Goal: Transaction & Acquisition: Purchase product/service

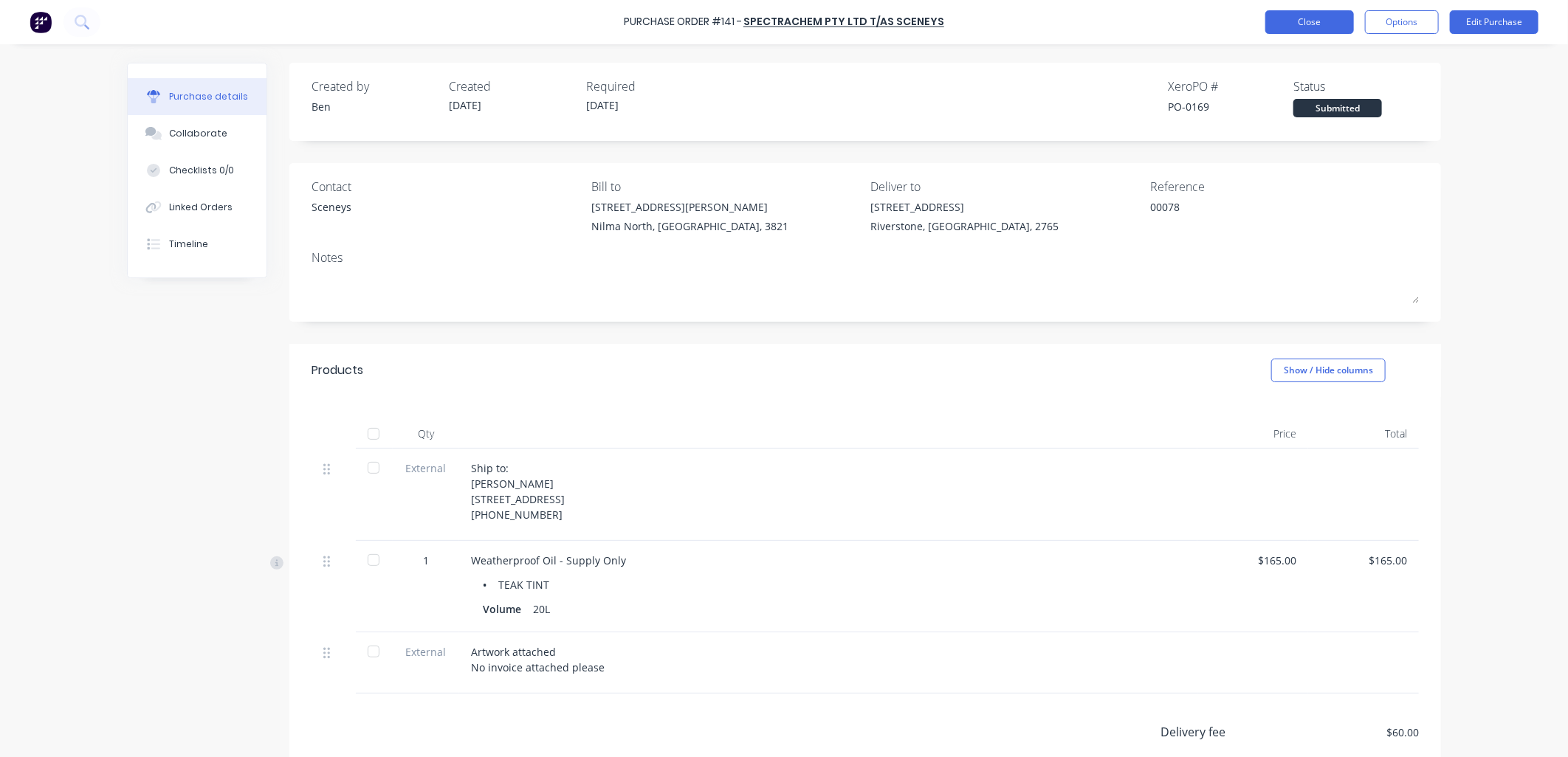
click at [1341, 21] on button "Close" at bounding box center [1309, 22] width 89 height 24
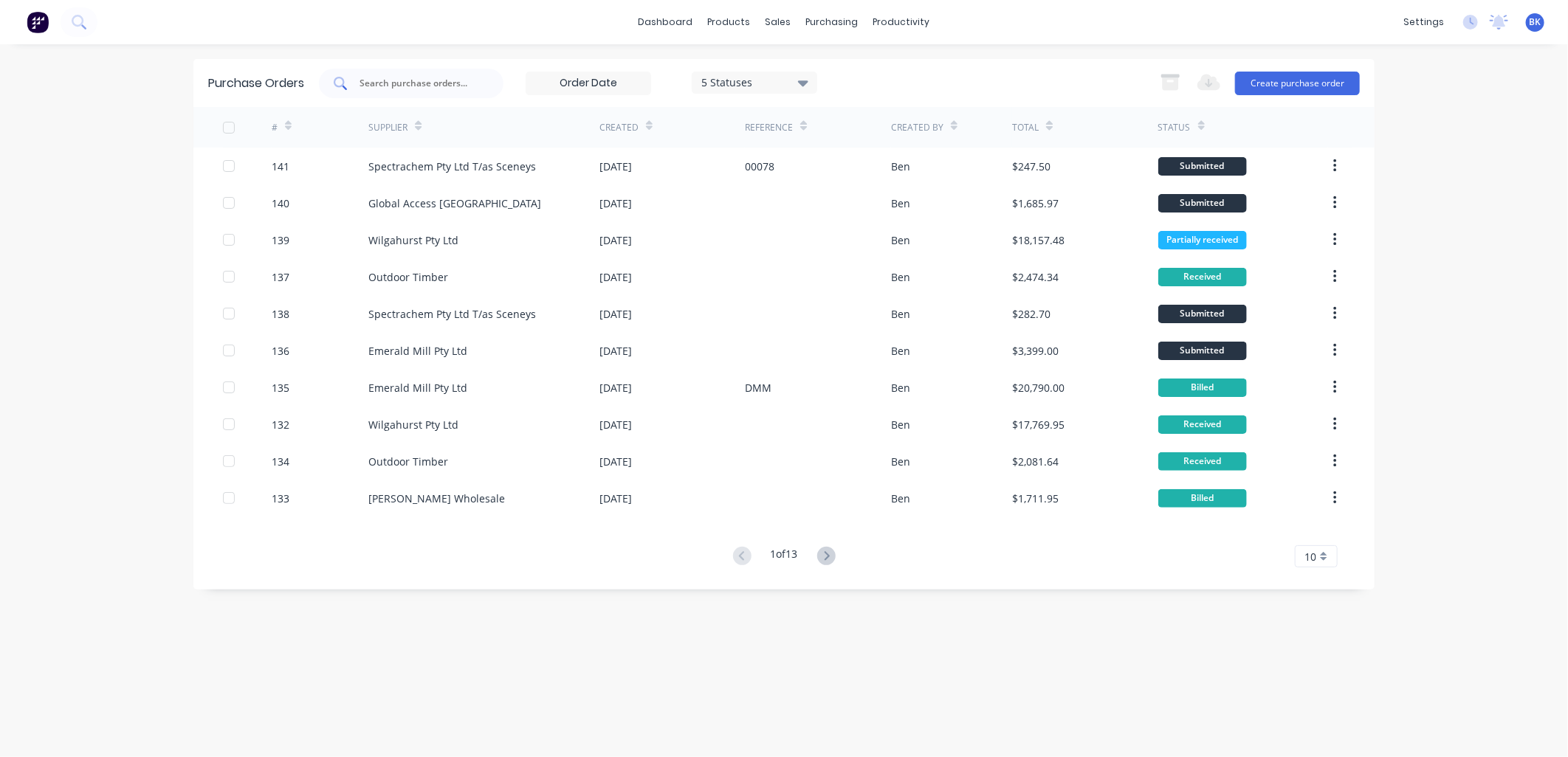
click at [411, 89] on input "text" at bounding box center [419, 83] width 122 height 14
click at [797, 64] on div at bounding box center [787, 71] width 22 height 13
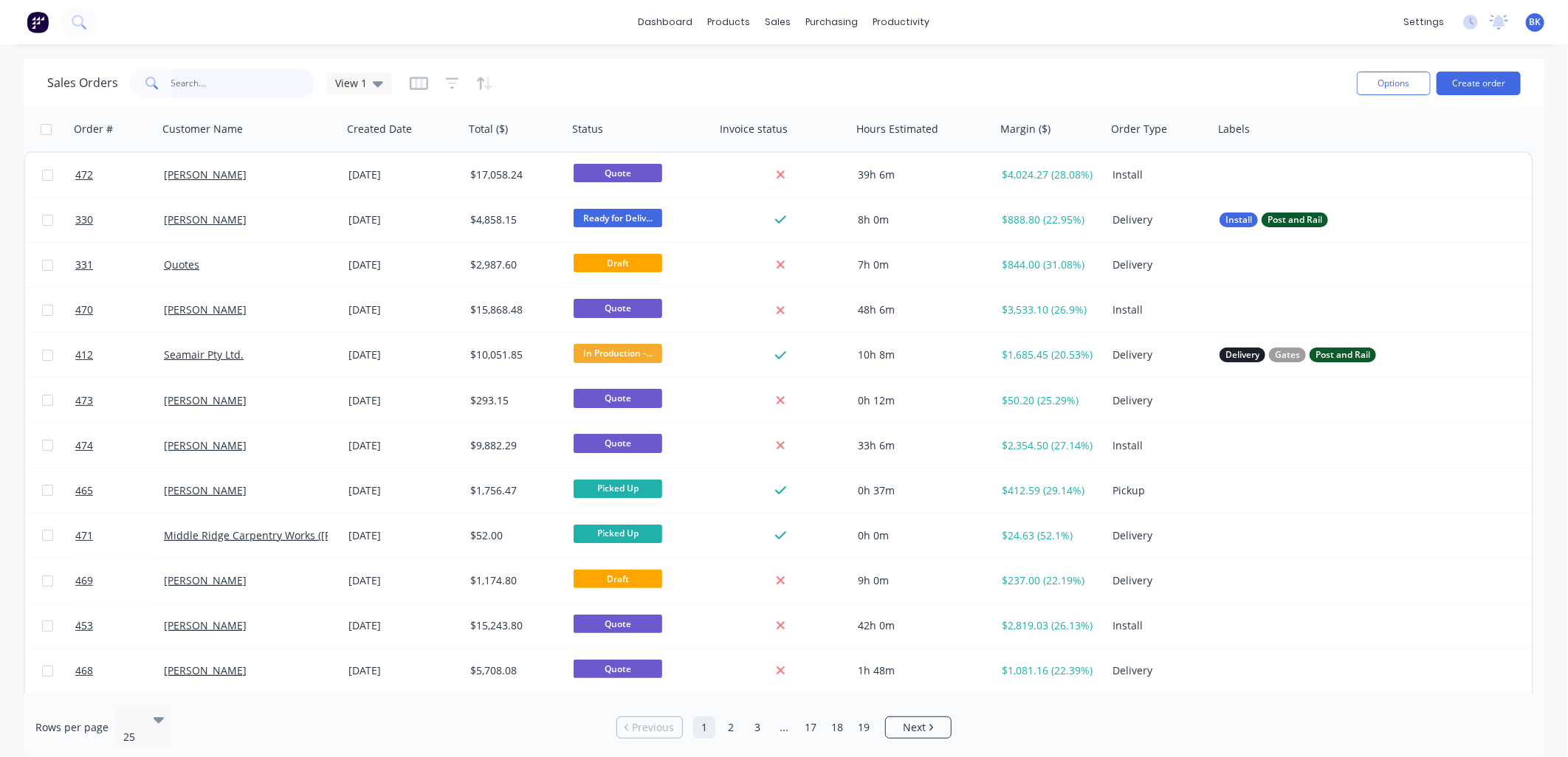
click at [258, 82] on input "text" at bounding box center [243, 83] width 144 height 30
type input "s"
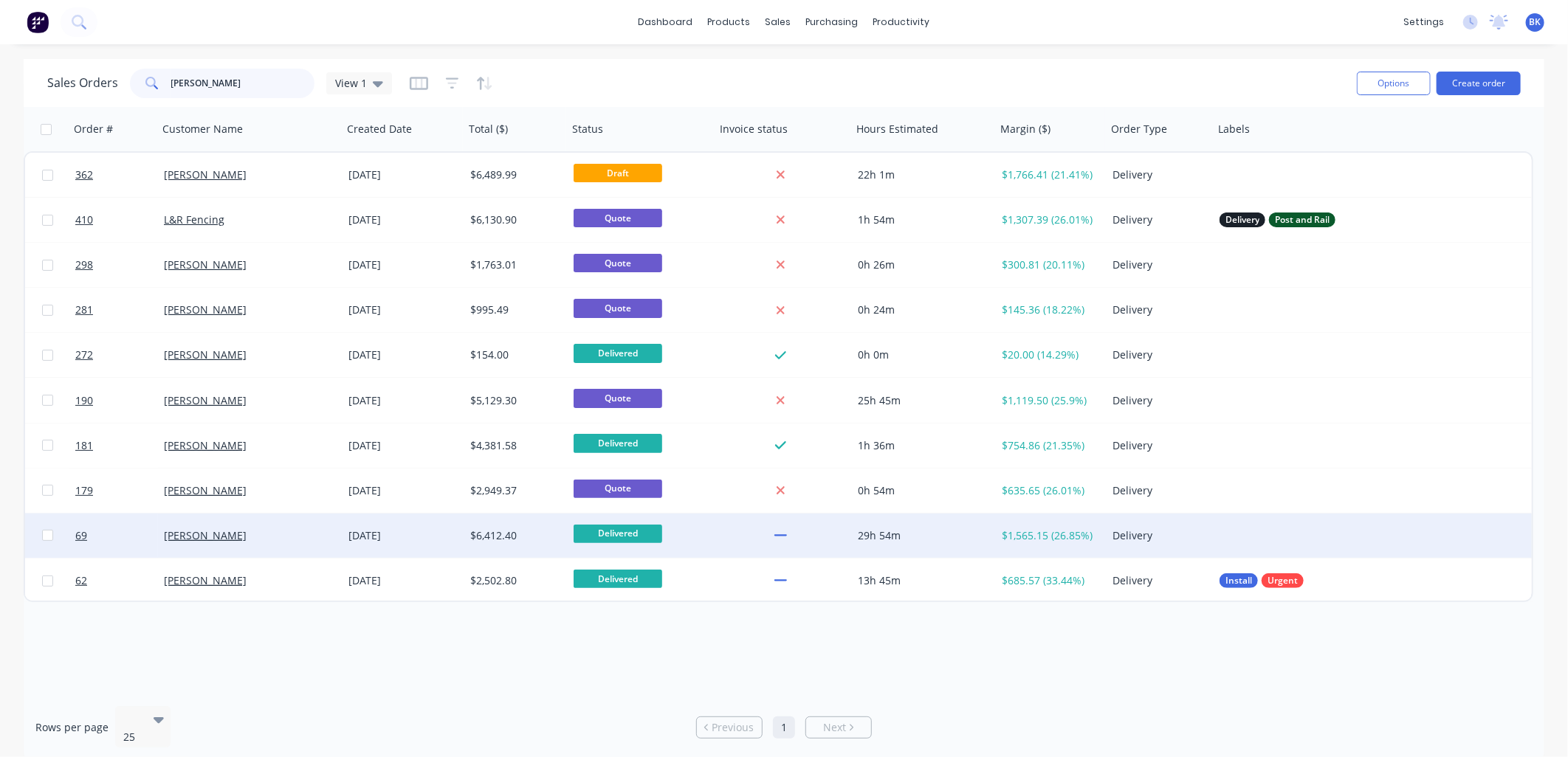
type input "[PERSON_NAME]"
click at [278, 532] on div "[PERSON_NAME]" at bounding box center [245, 535] width 163 height 14
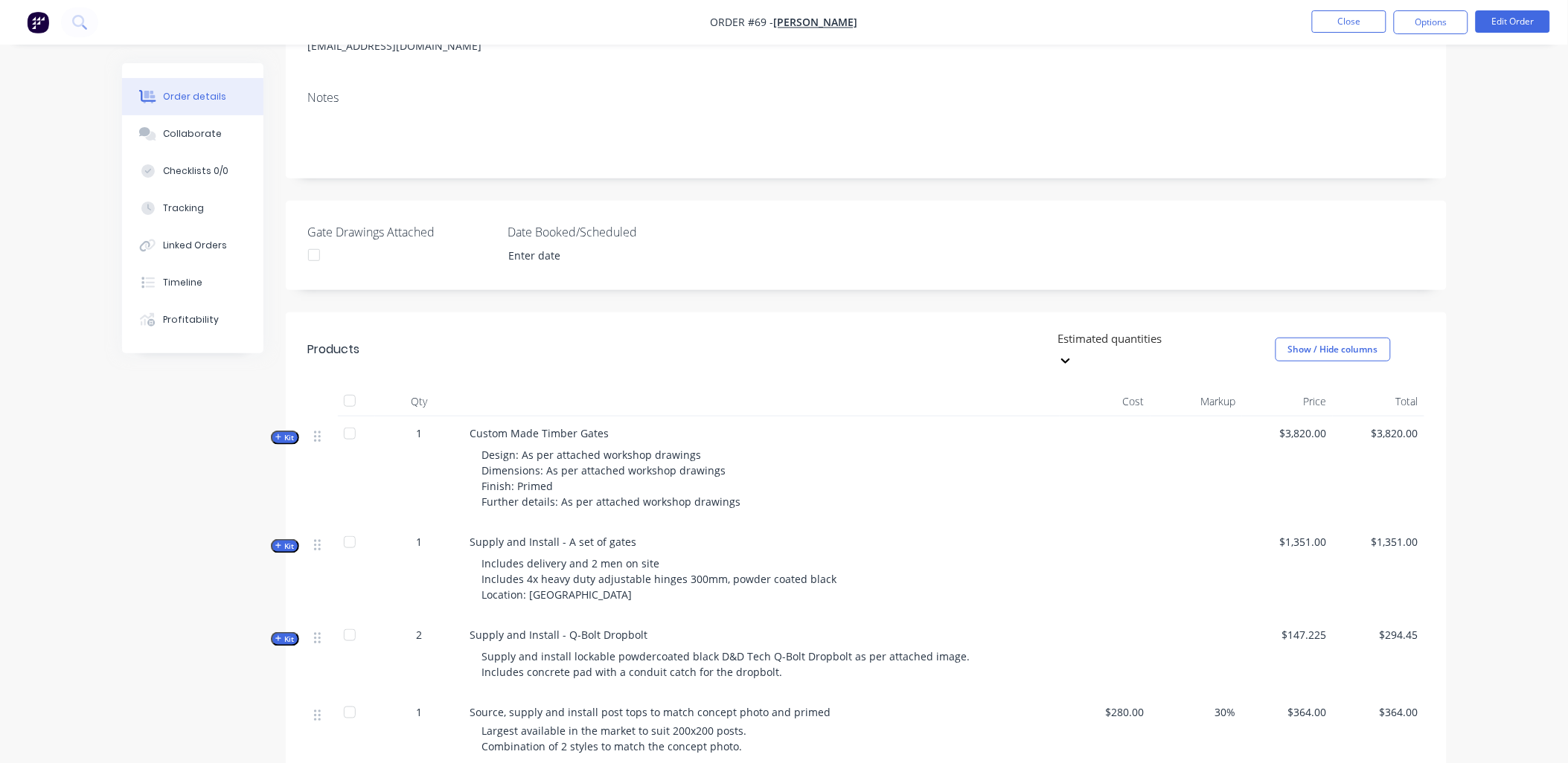
scroll to position [330, 0]
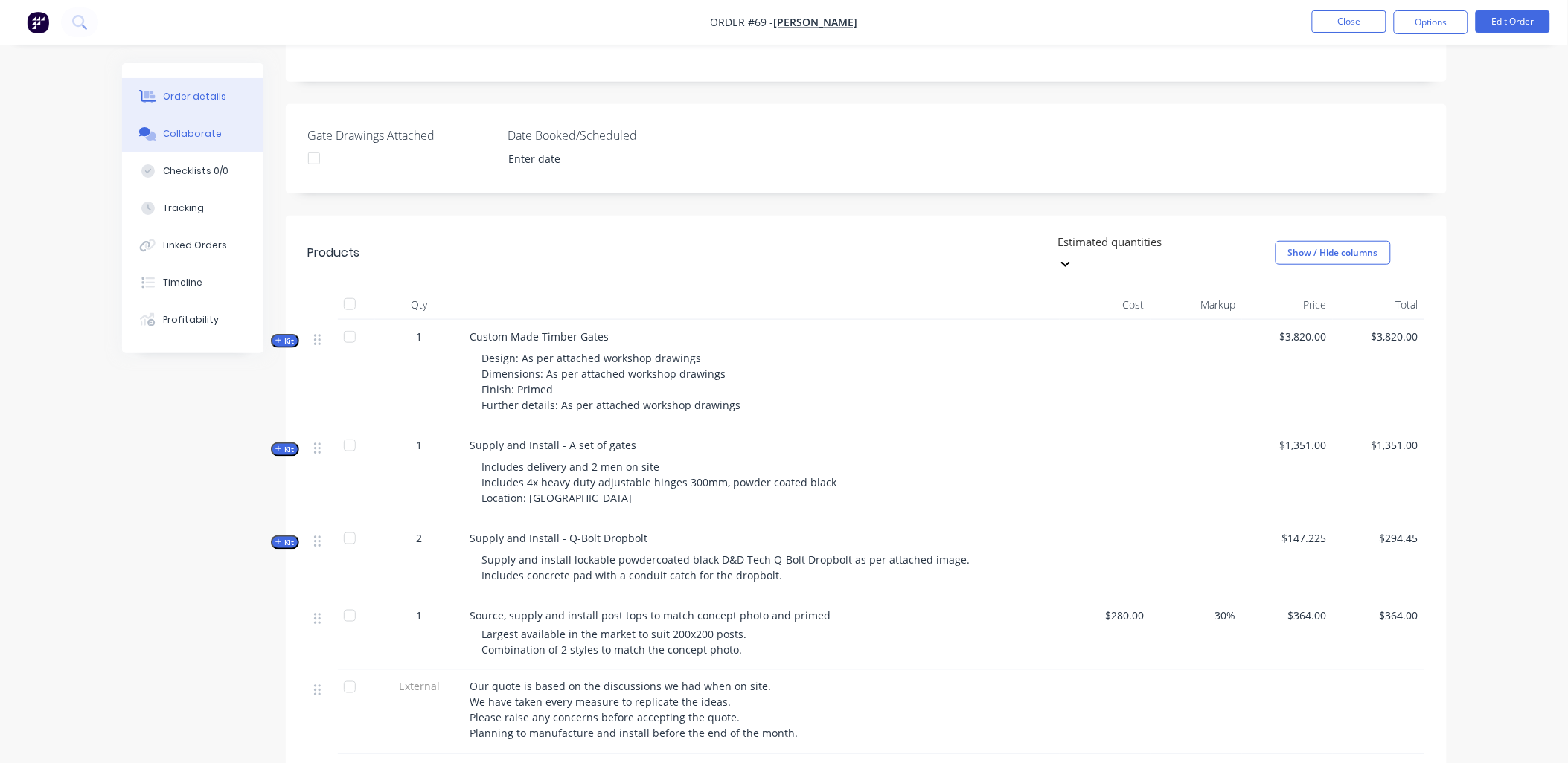
click at [197, 132] on div "Collaborate" at bounding box center [192, 134] width 59 height 13
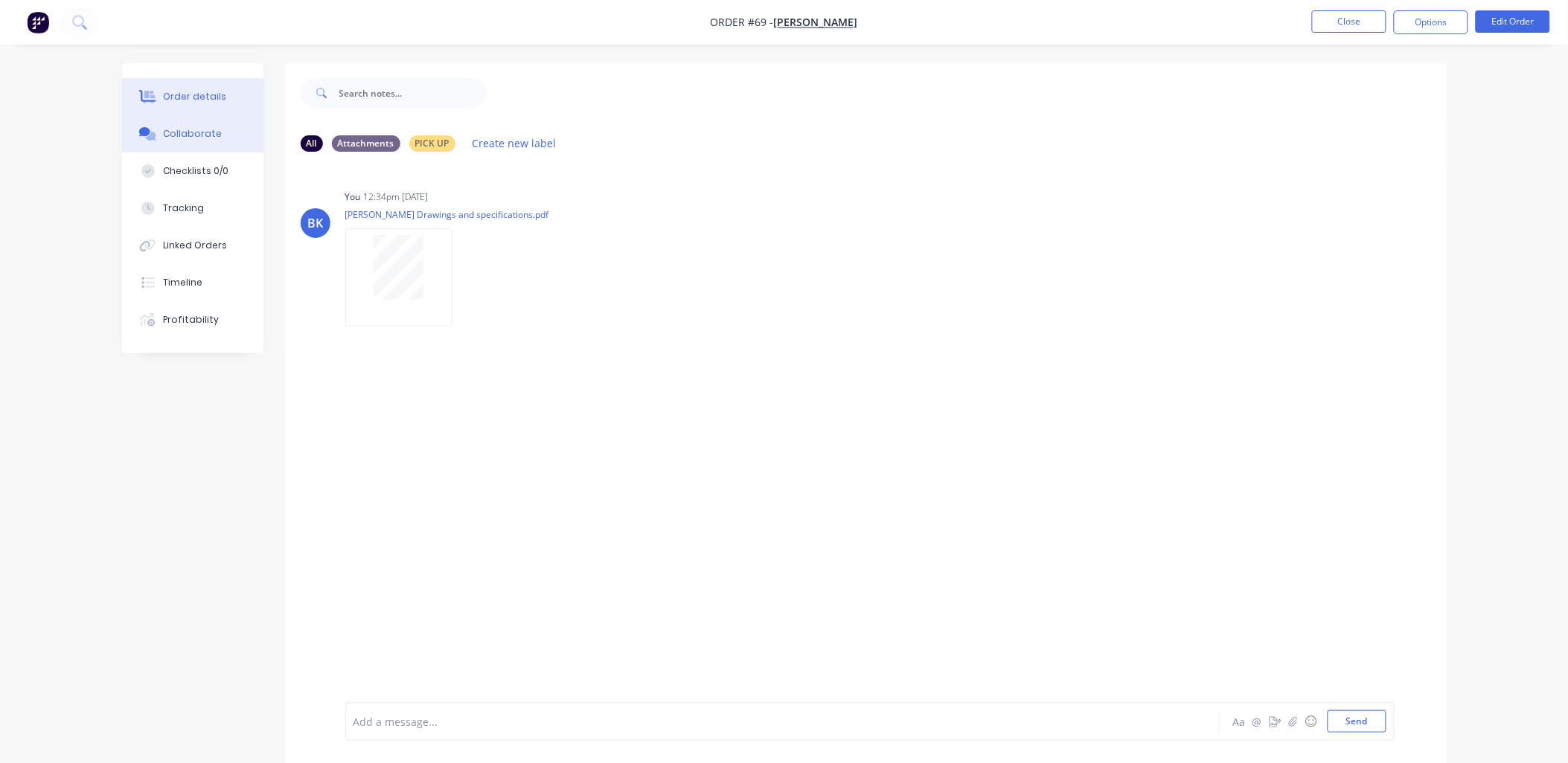
click at [192, 100] on div "Order details" at bounding box center [195, 96] width 64 height 13
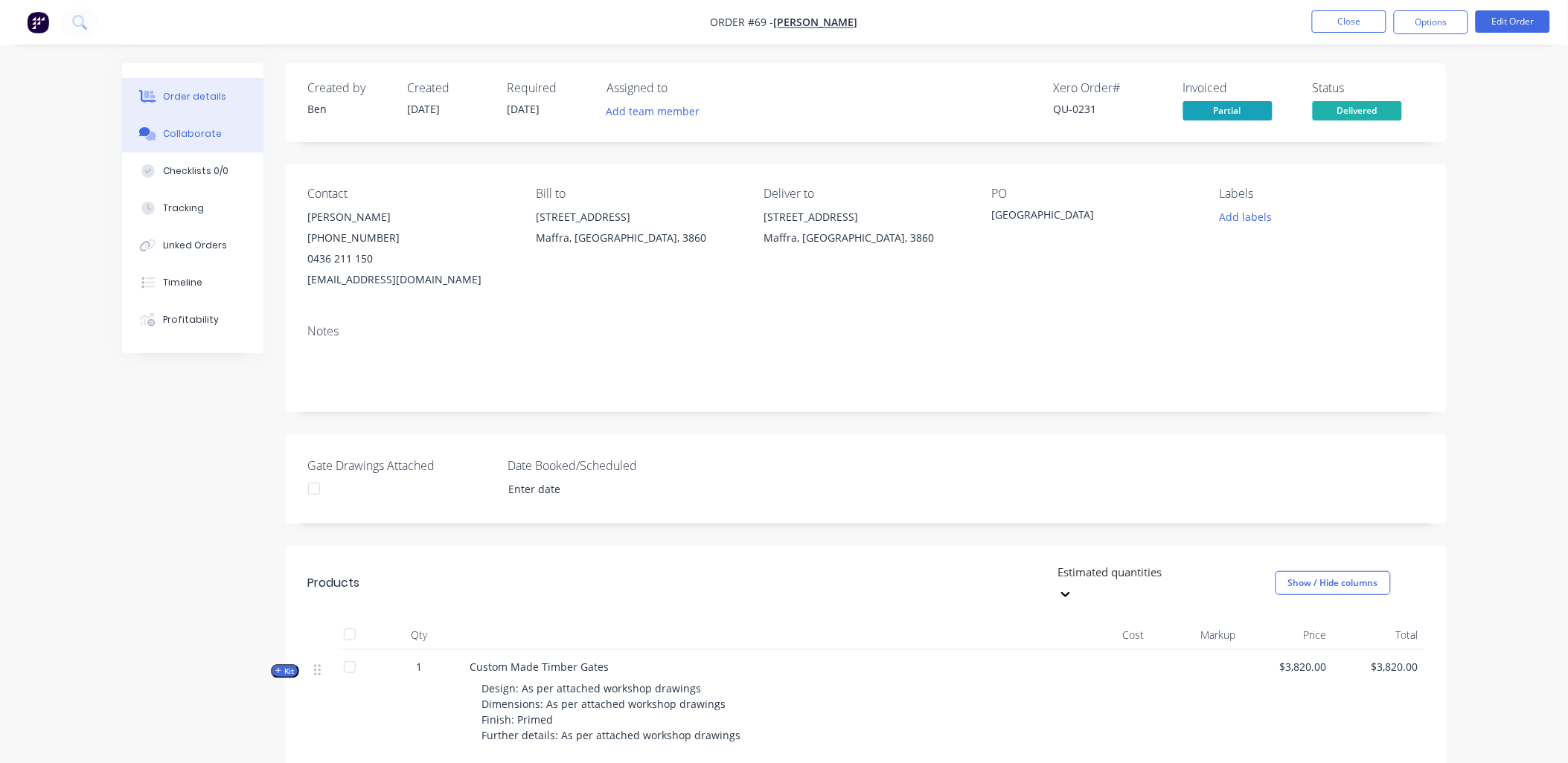
click at [200, 121] on button "Collaborate" at bounding box center [193, 134] width 142 height 38
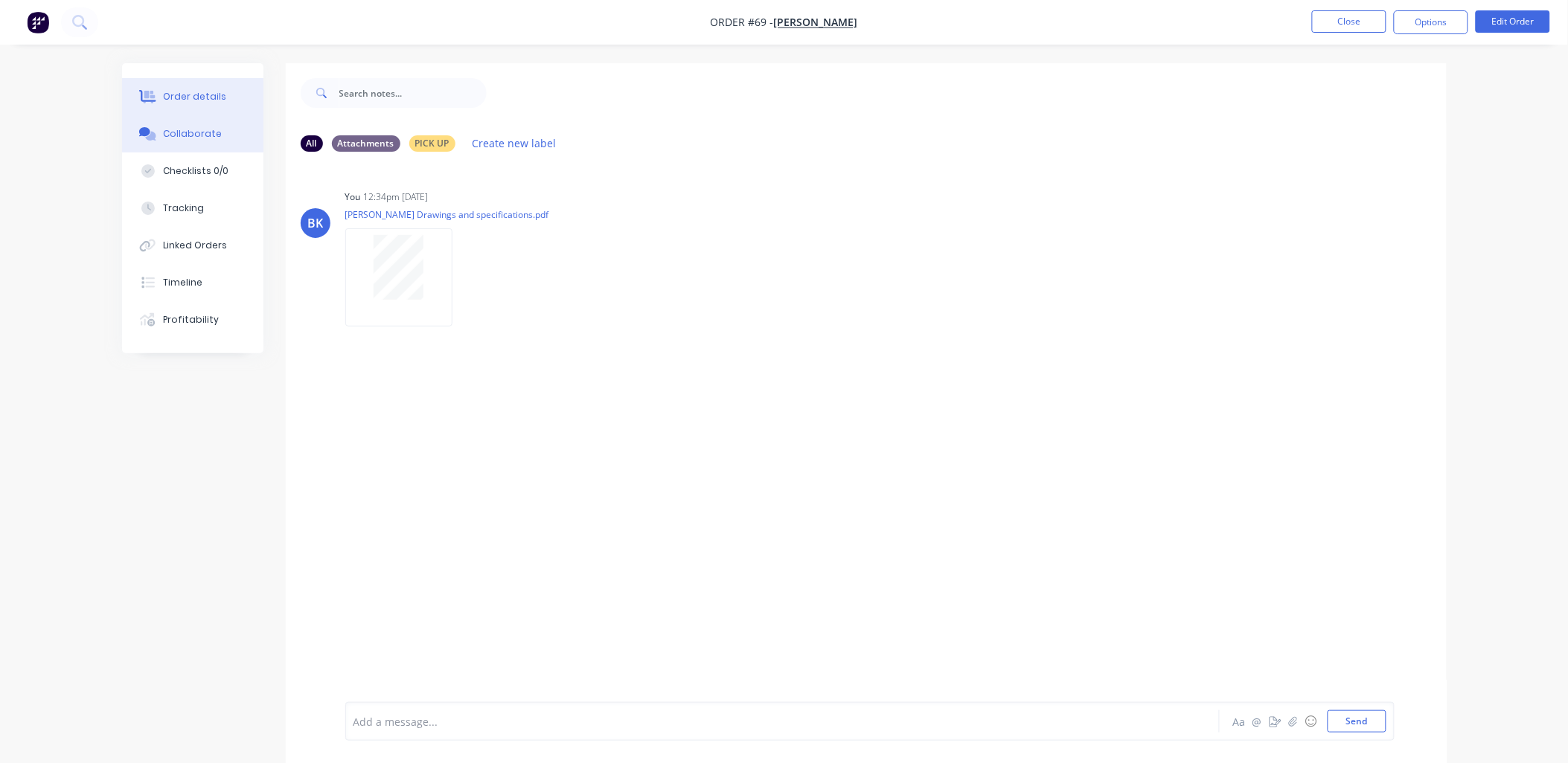
click at [202, 100] on div "Order details" at bounding box center [195, 96] width 64 height 13
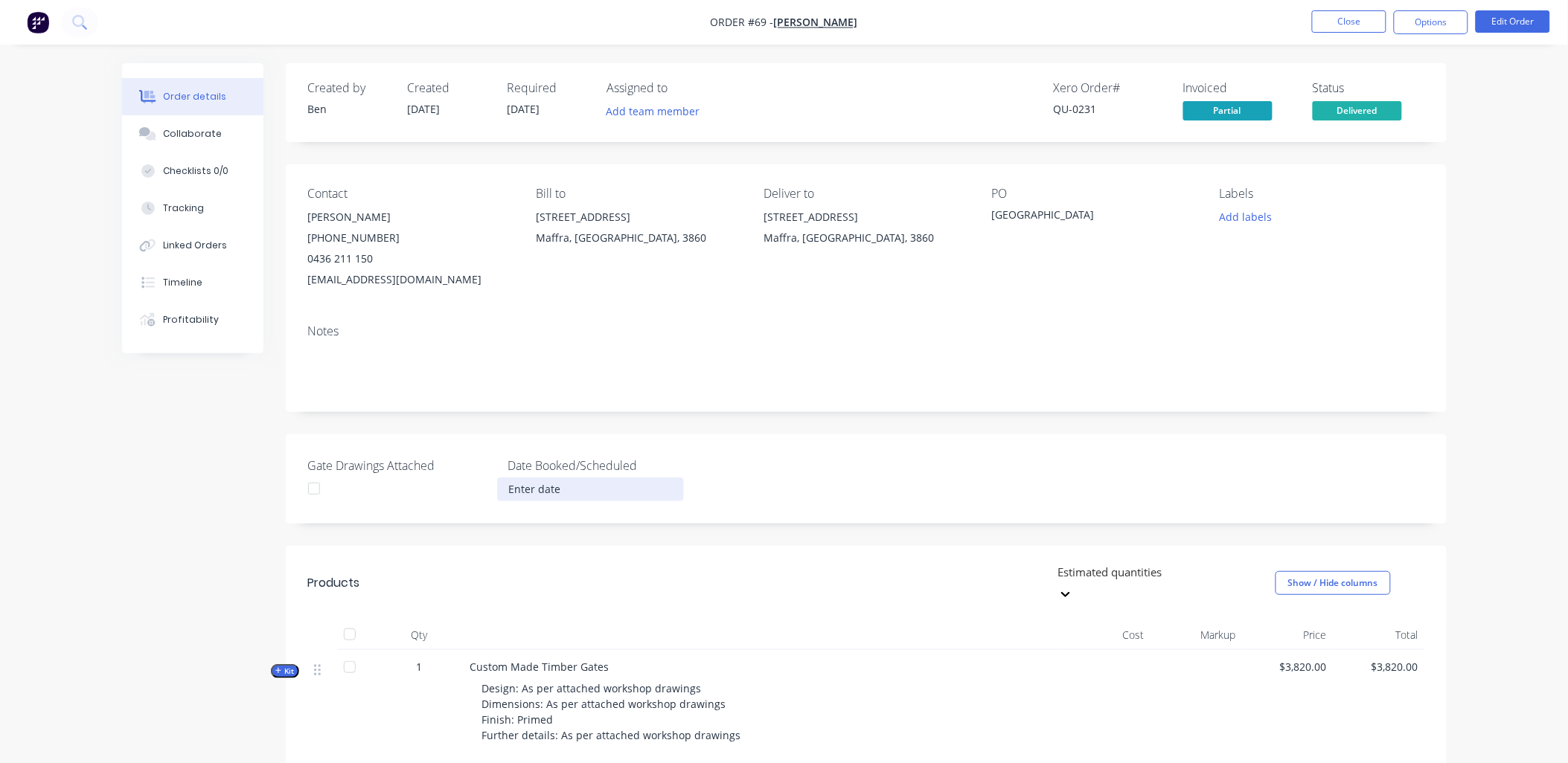
scroll to position [330, 0]
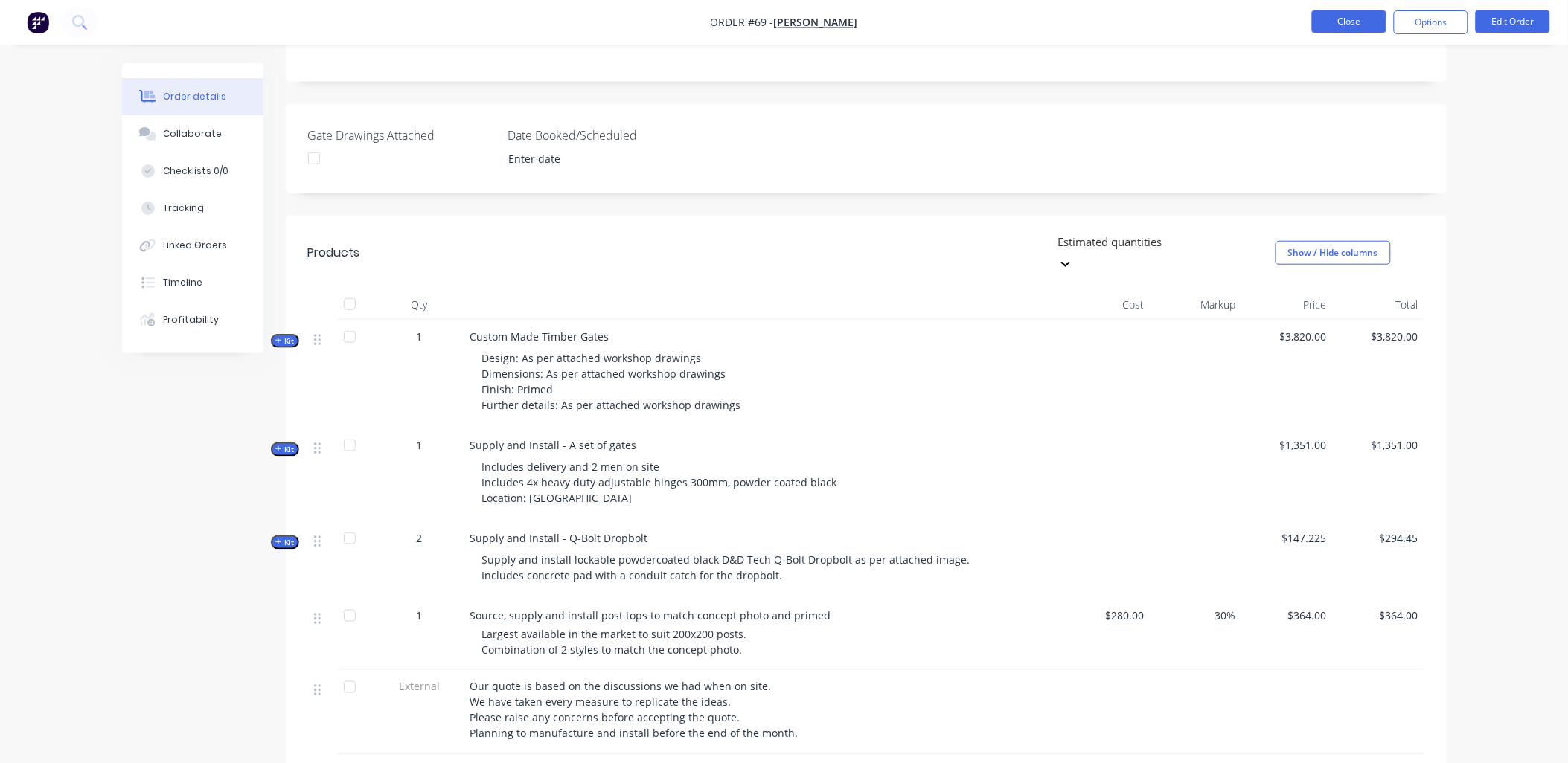
click at [1355, 19] on button "Close" at bounding box center [1348, 21] width 74 height 22
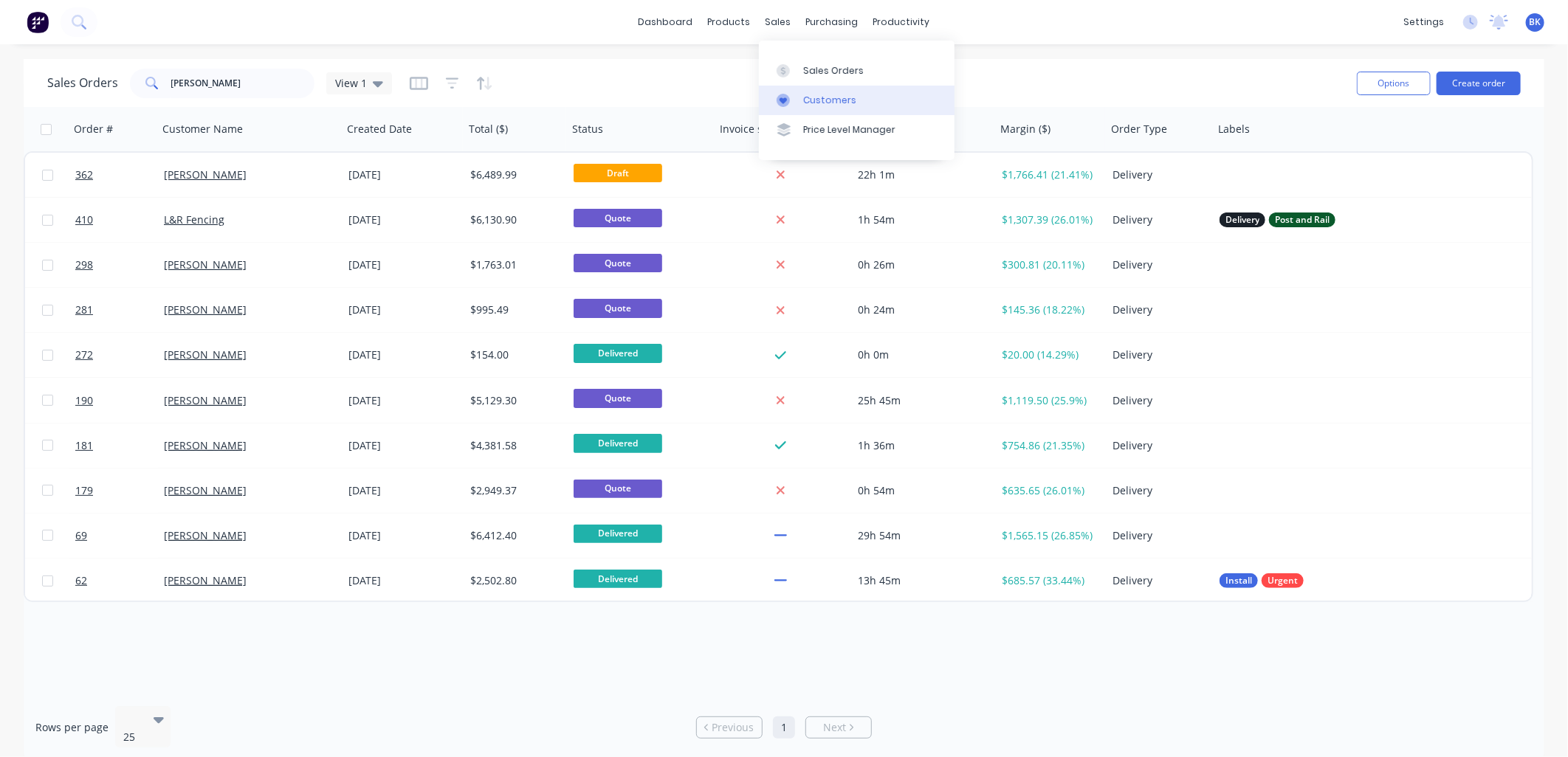
drag, startPoint x: 817, startPoint y: 87, endPoint x: 894, endPoint y: 87, distance: 77.0
click at [817, 87] on link "Customers" at bounding box center [857, 100] width 196 height 30
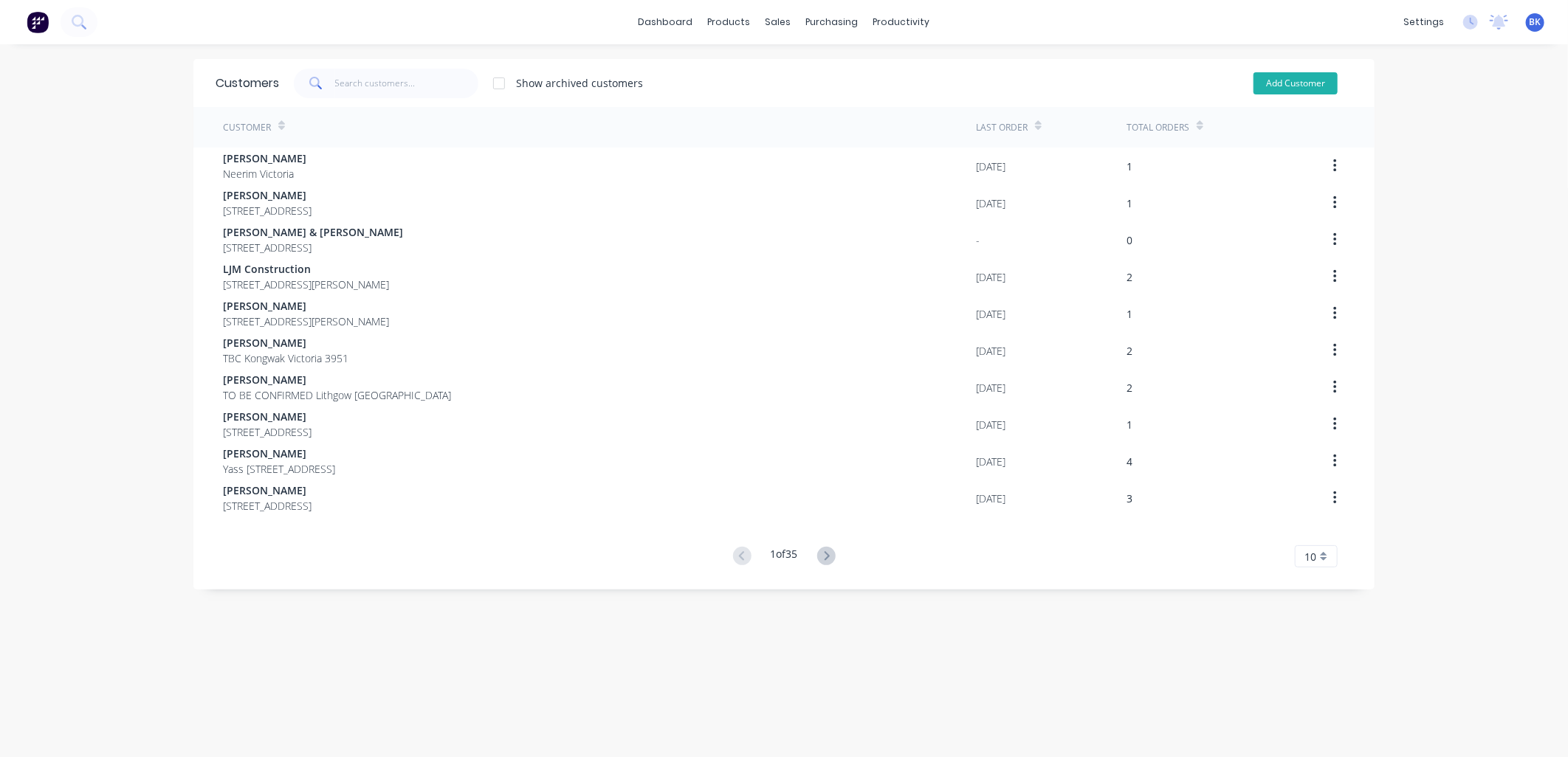
click at [1287, 77] on button "Add Customer" at bounding box center [1296, 83] width 84 height 22
select select "AU"
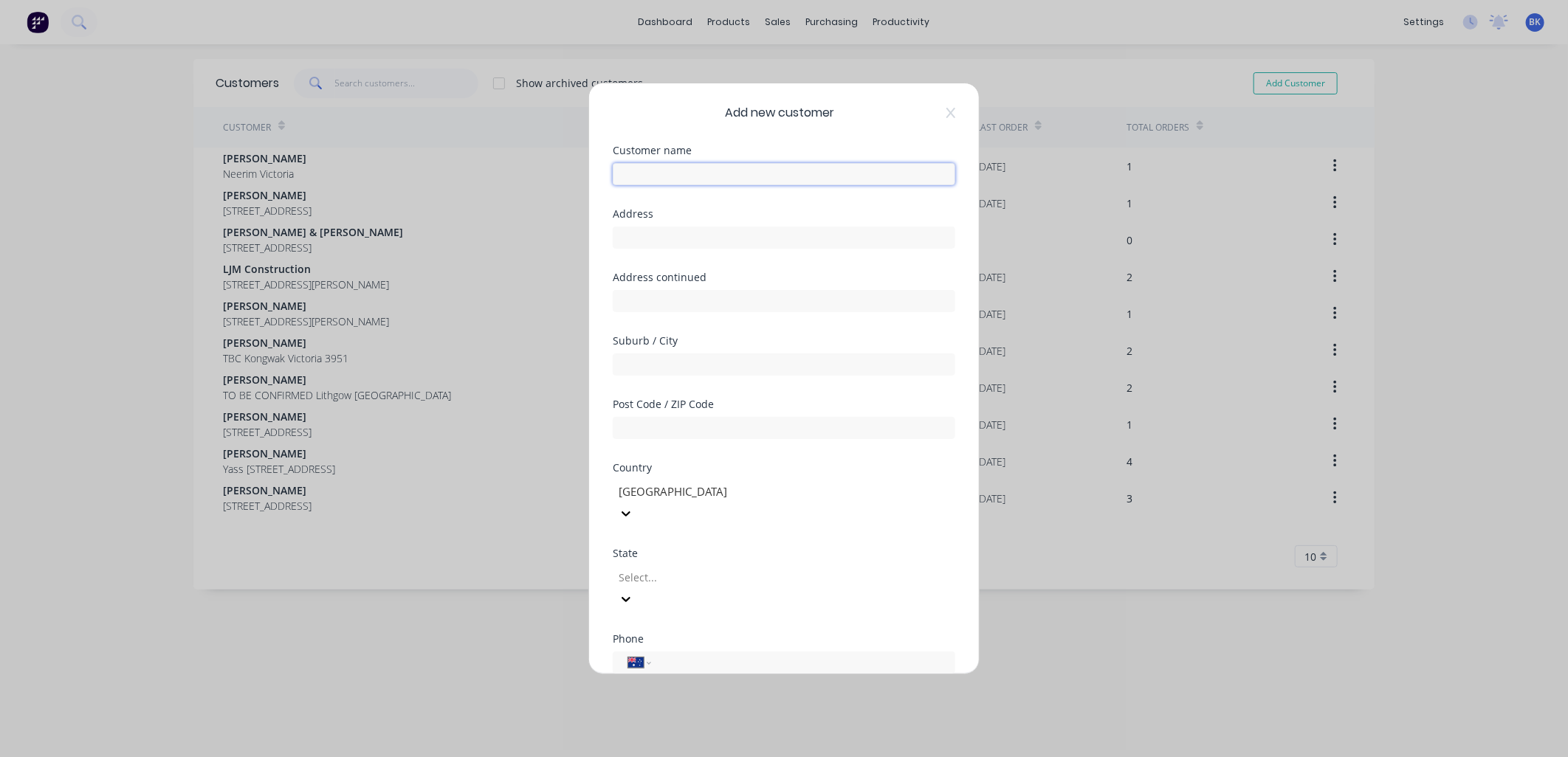
click at [670, 176] on input "text" at bounding box center [784, 174] width 342 height 22
click at [734, 170] on input "text" at bounding box center [784, 174] width 342 height 22
paste input "[PERSON_NAME]"
type input "[PERSON_NAME]"
click at [708, 249] on div "Address" at bounding box center [784, 240] width 342 height 63
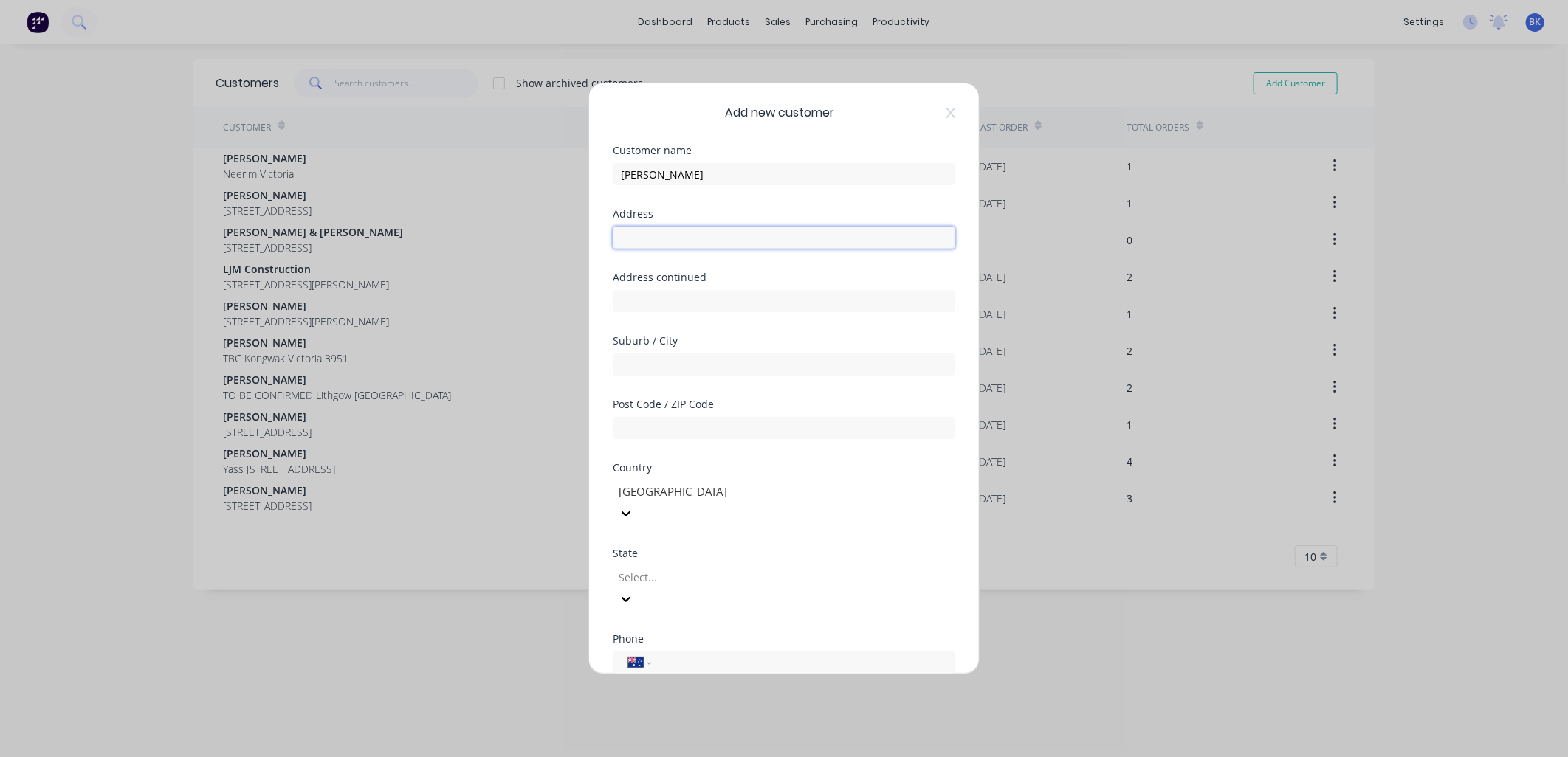
click at [724, 240] on input "text" at bounding box center [784, 237] width 342 height 22
paste input "[STREET_ADDRESS]"
type input "[STREET_ADDRESS]"
click at [668, 370] on input "text" at bounding box center [784, 364] width 342 height 22
type input "Mildura"
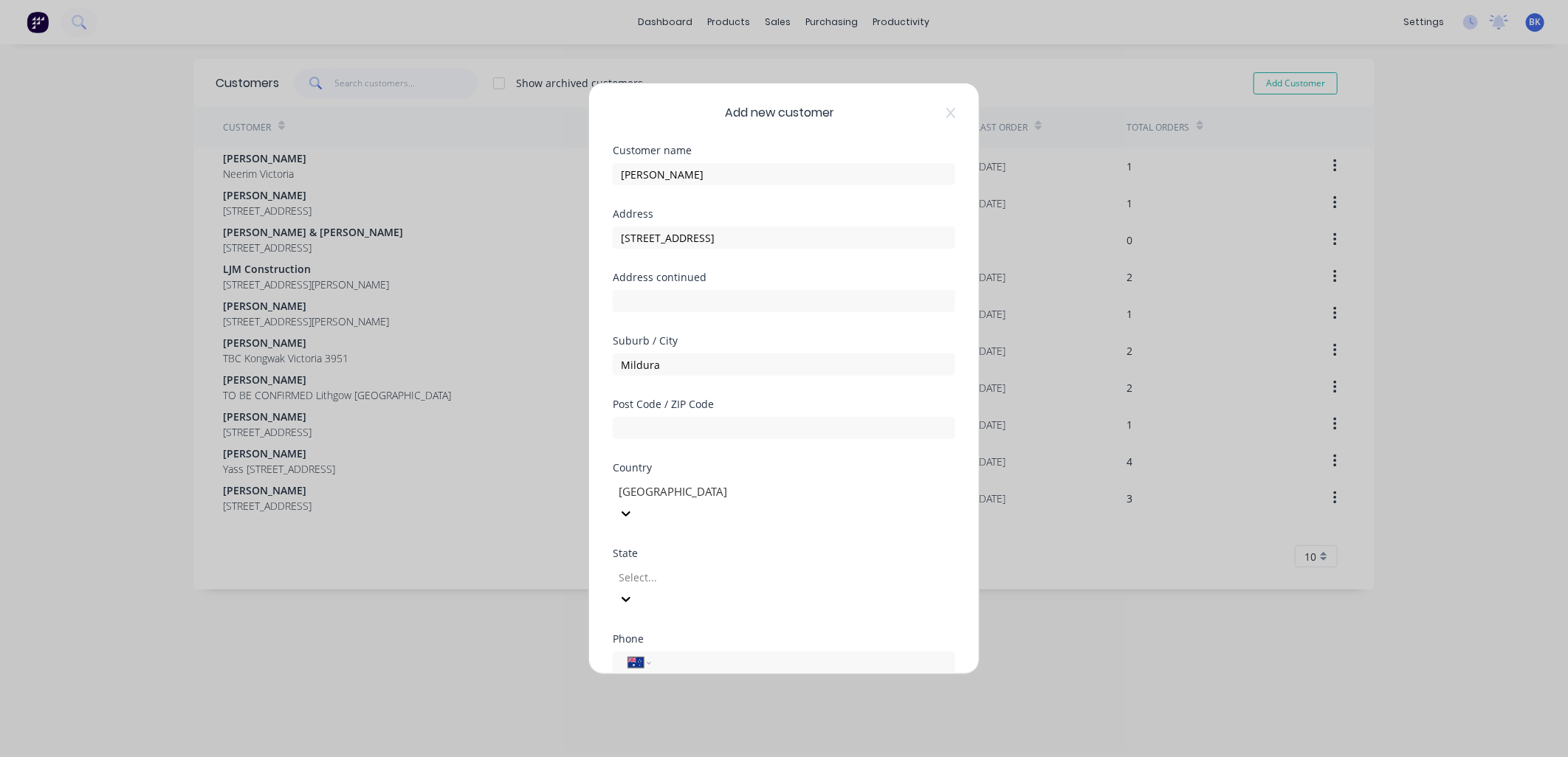
click at [675, 568] on div at bounding box center [723, 576] width 212 height 18
type input "v"
click at [670, 756] on div "Victoria" at bounding box center [784, 765] width 1568 height 15
click at [670, 655] on input "tel" at bounding box center [800, 663] width 278 height 17
paste input "0438 750 051"
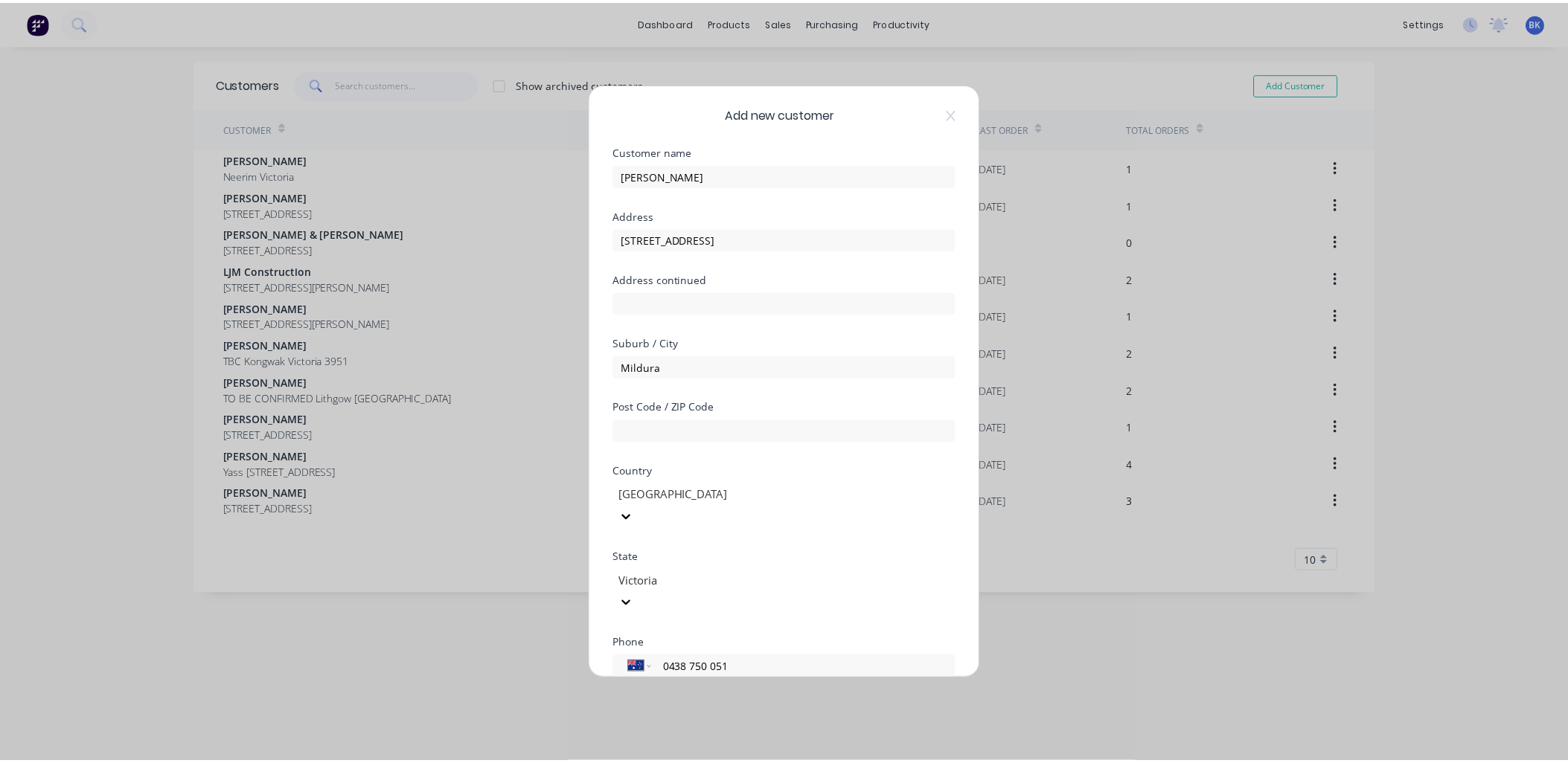
scroll to position [130, 0]
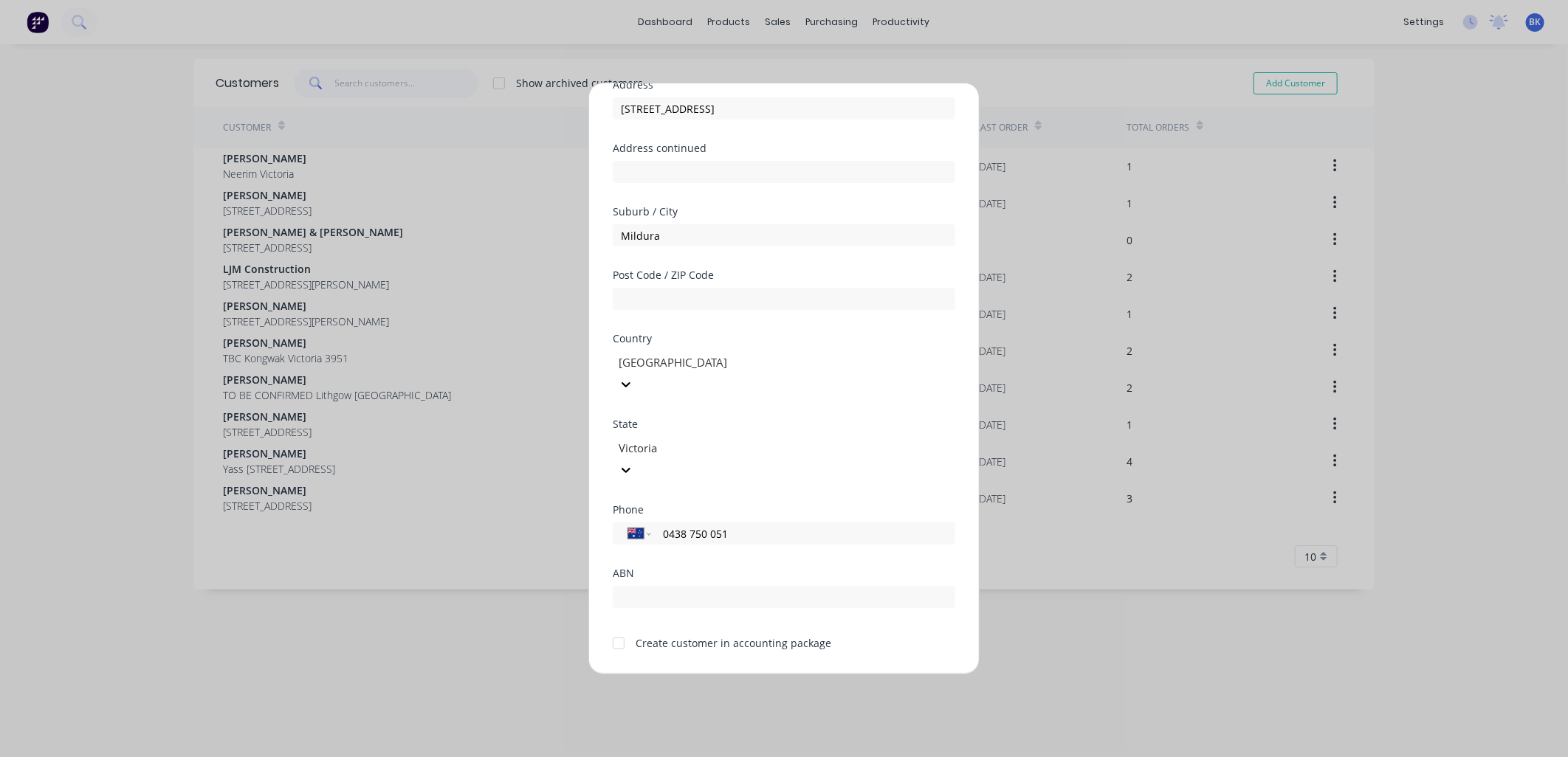
type input "0438 750 051"
click at [621, 629] on div at bounding box center [619, 643] width 30 height 30
click at [724, 675] on button "Save" at bounding box center [737, 686] width 81 height 24
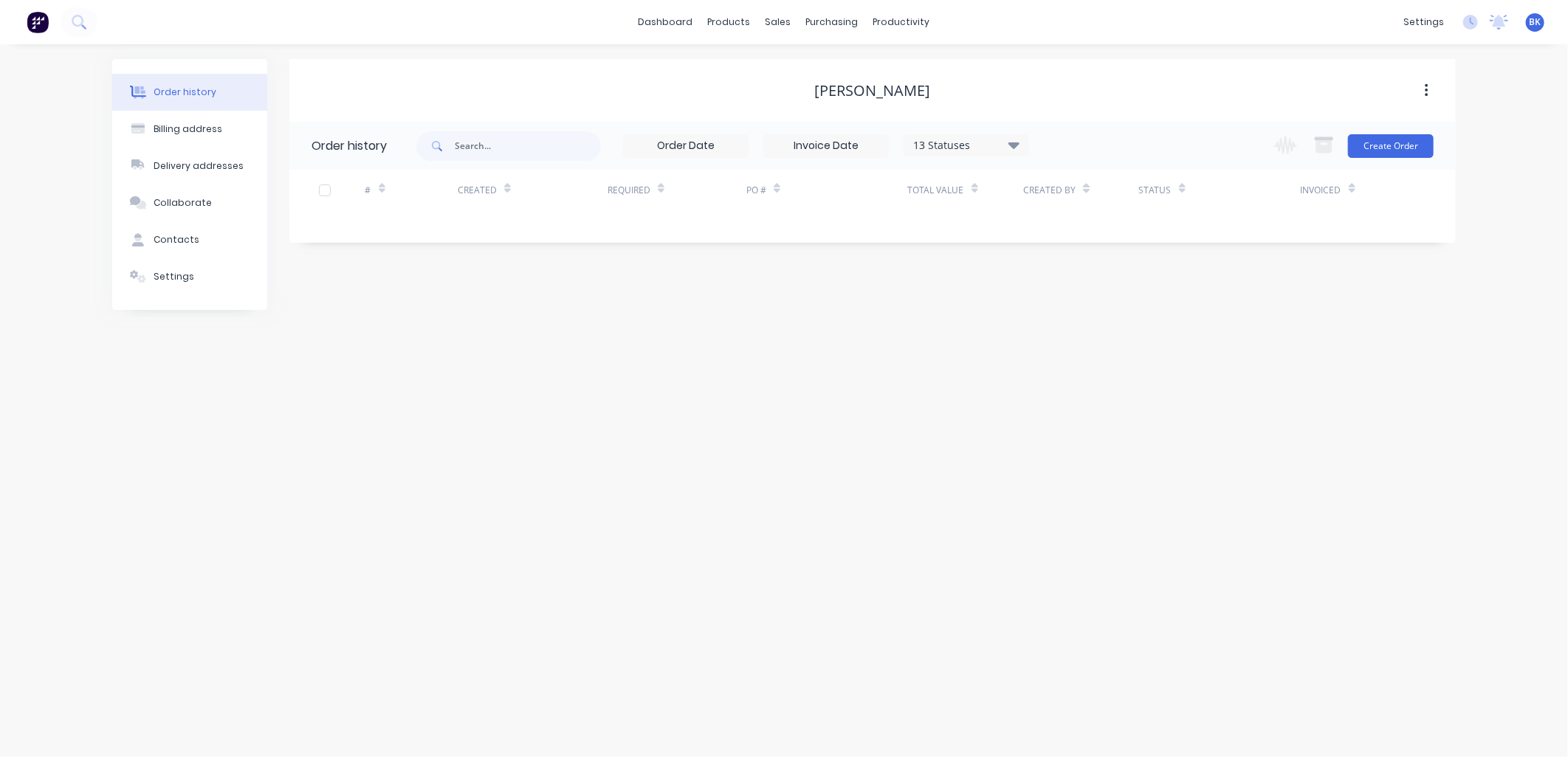
click at [1383, 165] on div "Change order status Submitted Waiting on Supplier In Production - 1st Half In P…" at bounding box center [1349, 145] width 168 height 48
click at [1391, 150] on button "Create Order" at bounding box center [1391, 146] width 86 height 24
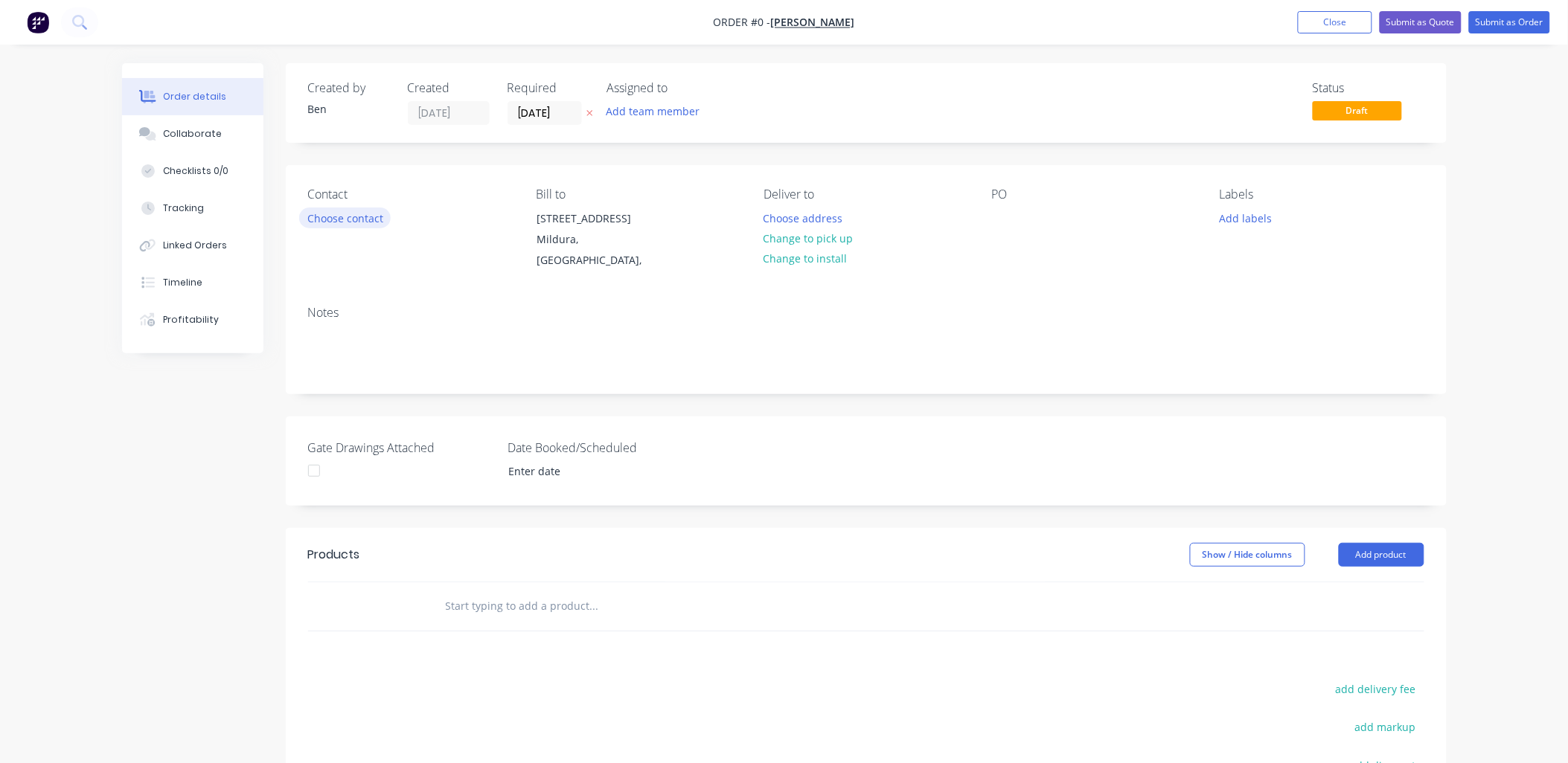
click at [318, 210] on button "Choose contact" at bounding box center [344, 217] width 92 height 20
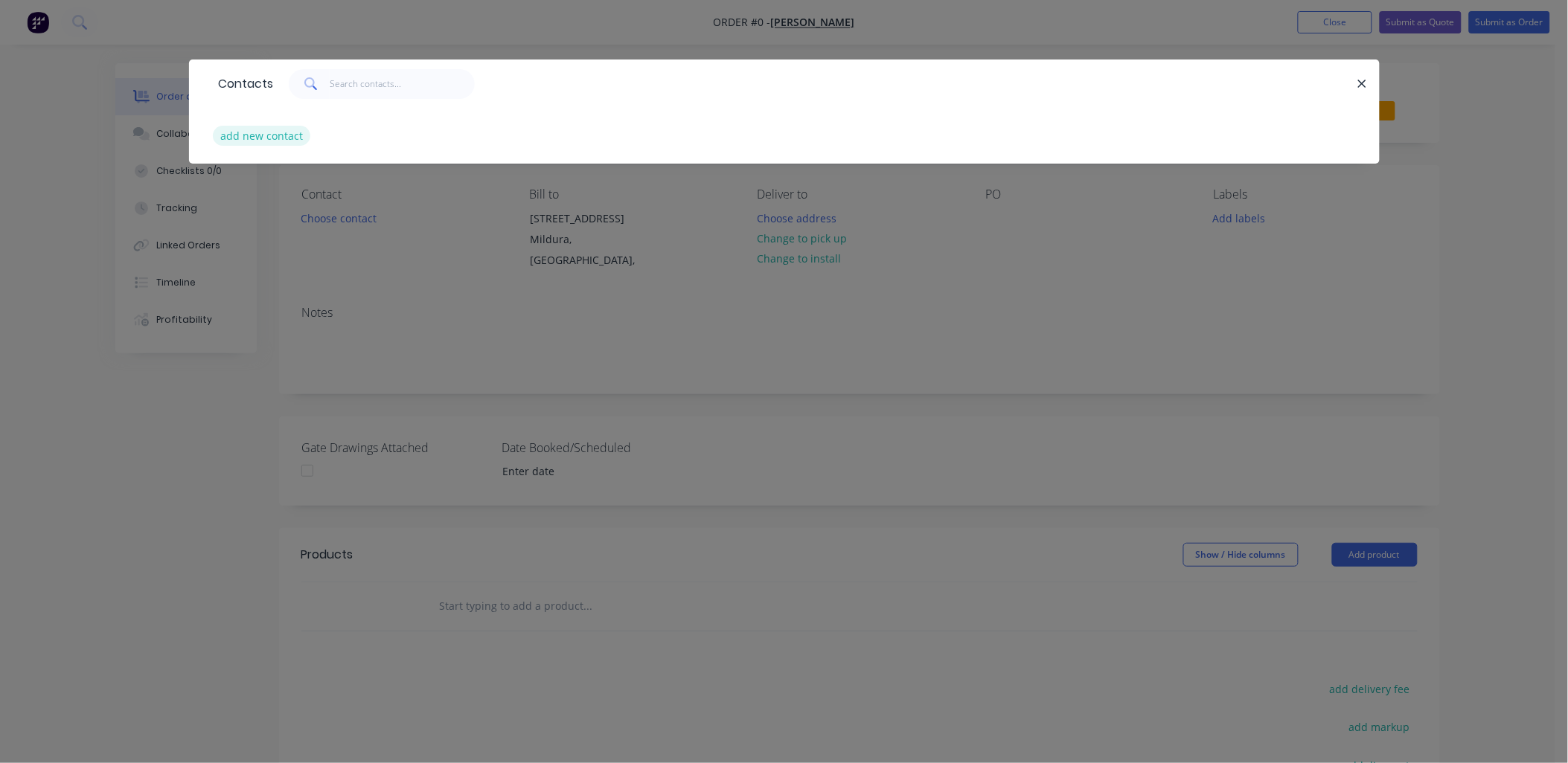
click at [251, 129] on button "add new contact" at bounding box center [262, 135] width 98 height 20
select select "AU"
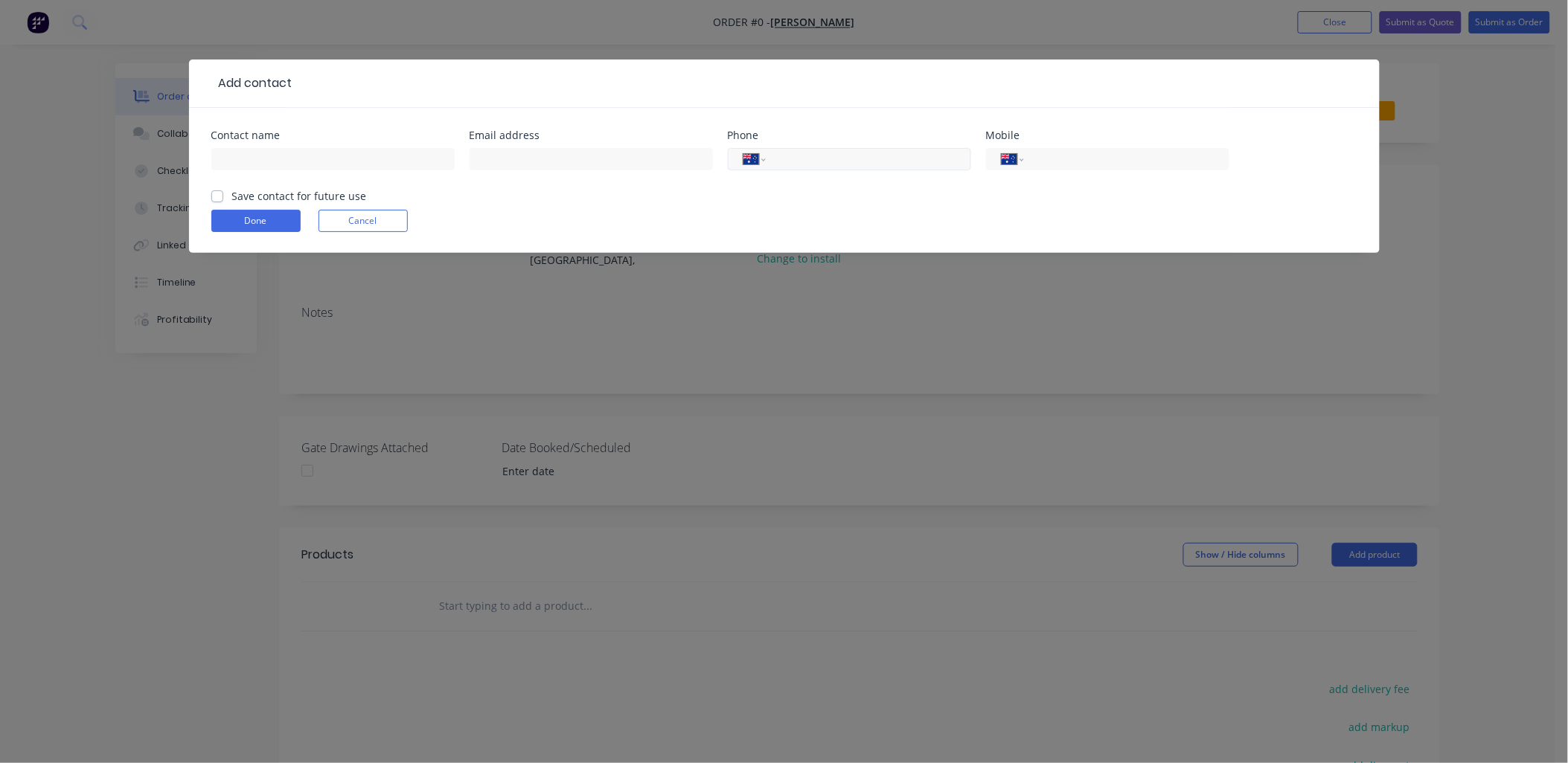
click at [828, 161] on input "tel" at bounding box center [864, 160] width 178 height 17
paste input "0438 750 051"
type input "0438 750 051"
click at [285, 165] on input "text" at bounding box center [332, 159] width 243 height 22
paste input "[PERSON_NAME]"
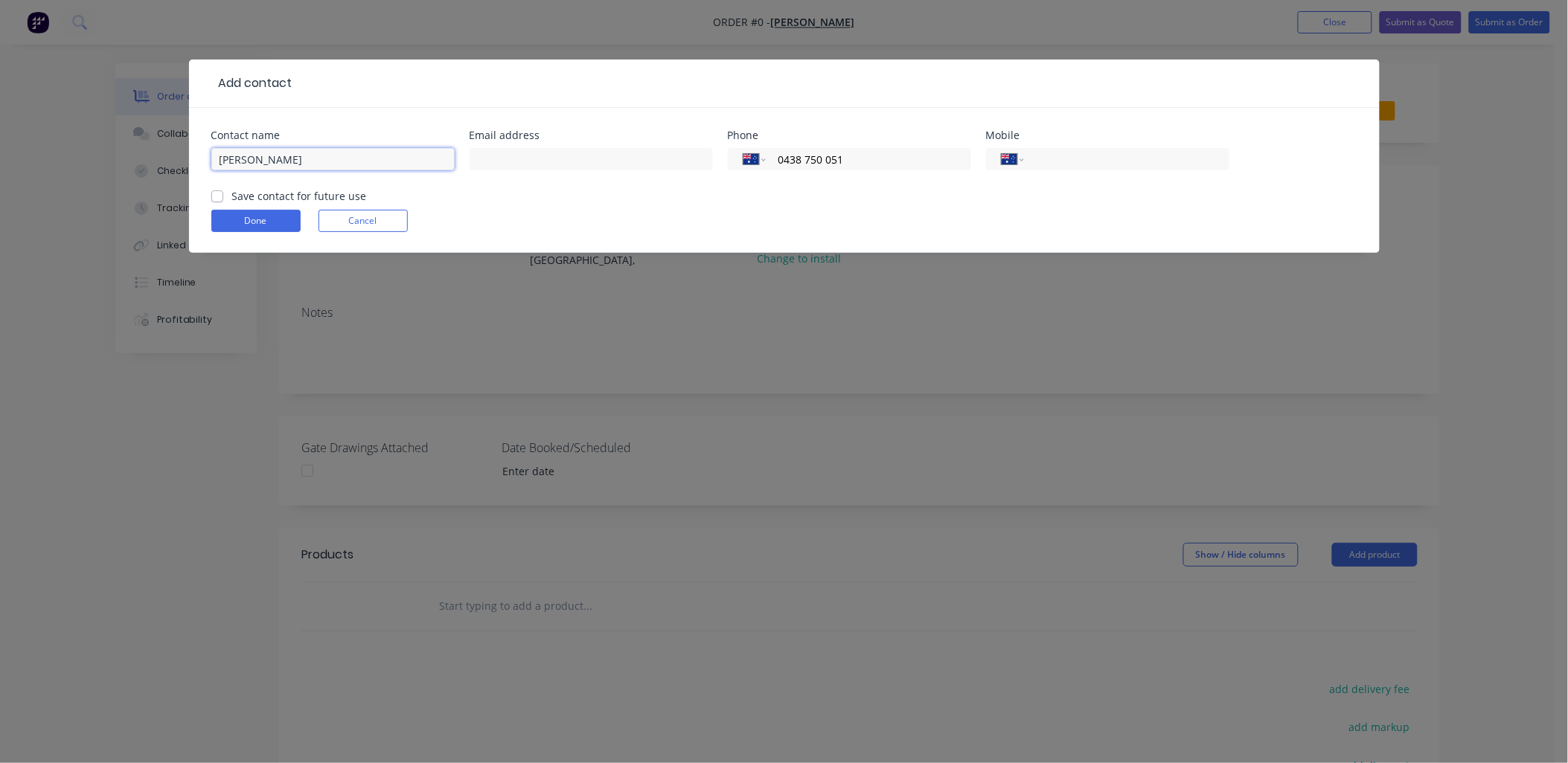
type input "[PERSON_NAME]"
click at [251, 192] on label "Save contact for future use" at bounding box center [300, 196] width 135 height 15
click at [224, 192] on input "Save contact for future use" at bounding box center [217, 195] width 12 height 14
checkbox input "true"
click at [527, 162] on input "text" at bounding box center [591, 159] width 243 height 22
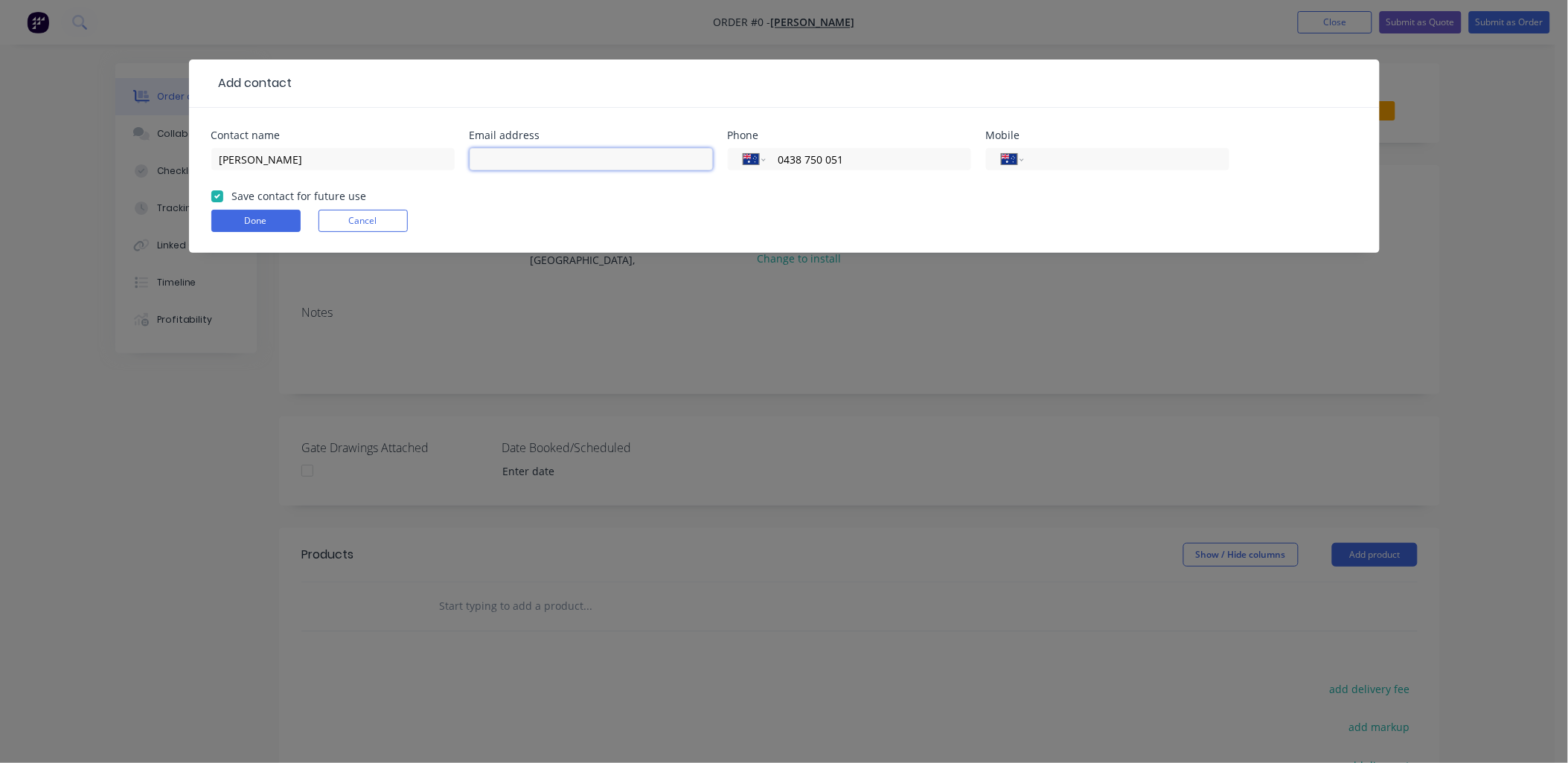
paste input "[EMAIL_ADDRESS][DOMAIN_NAME]"
type input "[EMAIL_ADDRESS][DOMAIN_NAME]"
click at [264, 219] on button "Done" at bounding box center [255, 221] width 90 height 22
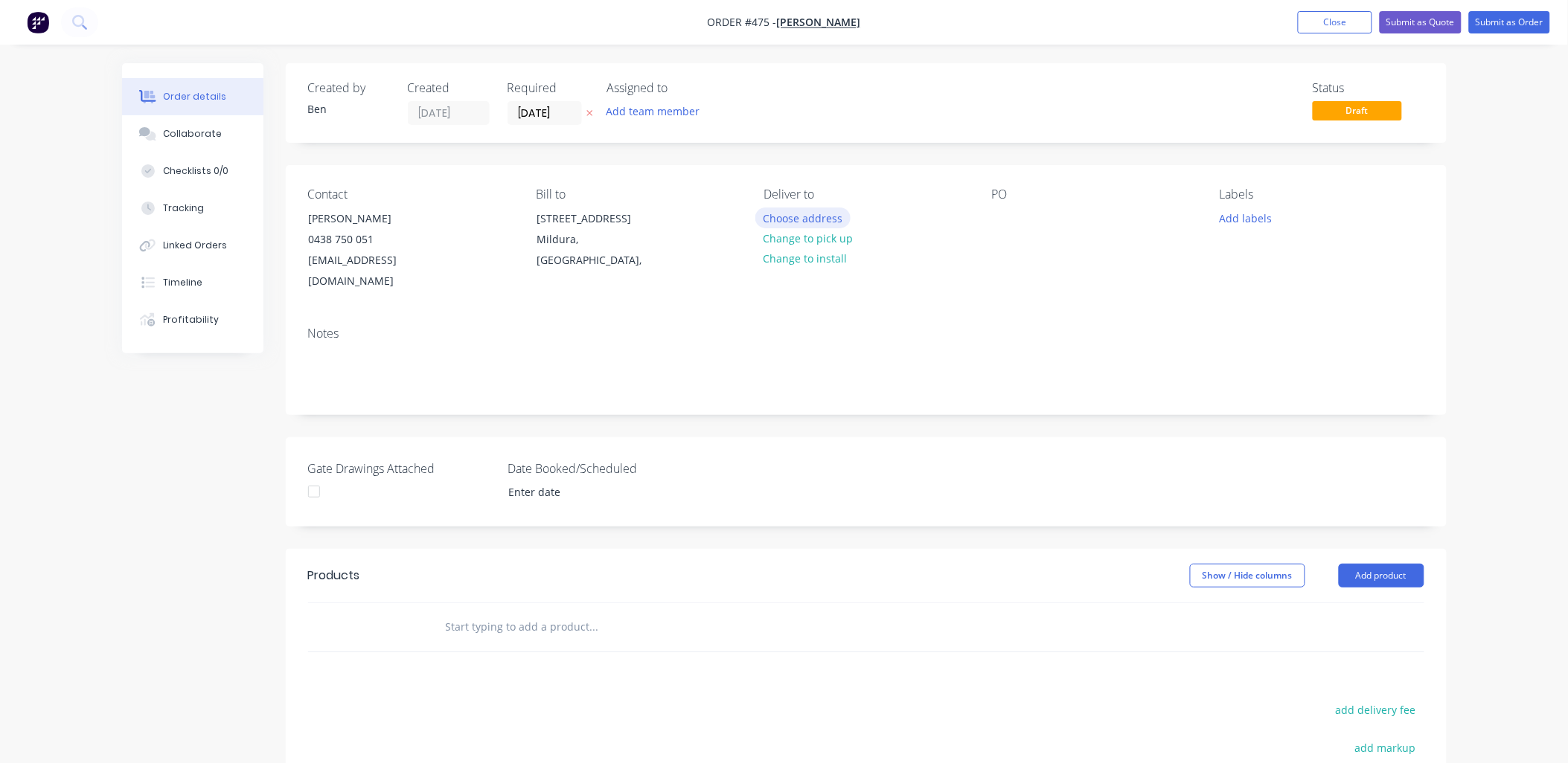
click at [791, 216] on button "Choose address" at bounding box center [803, 217] width 95 height 20
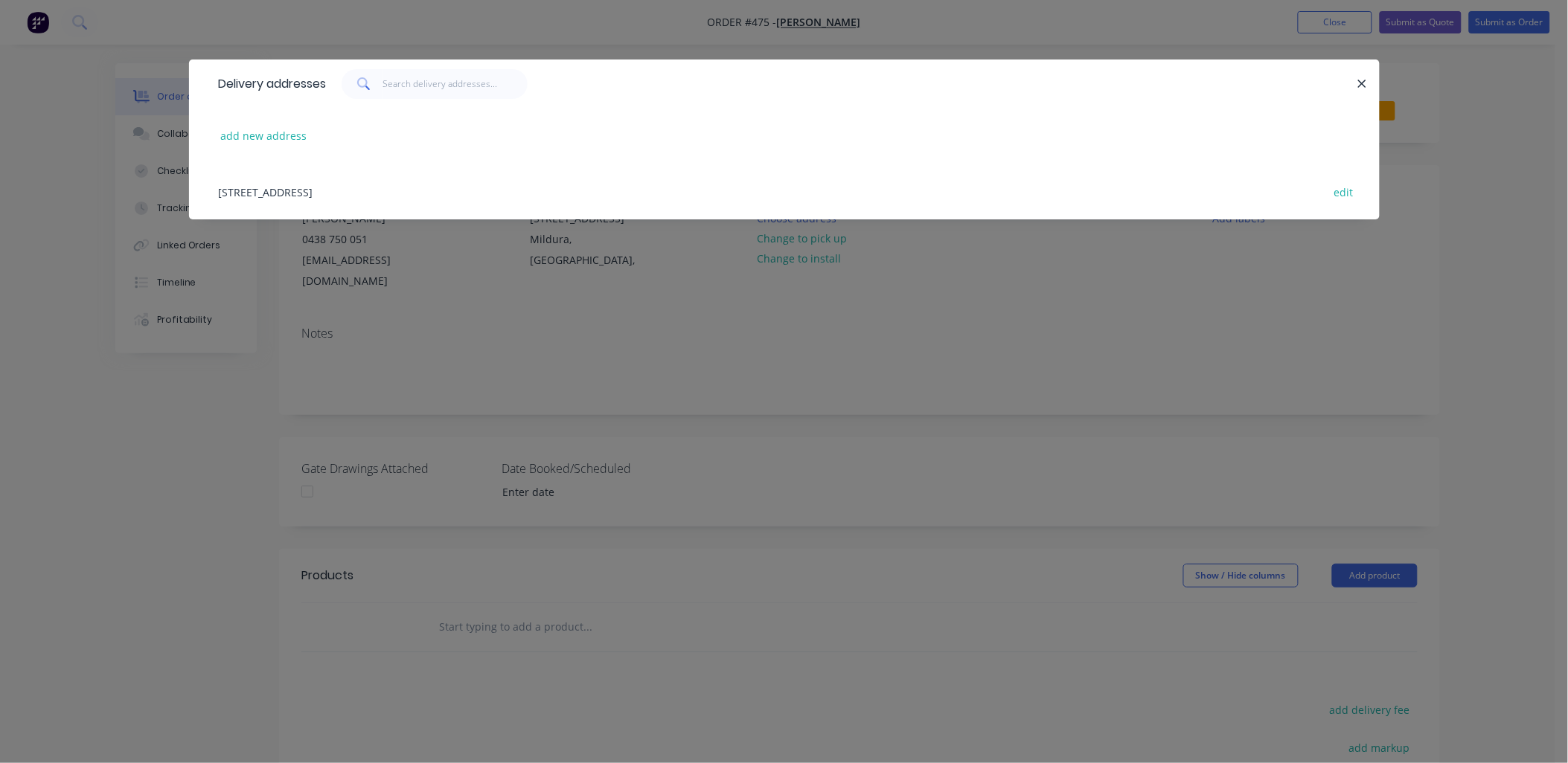
click at [320, 190] on div "[STREET_ADDRESS] edit" at bounding box center [784, 192] width 1146 height 56
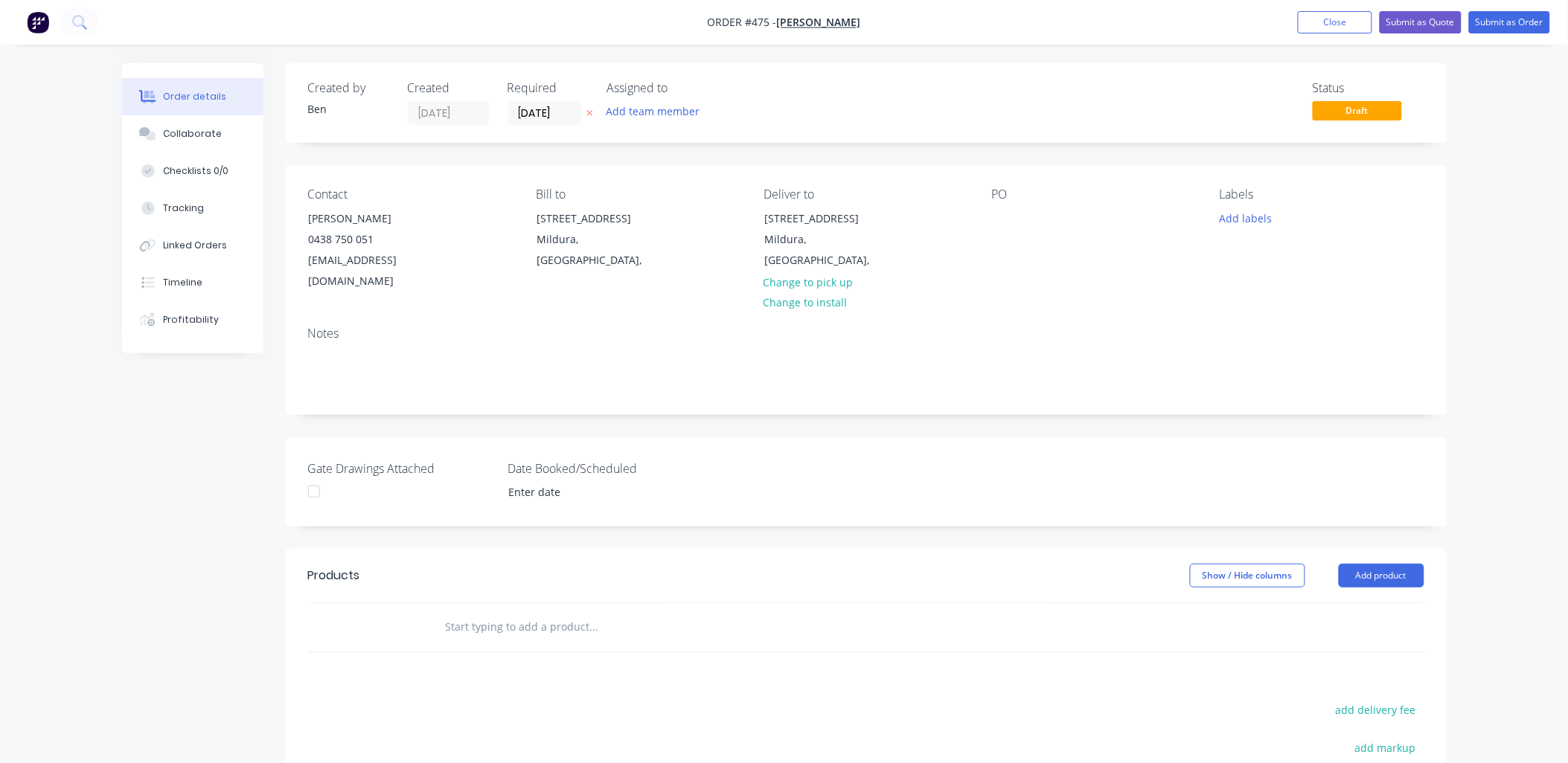
click at [477, 612] on input "text" at bounding box center [594, 626] width 298 height 30
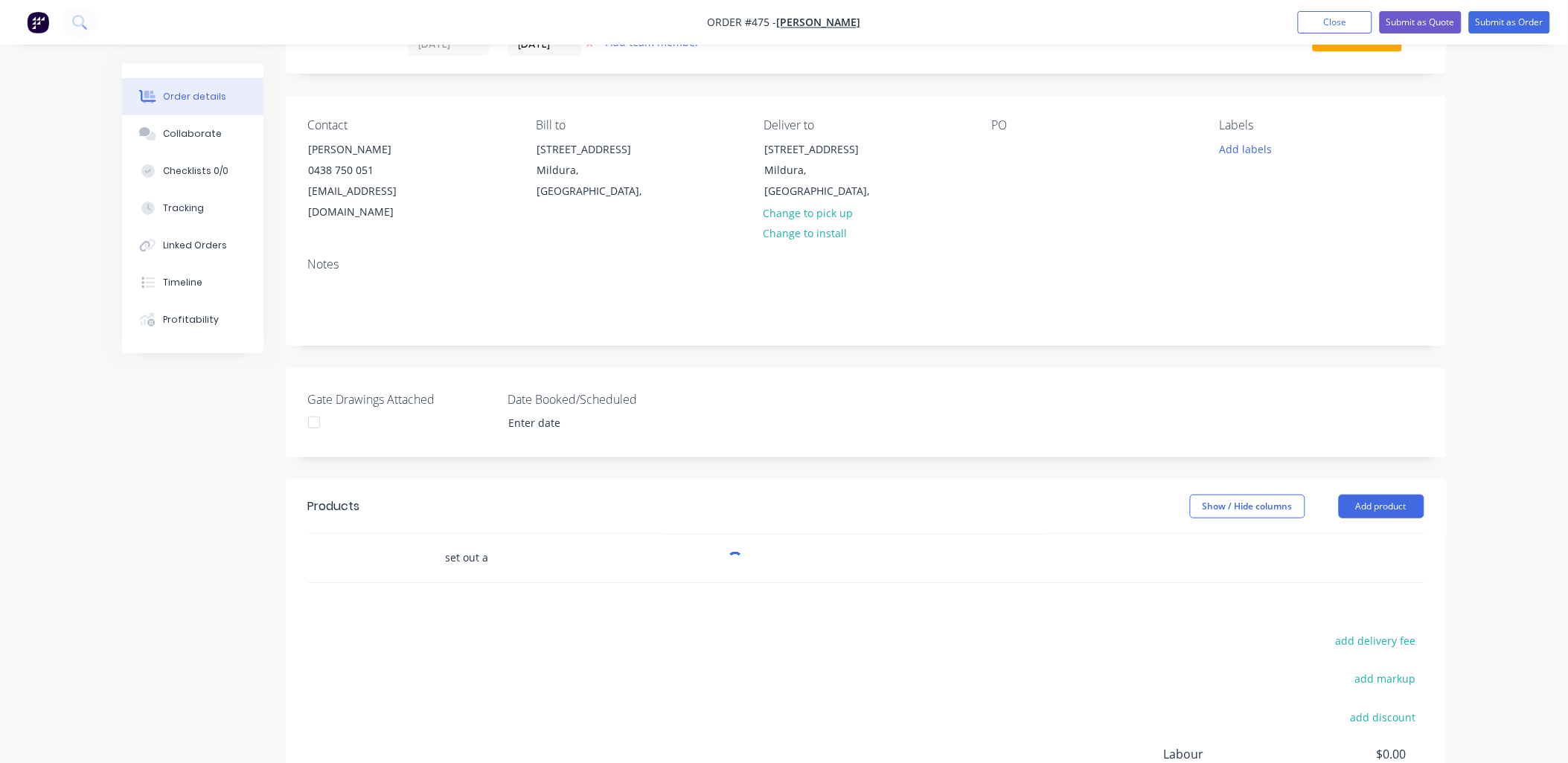
scroll to position [165, 0]
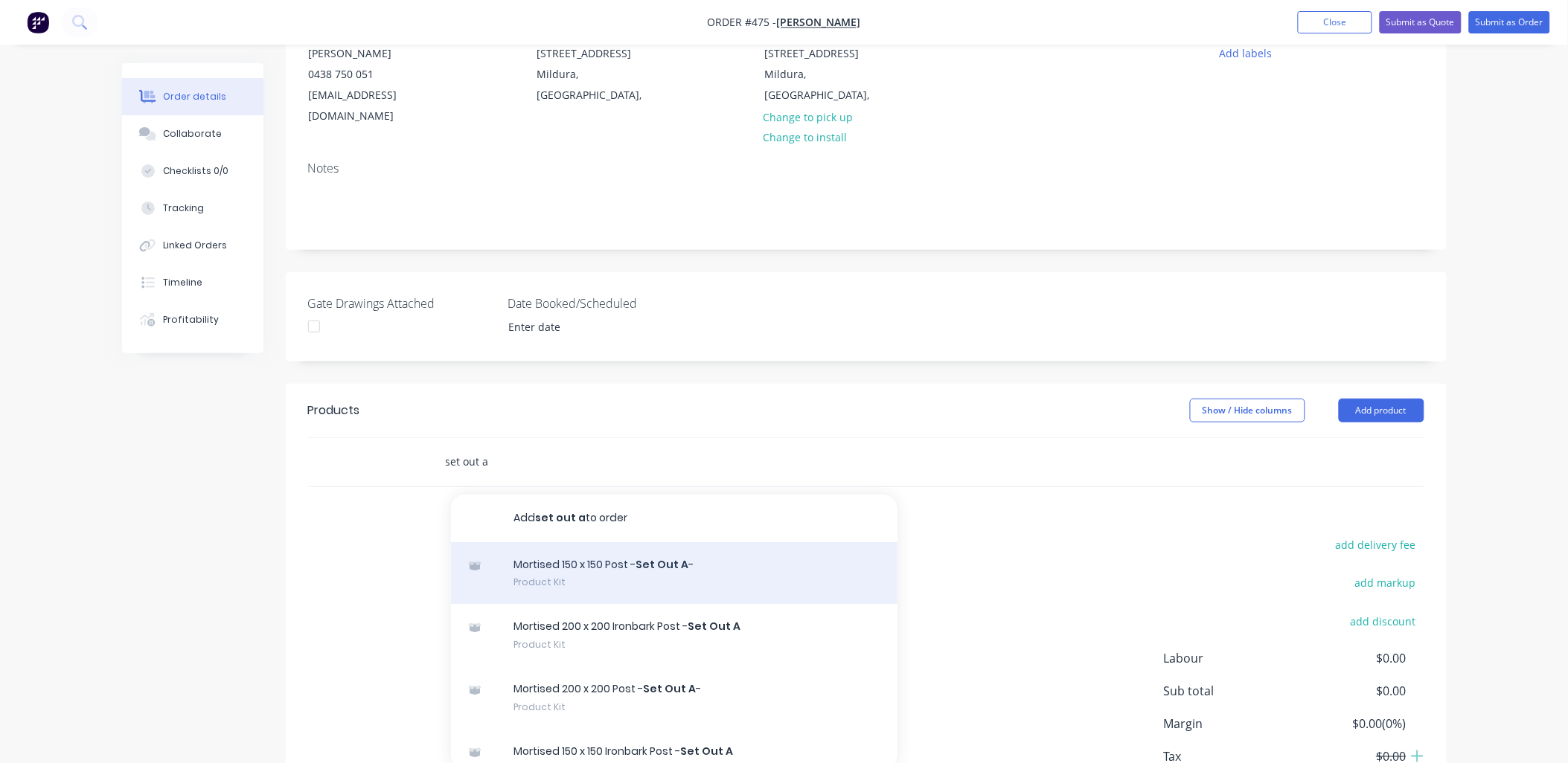
type input "set out a"
click at [619, 552] on div "Mortised 150 x 150 Post - Set Out A - Product Kit" at bounding box center [674, 573] width 446 height 63
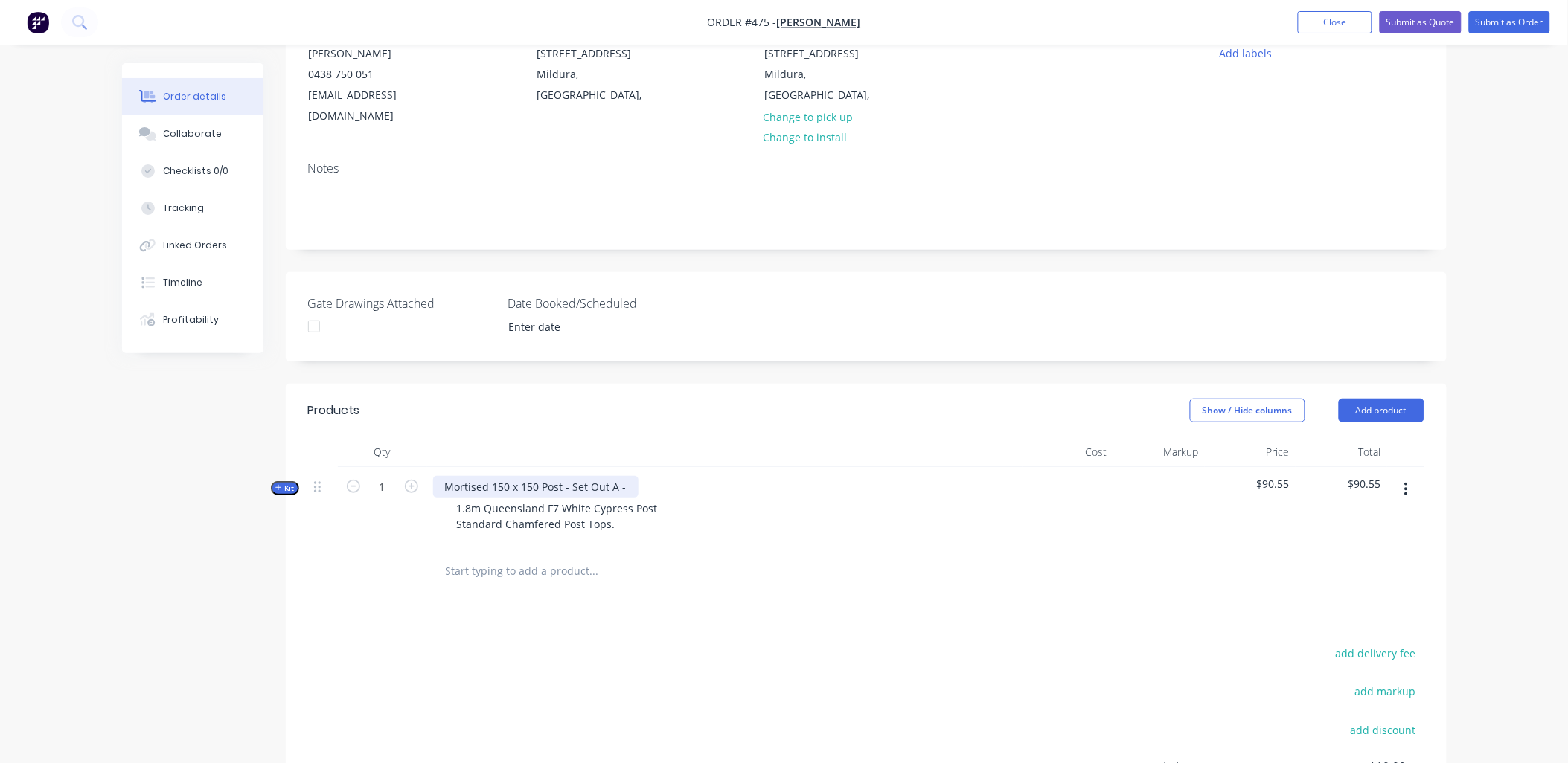
click at [627, 476] on div "Mortised 150 x 150 Post - Set Out A -" at bounding box center [535, 487] width 205 height 21
click at [284, 483] on span "Kit" at bounding box center [285, 488] width 19 height 12
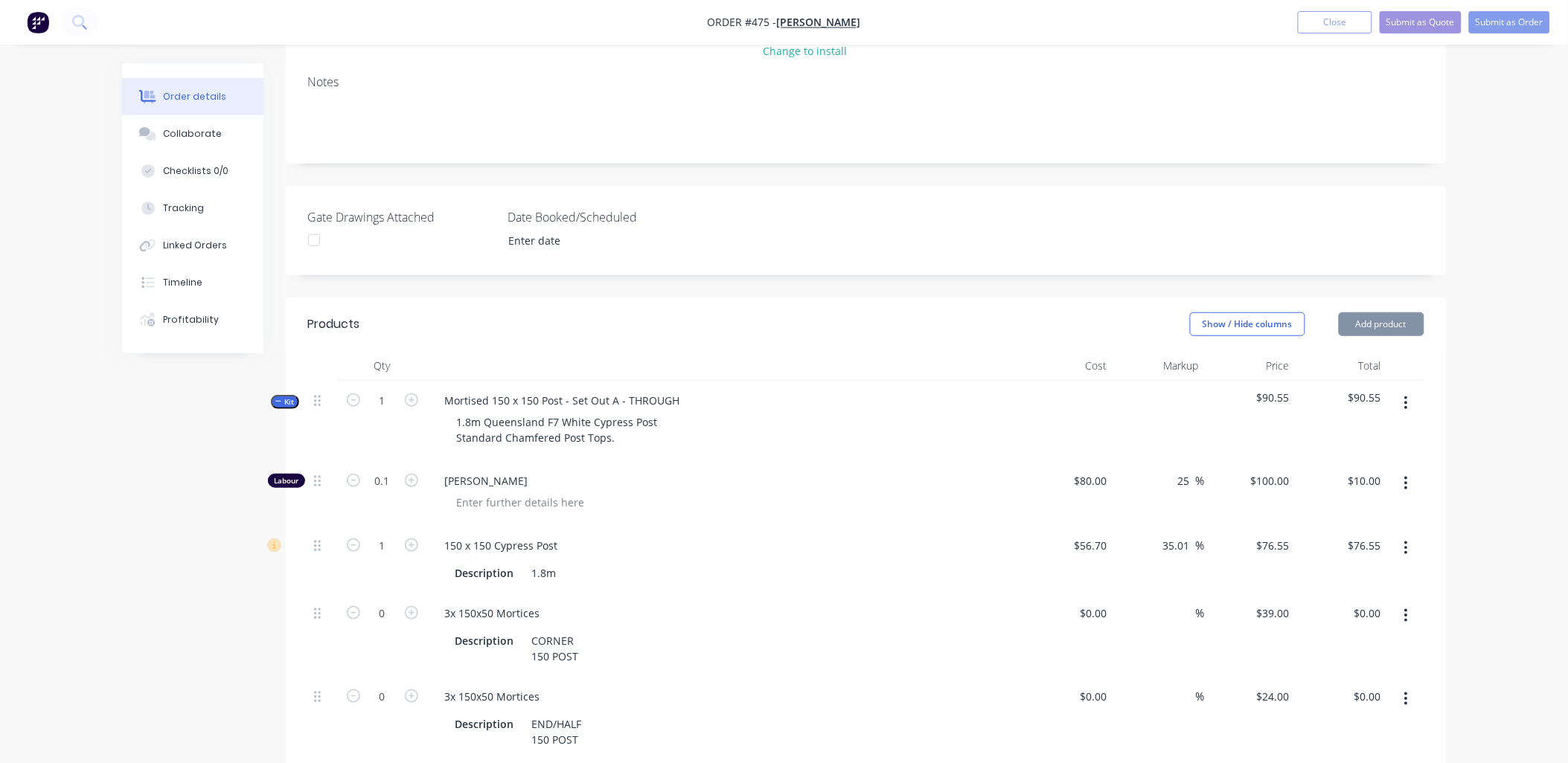
scroll to position [412, 0]
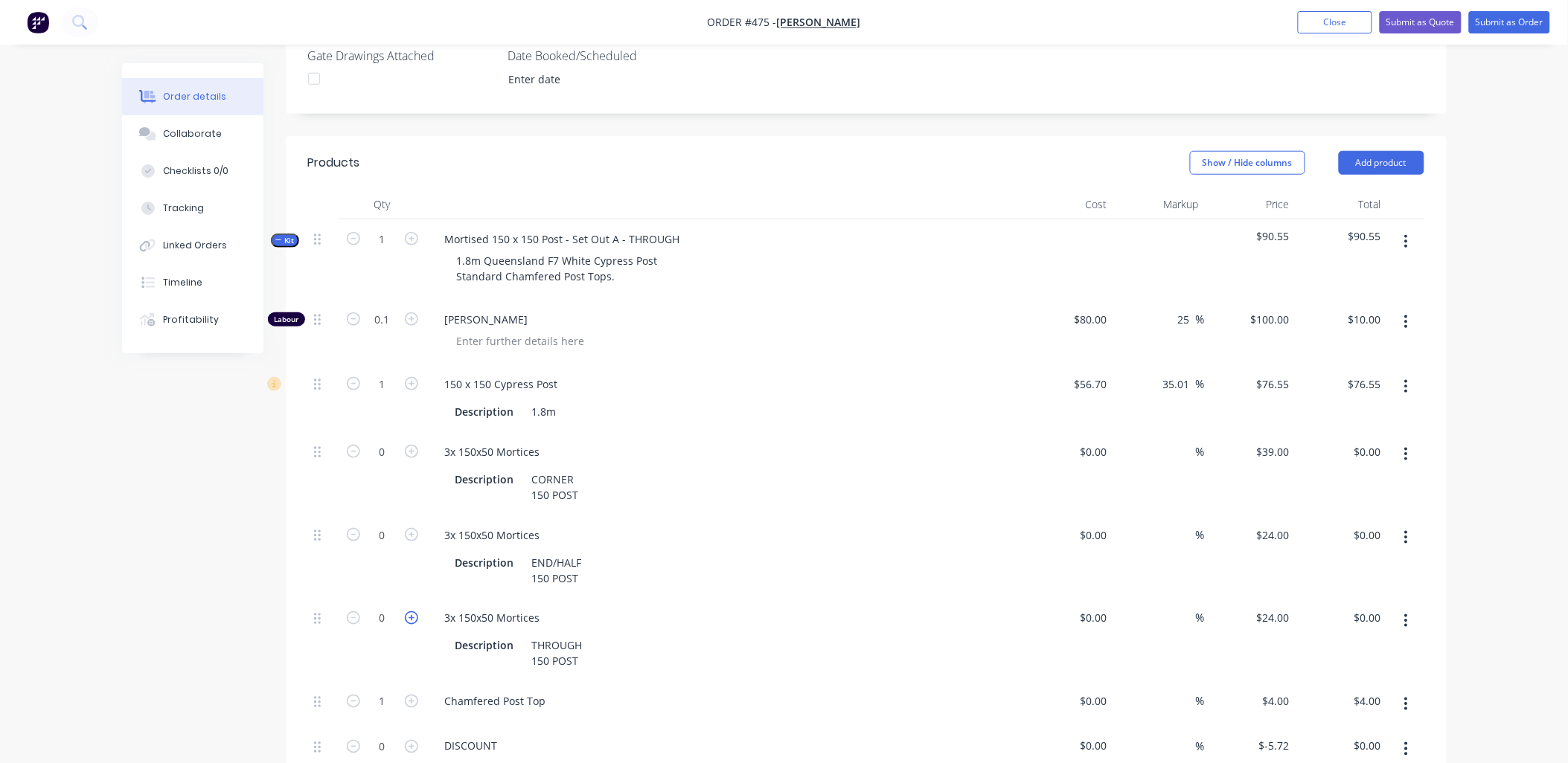
click at [415, 612] on icon "button" at bounding box center [412, 618] width 13 height 13
type input "1"
type input "$24.00"
click at [1402, 441] on button "button" at bounding box center [1406, 455] width 35 height 27
click at [1373, 542] on div "Delete" at bounding box center [1353, 553] width 115 height 21
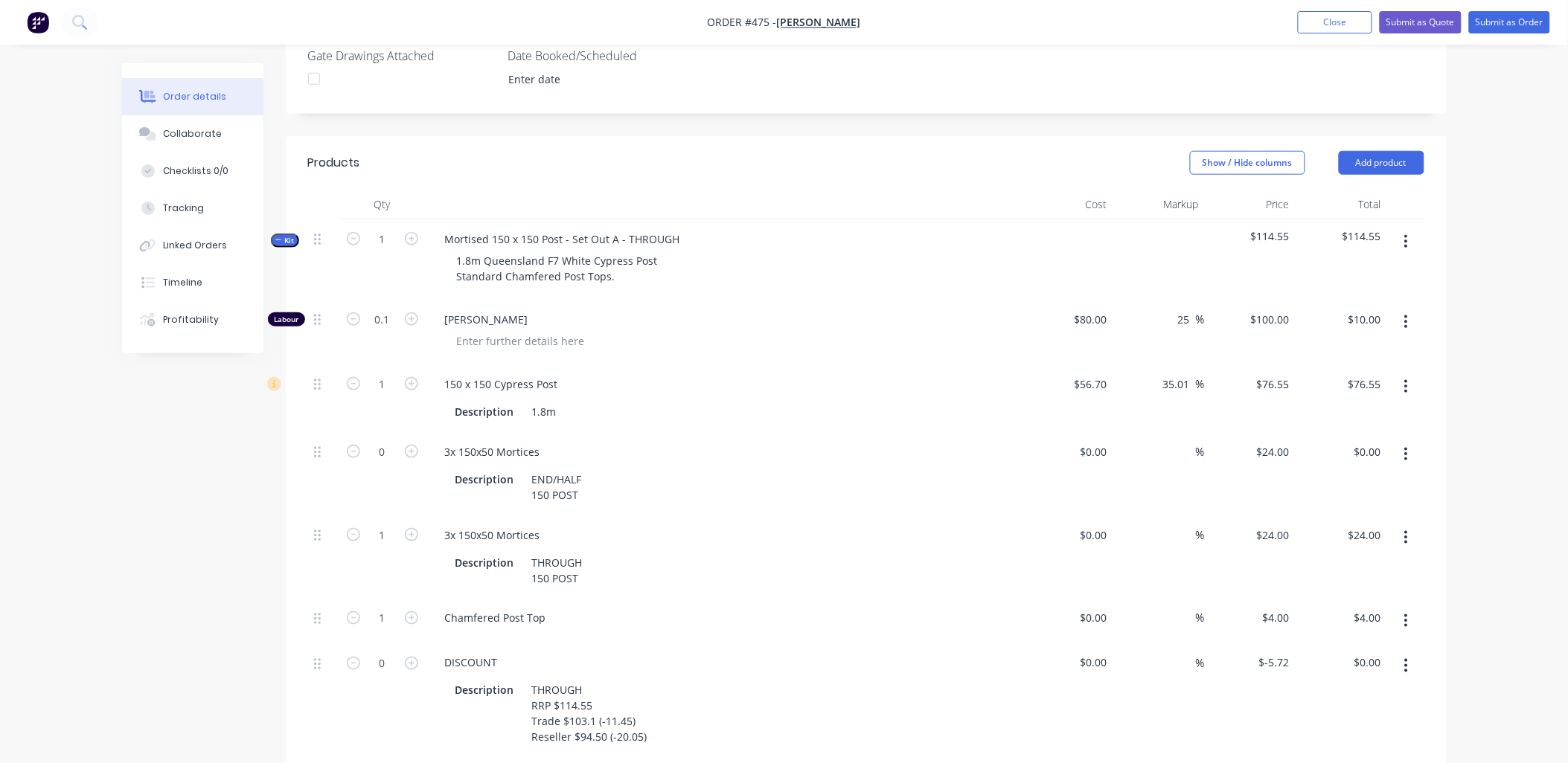
click at [1412, 652] on button "button" at bounding box center [1406, 666] width 35 height 27
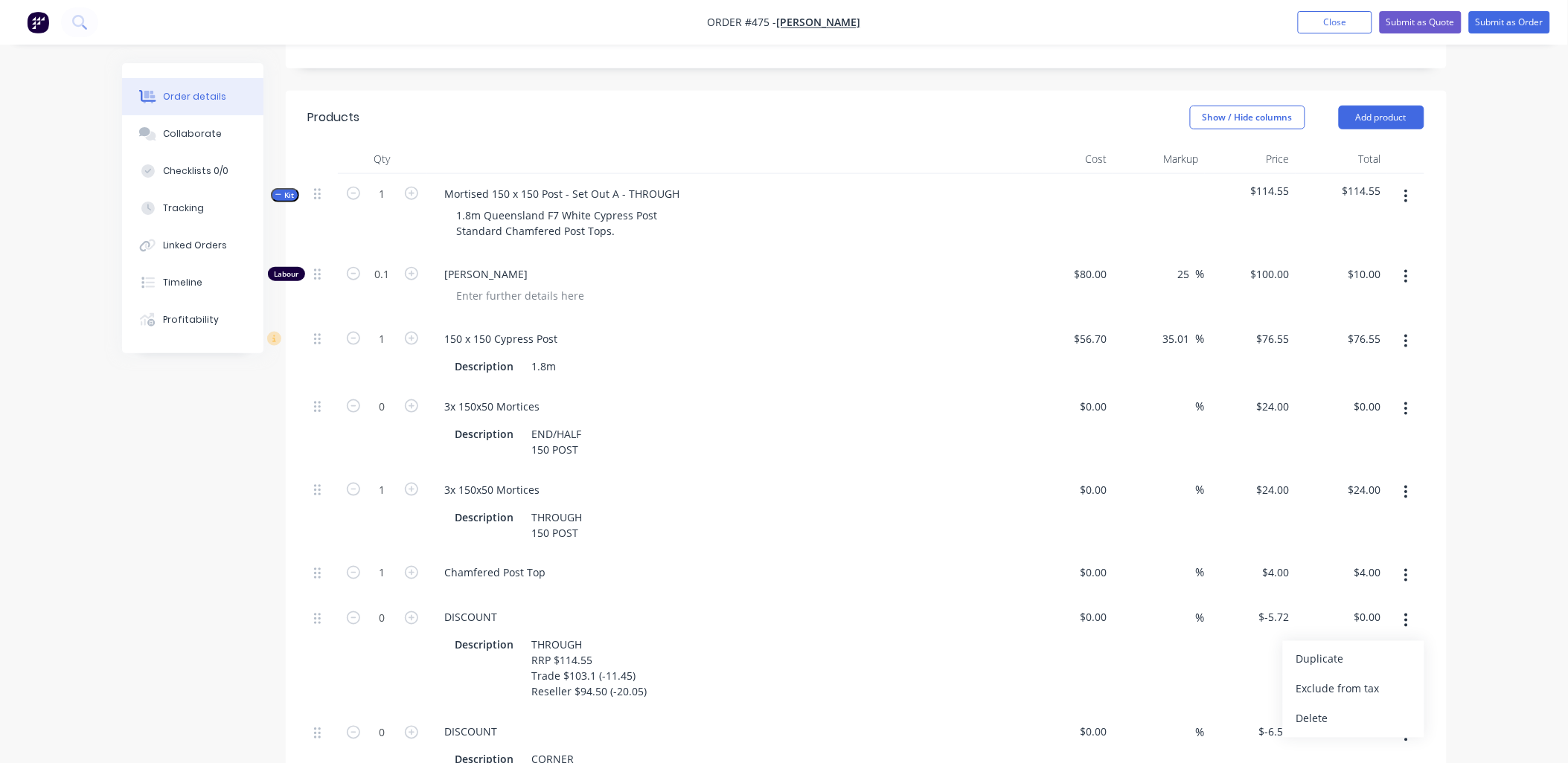
scroll to position [495, 0]
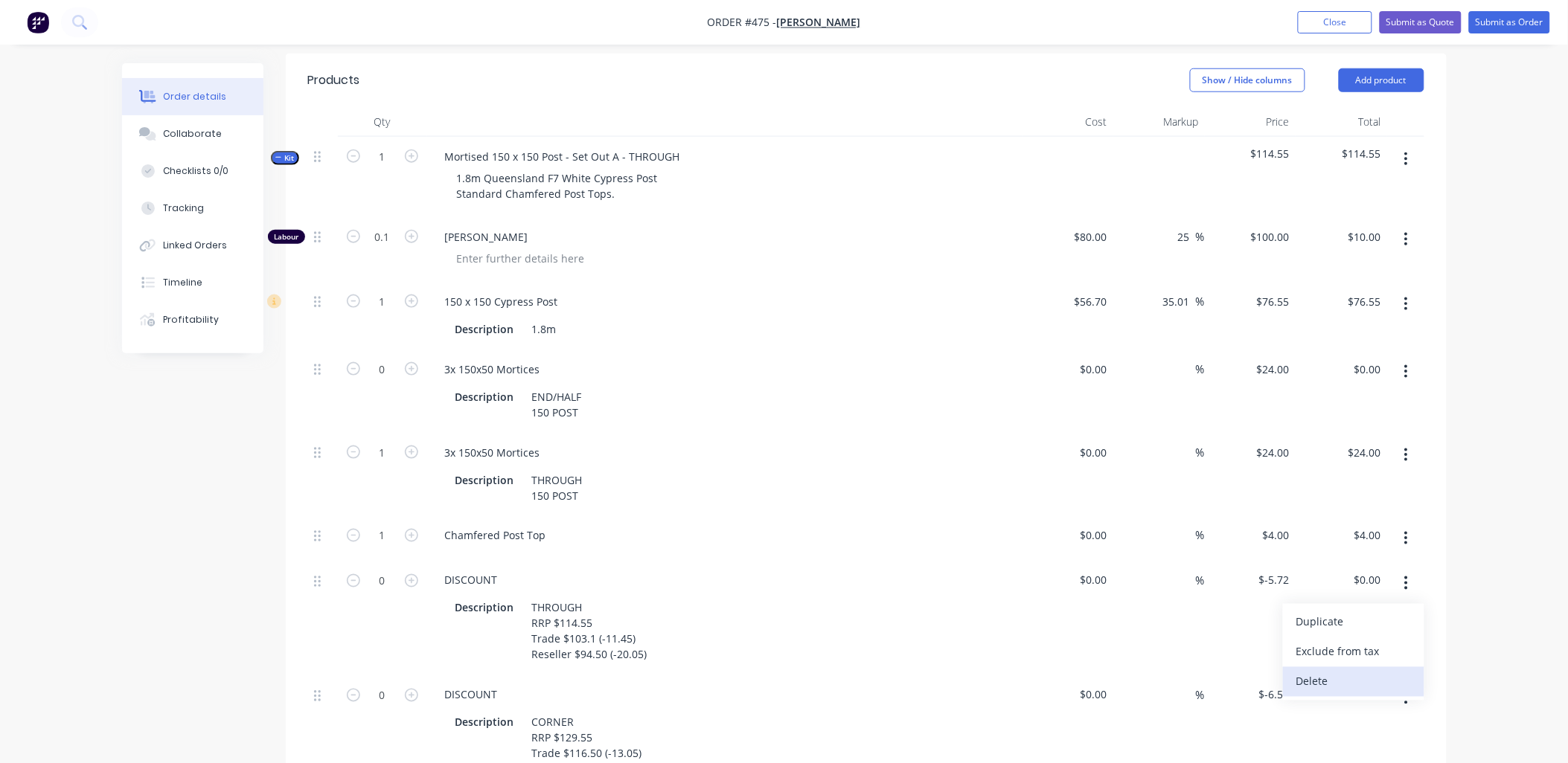
click at [1395, 671] on div "Delete" at bounding box center [1353, 681] width 115 height 21
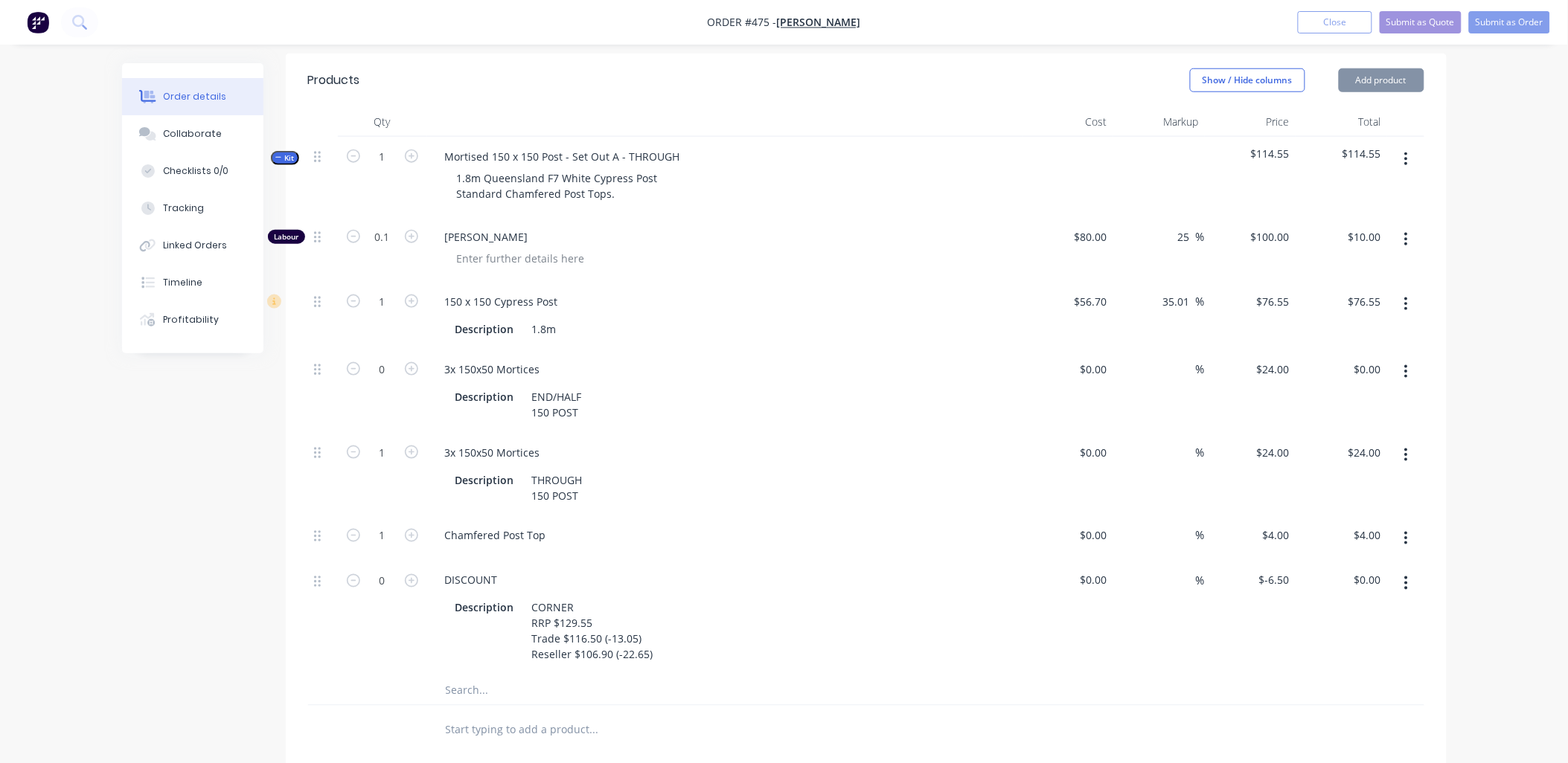
click at [1407, 575] on icon "button" at bounding box center [1406, 583] width 4 height 16
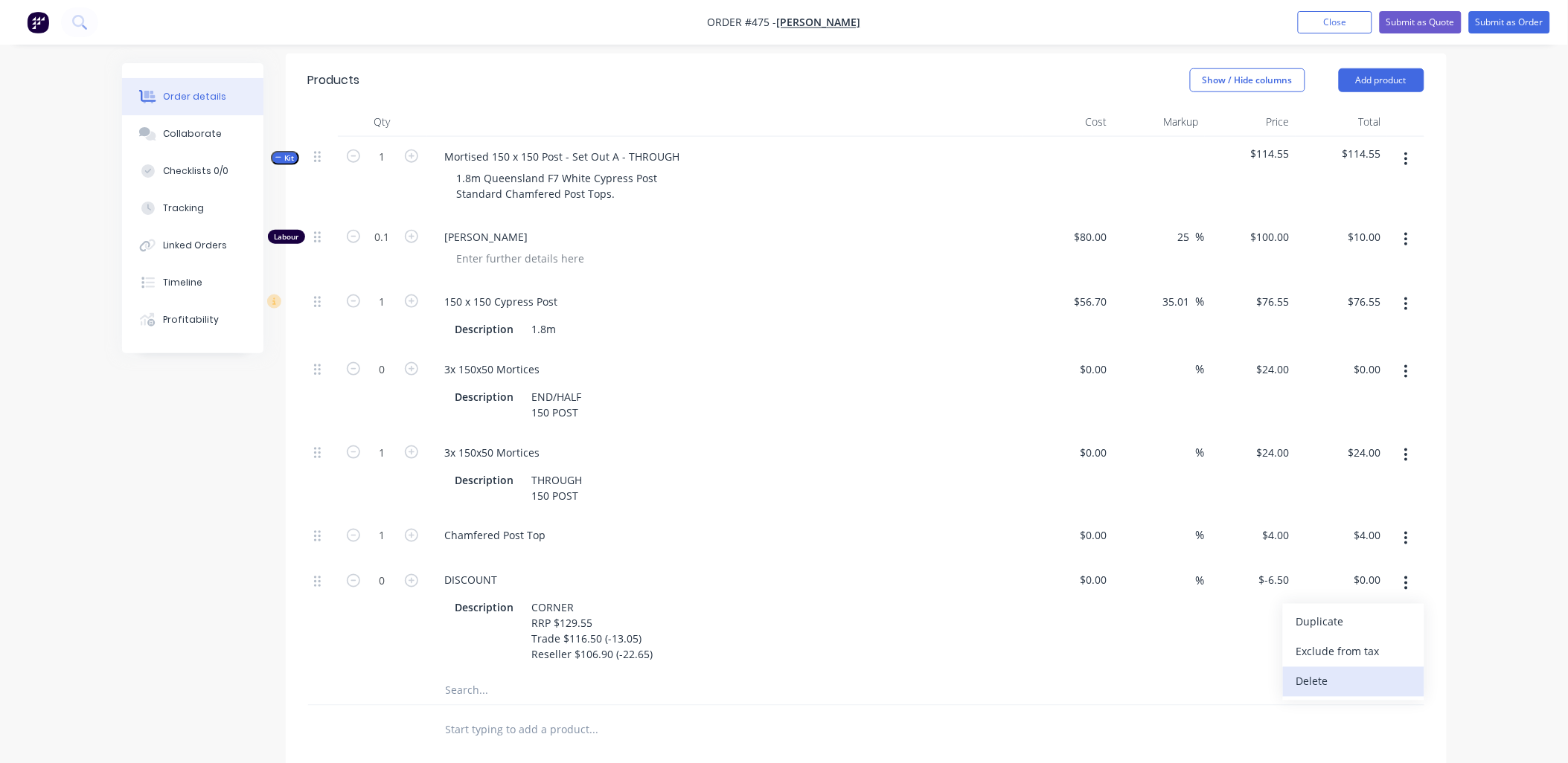
click at [1385, 671] on div "Delete" at bounding box center [1353, 681] width 115 height 21
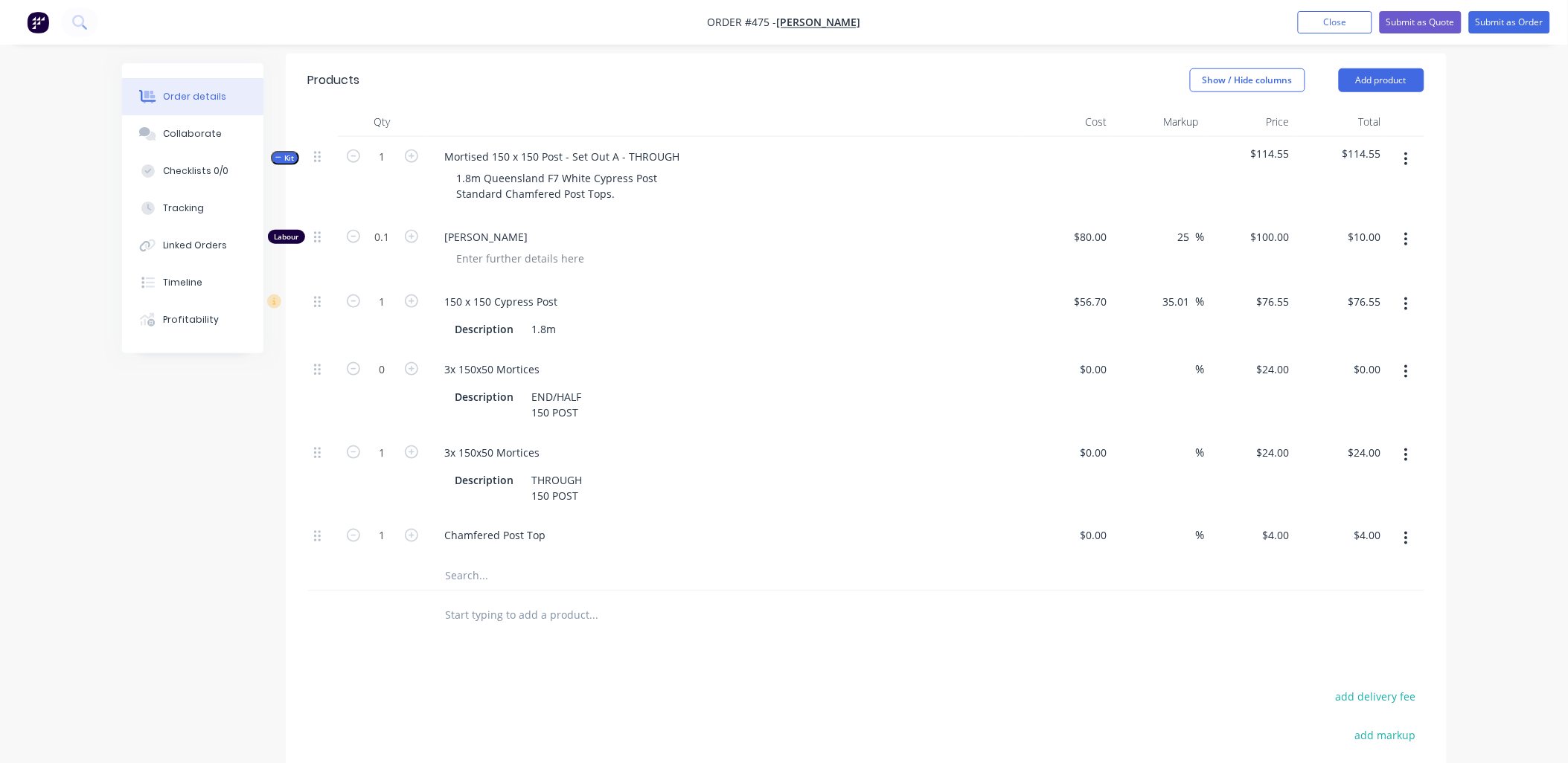
click at [1410, 145] on button "button" at bounding box center [1406, 159] width 35 height 27
click at [1369, 247] on div "Duplicate" at bounding box center [1353, 257] width 115 height 21
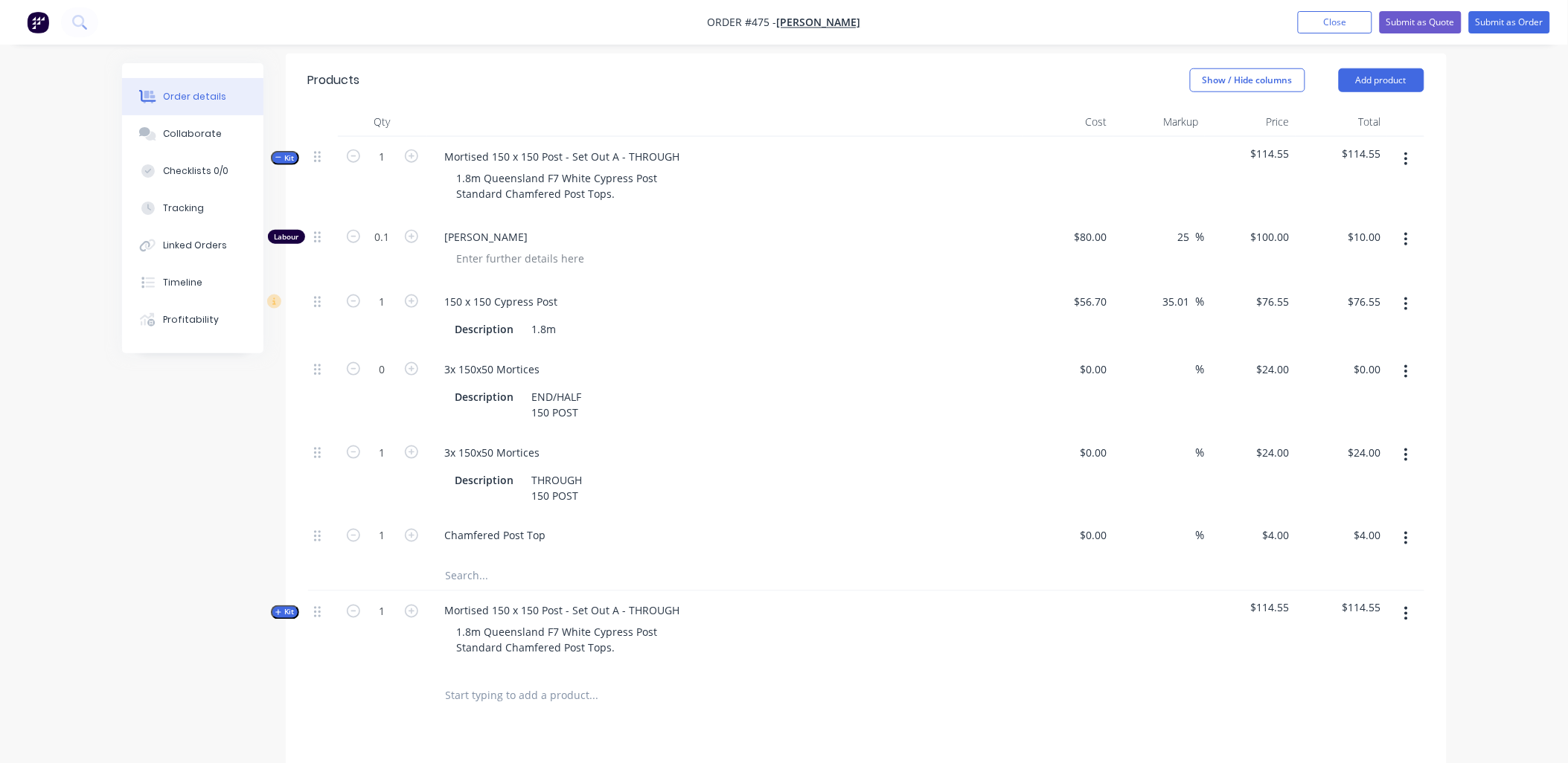
click at [293, 152] on span "Kit" at bounding box center [285, 158] width 19 height 12
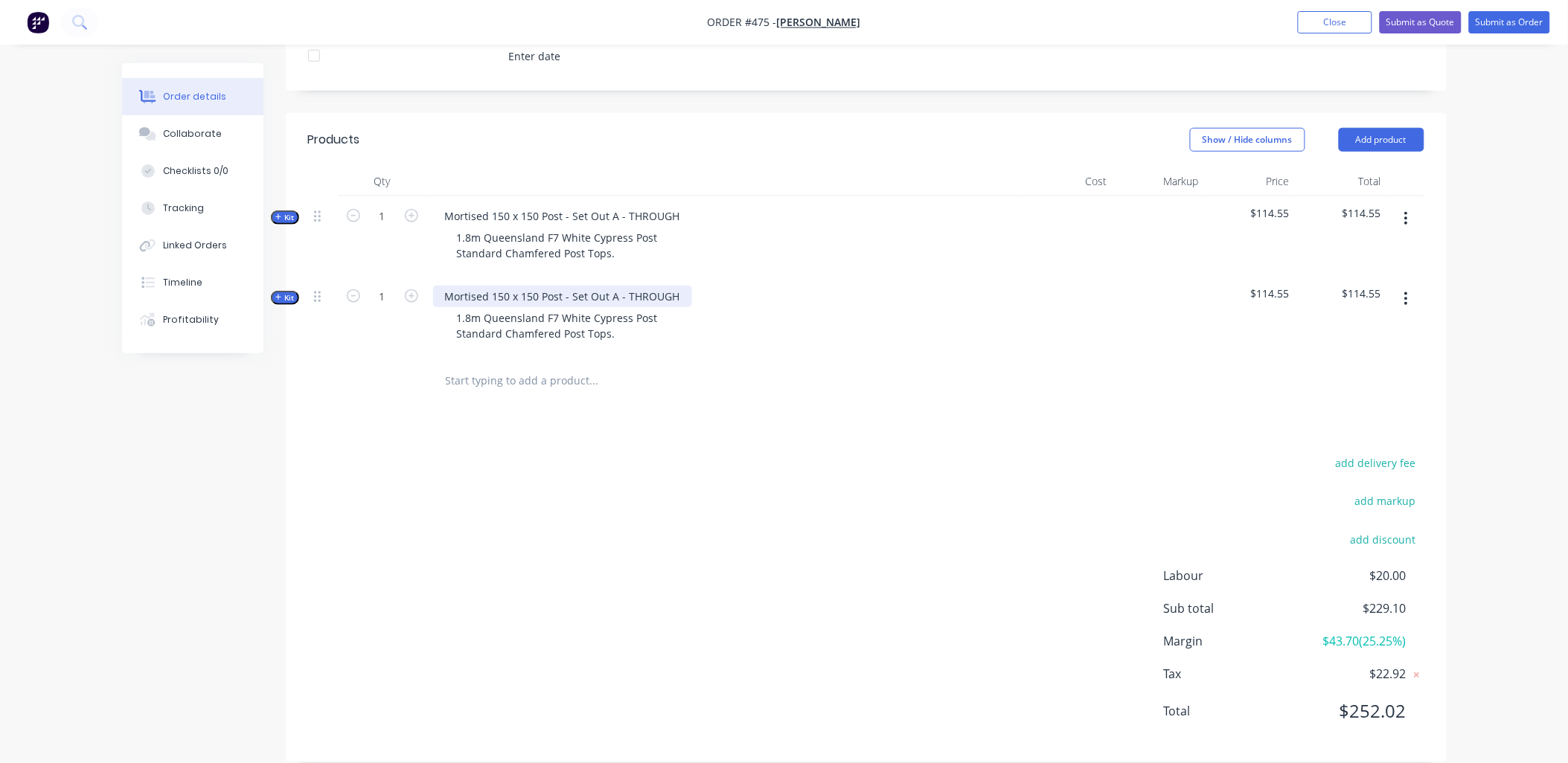
click at [638, 285] on div "Mortised 150 x 150 Post - Set Out A - THROUGH" at bounding box center [562, 296] width 259 height 21
click at [286, 212] on span "Kit" at bounding box center [285, 218] width 19 height 12
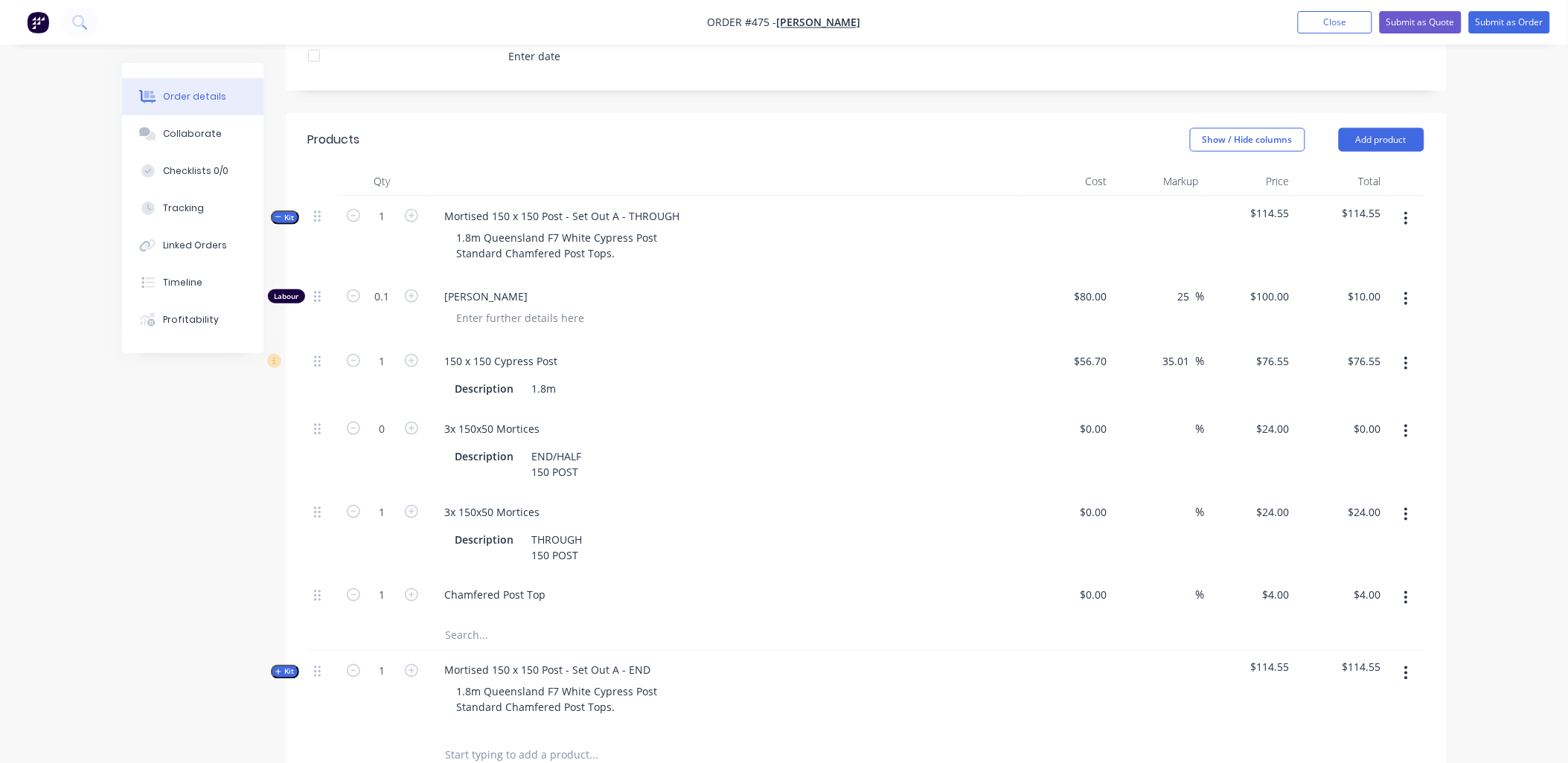
click at [1404, 423] on icon "button" at bounding box center [1406, 431] width 4 height 16
click at [1367, 519] on div "Delete" at bounding box center [1353, 530] width 115 height 21
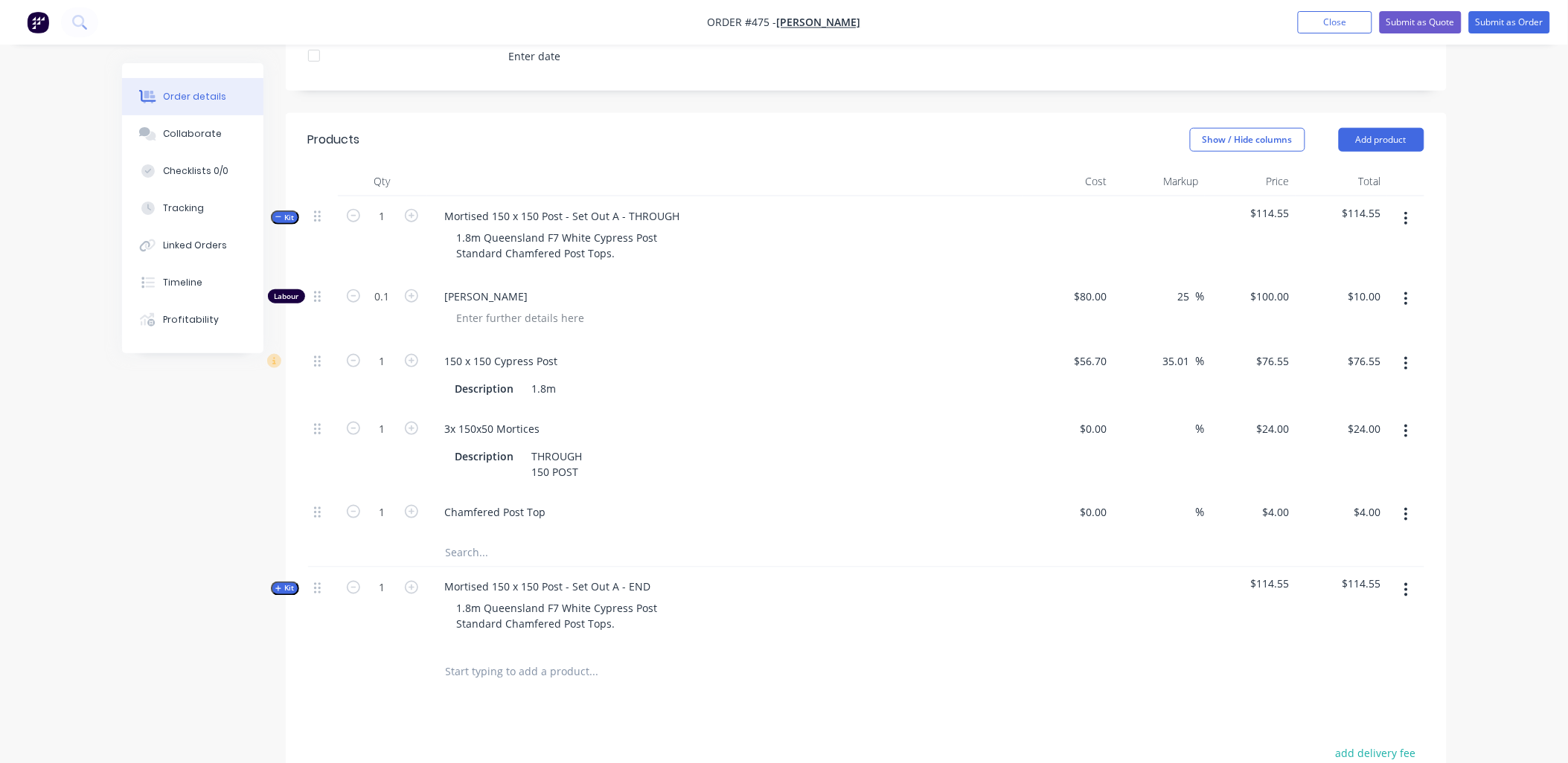
click at [382, 230] on div "1" at bounding box center [383, 236] width 90 height 80
click at [393, 205] on input "1" at bounding box center [383, 216] width 39 height 22
type input "10"
type input "1"
type input "$100.00"
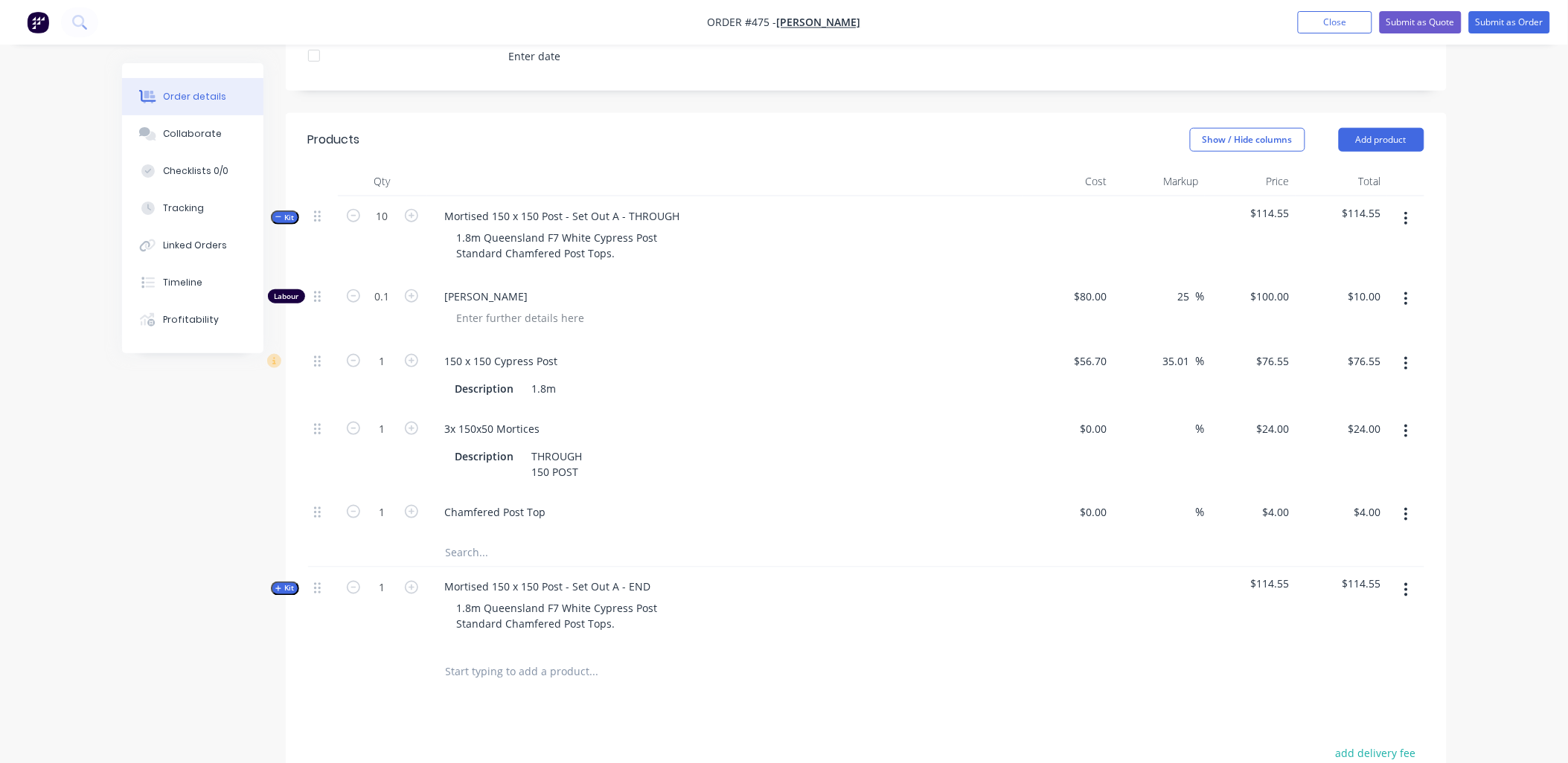
type input "10"
type input "$765.50"
type input "10"
type input "$240.00"
type input "10"
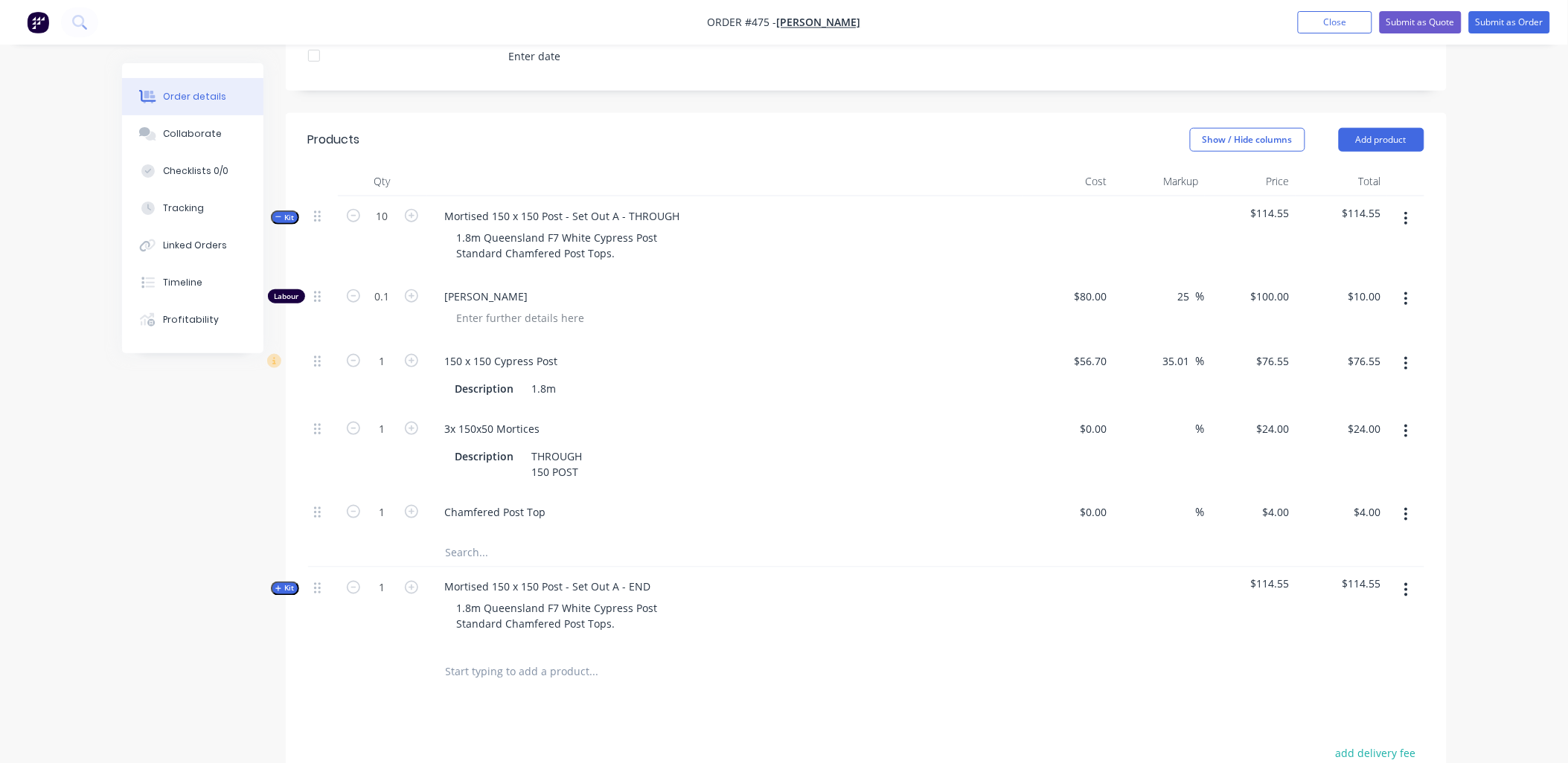
type input "$40.00"
drag, startPoint x: 315, startPoint y: 233, endPoint x: 298, endPoint y: 209, distance: 29.4
click at [315, 230] on div at bounding box center [323, 236] width 30 height 80
click at [283, 212] on span "Kit" at bounding box center [285, 218] width 19 height 12
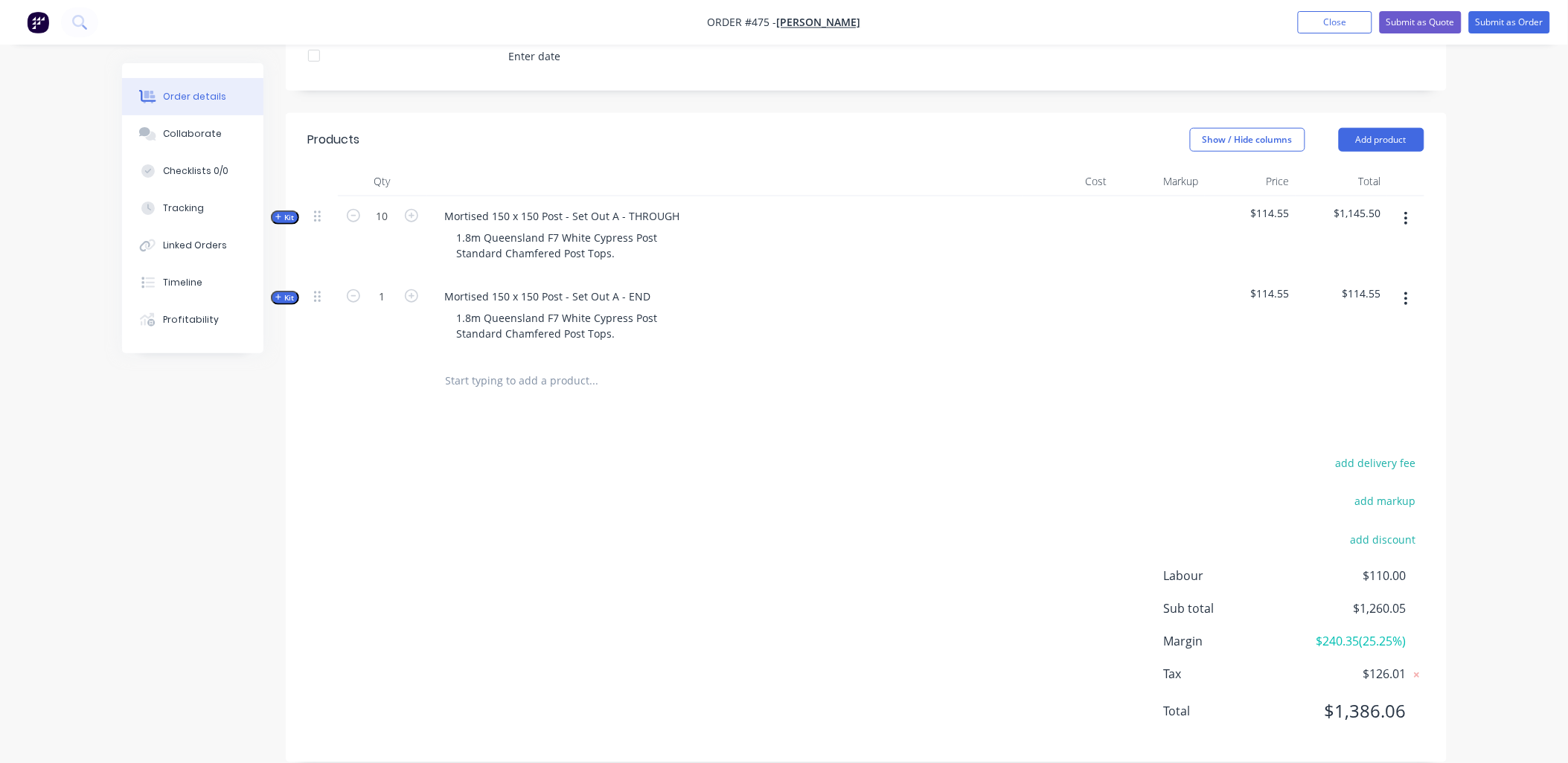
click at [556, 366] on input "text" at bounding box center [594, 381] width 298 height 30
click at [1373, 128] on button "Add product" at bounding box center [1381, 140] width 86 height 24
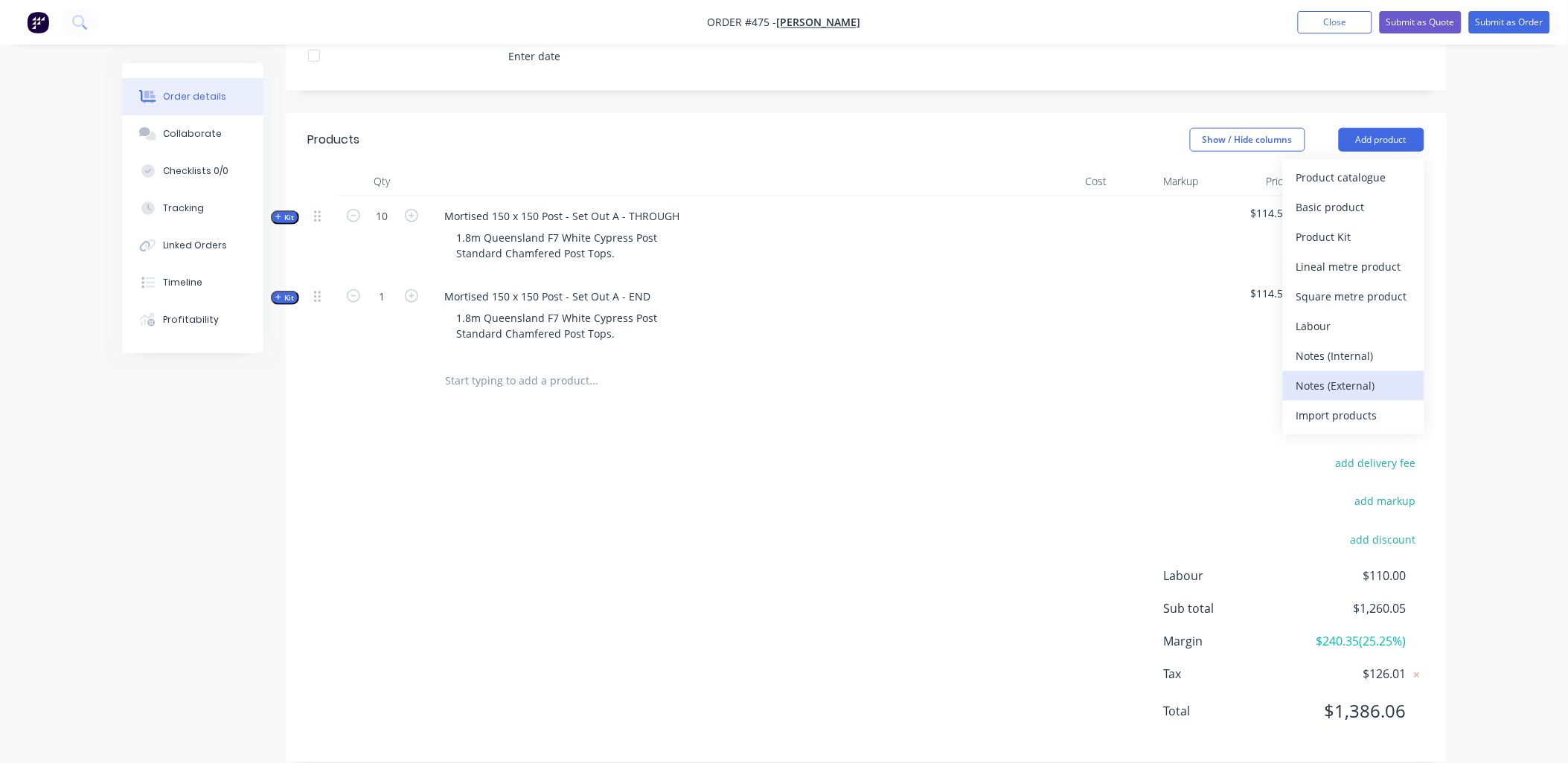
click at [1344, 375] on div "Notes (External)" at bounding box center [1353, 385] width 115 height 21
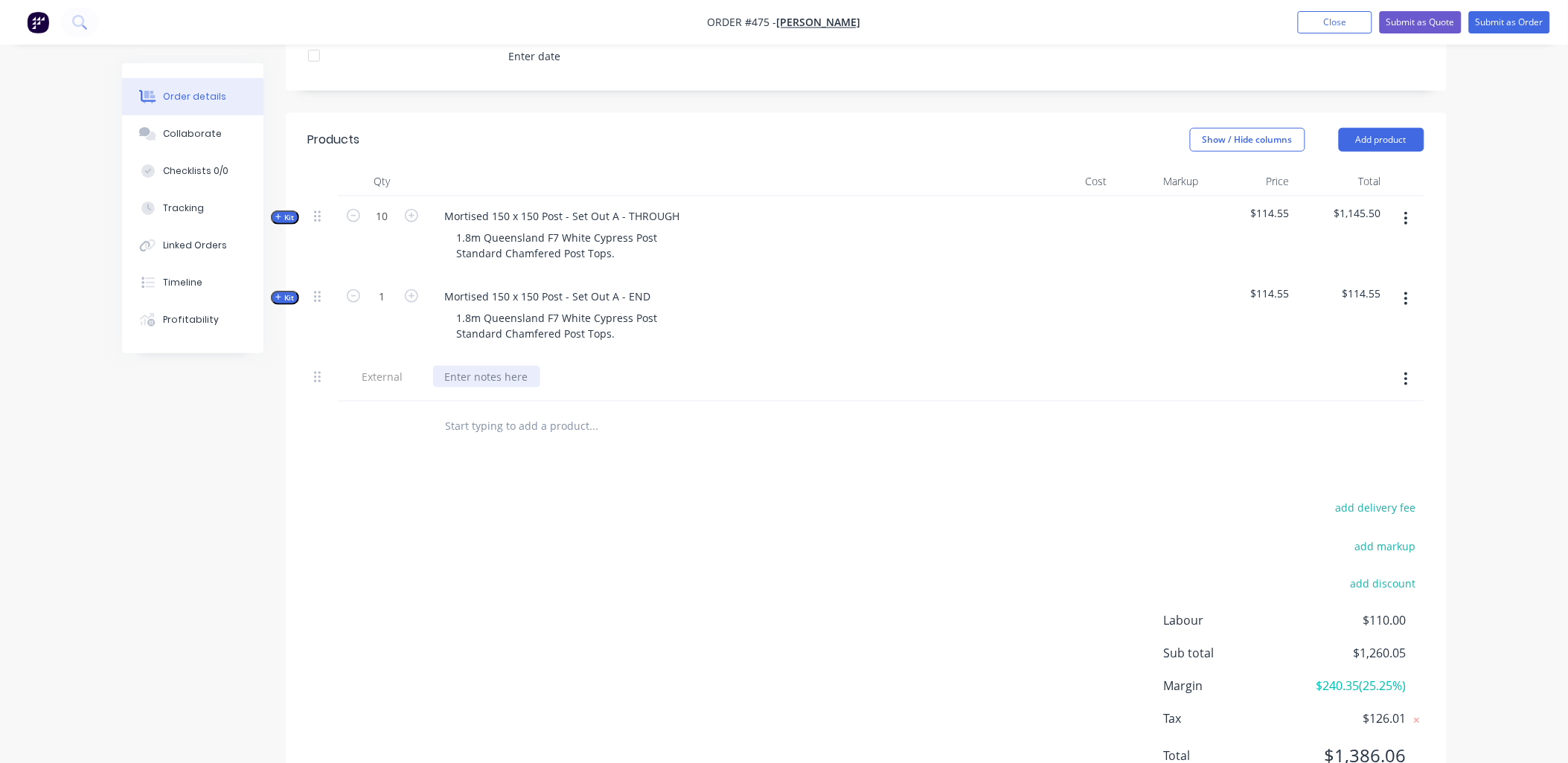
click at [474, 366] on div at bounding box center [486, 377] width 107 height 21
click at [472, 410] on input "text" at bounding box center [594, 425] width 298 height 30
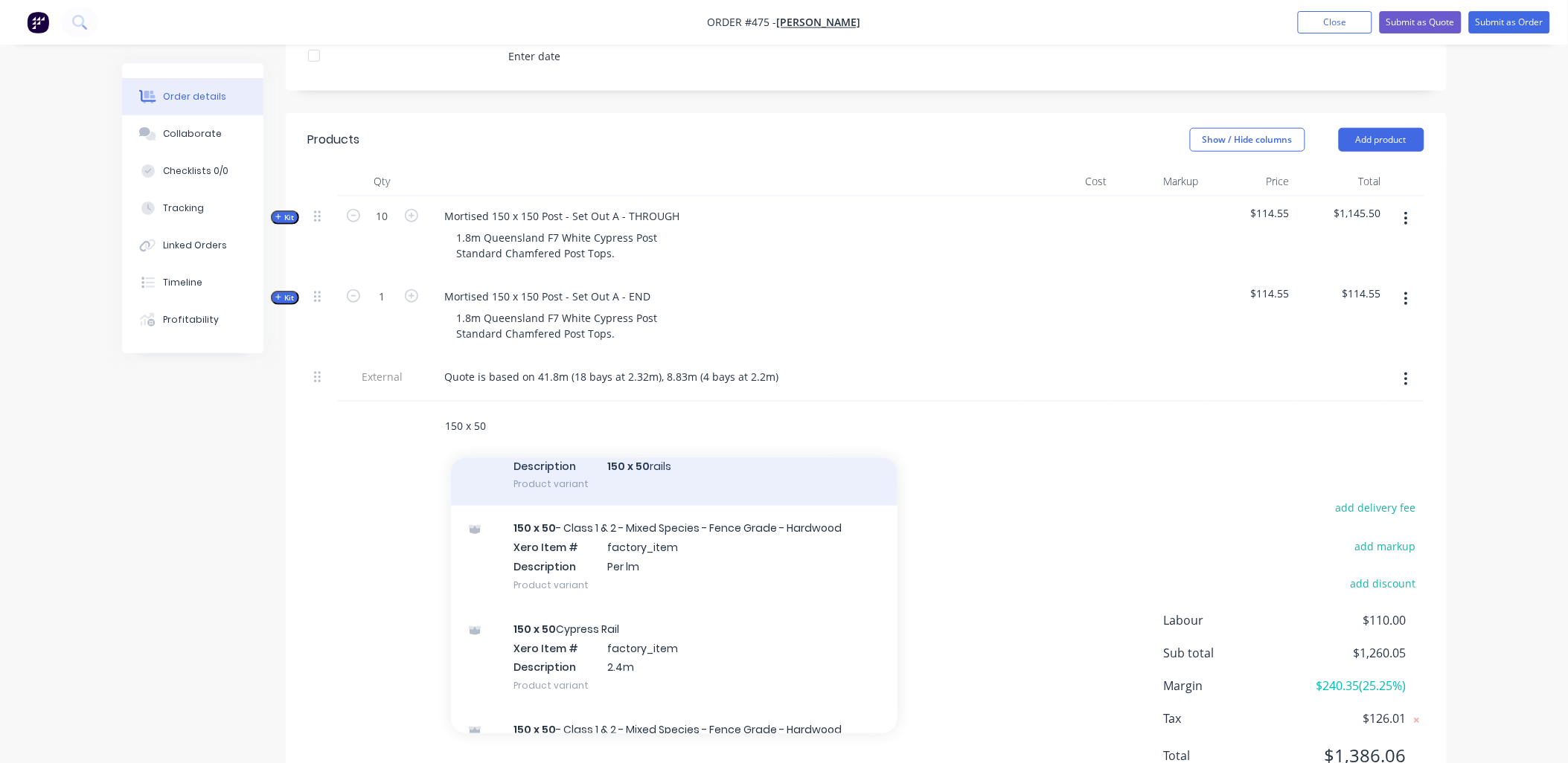
scroll to position [661, 0]
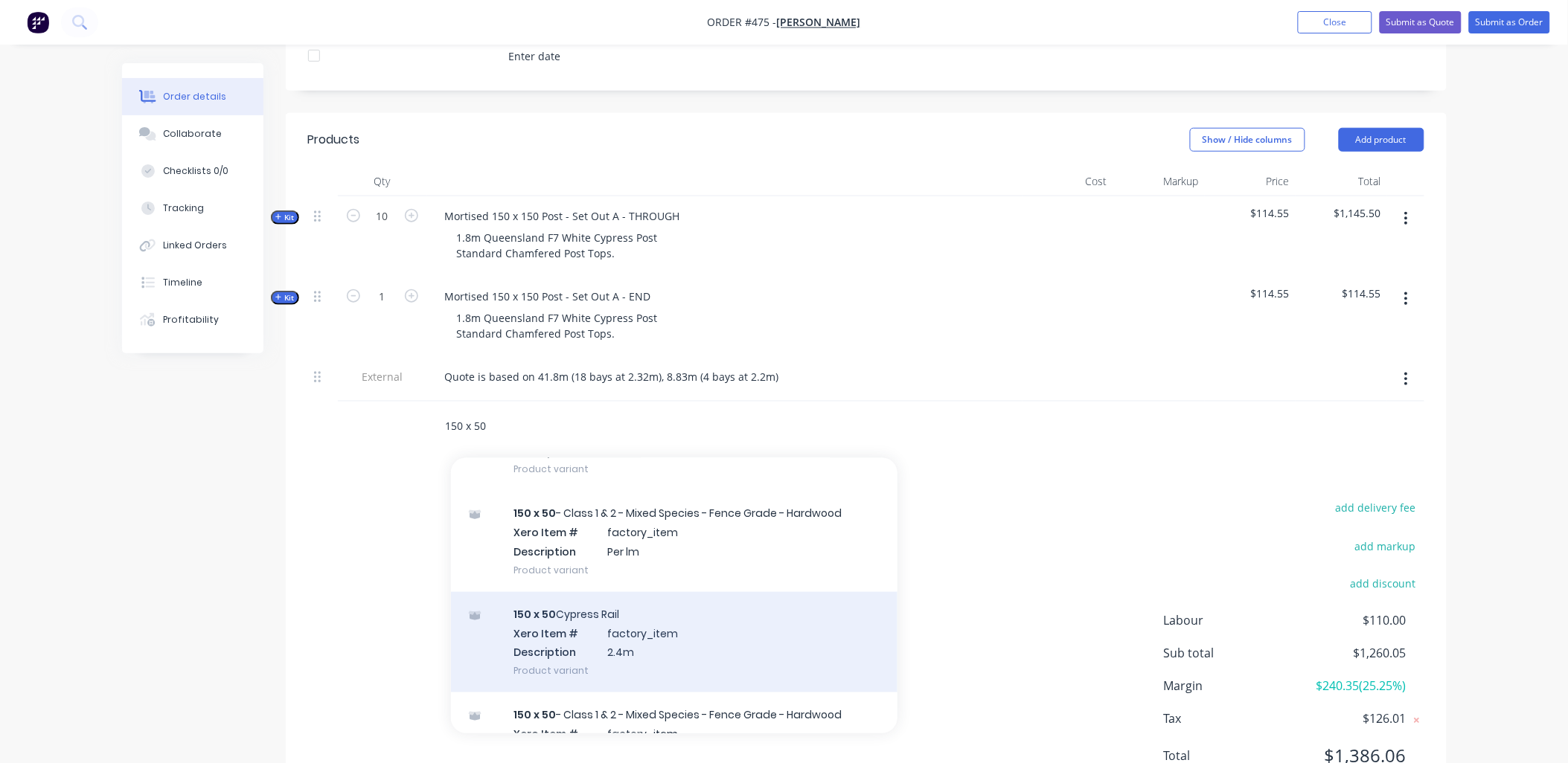
type input "150 x 50"
click at [667, 603] on div "150 x 50 Cypress Rail Xero Item # factory_item Description 2.4m Product variant" at bounding box center [674, 643] width 446 height 100
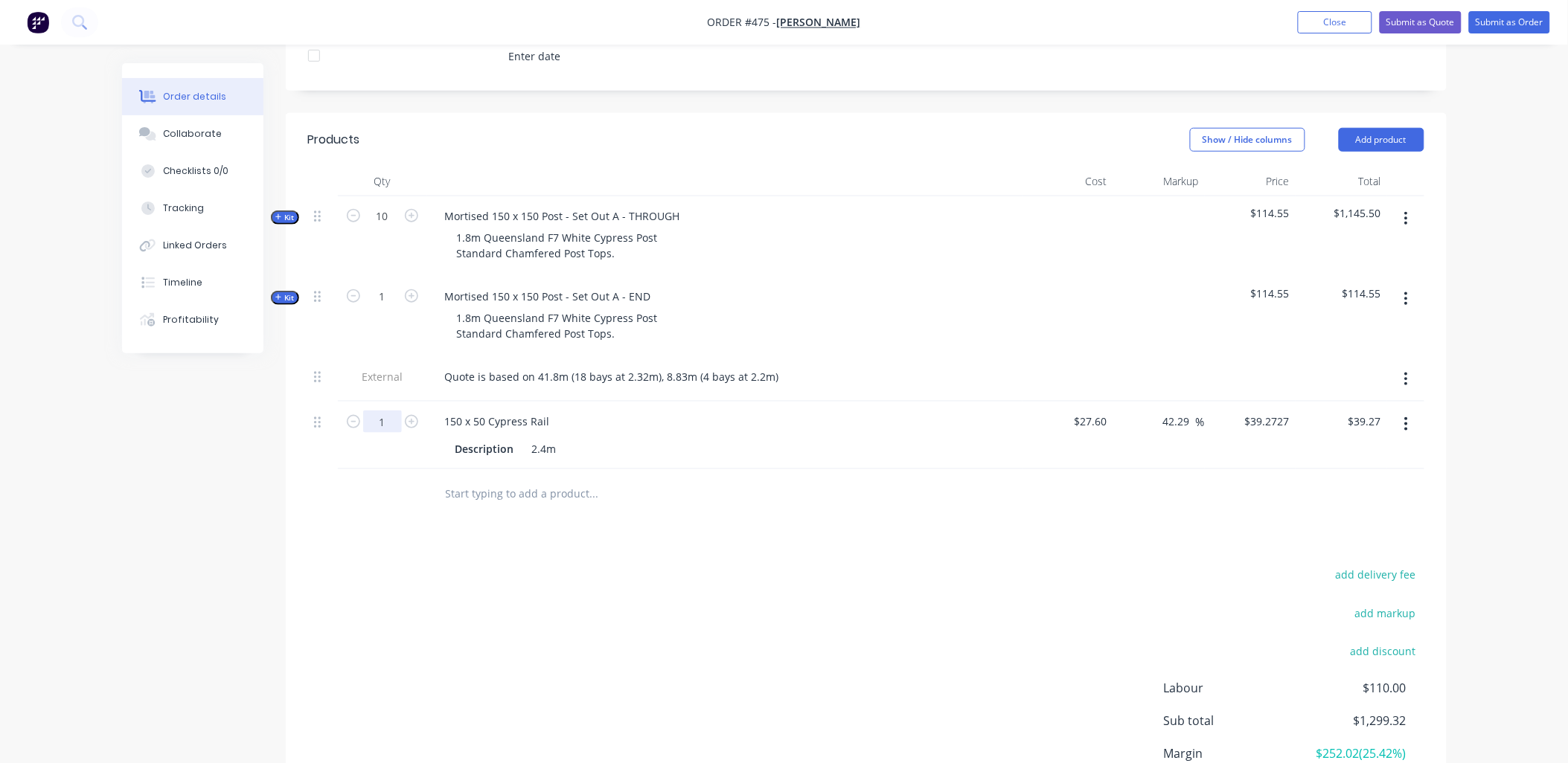
click at [383, 410] on input "1" at bounding box center [383, 421] width 39 height 22
type input "66"
type input "$2,592.00"
click at [393, 433] on div "66" at bounding box center [383, 435] width 90 height 67
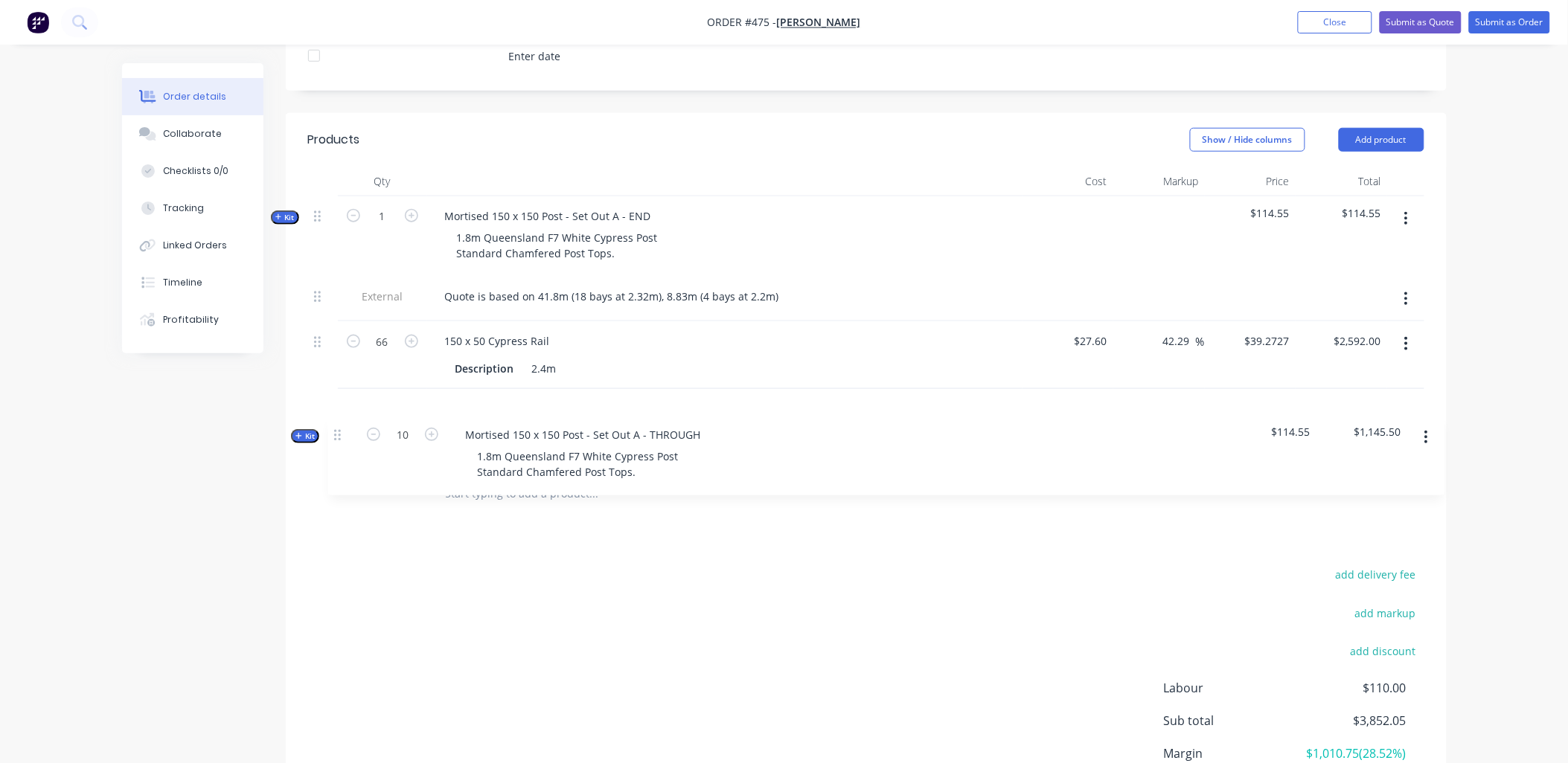
drag, startPoint x: 332, startPoint y: 258, endPoint x: 332, endPoint y: 248, distance: 10.0
click at [341, 440] on div "Kit 10 Mortised 150 x 150 Post - Set Out A - THROUGH 1.8m Queensland F7 White C…" at bounding box center [866, 333] width 1116 height 274
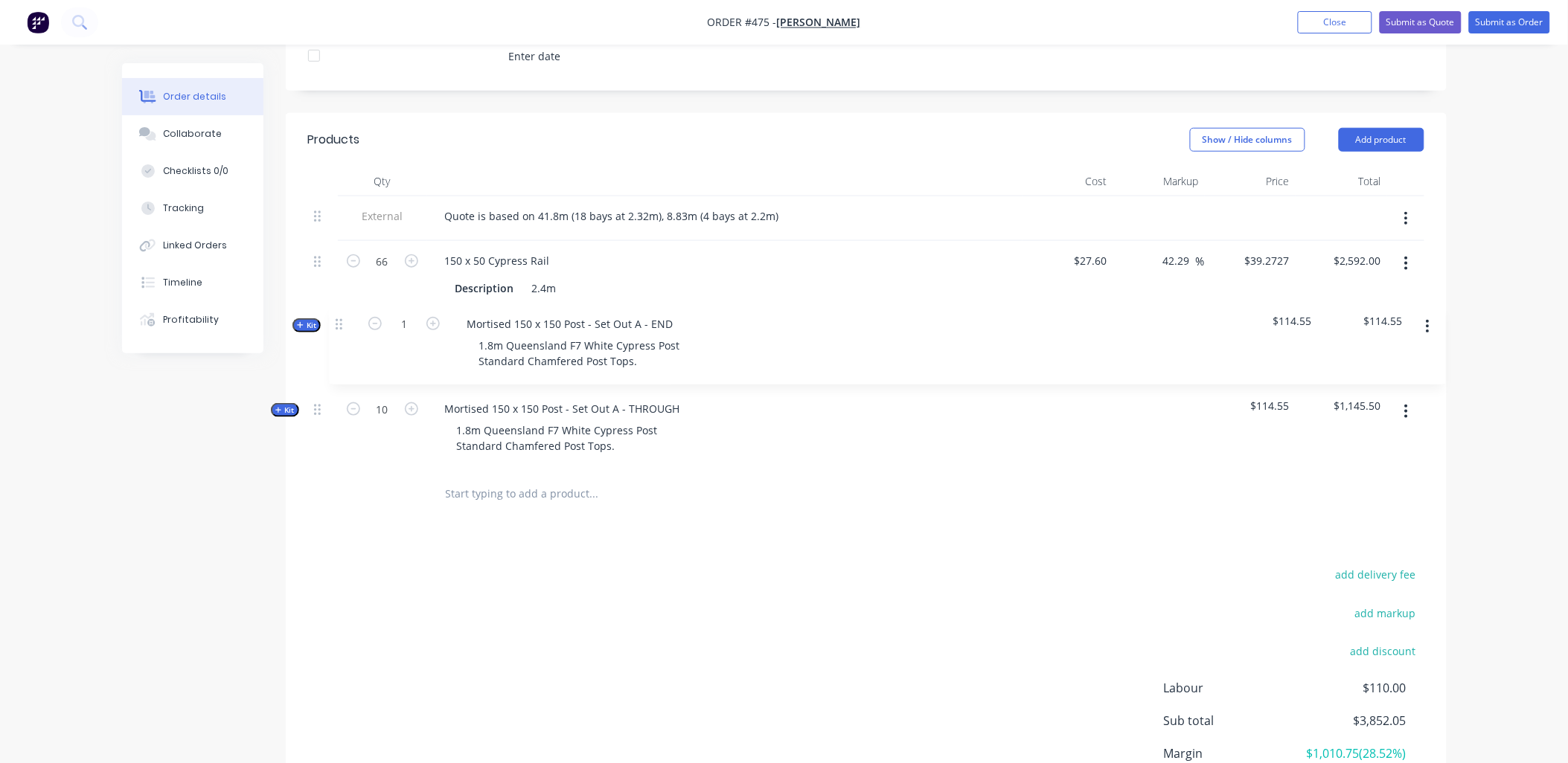
drag, startPoint x: 317, startPoint y: 197, endPoint x: 338, endPoint y: 317, distance: 121.8
click at [338, 317] on div "Kit 1 Mortised 150 x 150 Post - Set Out A - END 1.8m Queensland F7 White Cypres…" at bounding box center [866, 333] width 1116 height 274
click at [281, 325] on span "Kit" at bounding box center [285, 330] width 19 height 12
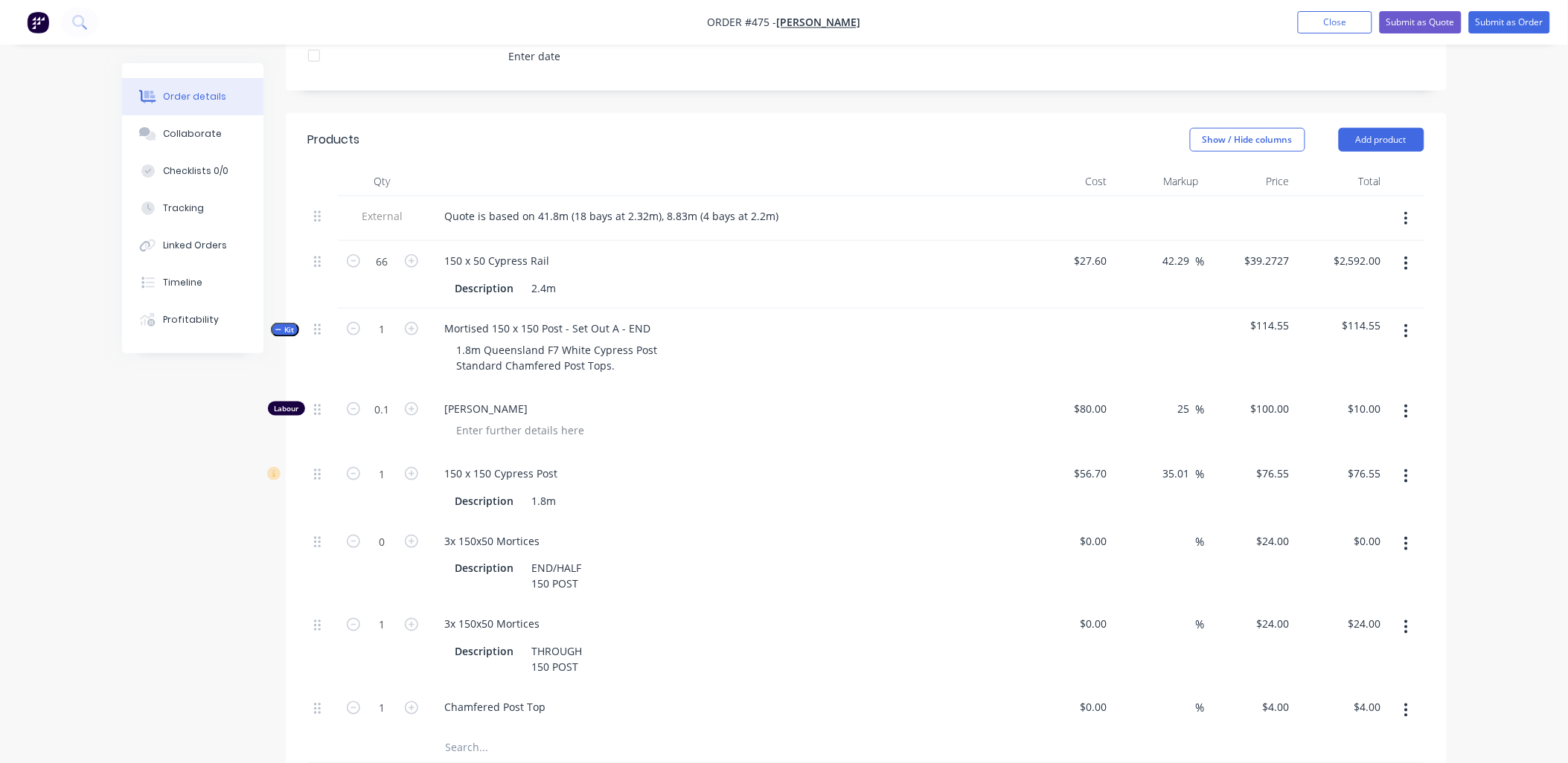
scroll to position [518, 0]
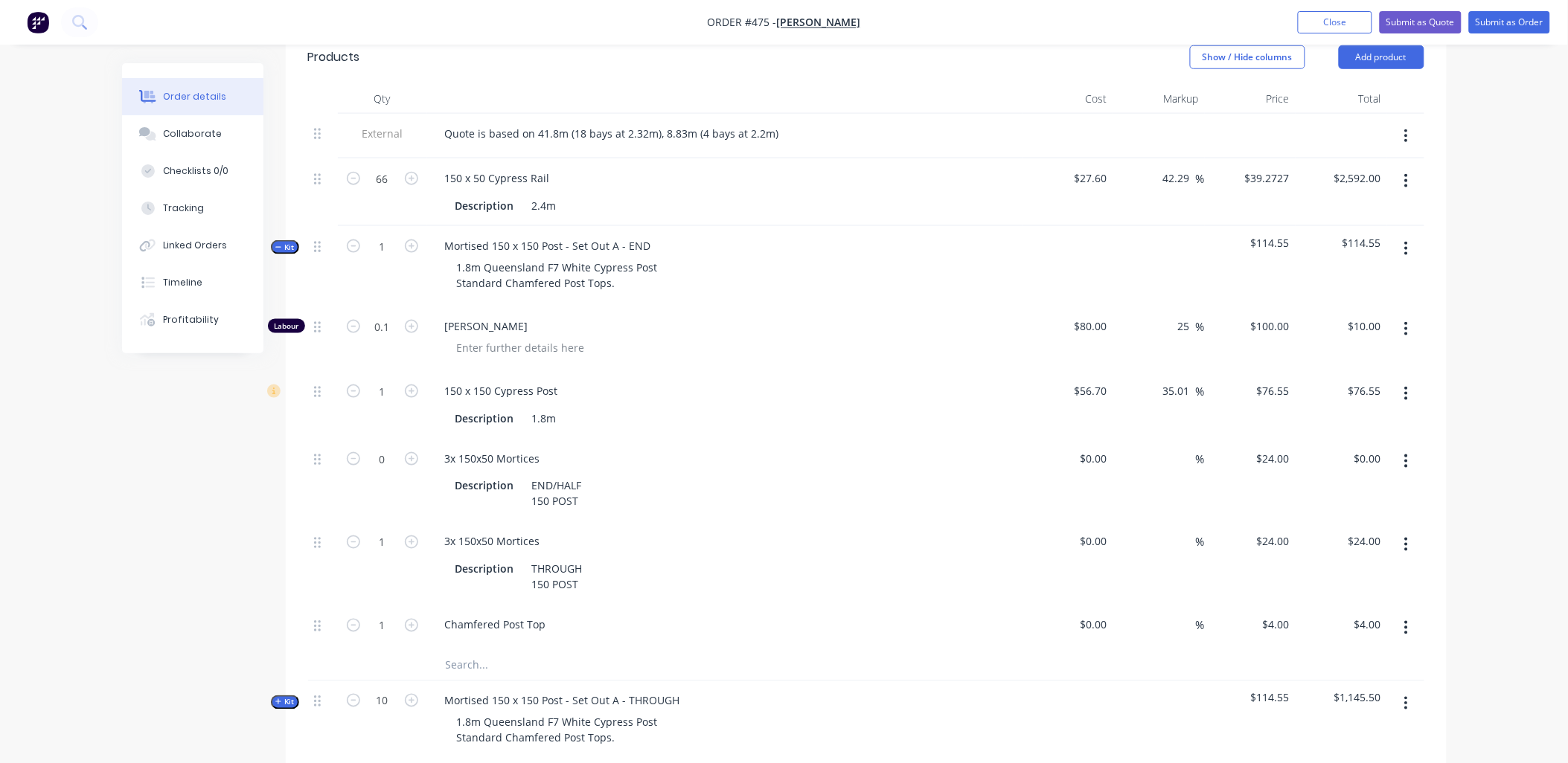
click at [473, 651] on input "text" at bounding box center [594, 666] width 298 height 30
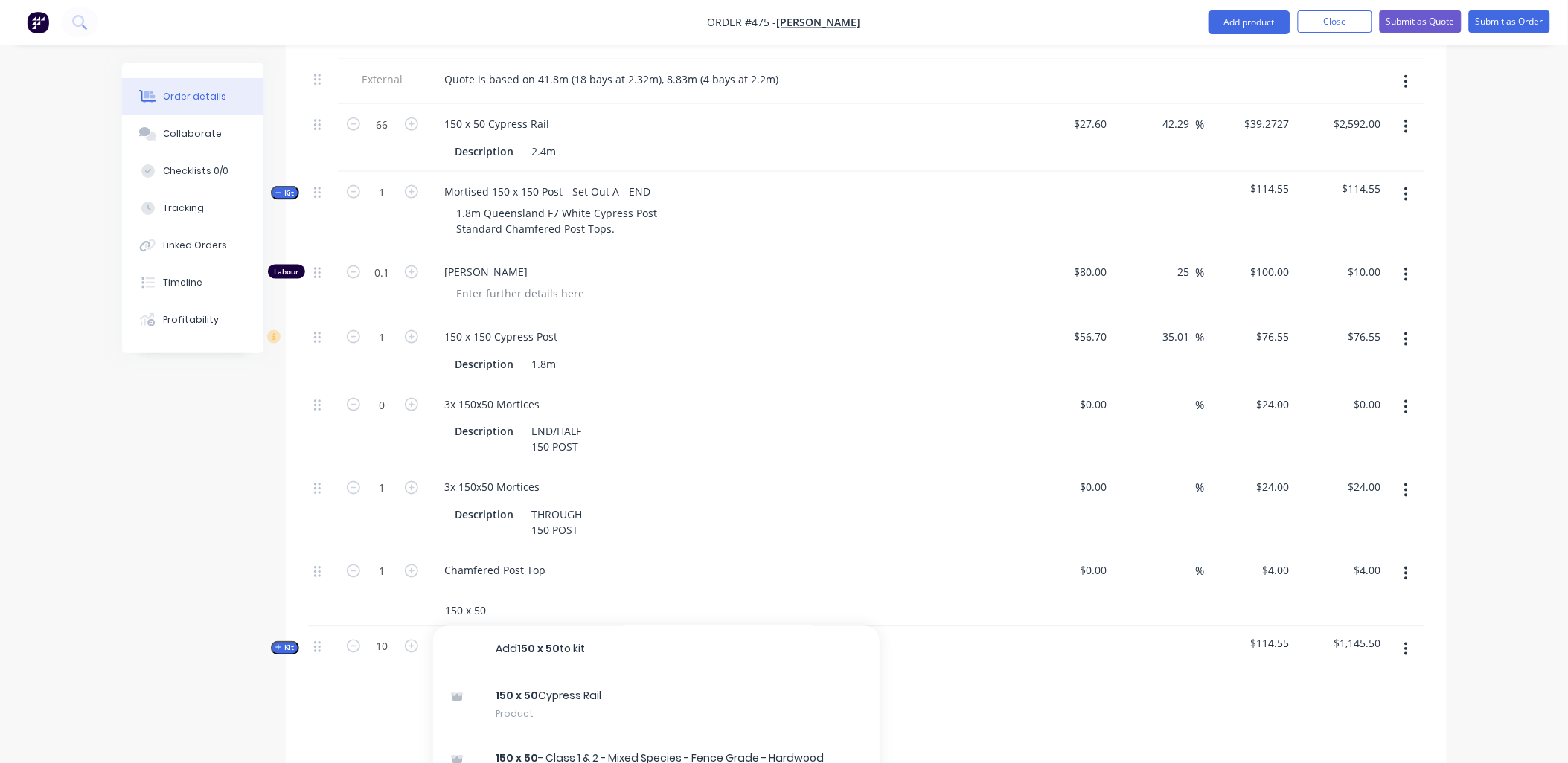
scroll to position [601, 0]
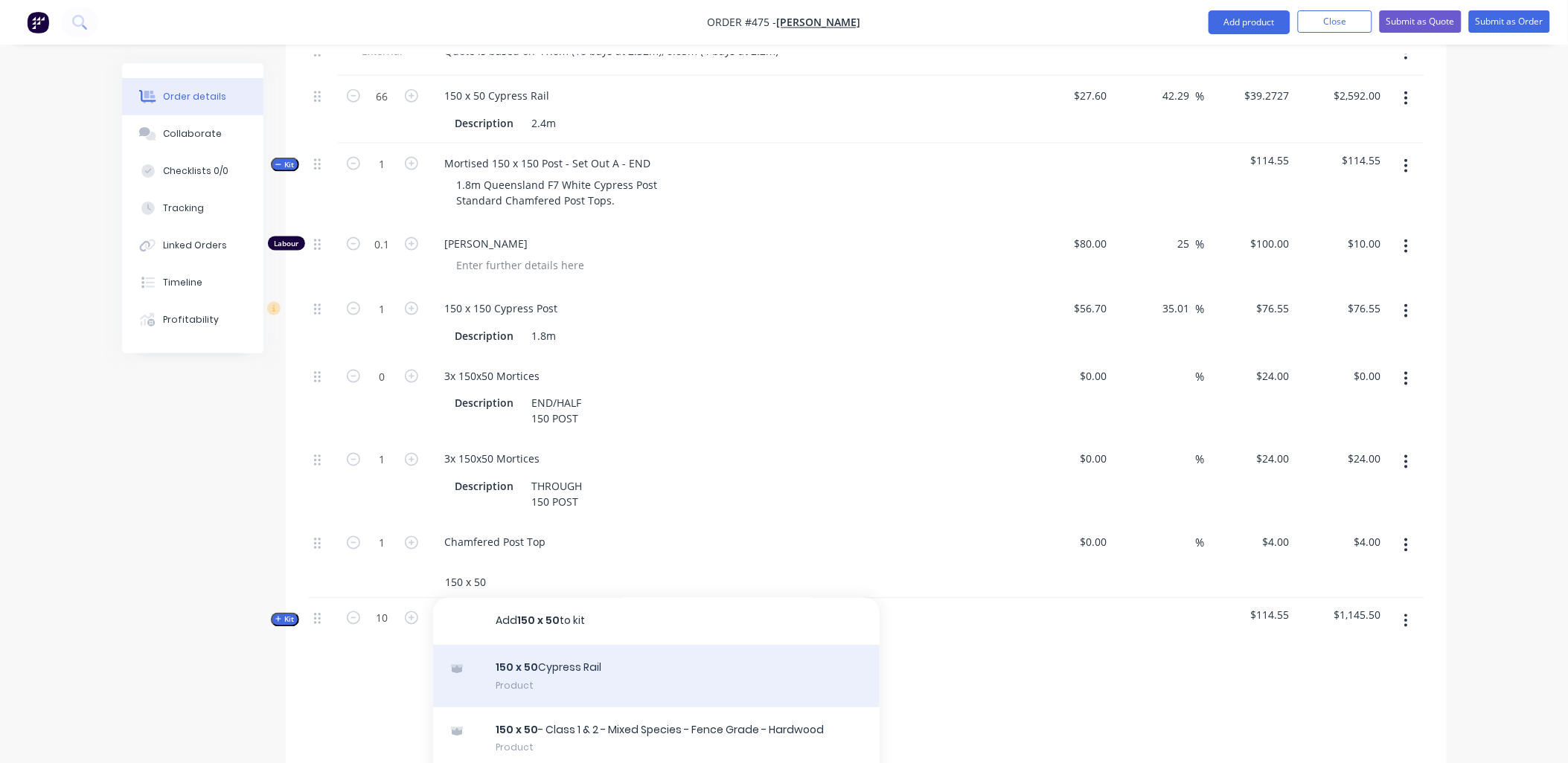
type input "150 x 50"
click at [528, 650] on div "150 x 50 Cypress Rail Product" at bounding box center [655, 676] width 446 height 63
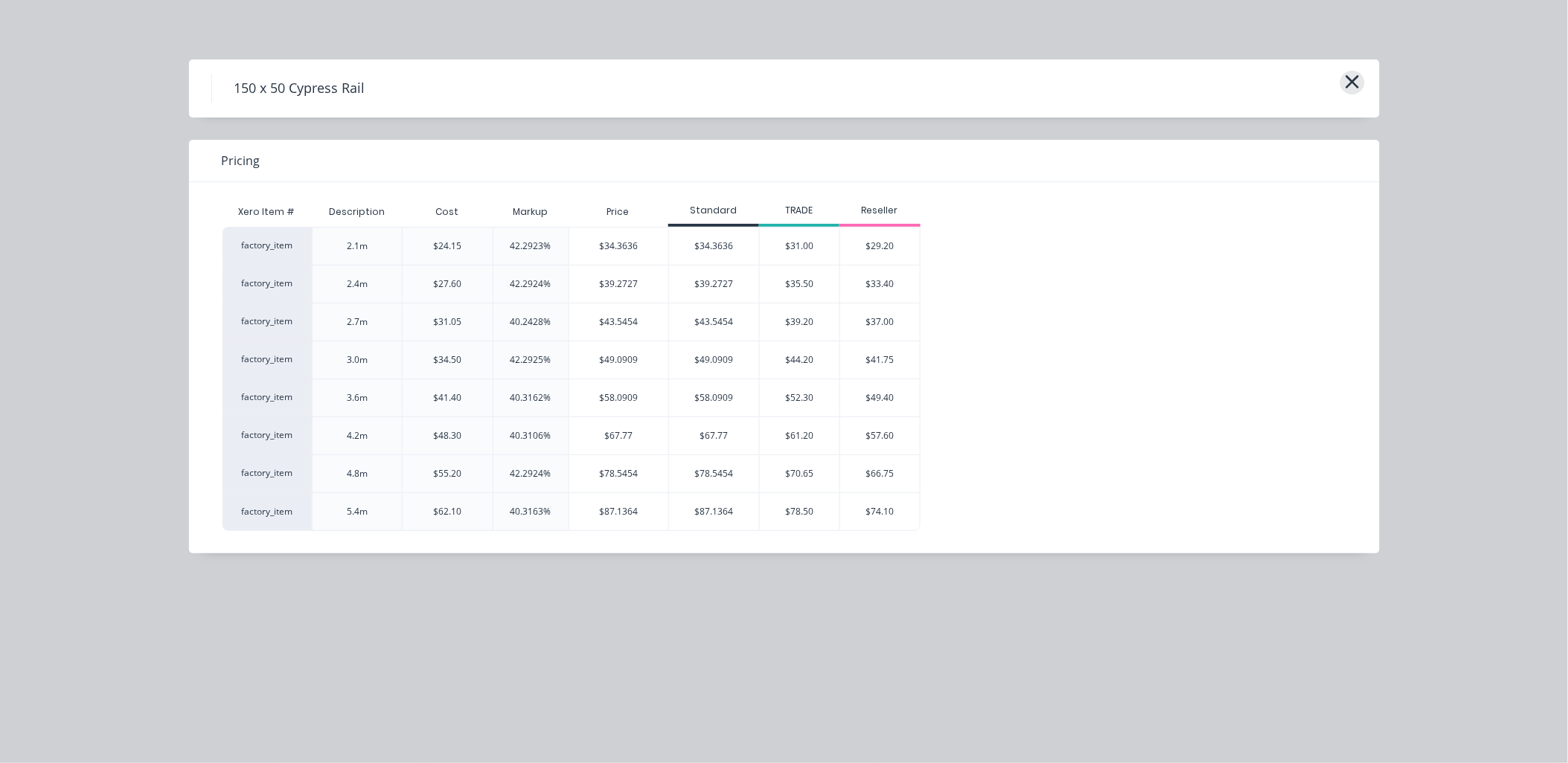
click at [1352, 85] on icon "button" at bounding box center [1352, 82] width 15 height 21
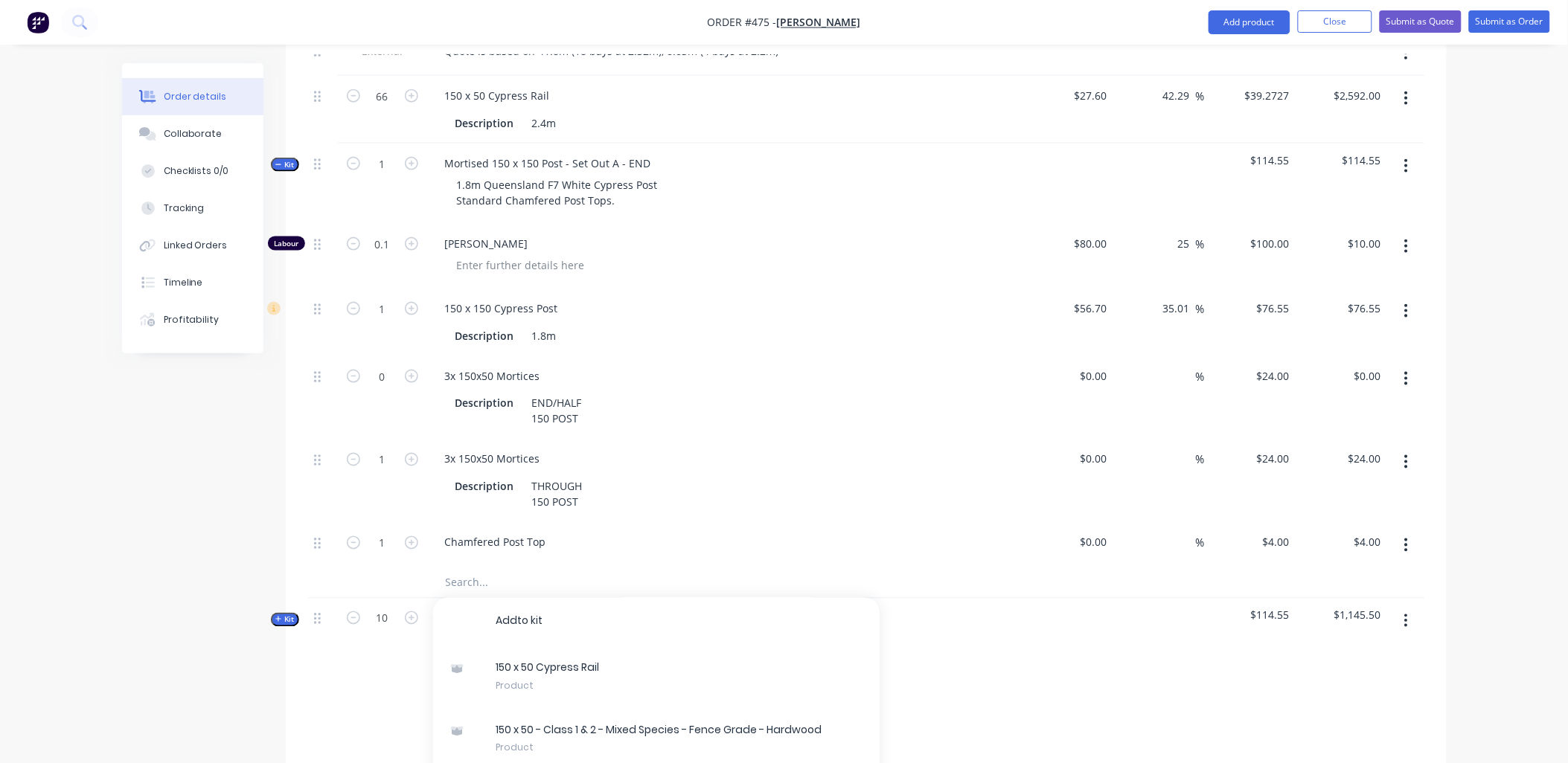
click at [480, 568] on input "text" at bounding box center [594, 583] width 298 height 30
type input "150 x 150"
click at [515, 568] on input "150 x 150" at bounding box center [594, 583] width 298 height 30
drag, startPoint x: 506, startPoint y: 559, endPoint x: 438, endPoint y: 537, distance: 71.5
click at [427, 568] on div "150 x 150 Add 150 x 150 to kit No results found" at bounding box center [695, 583] width 536 height 30
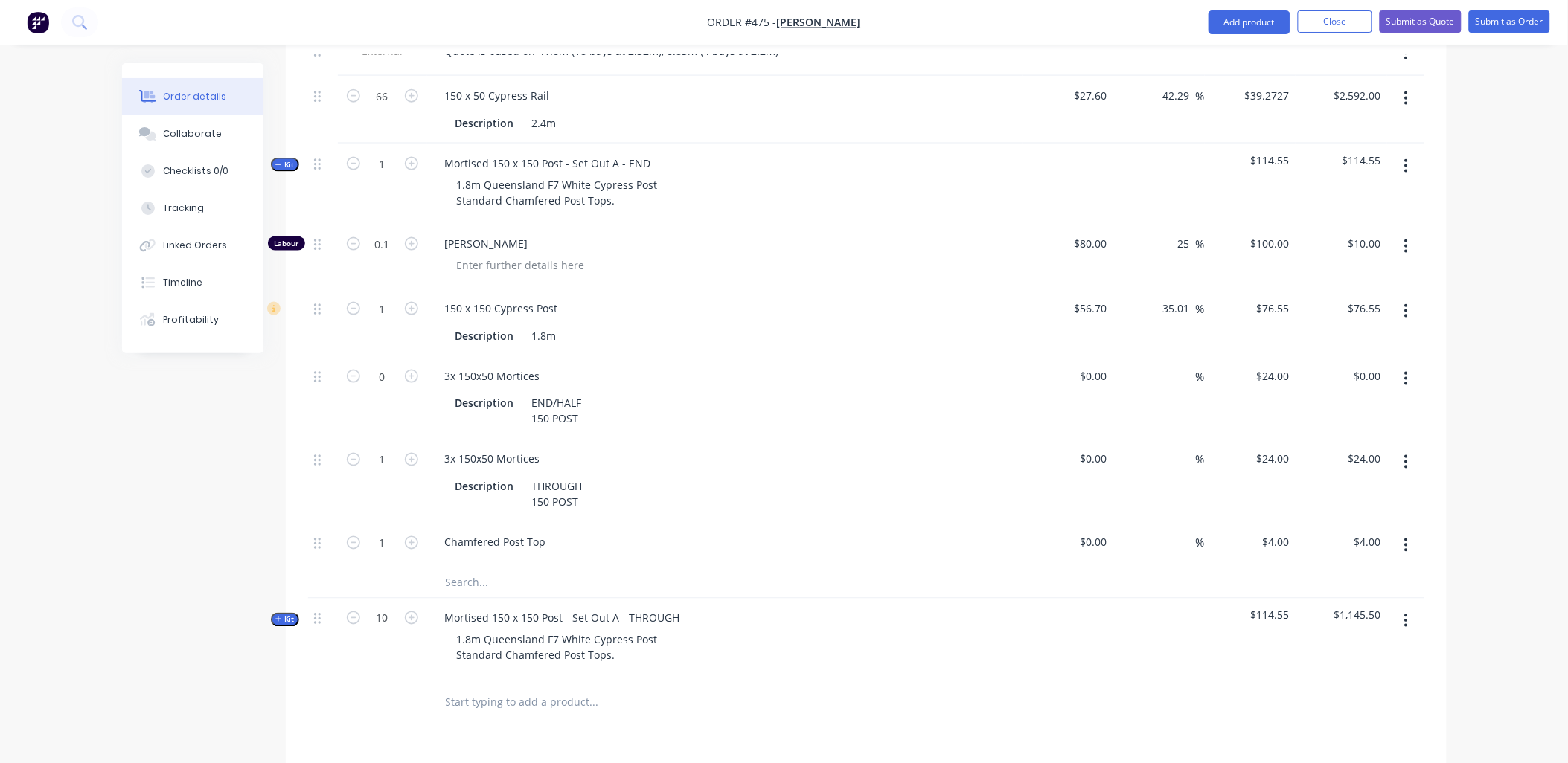
click at [370, 568] on div at bounding box center [383, 583] width 90 height 30
click at [351, 90] on icon "button" at bounding box center [354, 96] width 13 height 13
type input "65"
type input "$2,552.73"
click at [351, 90] on icon "button" at bounding box center [354, 96] width 13 height 13
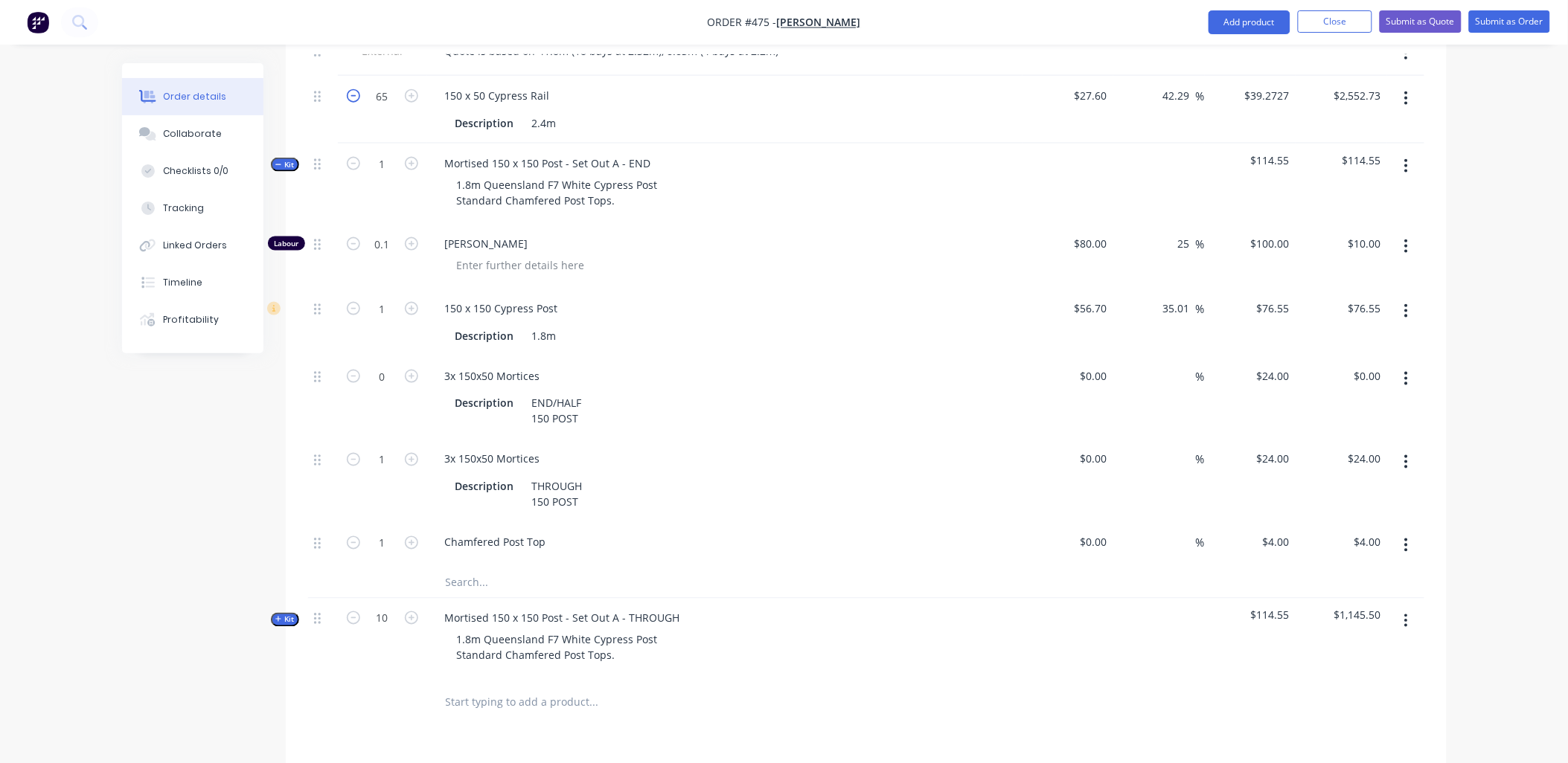
type input "64"
type input "$2,513.45"
click at [351, 90] on icon "button" at bounding box center [354, 96] width 13 height 13
type input "63"
type input "$2,474.18"
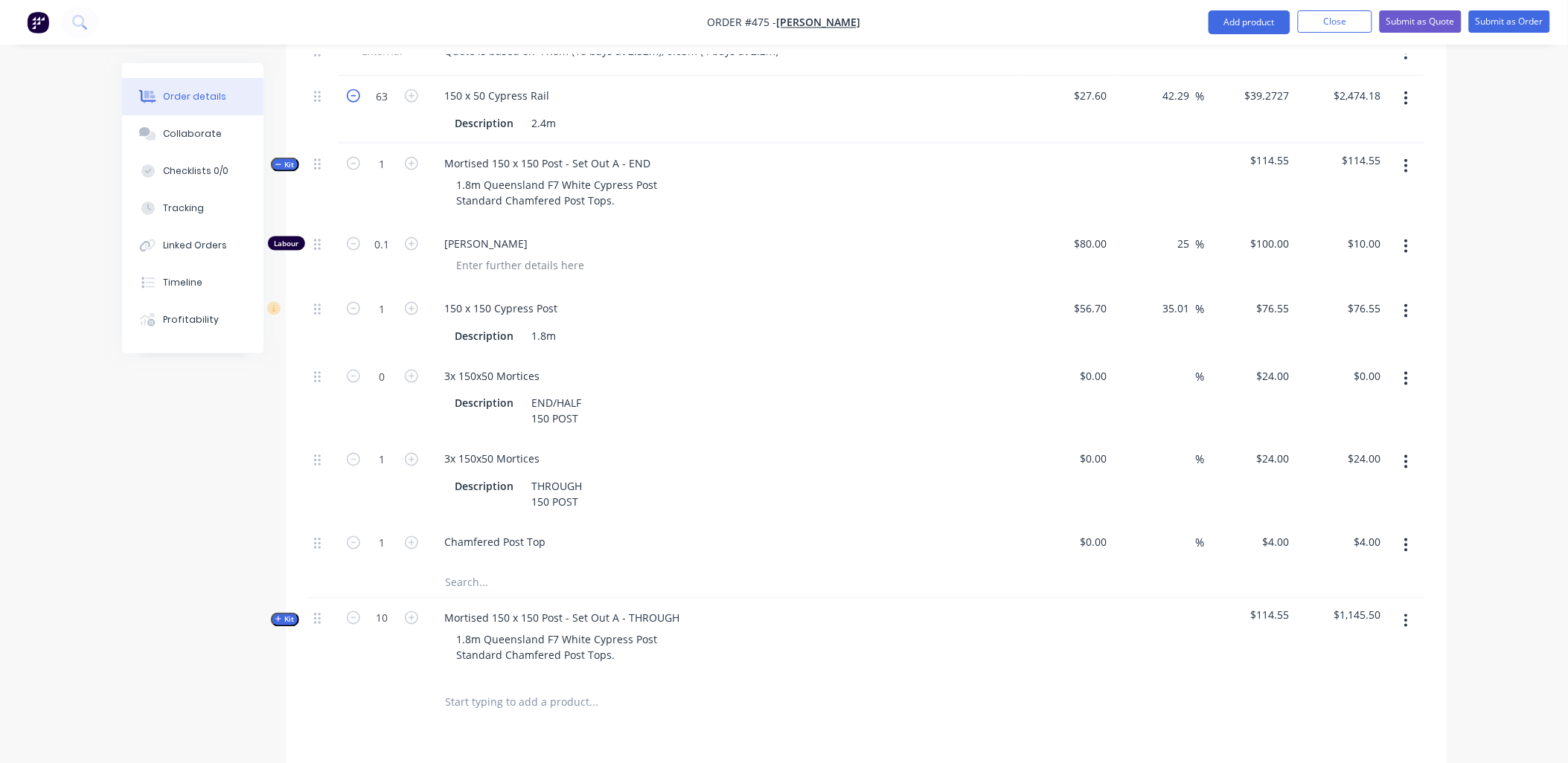
click at [351, 90] on icon "button" at bounding box center [354, 96] width 13 height 13
type input "62"
type input "$2,434.91"
click at [351, 90] on icon "button" at bounding box center [354, 96] width 13 height 13
type input "61"
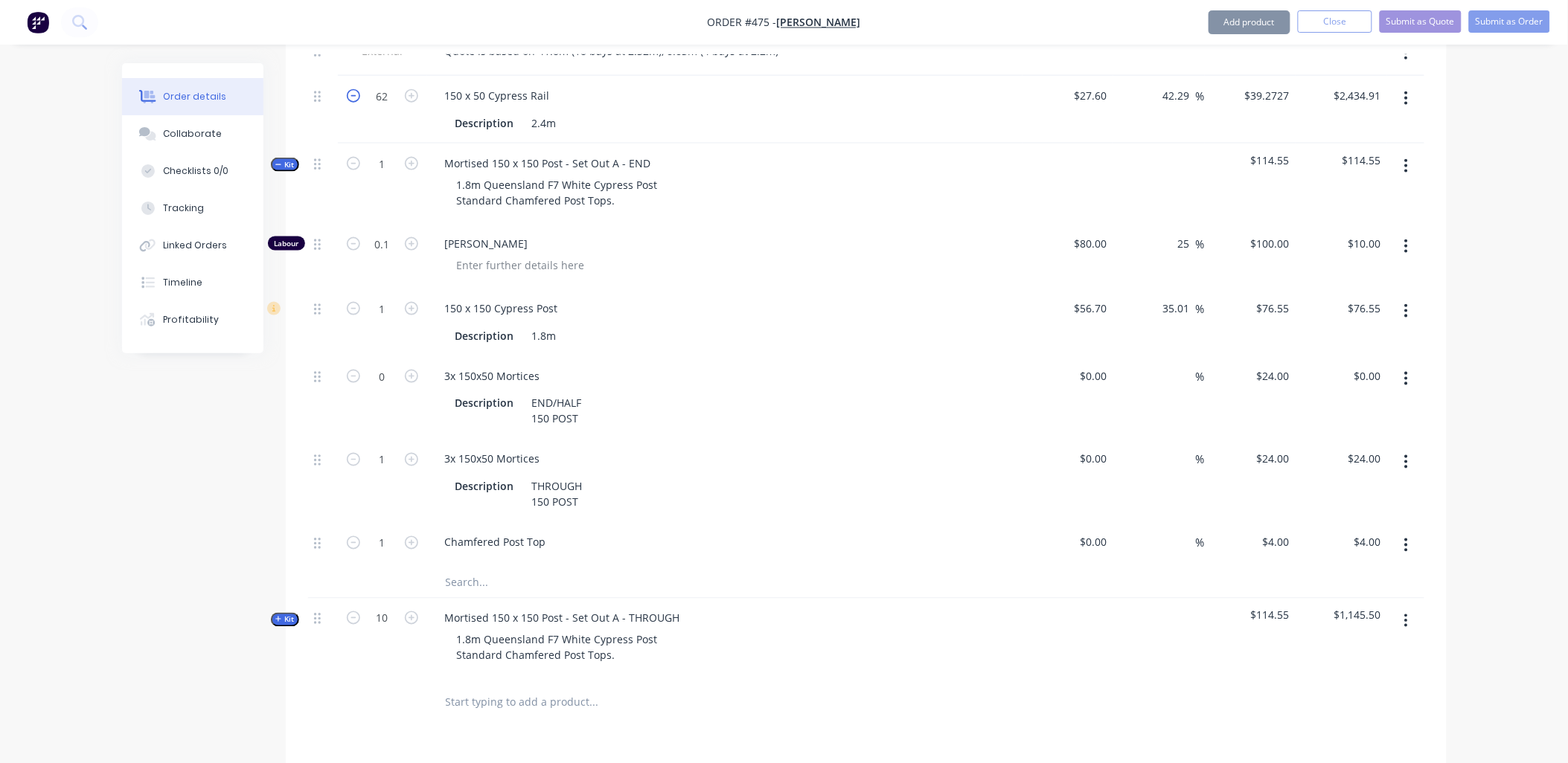
type input "$2,395.63"
click at [351, 90] on icon "button" at bounding box center [354, 96] width 13 height 13
type input "60"
type input "$2,356.36"
click at [498, 689] on input "text" at bounding box center [594, 702] width 298 height 30
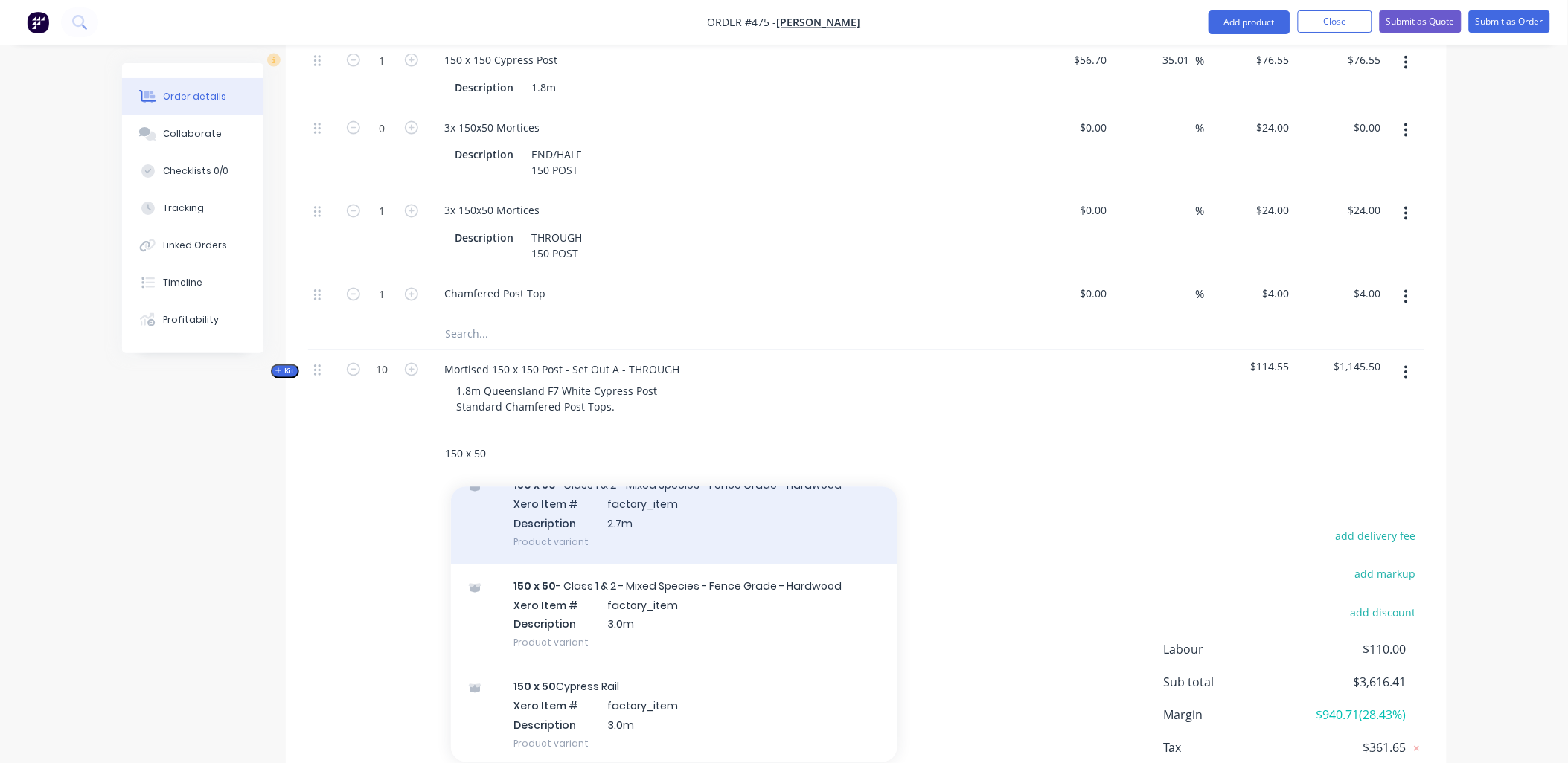
scroll to position [1157, 0]
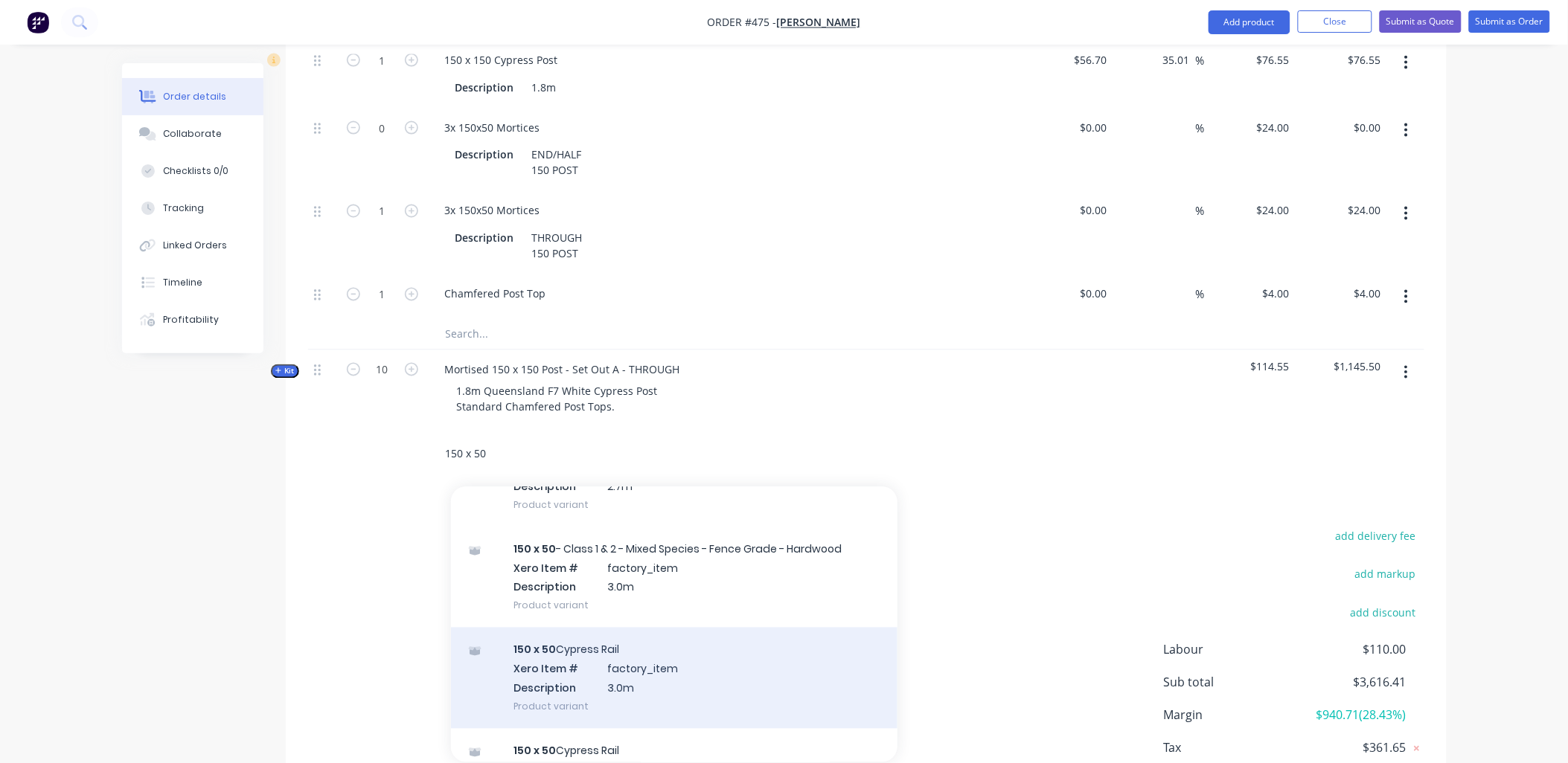
type input "150 x 50"
click at [654, 667] on div "150 x 50 Cypress Rail Xero Item # factory_item Description 3.0m Product variant" at bounding box center [674, 678] width 446 height 100
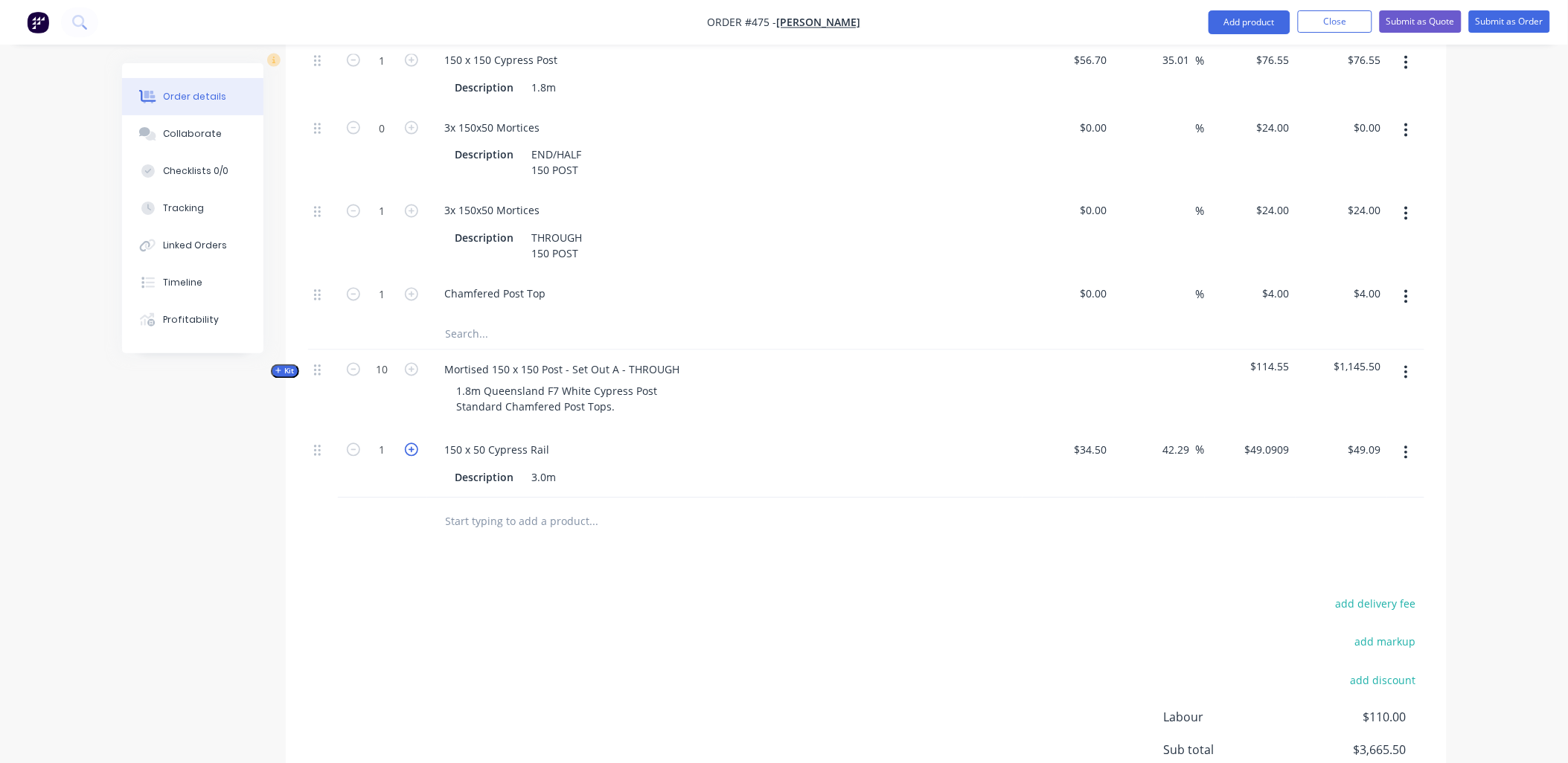
click at [411, 443] on icon "button" at bounding box center [412, 450] width 13 height 13
type input "2"
type input "$98.18"
click at [411, 443] on icon "button" at bounding box center [412, 450] width 13 height 13
type input "3"
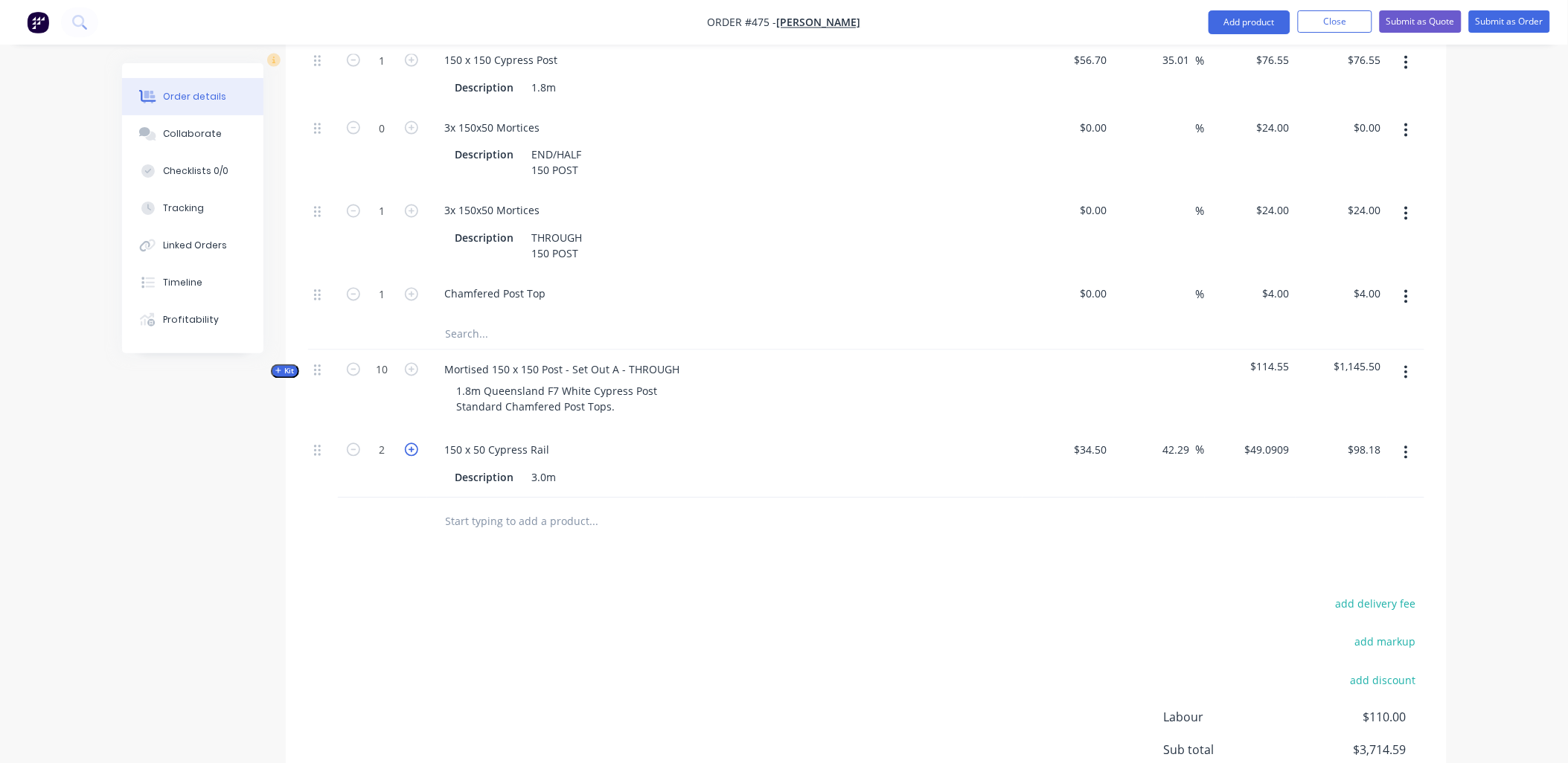
type input "$147.27"
click at [411, 443] on icon "button" at bounding box center [412, 450] width 13 height 13
type input "4"
type input "$196.36"
click at [411, 443] on icon "button" at bounding box center [412, 450] width 13 height 13
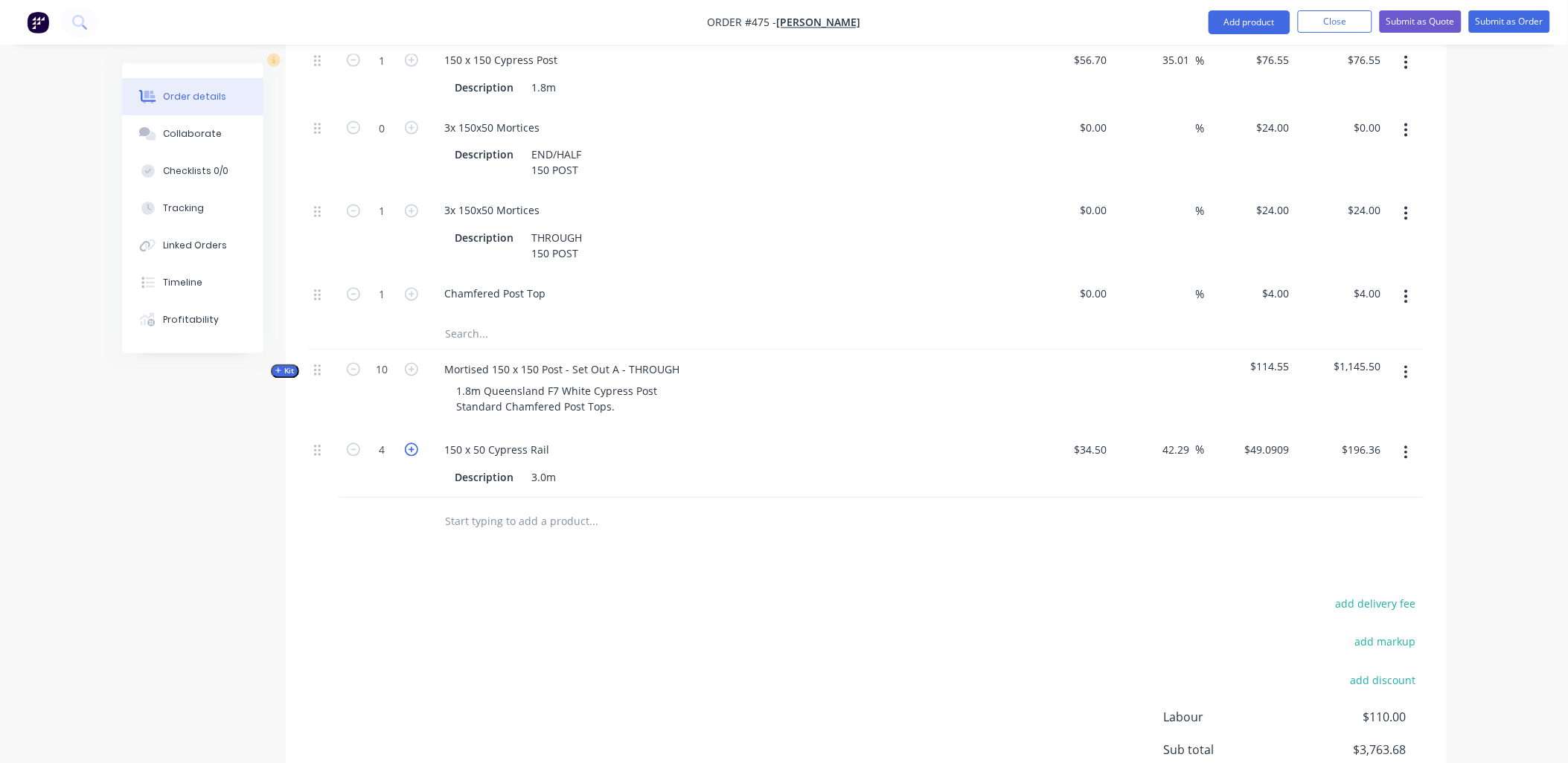
type input "5"
type input "$245.45"
click at [411, 443] on icon "button" at bounding box center [412, 450] width 13 height 13
type input "6"
type input "$294.55"
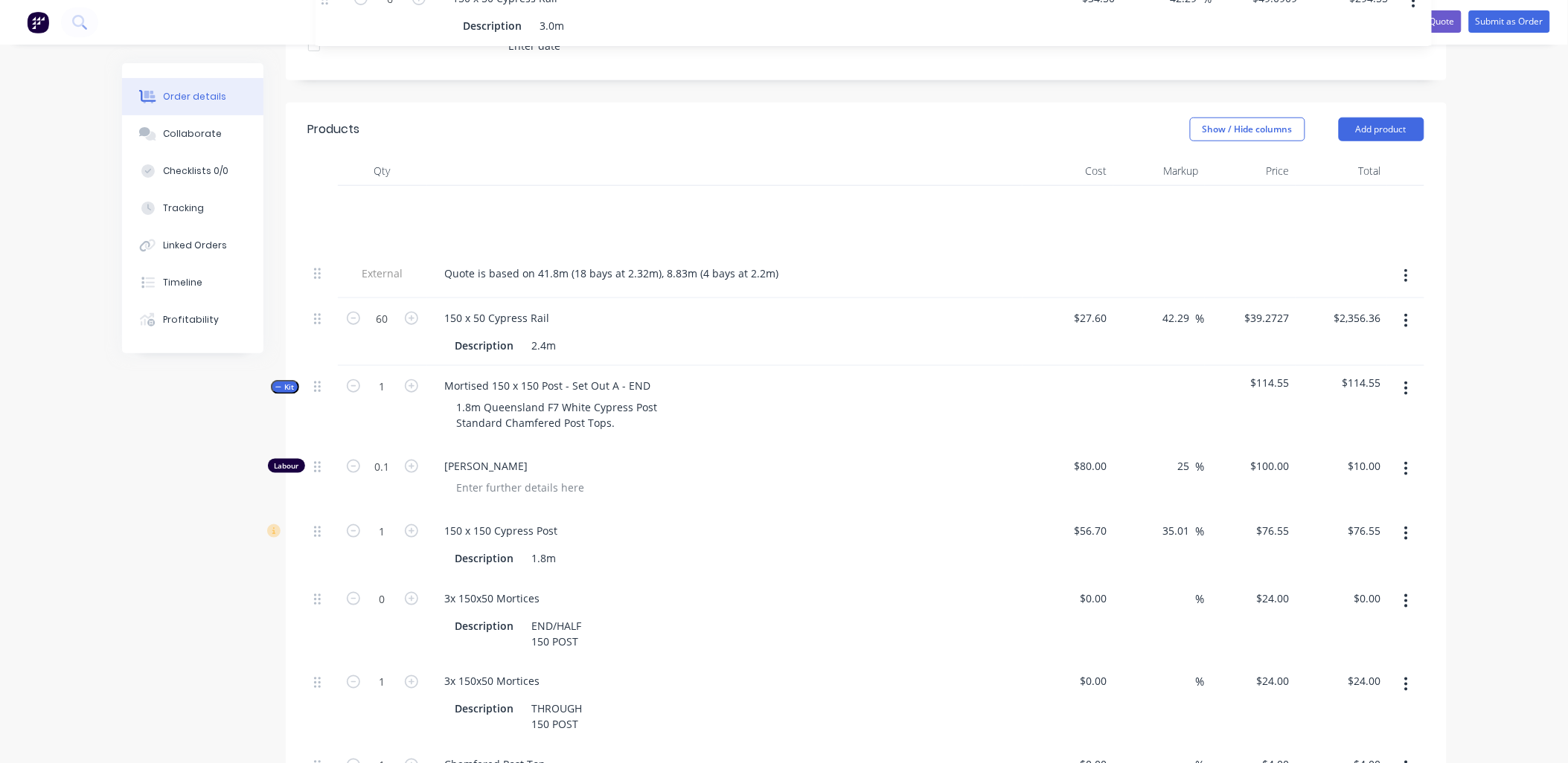
scroll to position [433, 0]
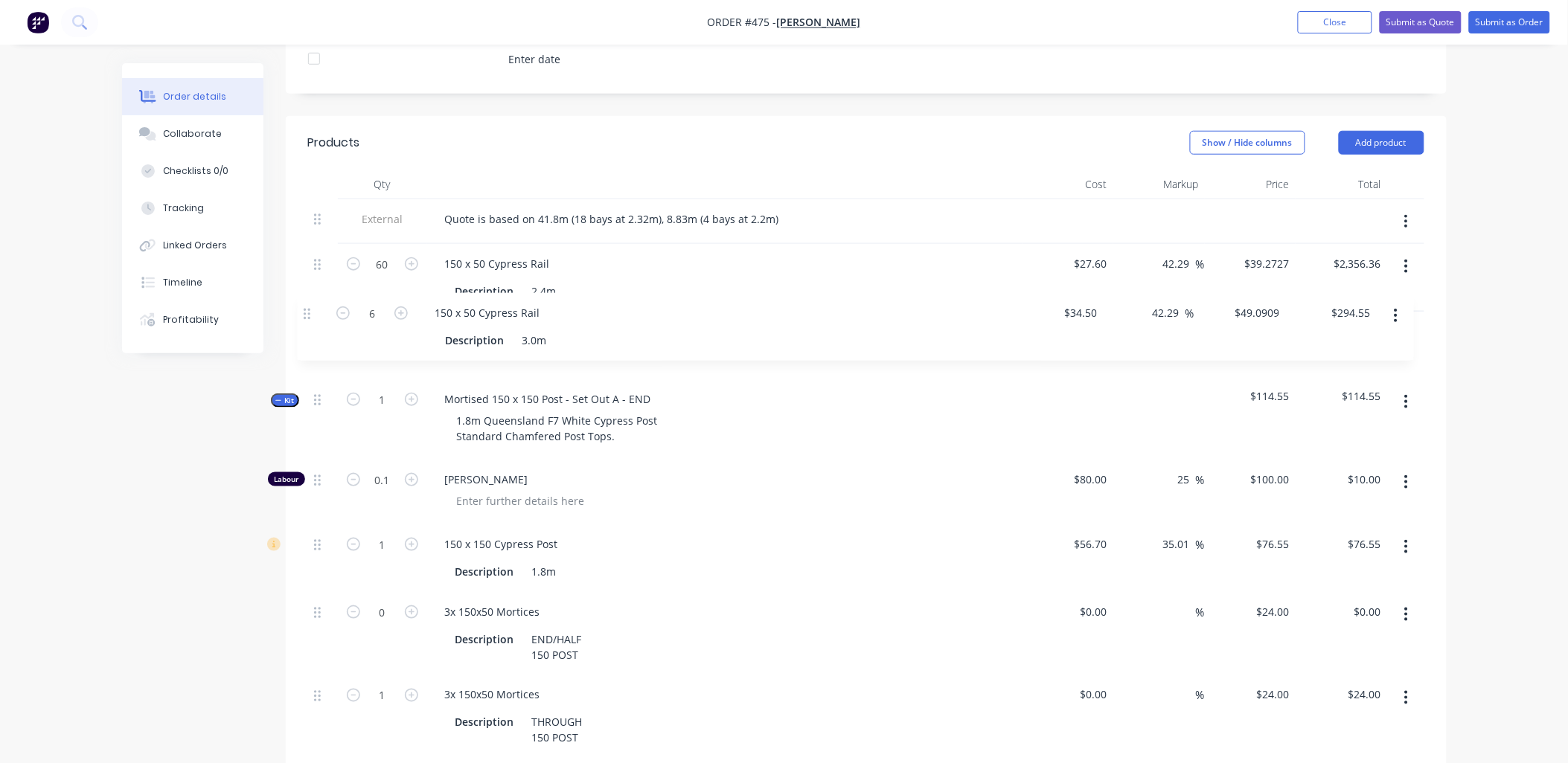
drag, startPoint x: 314, startPoint y: 430, endPoint x: 304, endPoint y: 307, distance: 123.4
click at [304, 307] on div "Qty Cost Markup Price Total External Quote is based on 41.8m (18 bays at 2.32m)…" at bounding box center [865, 566] width 1160 height 794
click at [465, 280] on div "Description" at bounding box center [484, 291] width 70 height 21
click at [474, 348] on div "Description" at bounding box center [484, 358] width 70 height 21
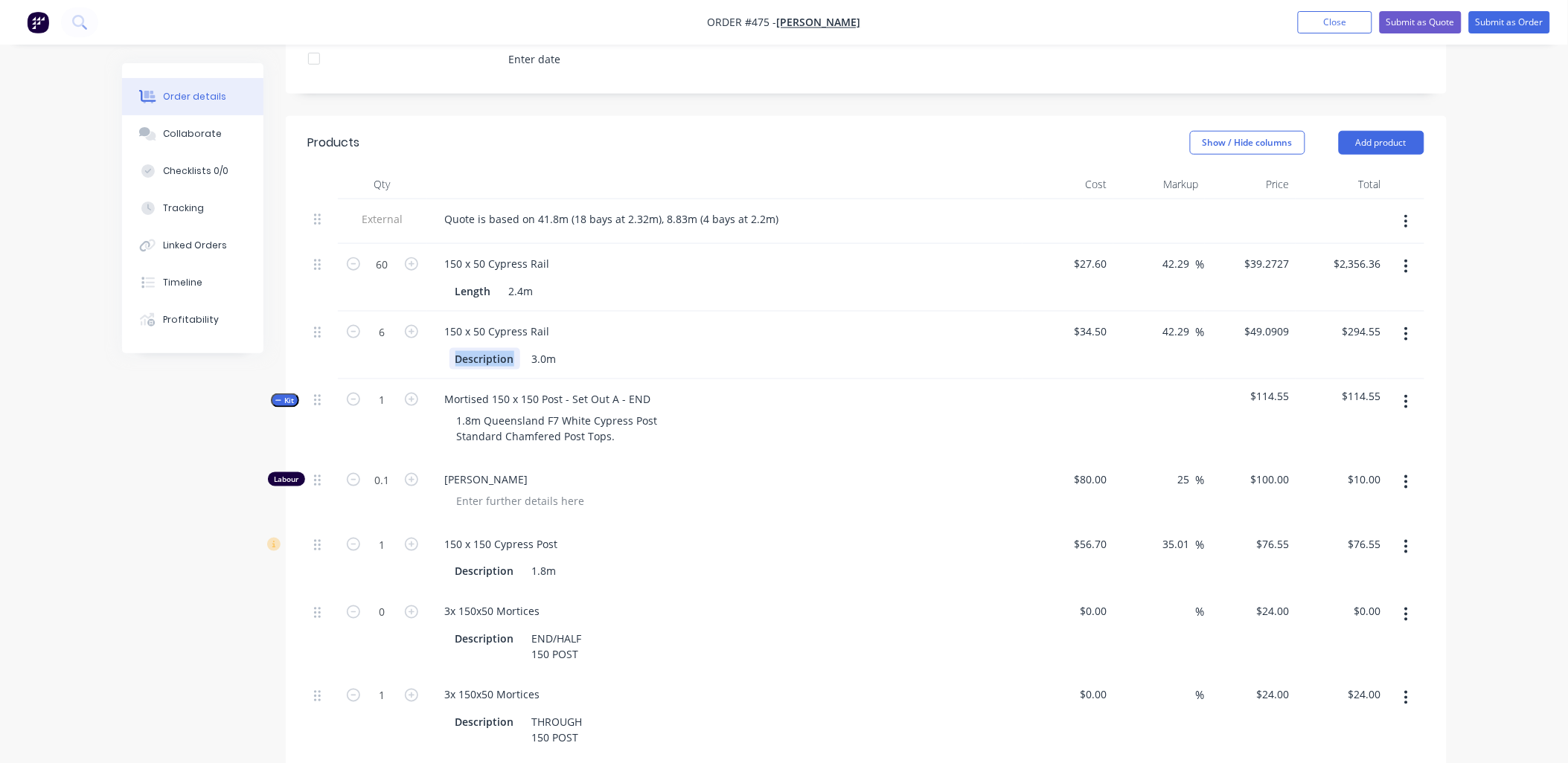
click at [474, 348] on div "Description" at bounding box center [484, 358] width 70 height 21
click at [412, 338] on div "6" at bounding box center [383, 345] width 90 height 67
click at [554, 321] on div "150 x 50 Cypress Rail" at bounding box center [497, 331] width 129 height 21
click at [351, 325] on div "6" at bounding box center [383, 345] width 90 height 67
click at [278, 397] on icon "button" at bounding box center [279, 401] width 7 height 8
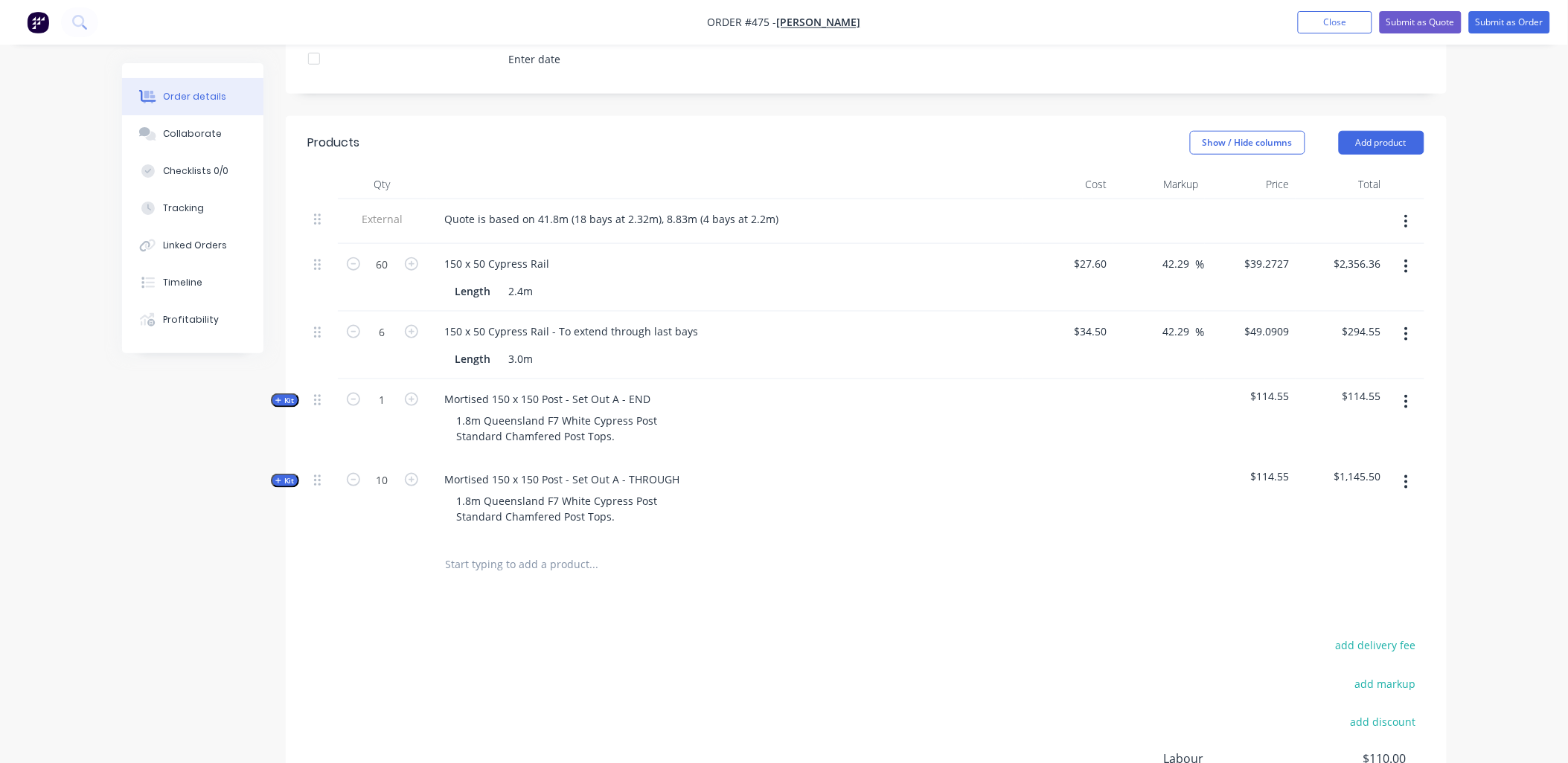
click at [278, 478] on icon "button" at bounding box center [279, 482] width 7 height 8
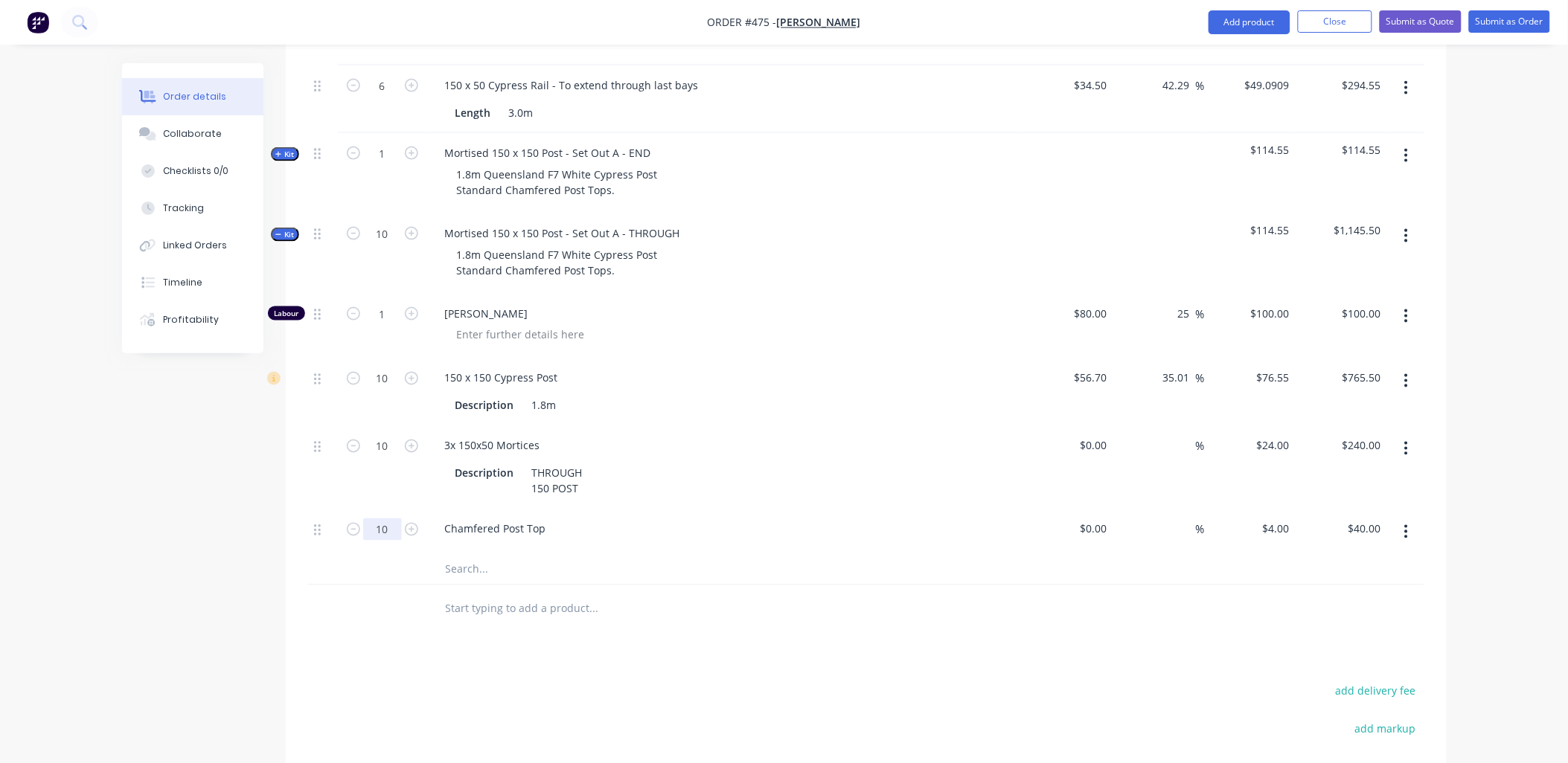
scroll to position [680, 0]
click at [396, 221] on input "10" at bounding box center [383, 231] width 39 height 22
type input "22"
click at [333, 183] on div at bounding box center [323, 171] width 30 height 80
type input "2.2"
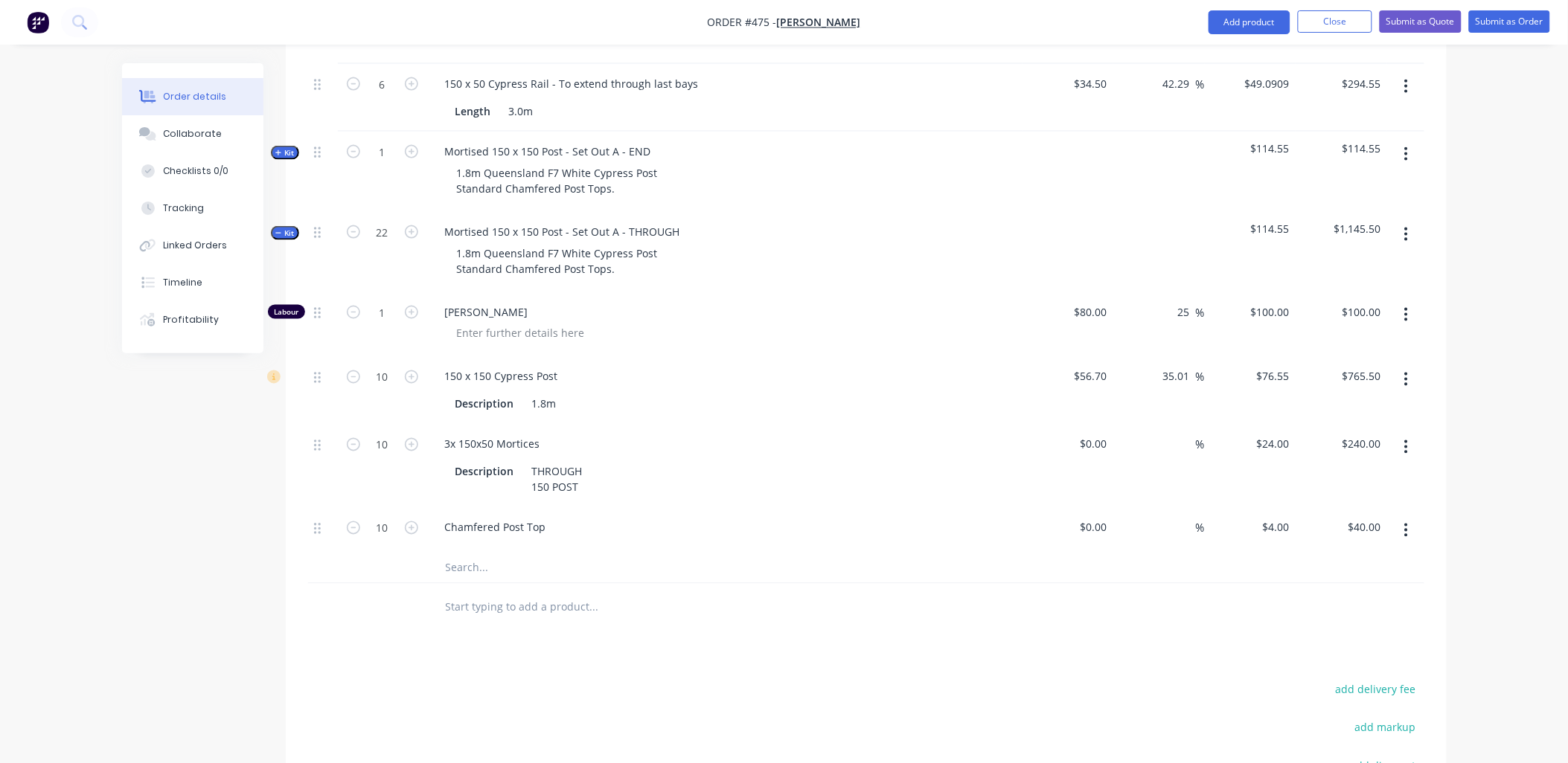
type input "$220.00"
type input "22"
type input "$1,684.10"
type input "22"
type input "$528.00"
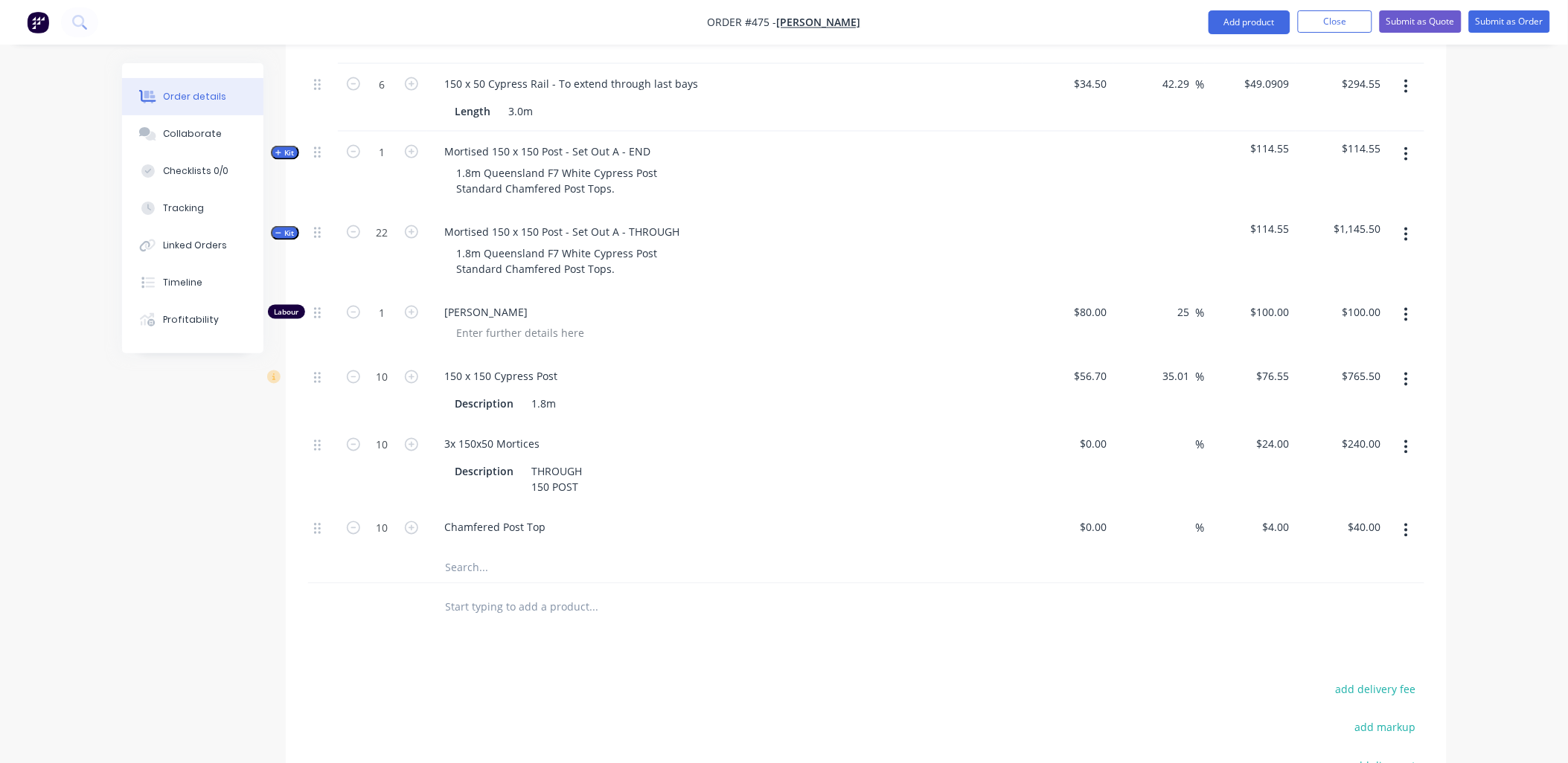
type input "22"
type input "$88.00"
click at [292, 227] on span "Kit" at bounding box center [285, 233] width 19 height 12
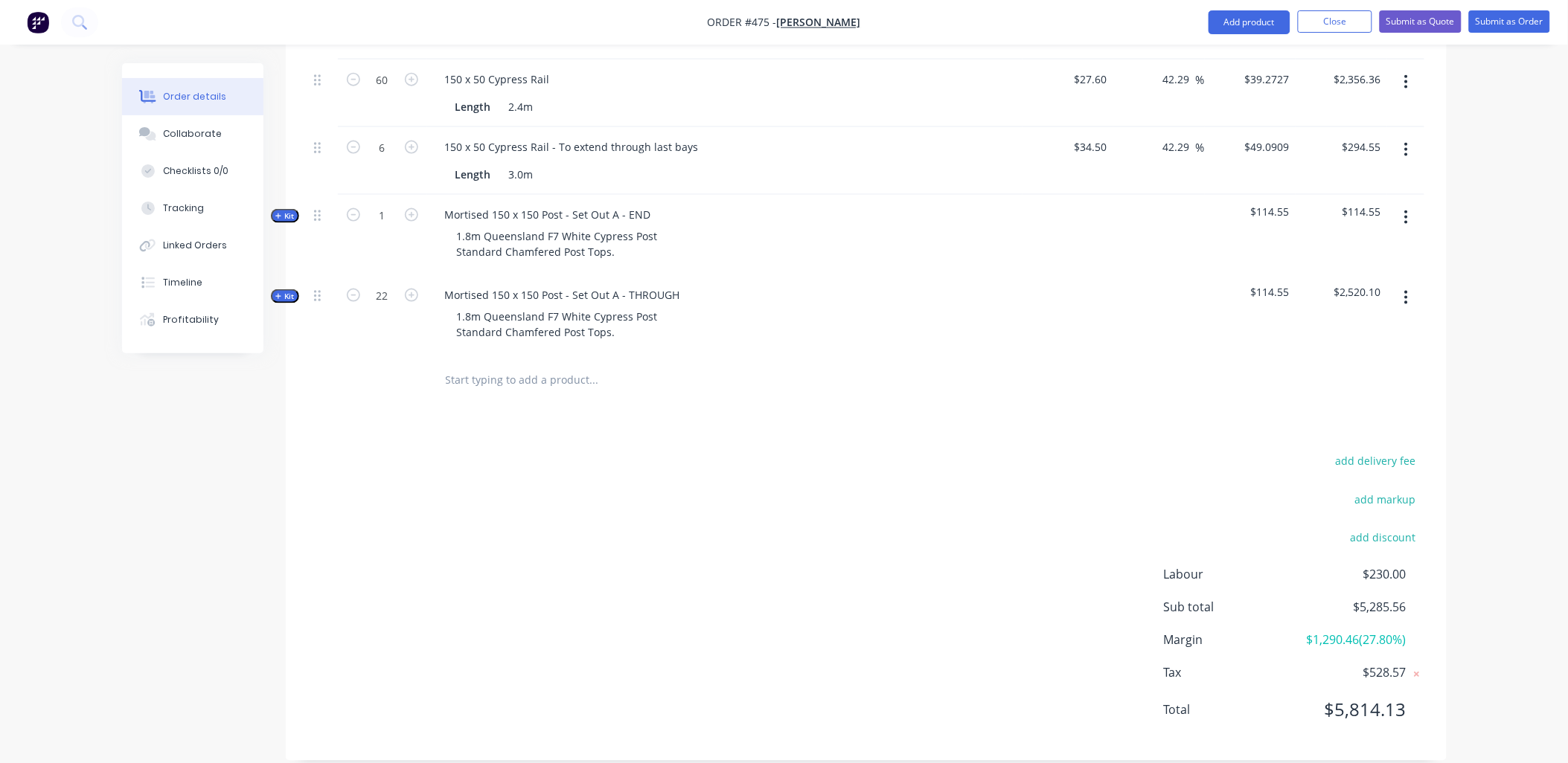
click at [503, 364] on input "text" at bounding box center [594, 379] width 298 height 30
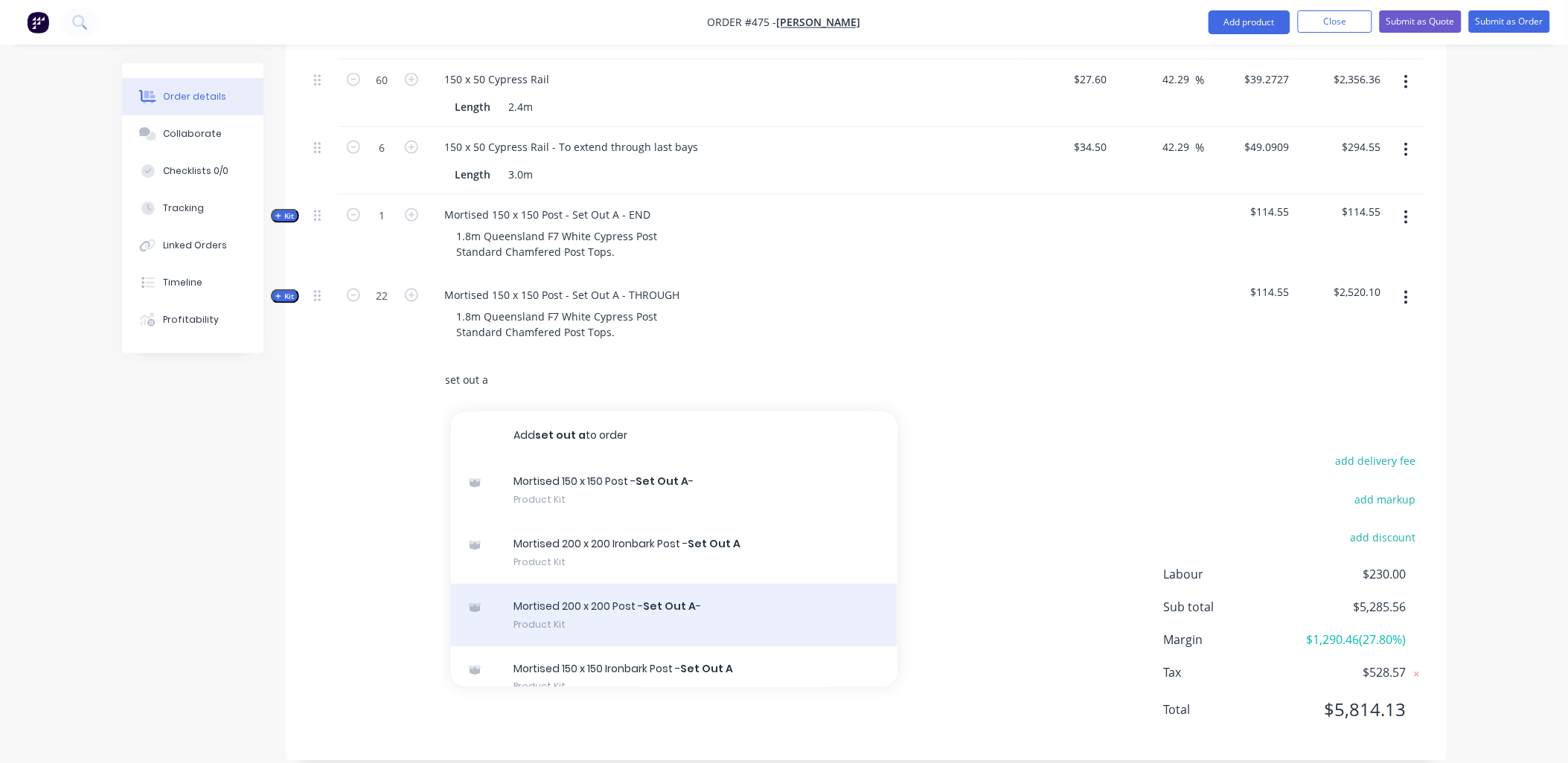
type input "set out a"
click at [638, 591] on div "Mortised 200 x 200 Post - Set Out A - Product Kit" at bounding box center [674, 616] width 446 height 63
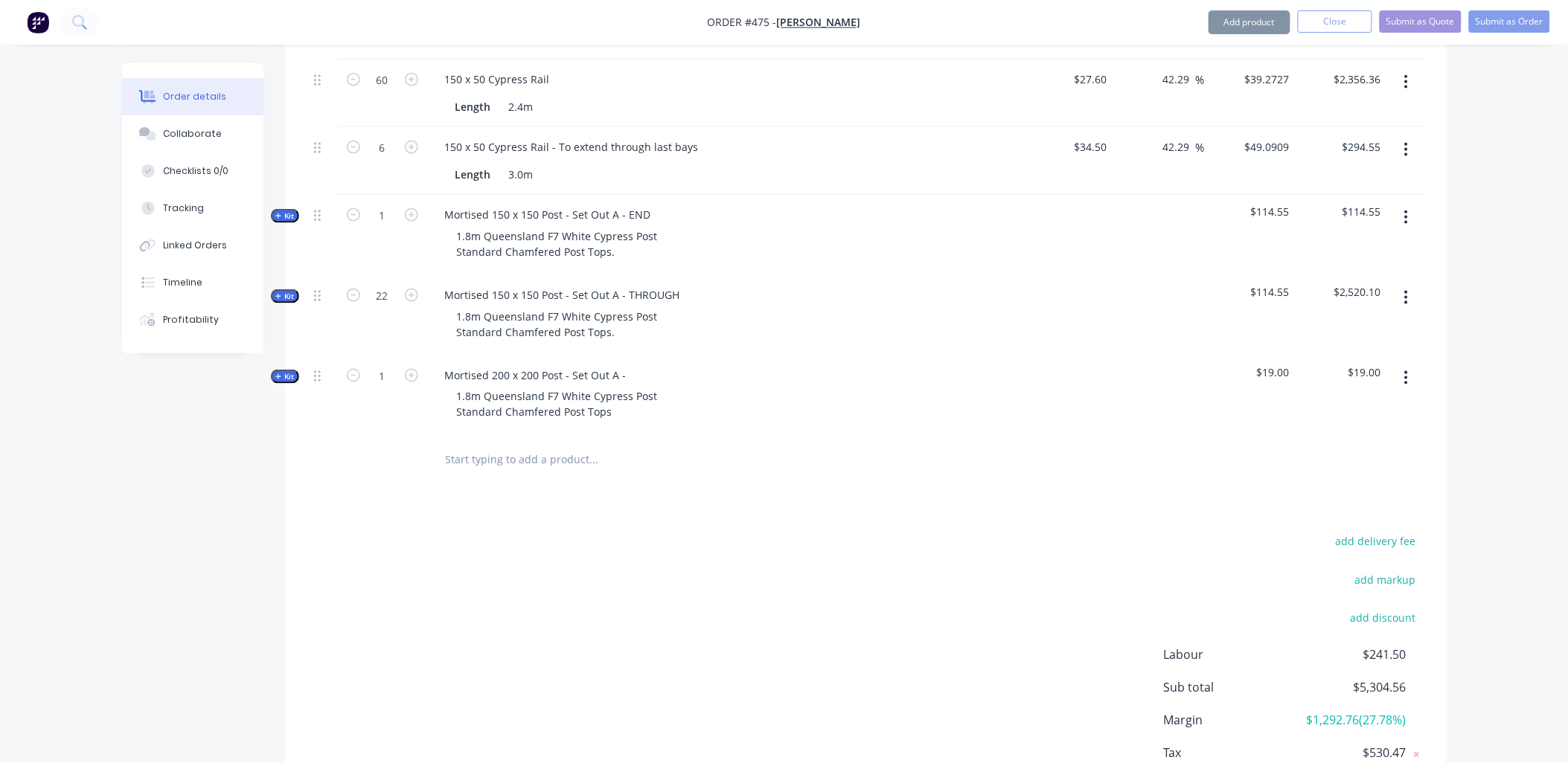
click at [283, 371] on span "Kit" at bounding box center [285, 377] width 19 height 12
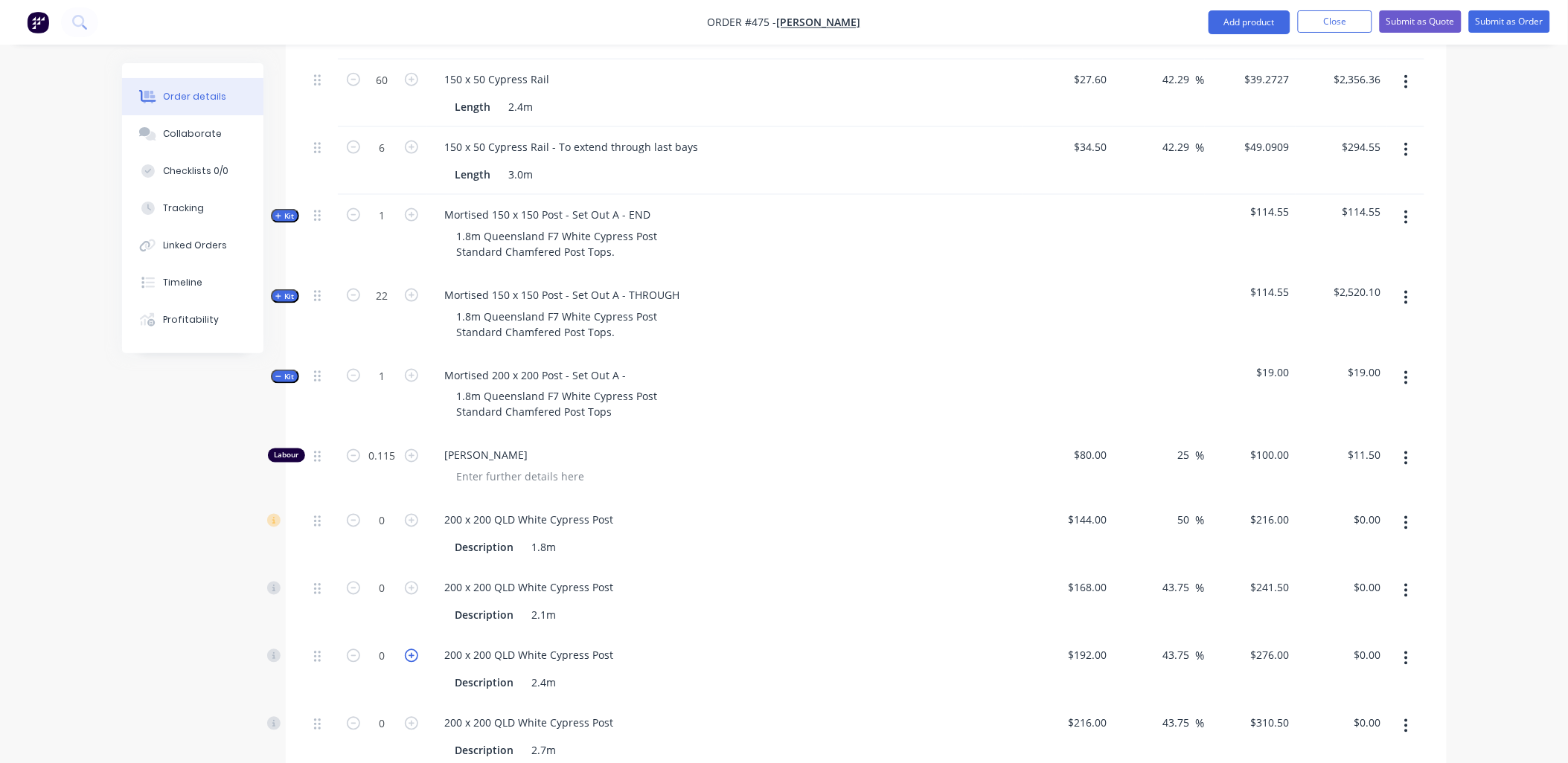
click at [412, 649] on icon "button" at bounding box center [412, 656] width 13 height 13
type input "1"
type input "$276.00"
drag, startPoint x: 471, startPoint y: 374, endPoint x: 457, endPoint y: 373, distance: 14.0
click at [457, 386] on div "1.8m Queensland F7 White Cypress Post Standard Chamfered Post Tops" at bounding box center [557, 405] width 225 height 38
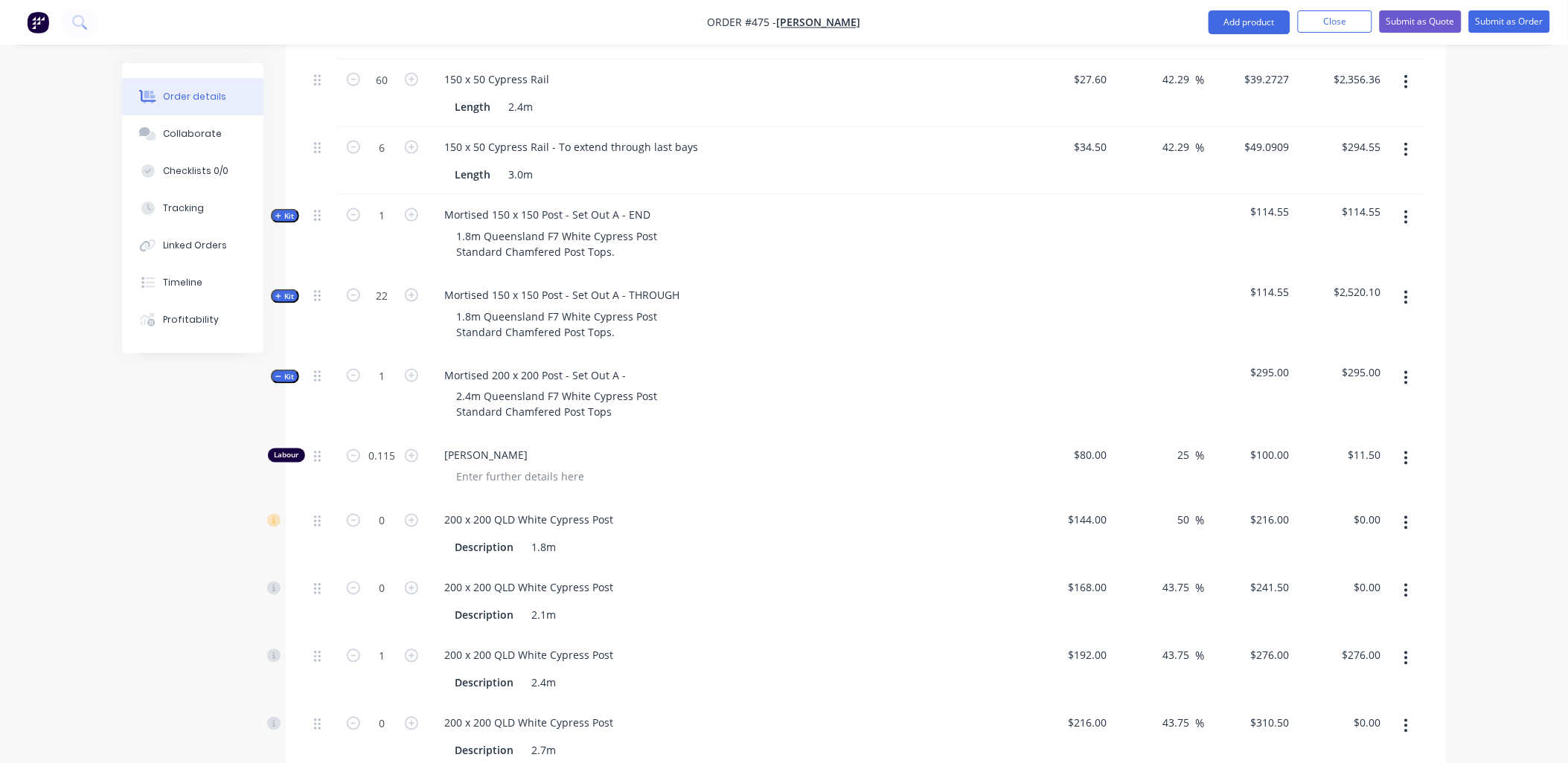
click at [403, 391] on div "1" at bounding box center [383, 395] width 90 height 80
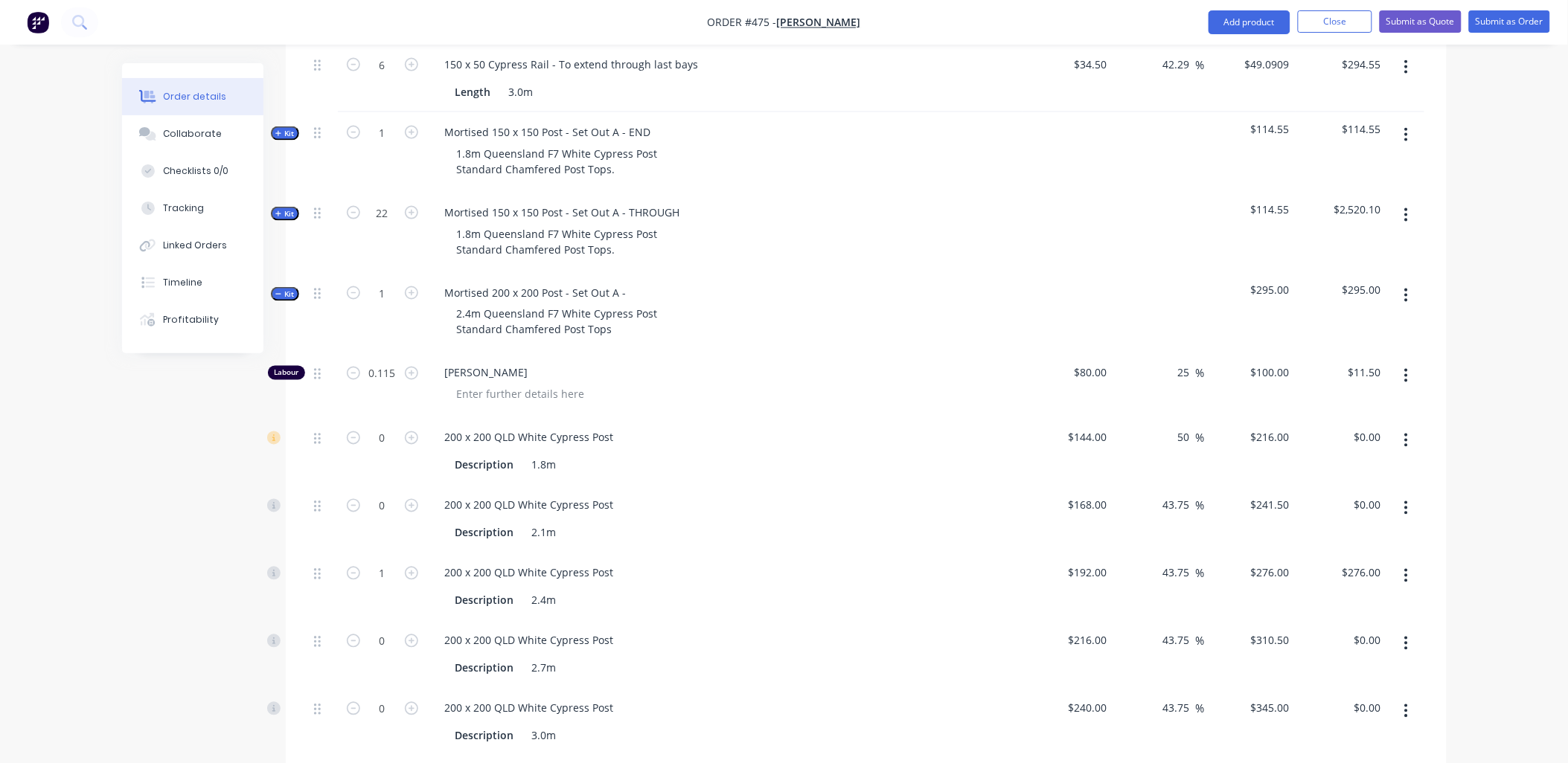
click at [1404, 500] on icon "button" at bounding box center [1406, 508] width 4 height 16
drag, startPoint x: 1354, startPoint y: 589, endPoint x: 1382, endPoint y: 455, distance: 136.9
click at [1354, 595] on div "Delete" at bounding box center [1353, 606] width 115 height 21
drag, startPoint x: 1412, startPoint y: 416, endPoint x: 1407, endPoint y: 425, distance: 10.3
click at [1412, 427] on button "button" at bounding box center [1406, 440] width 35 height 27
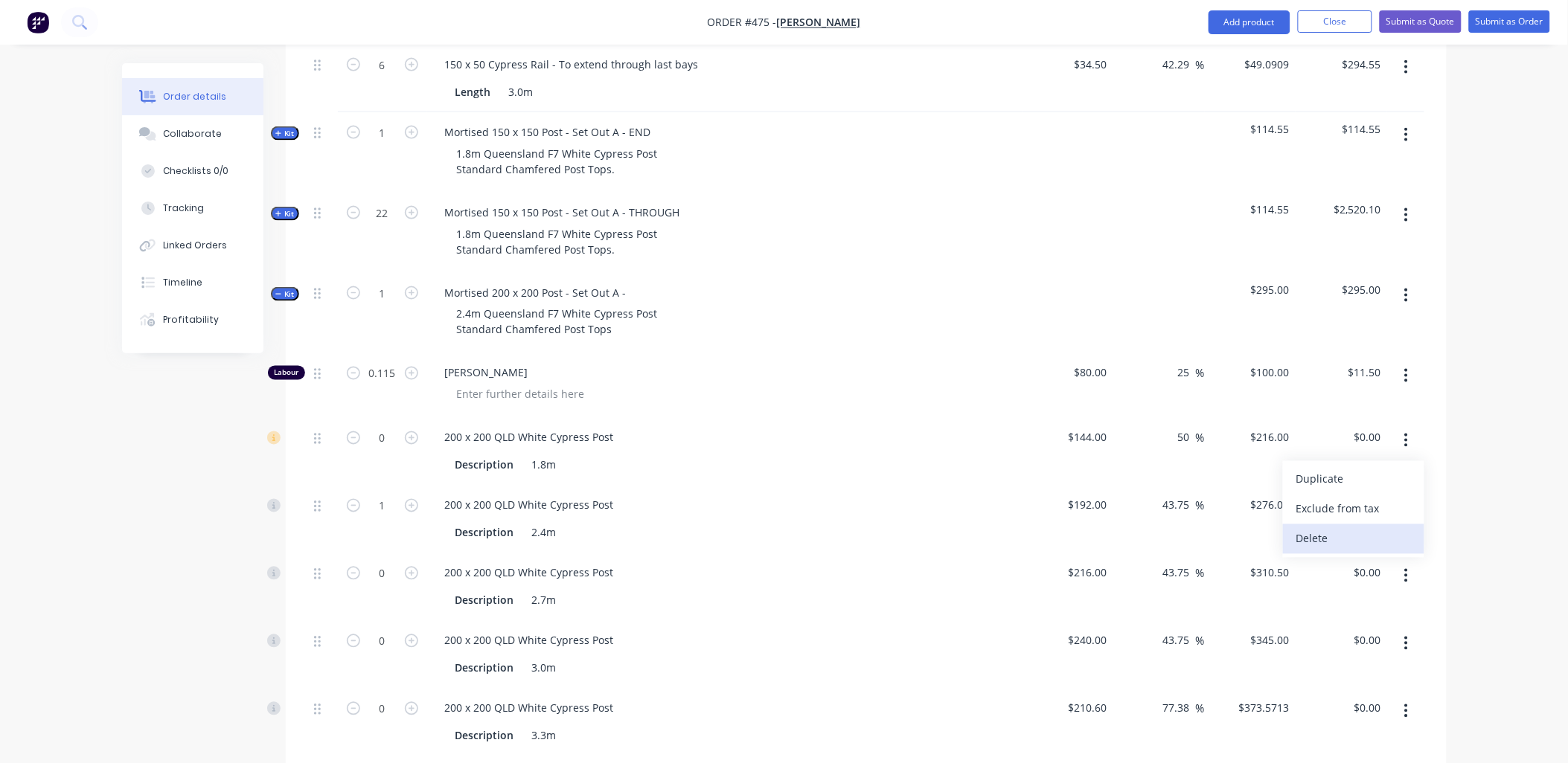
click at [1381, 528] on div "Delete" at bounding box center [1353, 539] width 115 height 21
click at [1410, 563] on button "button" at bounding box center [1406, 576] width 35 height 27
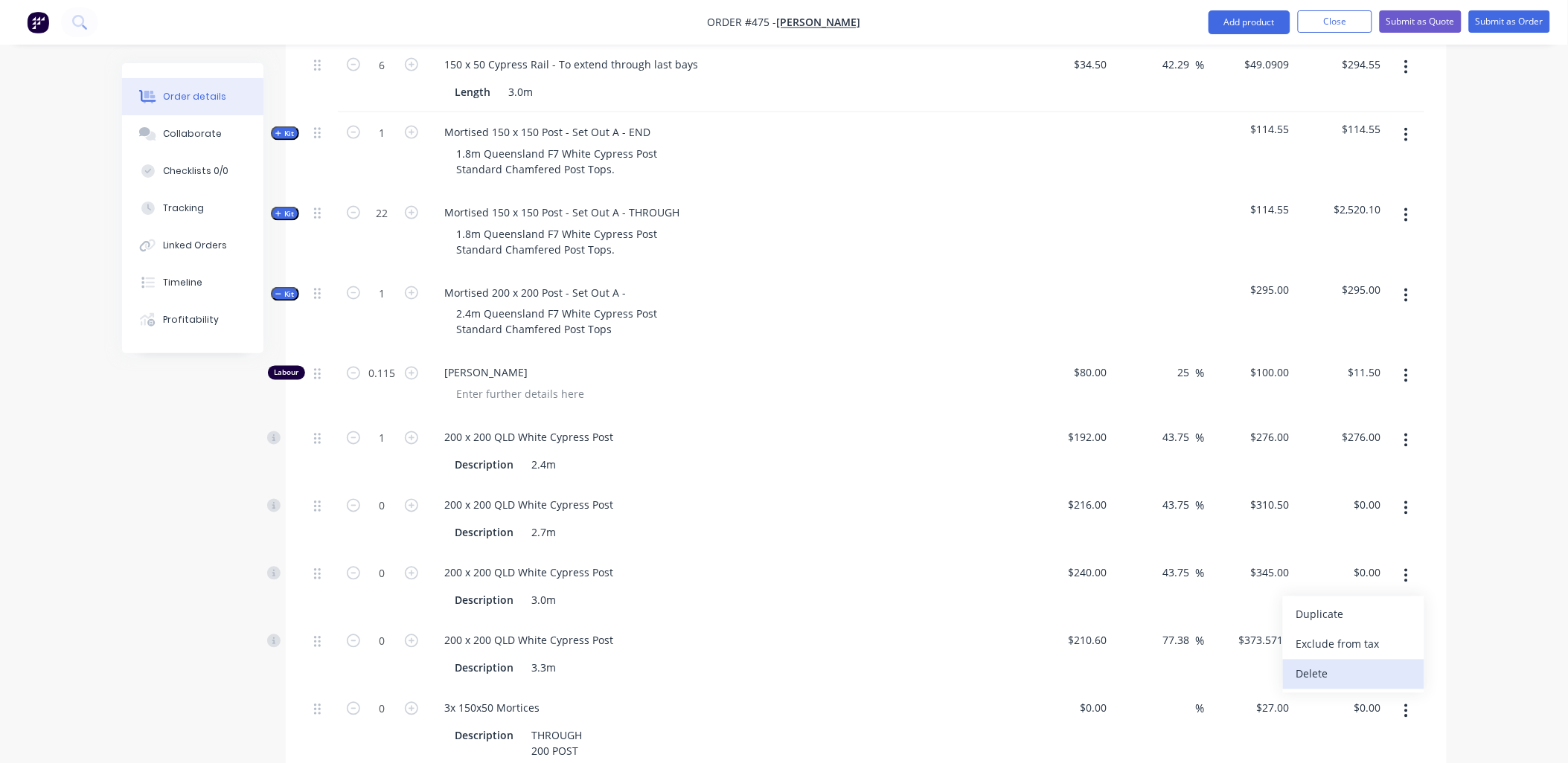
click at [1356, 664] on div "Delete" at bounding box center [1353, 674] width 115 height 21
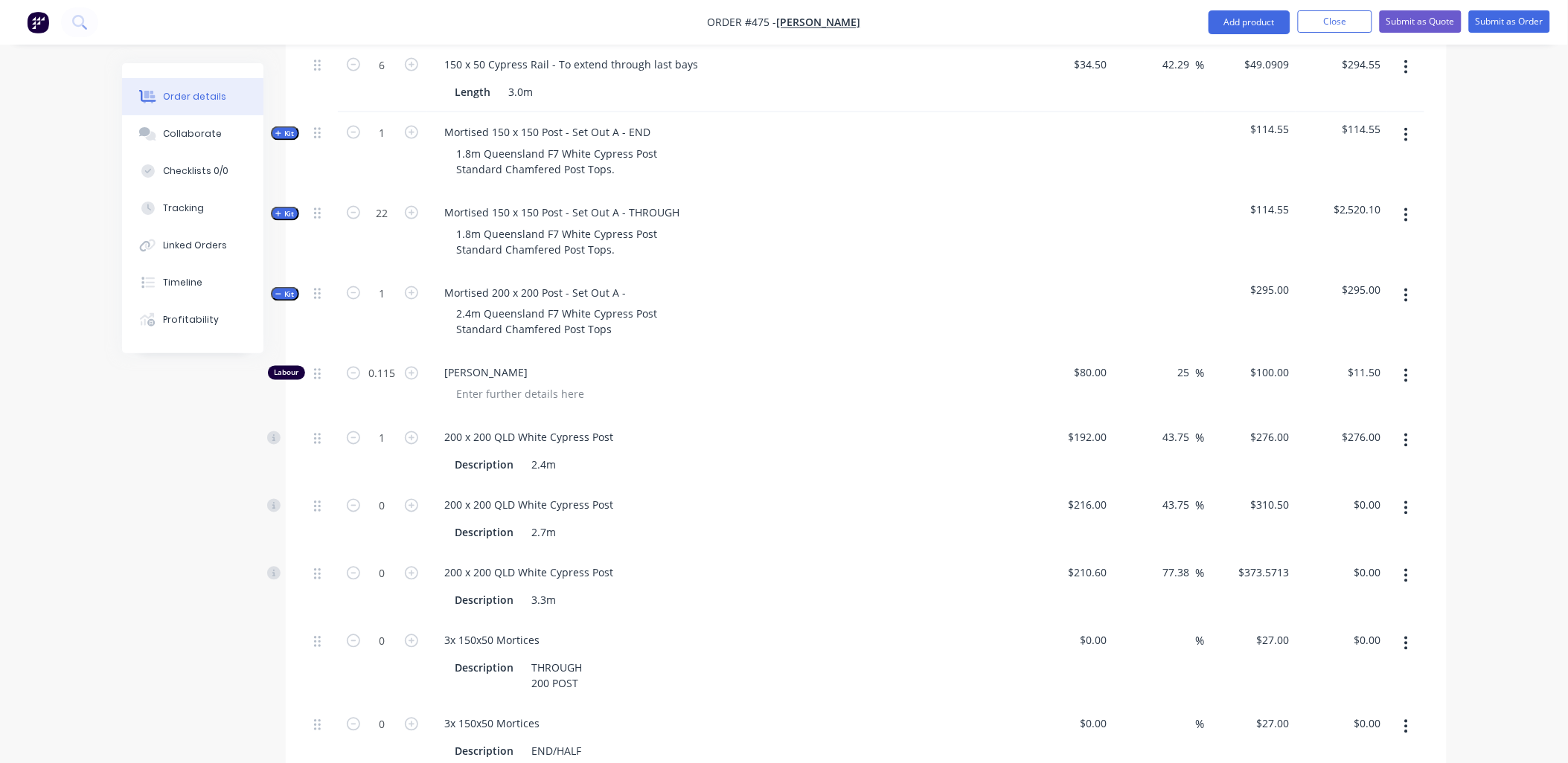
click at [1407, 500] on icon "button" at bounding box center [1406, 508] width 4 height 16
click at [1370, 595] on div "Delete" at bounding box center [1353, 606] width 115 height 21
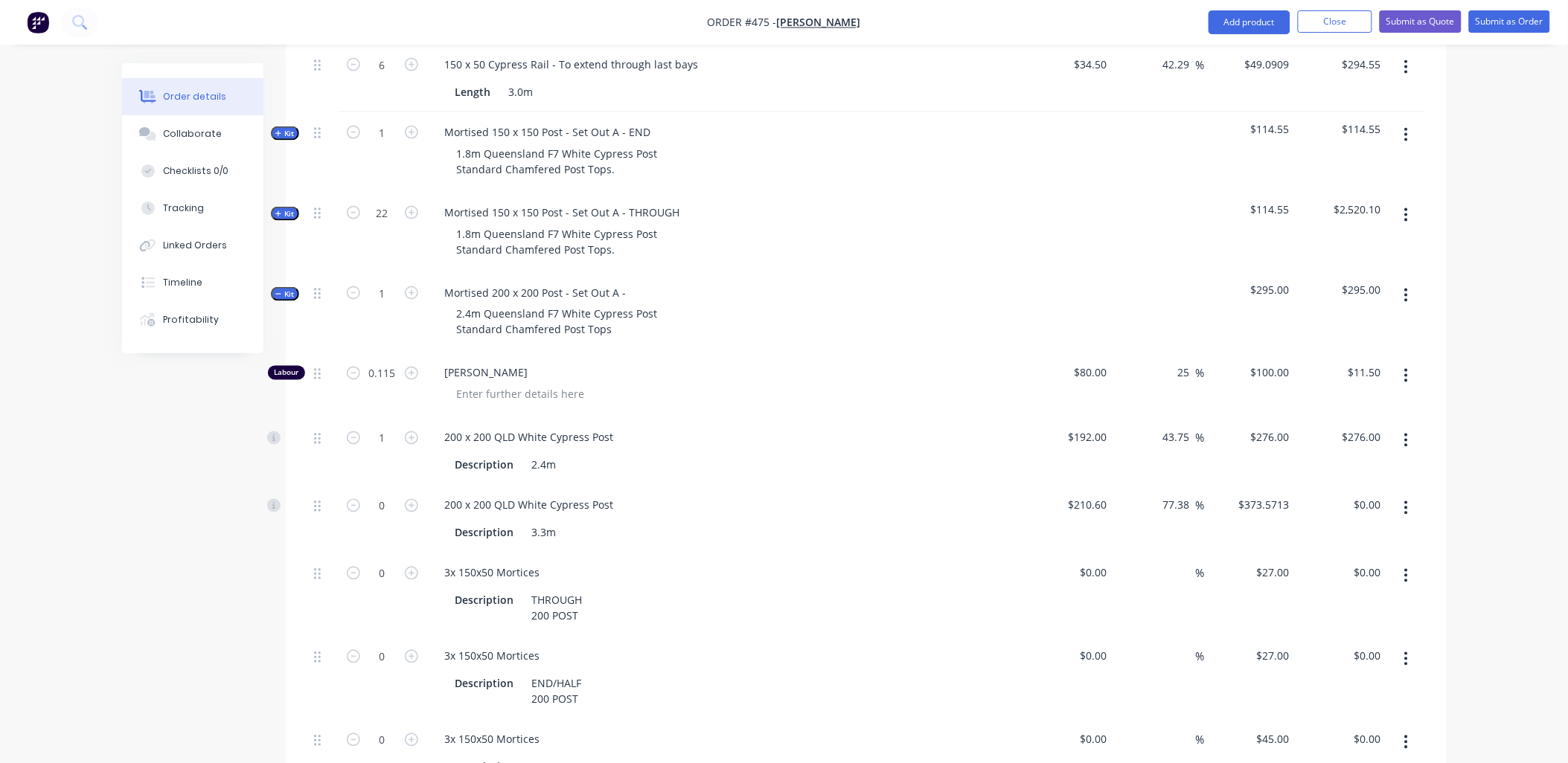
click at [1407, 501] on icon "button" at bounding box center [1406, 508] width 3 height 13
click at [1337, 595] on div "Delete" at bounding box center [1353, 606] width 115 height 21
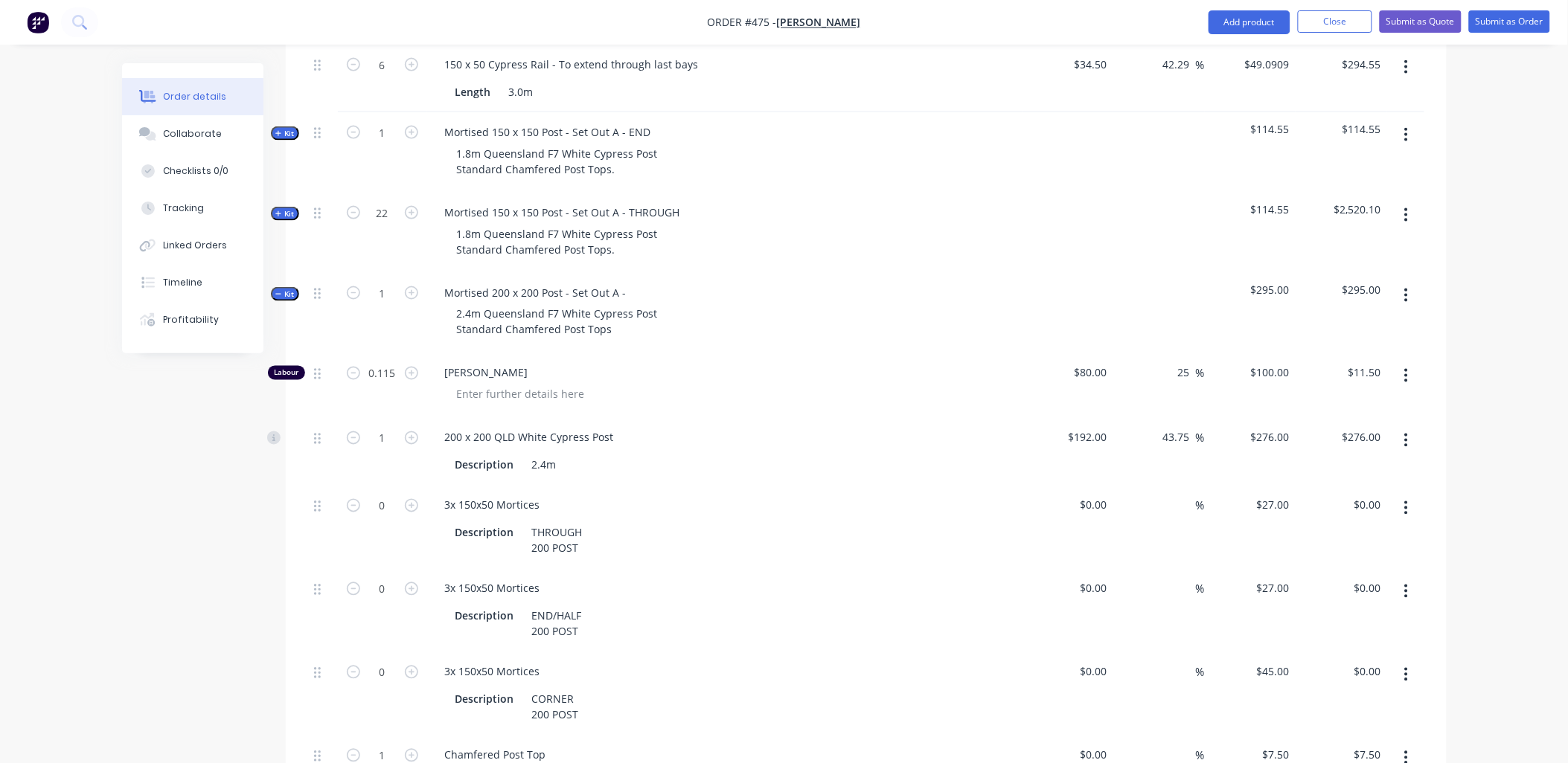
drag, startPoint x: 403, startPoint y: 563, endPoint x: 573, endPoint y: 563, distance: 170.0
click at [404, 580] on button "button" at bounding box center [412, 588] width 19 height 15
type input "1"
type input "$27.00"
click at [1406, 501] on icon "button" at bounding box center [1406, 508] width 3 height 13
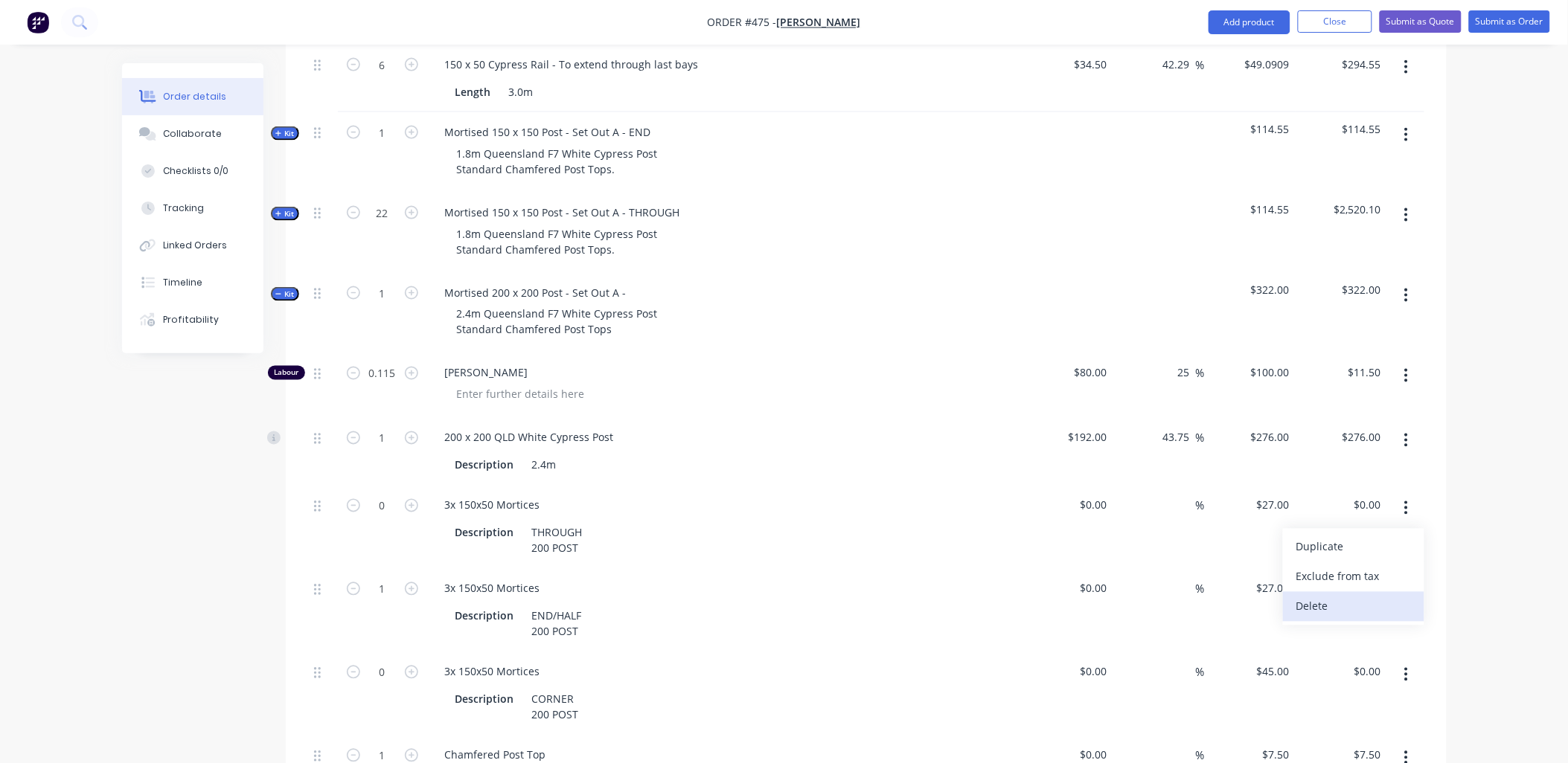
click at [1356, 595] on div "Delete" at bounding box center [1353, 606] width 115 height 21
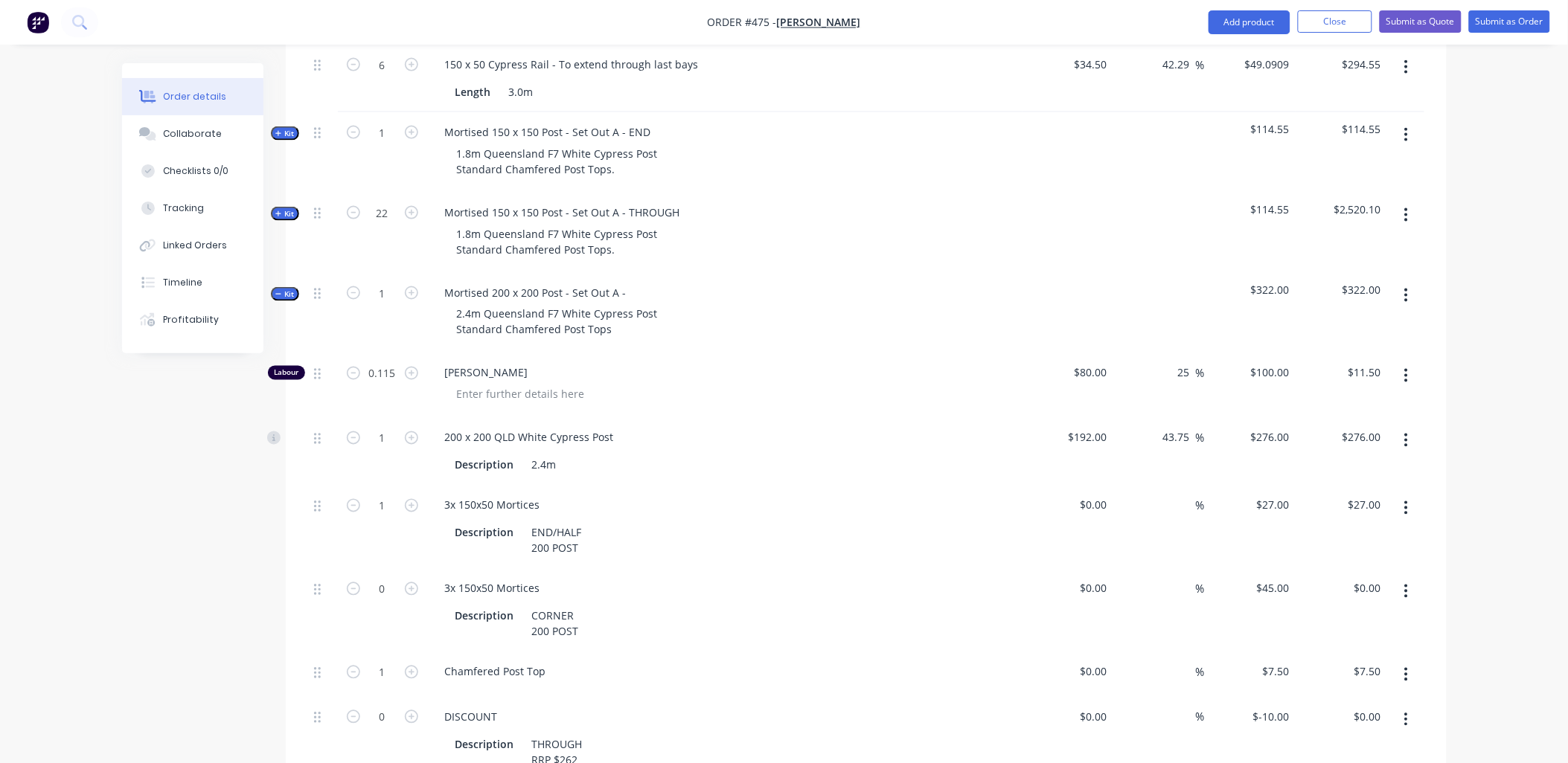
click at [1410, 578] on button "button" at bounding box center [1406, 592] width 35 height 27
click at [1369, 679] on div "Delete" at bounding box center [1353, 690] width 115 height 21
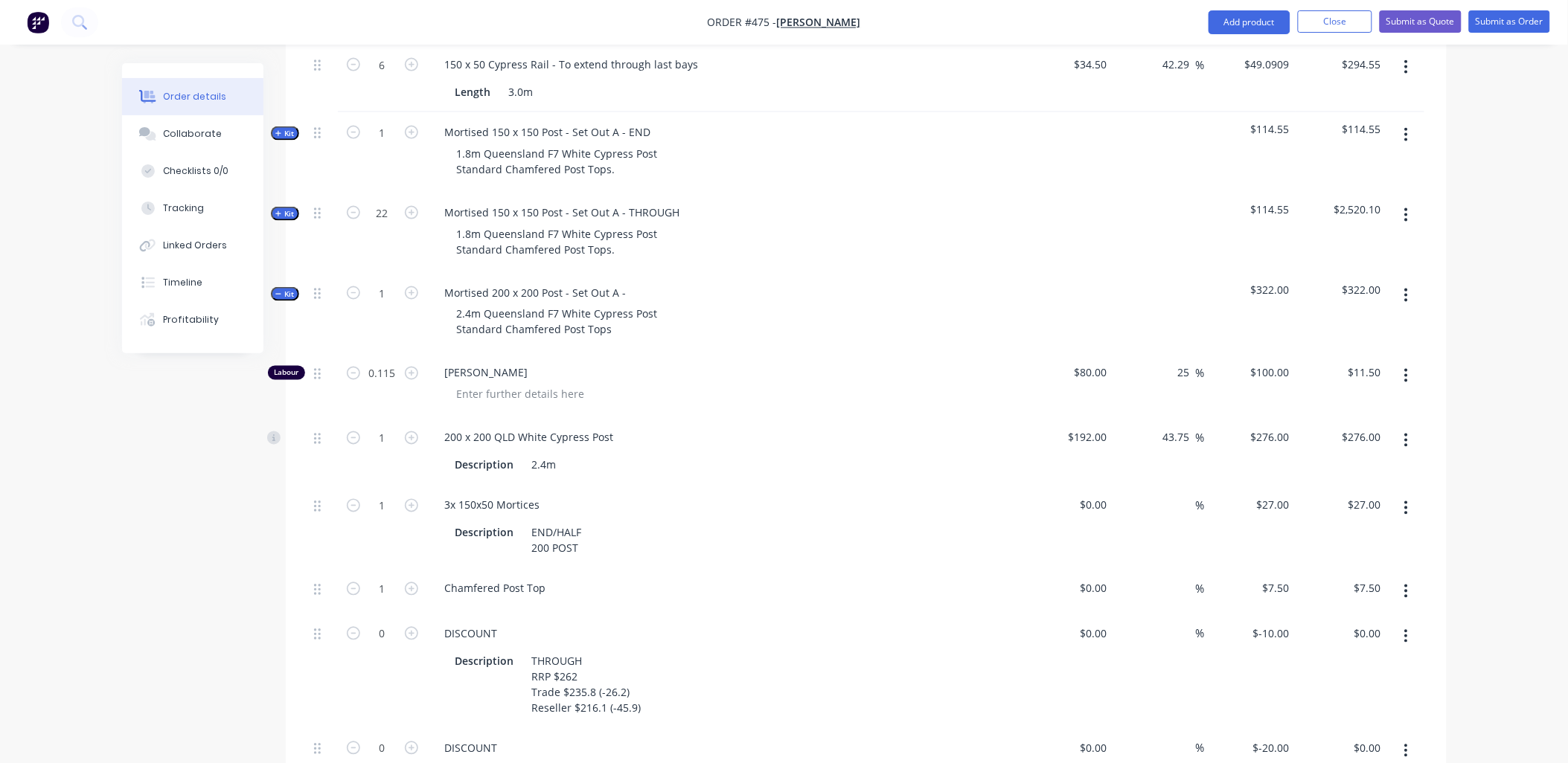
click at [1404, 628] on icon "button" at bounding box center [1406, 636] width 4 height 16
click at [1352, 724] on div "Delete" at bounding box center [1353, 735] width 115 height 21
click at [1412, 623] on button "button" at bounding box center [1406, 637] width 35 height 27
click at [1365, 724] on div "Delete" at bounding box center [1353, 735] width 115 height 21
click at [413, 286] on icon "button" at bounding box center [412, 293] width 13 height 13
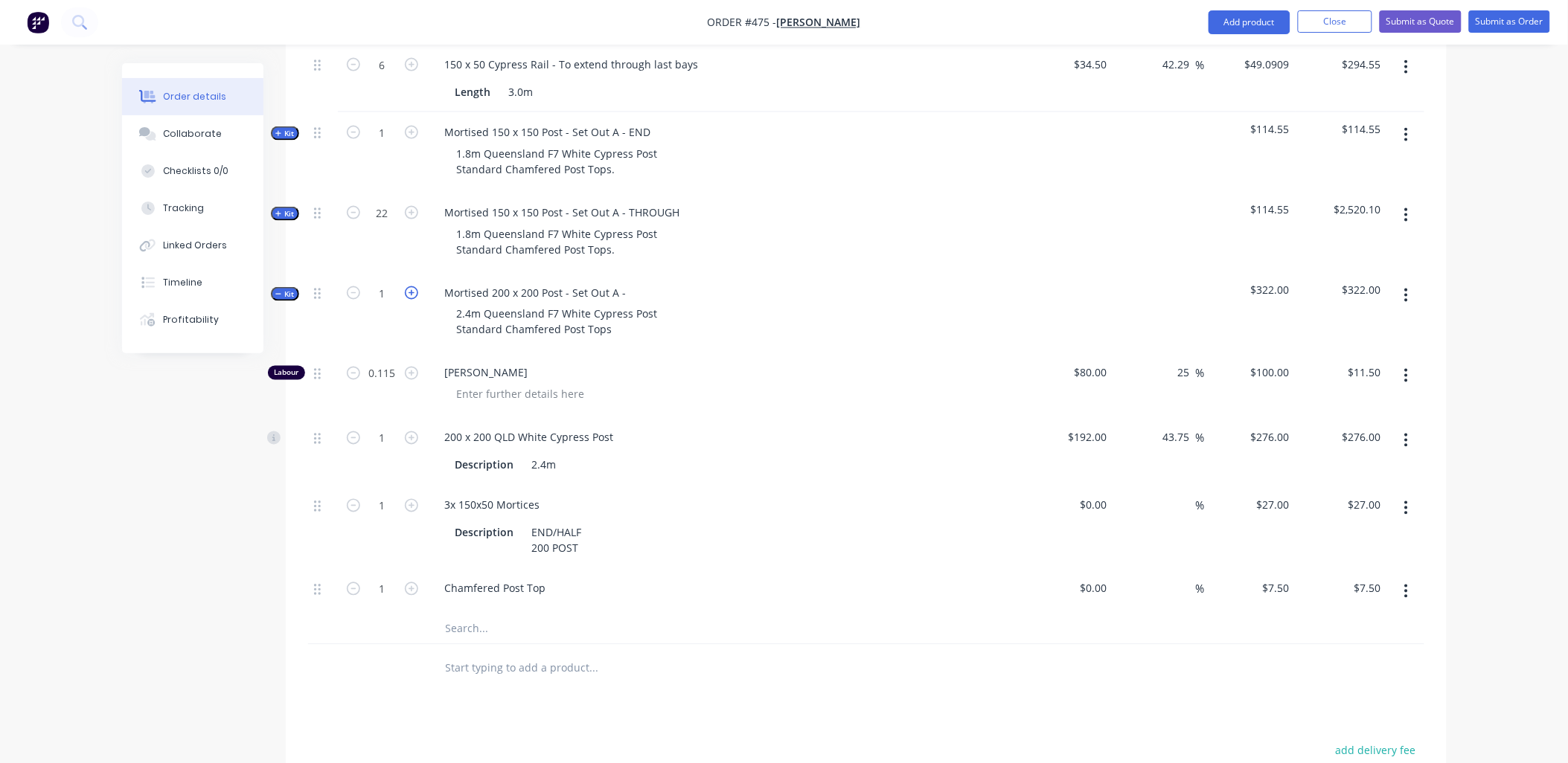
type input "2"
type input "0.23"
type input "$23.00"
type input "2"
type input "$552.00"
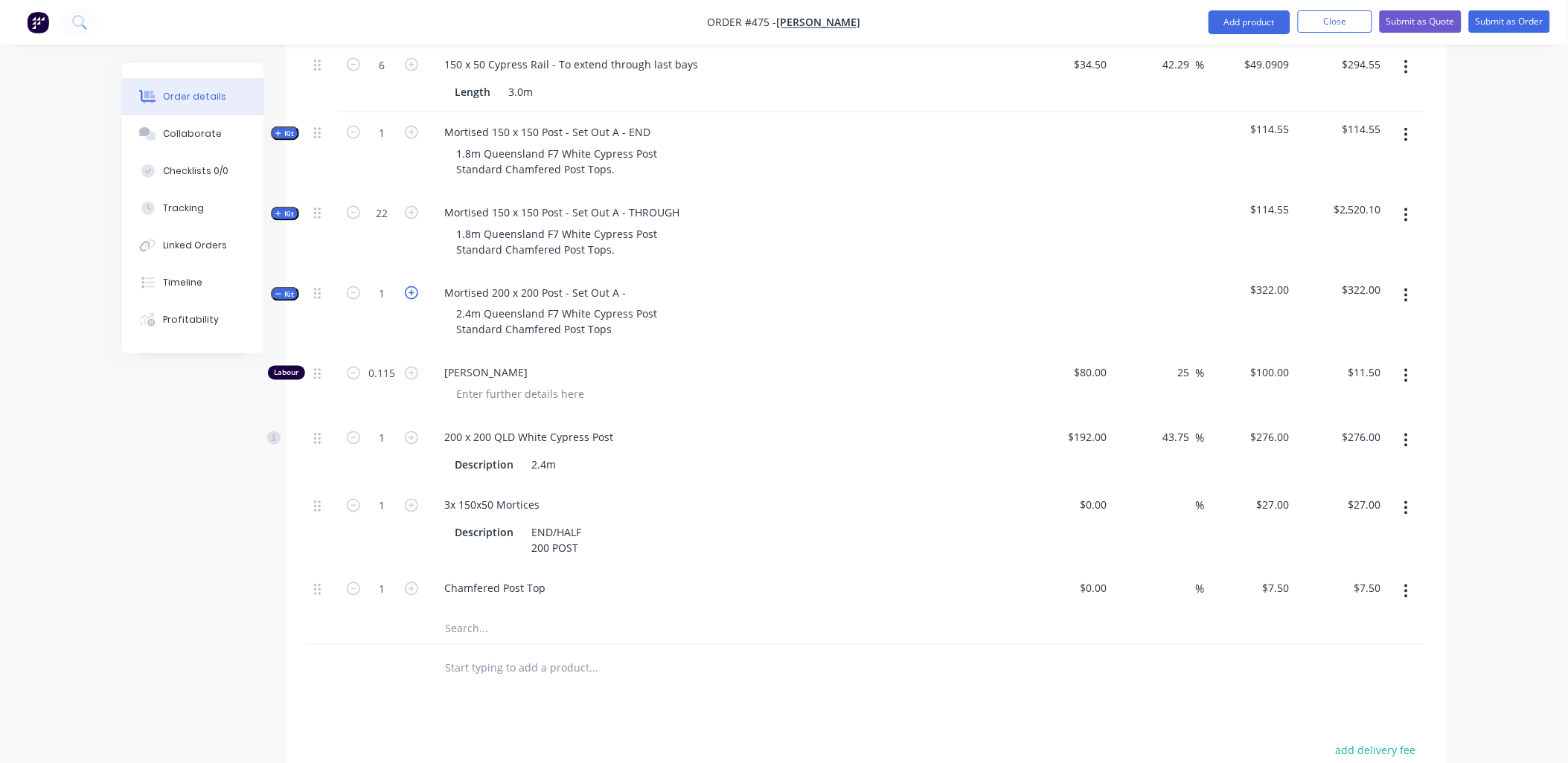
type input "2"
type input "$54.00"
type input "2"
type input "$15.00"
click at [413, 286] on icon "button" at bounding box center [412, 293] width 13 height 13
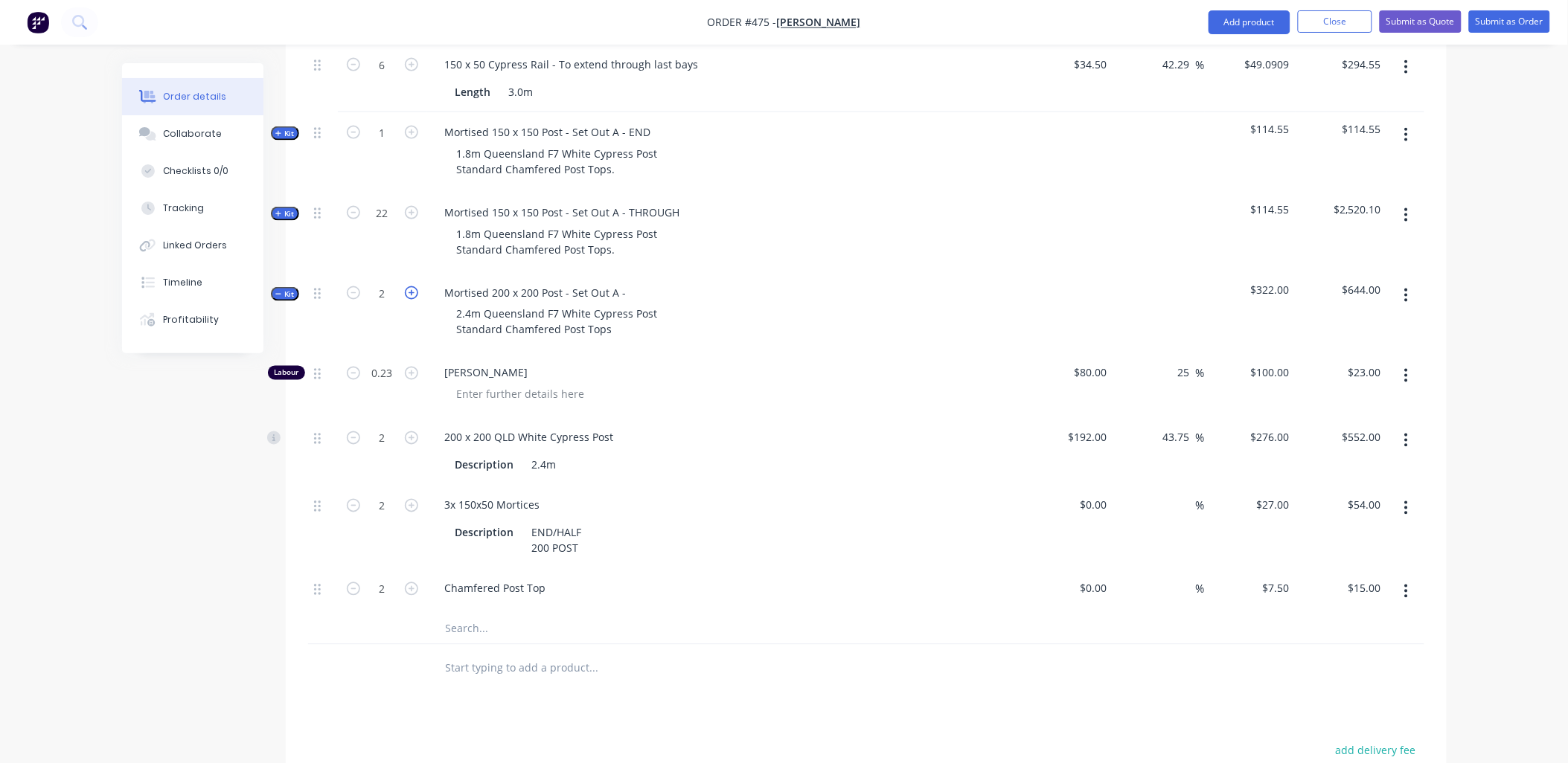
type input "3"
type input "0.345"
type input "$34.50"
type input "3"
type input "$828.00"
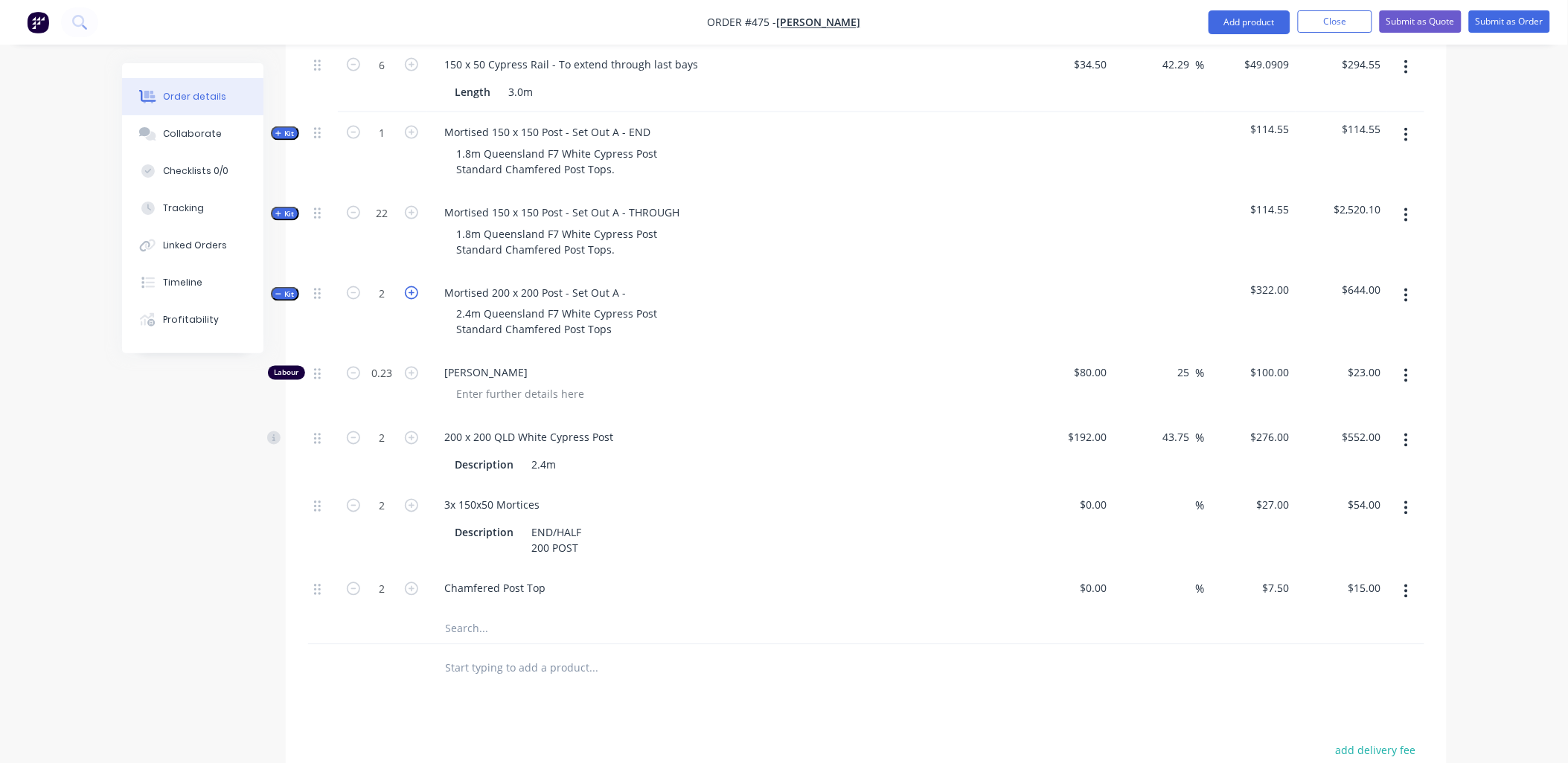
type input "3"
type input "$81.00"
type input "3"
type input "$22.50"
click at [413, 286] on icon "button" at bounding box center [412, 293] width 13 height 13
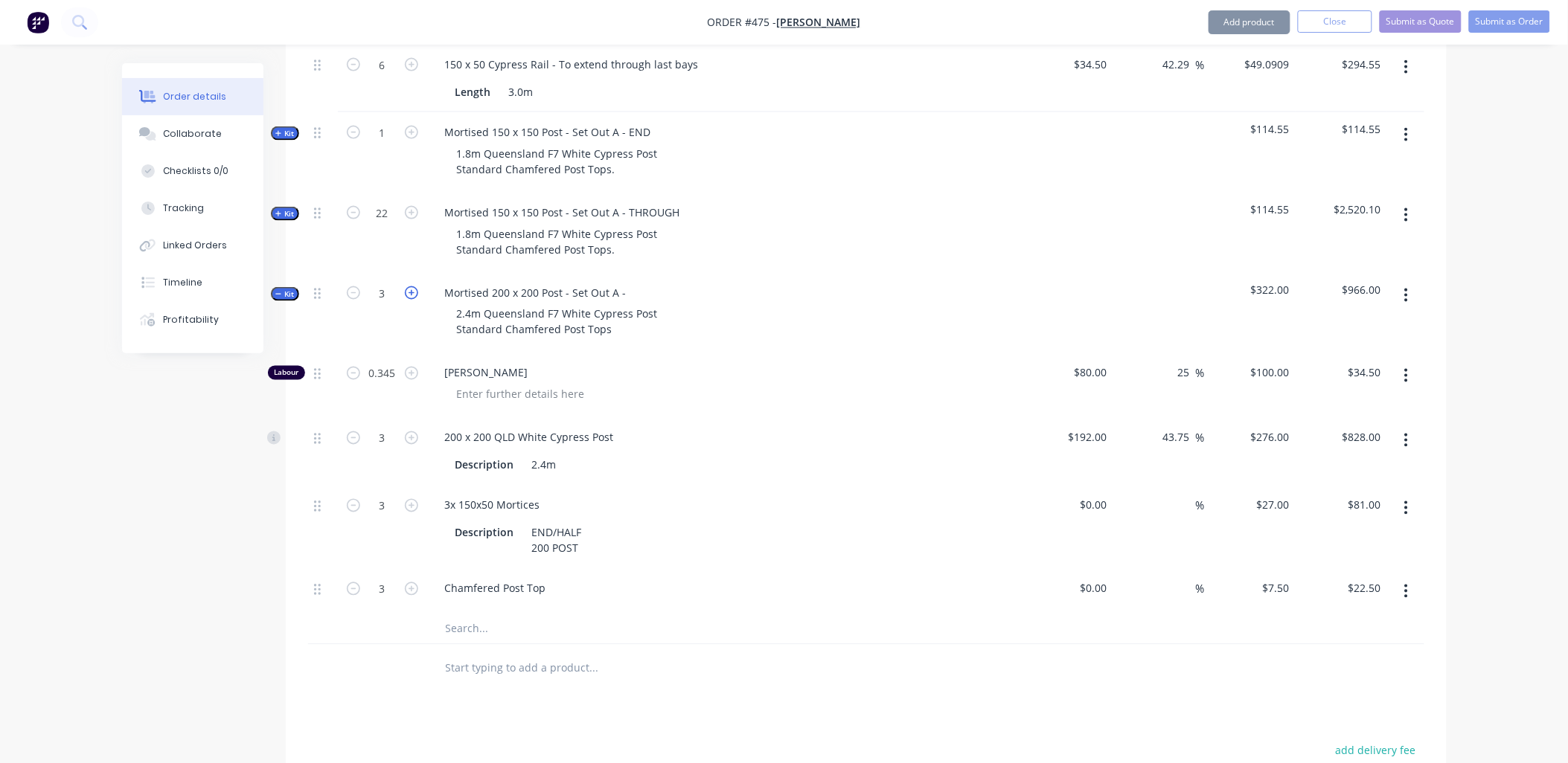
type input "4"
type input "0.46"
type input "$46.00"
type input "4"
type input "$1,104.00"
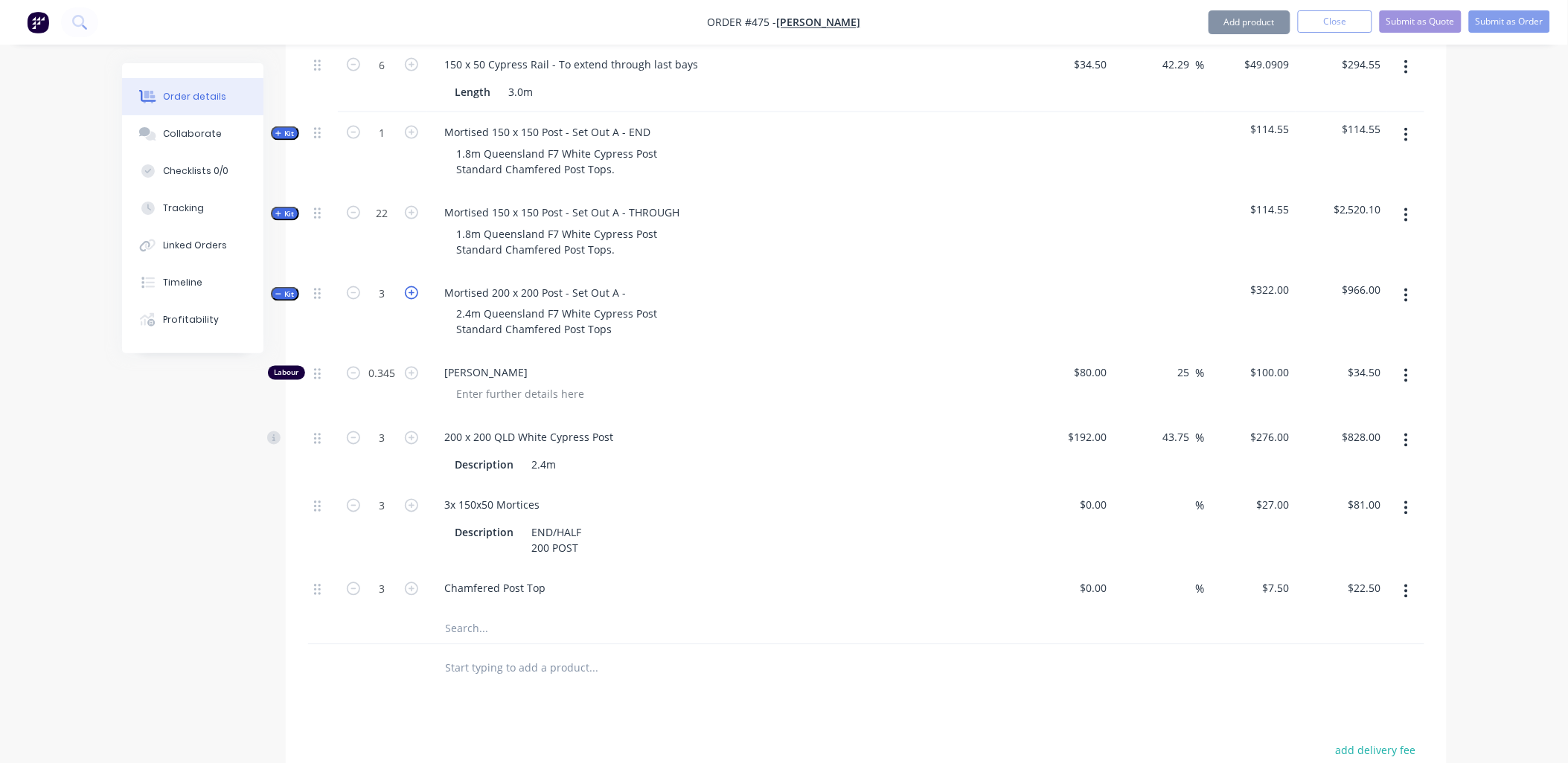
type input "4"
type input "$108.00"
type input "4"
type input "$30.00"
click at [291, 289] on span "Kit" at bounding box center [285, 295] width 19 height 12
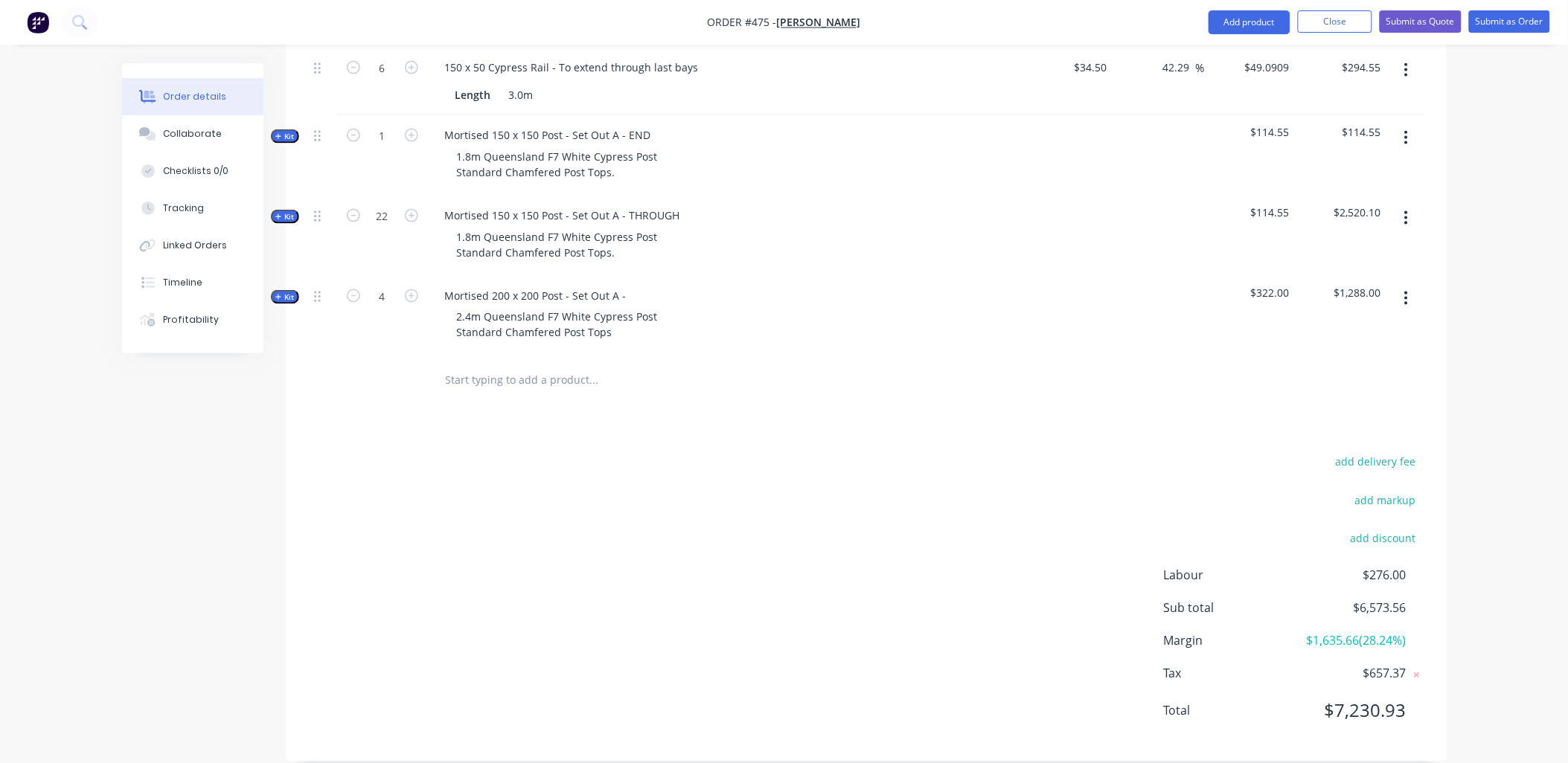
scroll to position [532, 0]
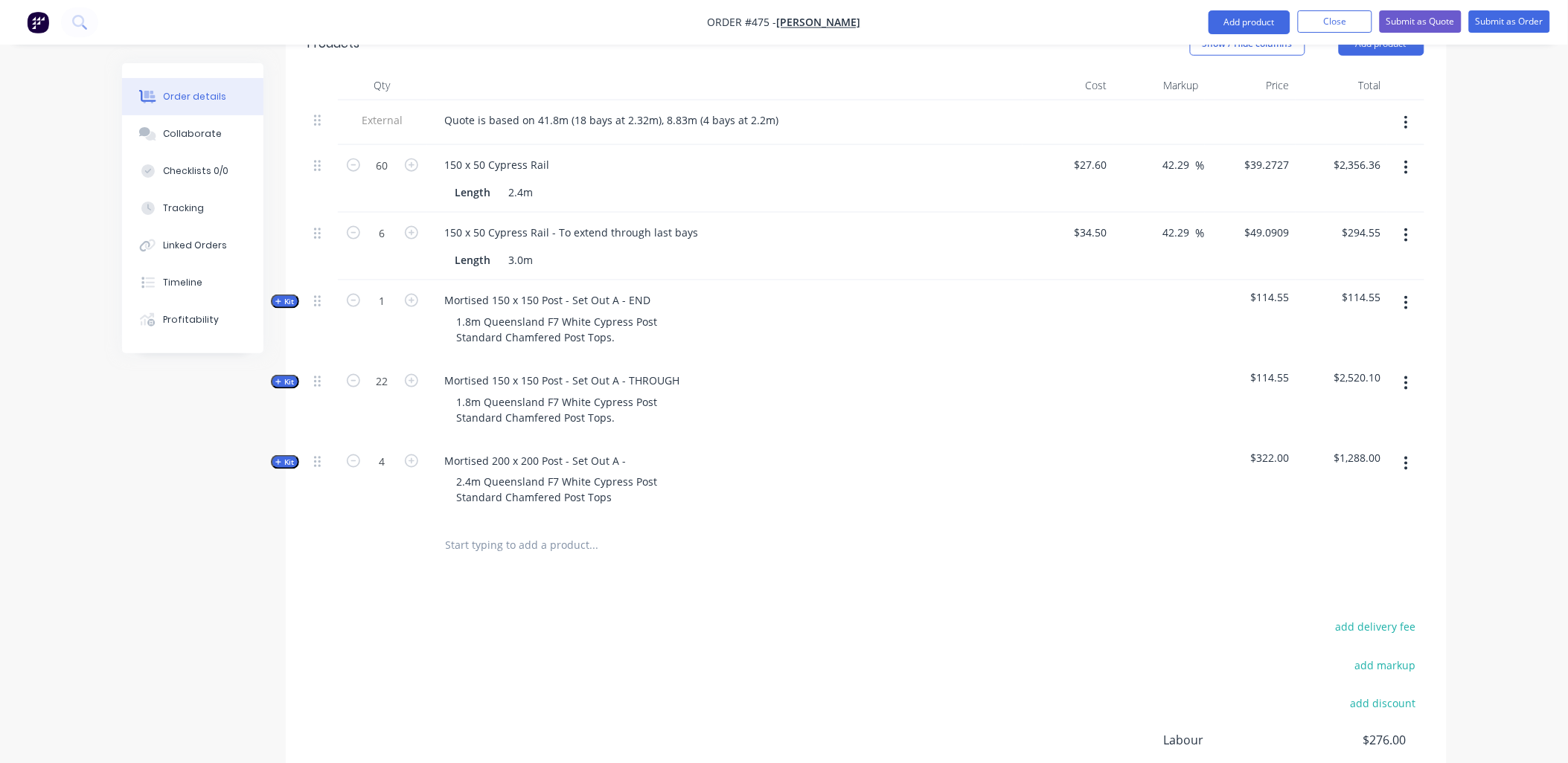
drag, startPoint x: 279, startPoint y: 279, endPoint x: 285, endPoint y: 288, distance: 10.8
click at [279, 299] on icon "button" at bounding box center [279, 303] width 7 height 8
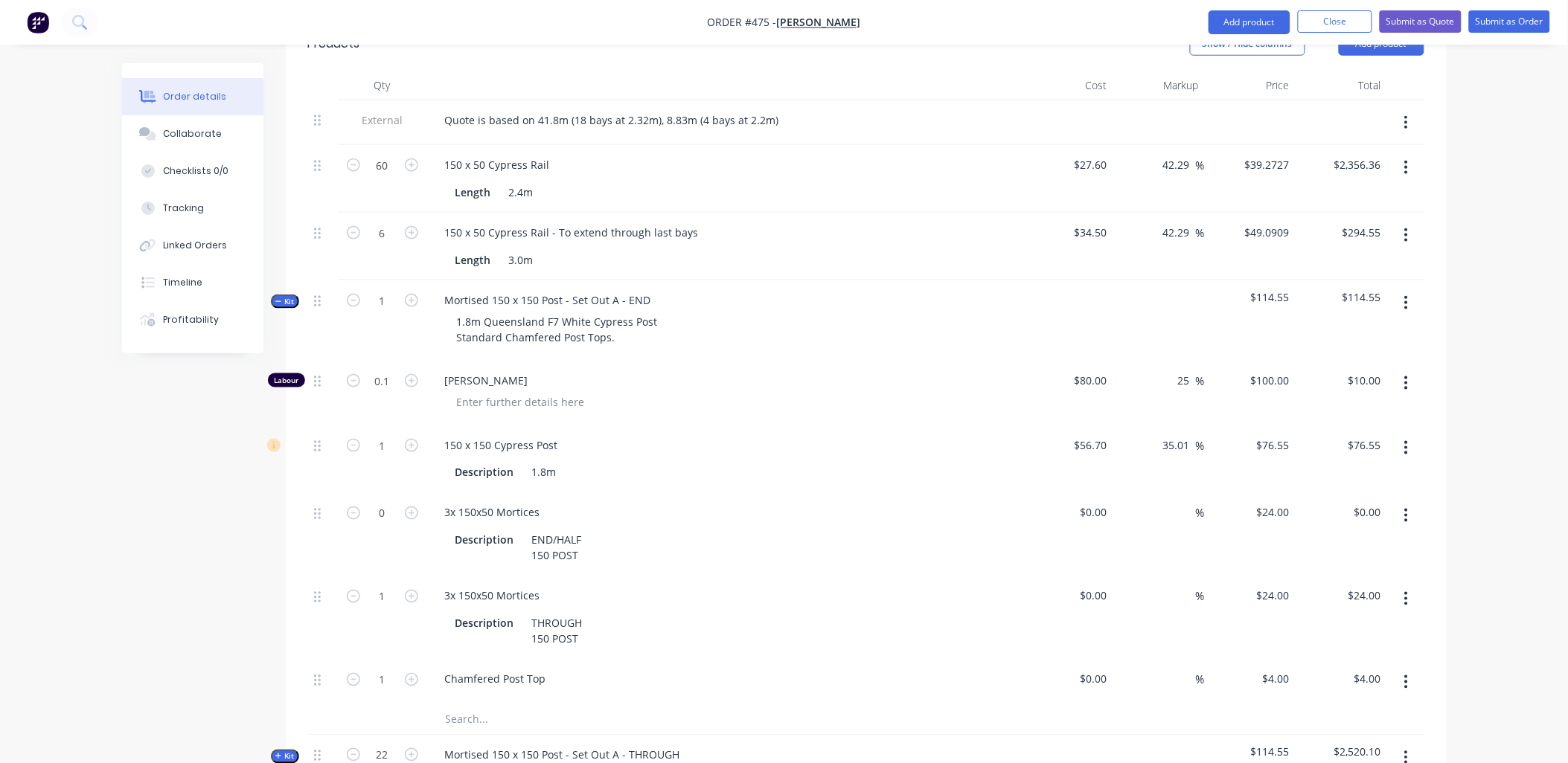
drag, startPoint x: 467, startPoint y: 705, endPoint x: 468, endPoint y: 694, distance: 11.0
click at [469, 705] on input "text" at bounding box center [594, 720] width 298 height 30
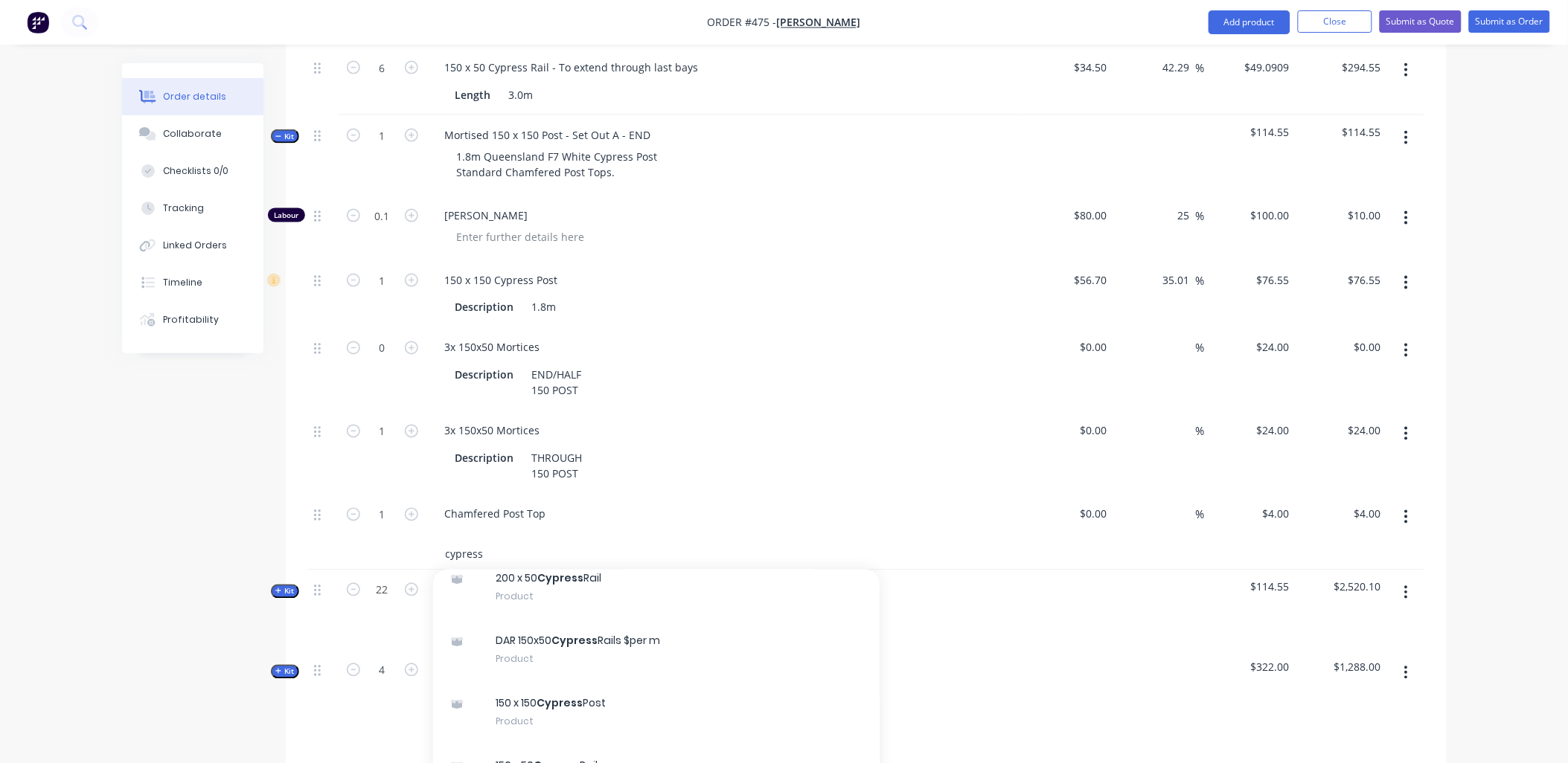
scroll to position [330, 0]
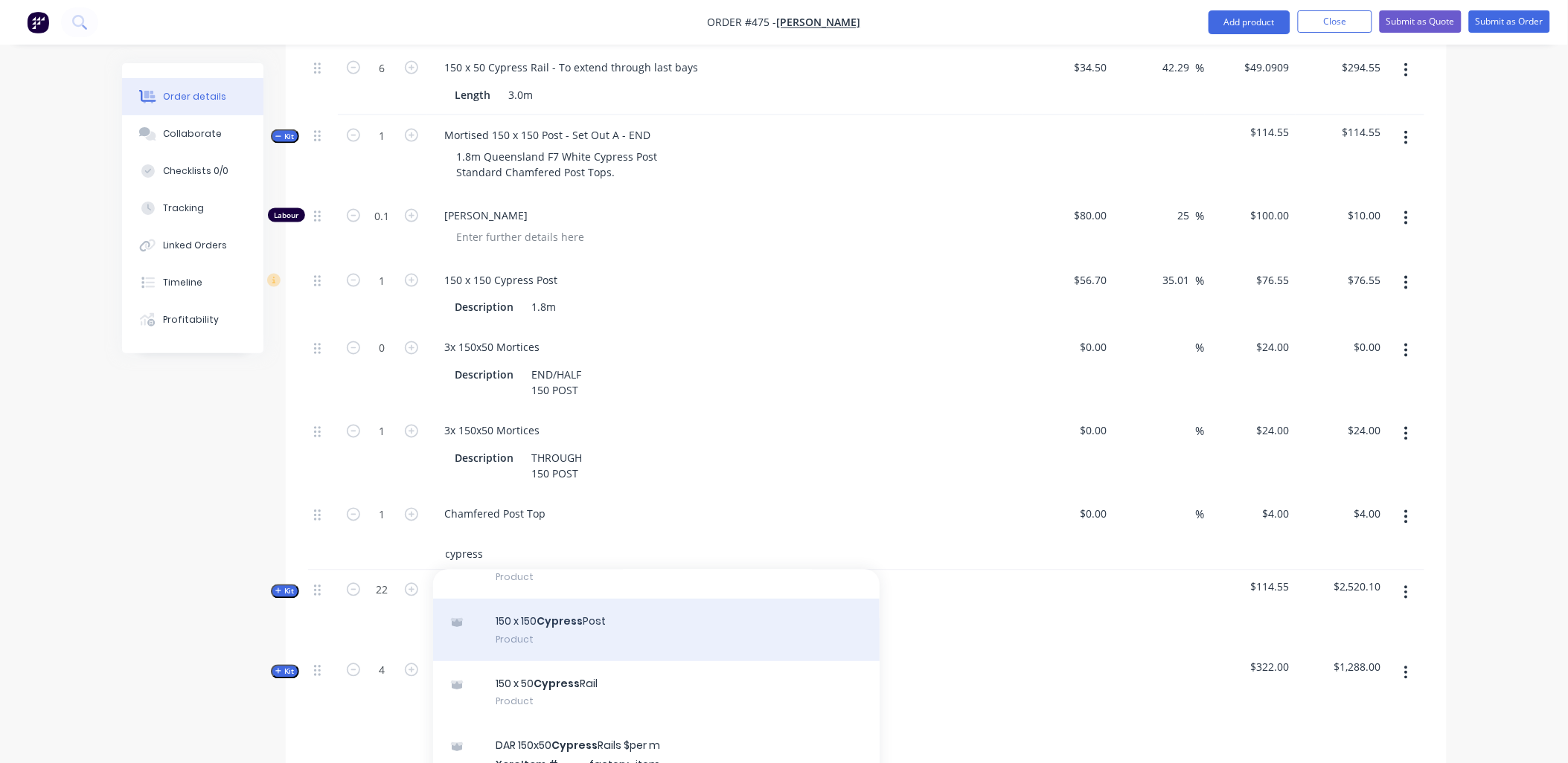
type input "cypress"
click at [703, 616] on div "150 x 150 Cypress Post Product" at bounding box center [655, 629] width 446 height 63
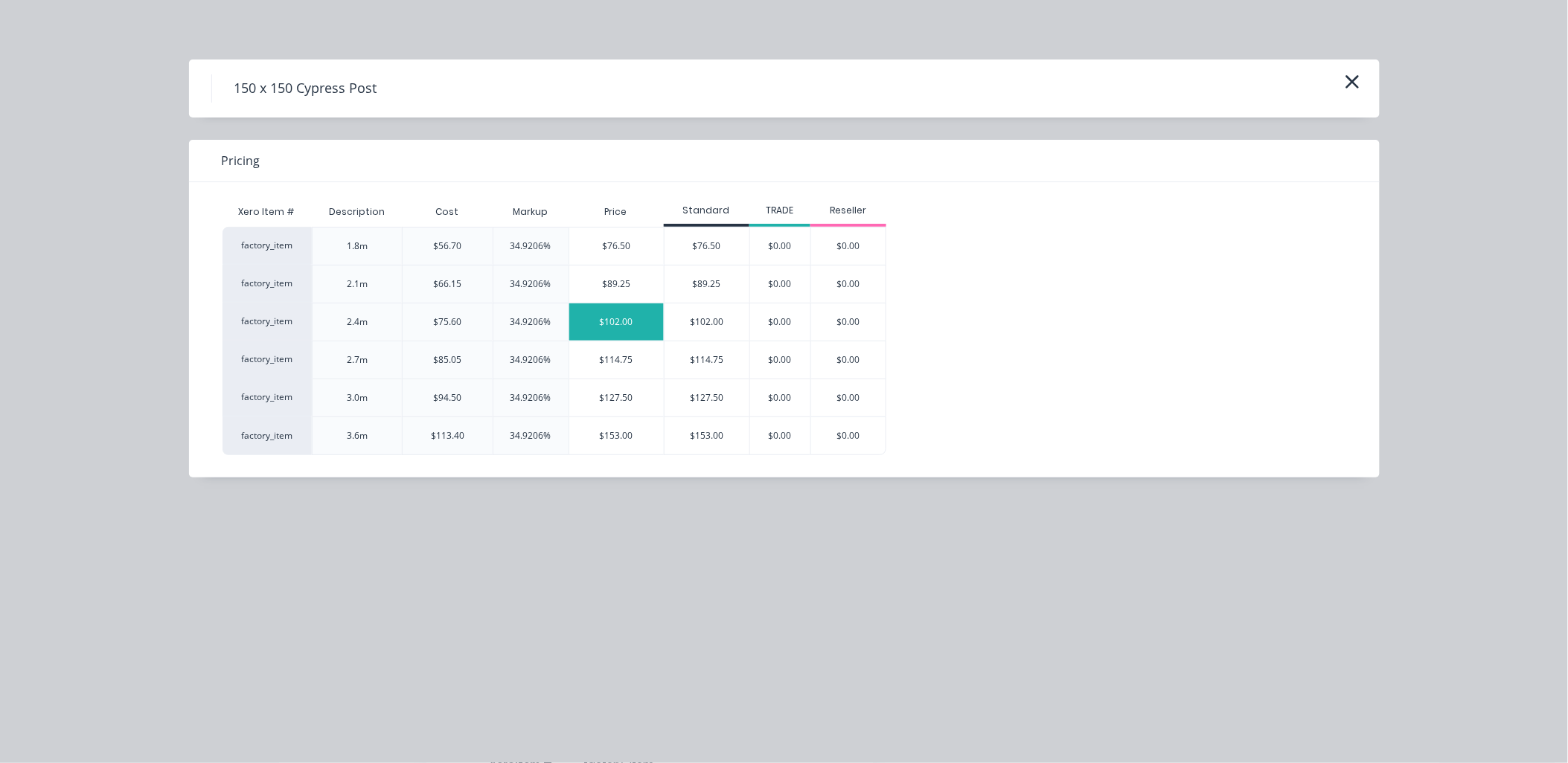
click at [622, 318] on div "$102.00" at bounding box center [617, 322] width 94 height 38
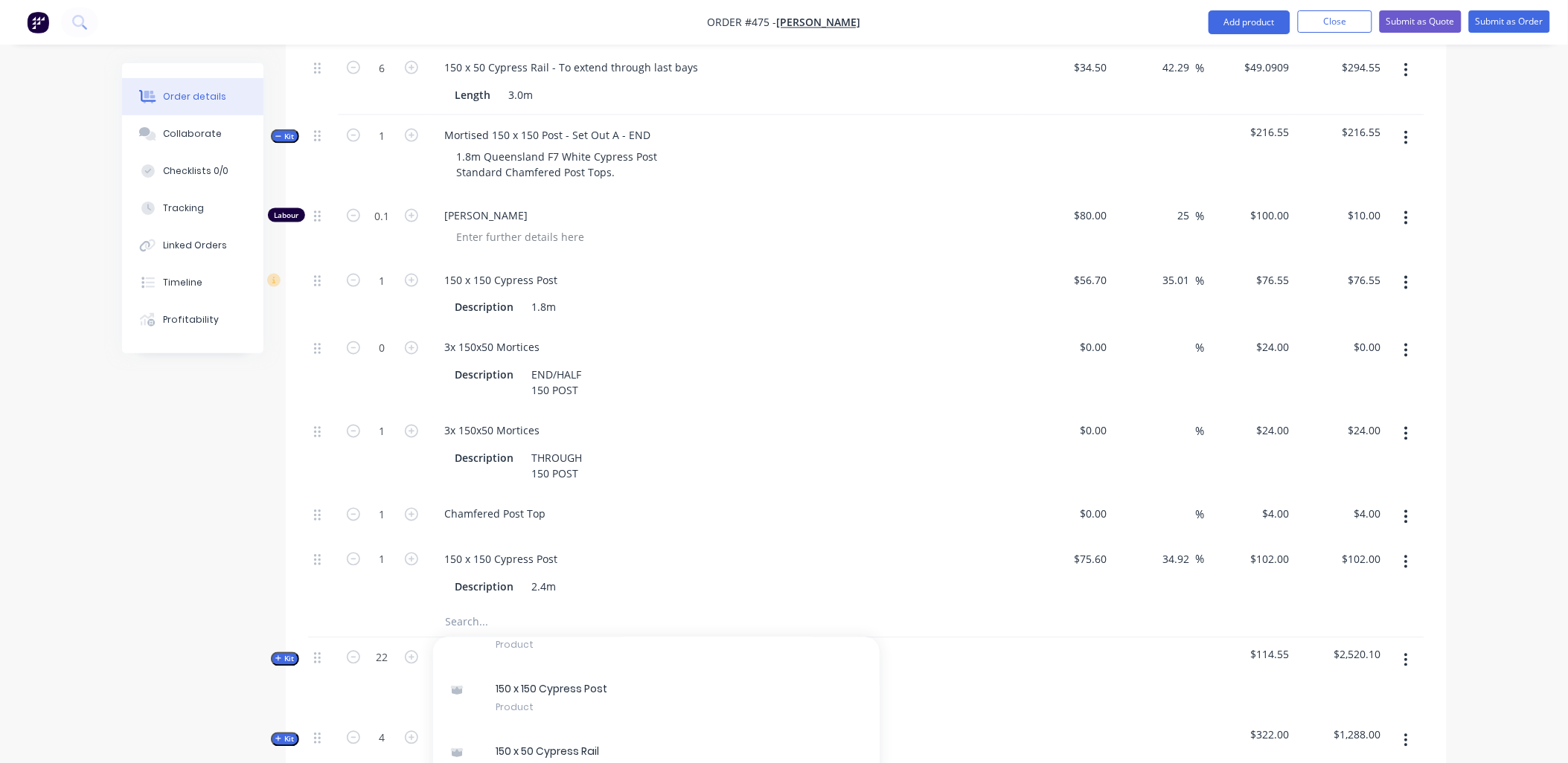
click at [1410, 269] on button "button" at bounding box center [1406, 282] width 35 height 27
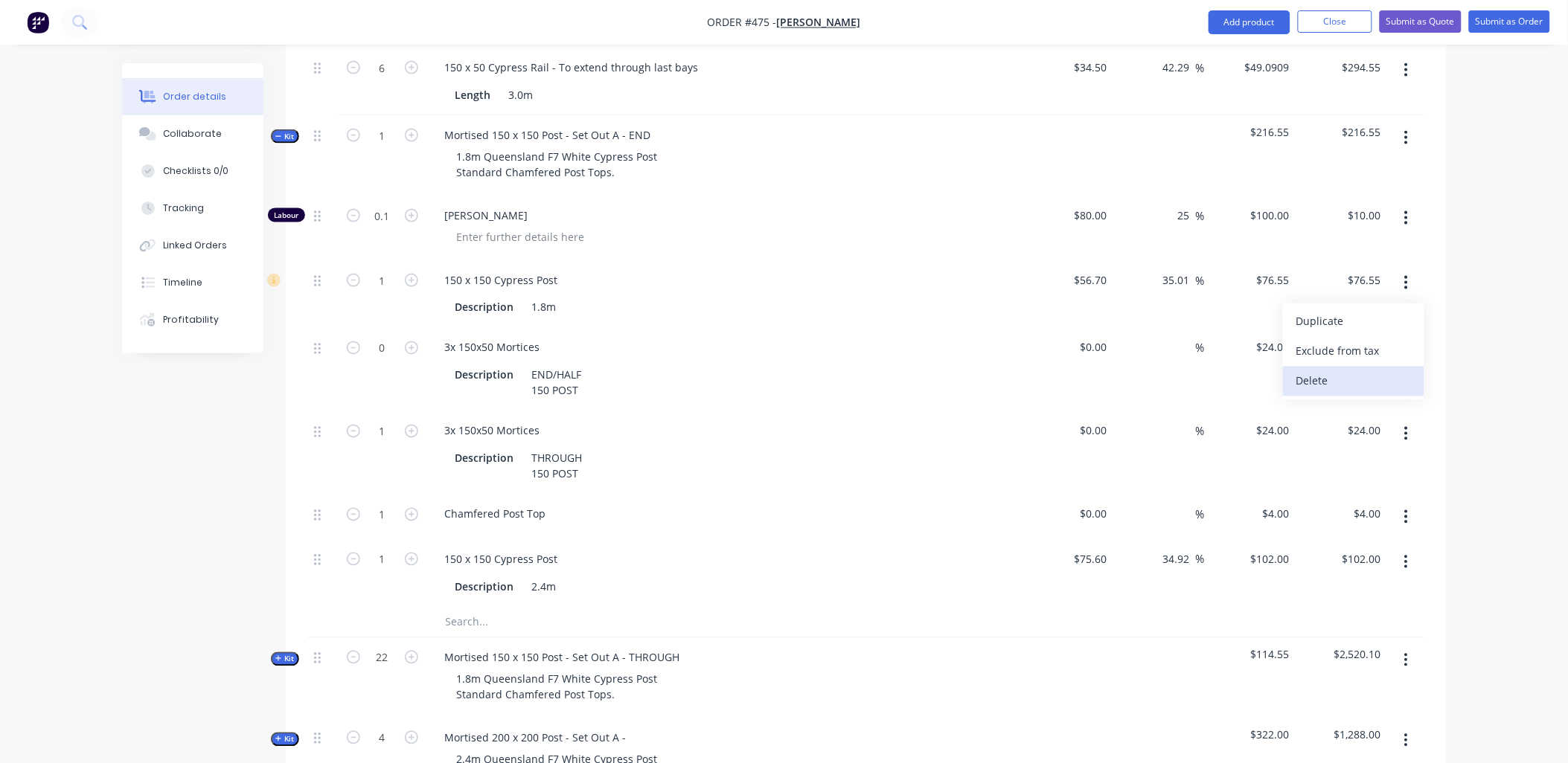
click at [1377, 370] on div "Delete" at bounding box center [1353, 381] width 115 height 21
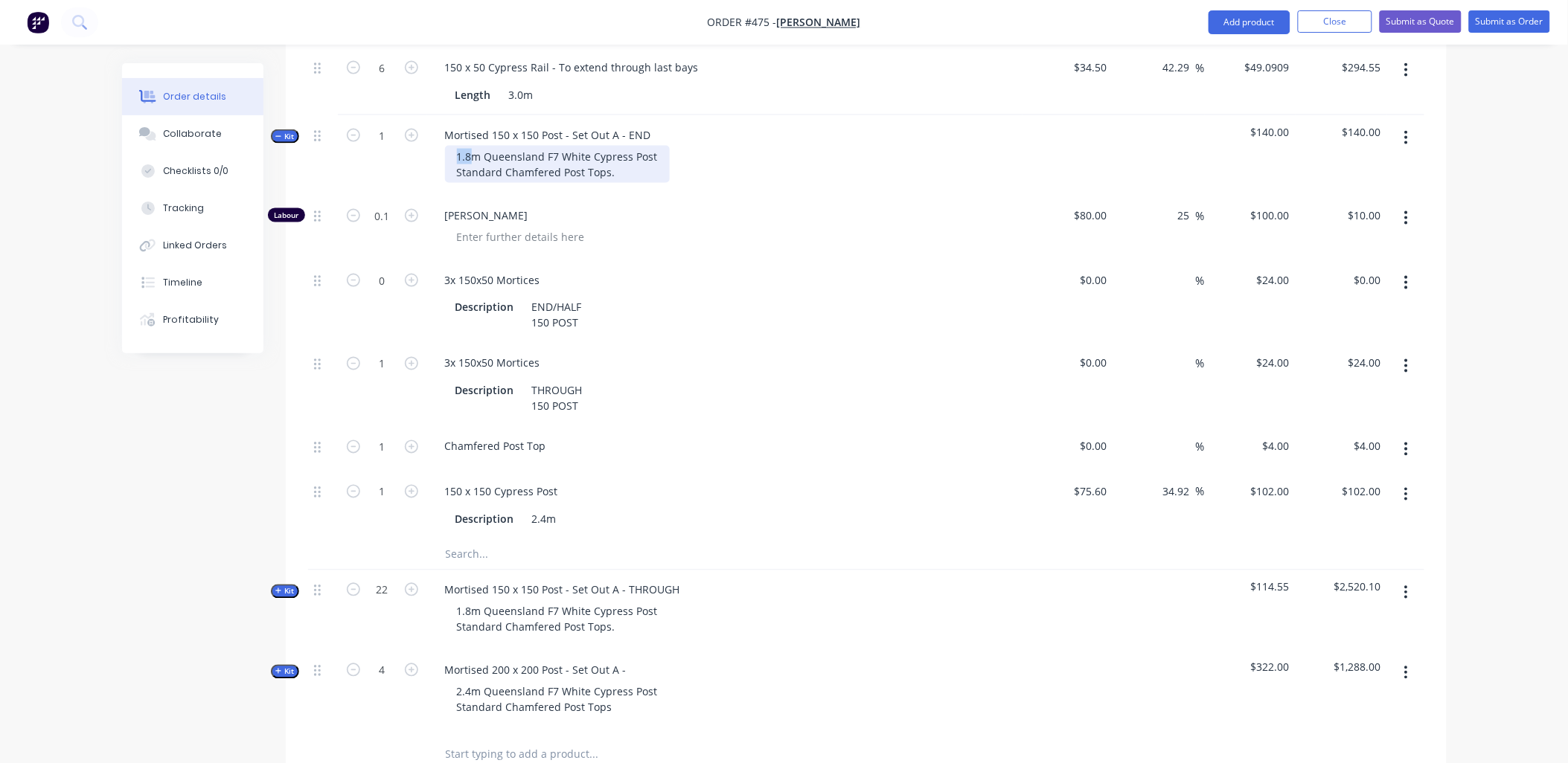
drag, startPoint x: 471, startPoint y: 138, endPoint x: 455, endPoint y: 137, distance: 16.0
click at [455, 145] on div "1.8m Queensland F7 White Cypress Post Standard Chamfered Post Tops." at bounding box center [557, 164] width 225 height 38
click at [645, 124] on div "Mortised 150 x 150 Post - Set Out A - END" at bounding box center [547, 135] width 230 height 21
click at [635, 153] on div "2.4m Queensland F7 White Cypress Post Standard Chamfered Post Tops." at bounding box center [557, 164] width 225 height 38
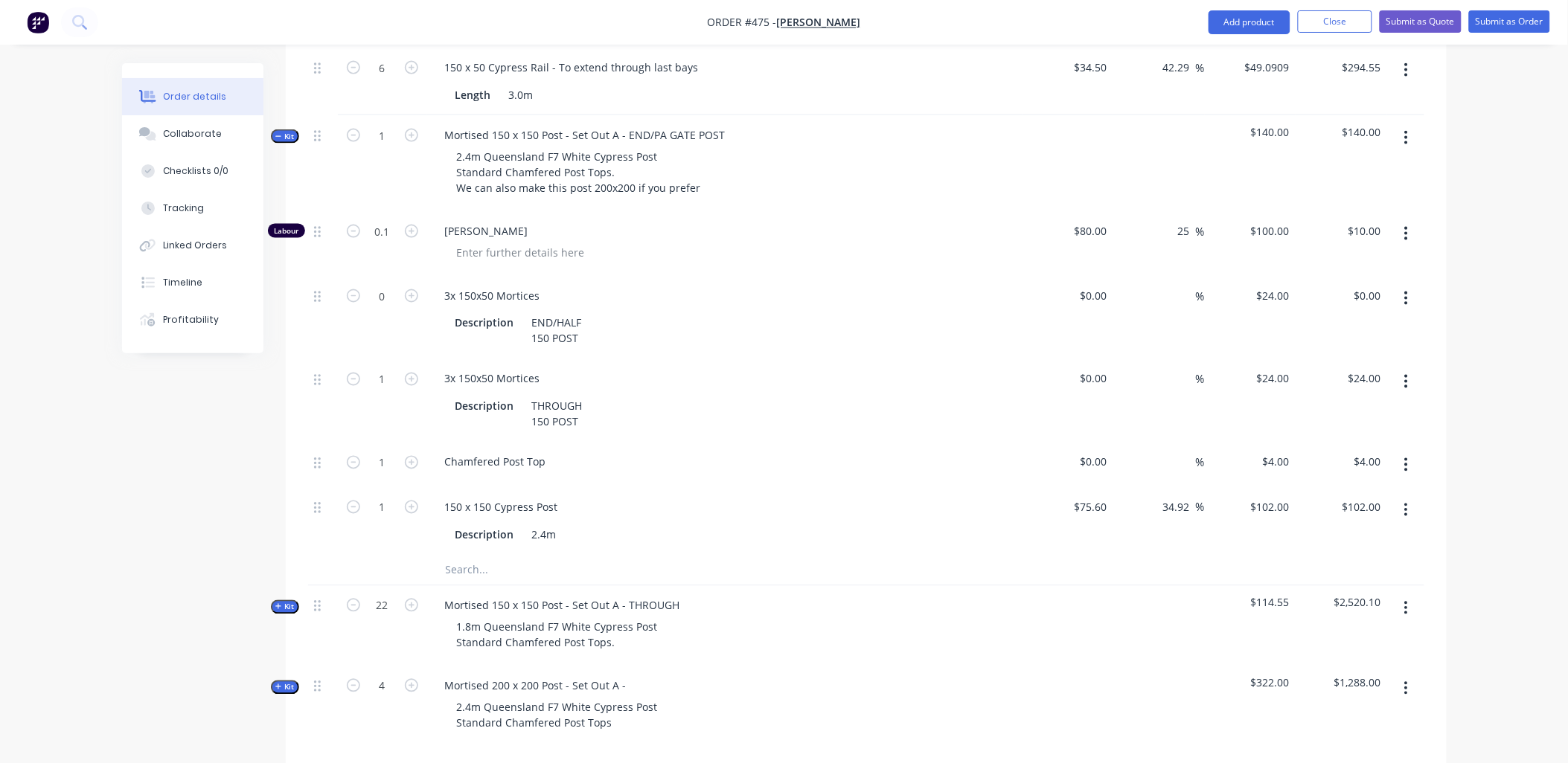
click at [296, 129] on button "Kit" at bounding box center [284, 136] width 28 height 14
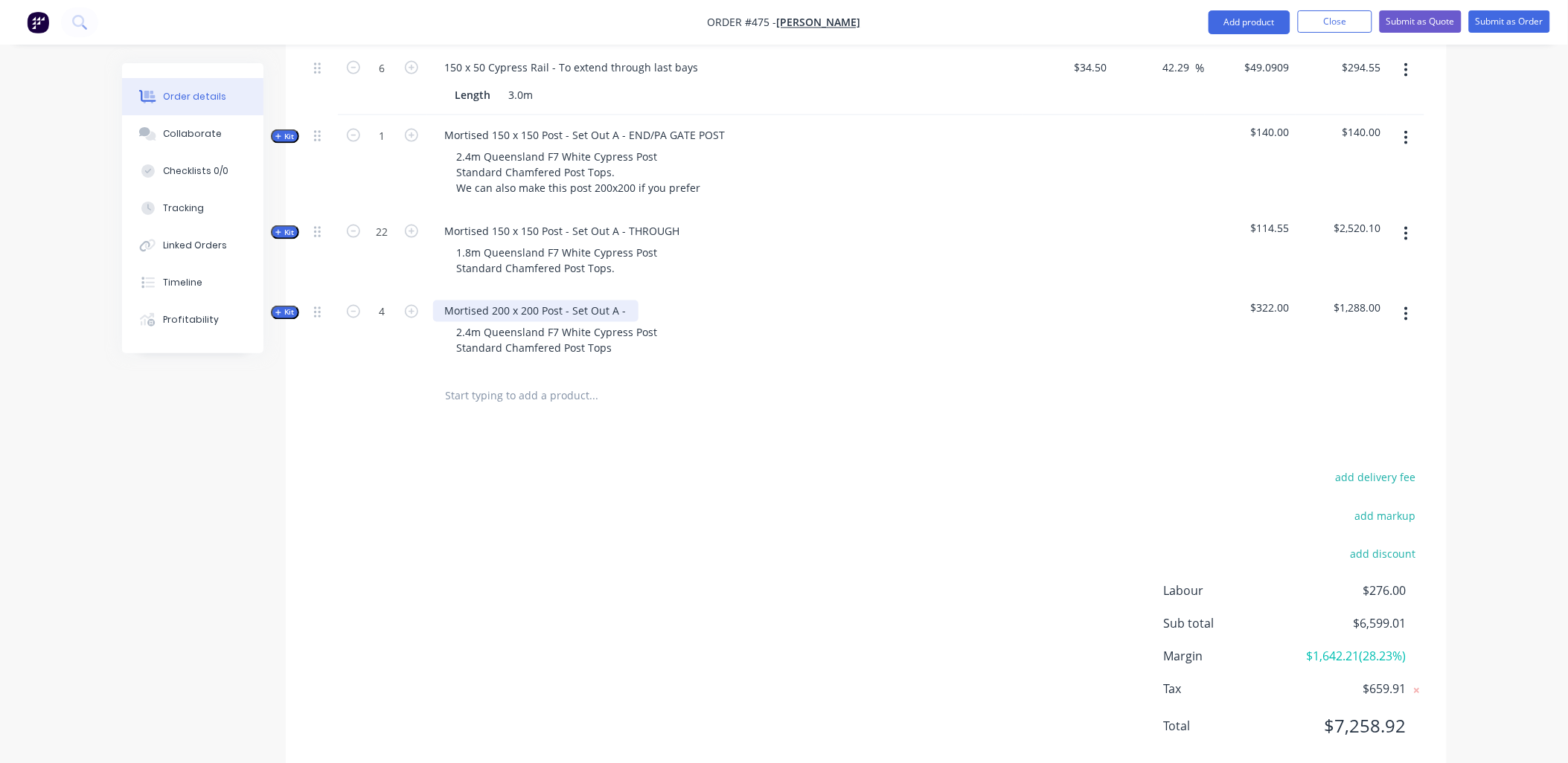
click at [627, 301] on div "Mortised 200 x 200 Post - Set Out A -" at bounding box center [535, 311] width 205 height 21
click at [399, 345] on div "4" at bounding box center [383, 331] width 90 height 80
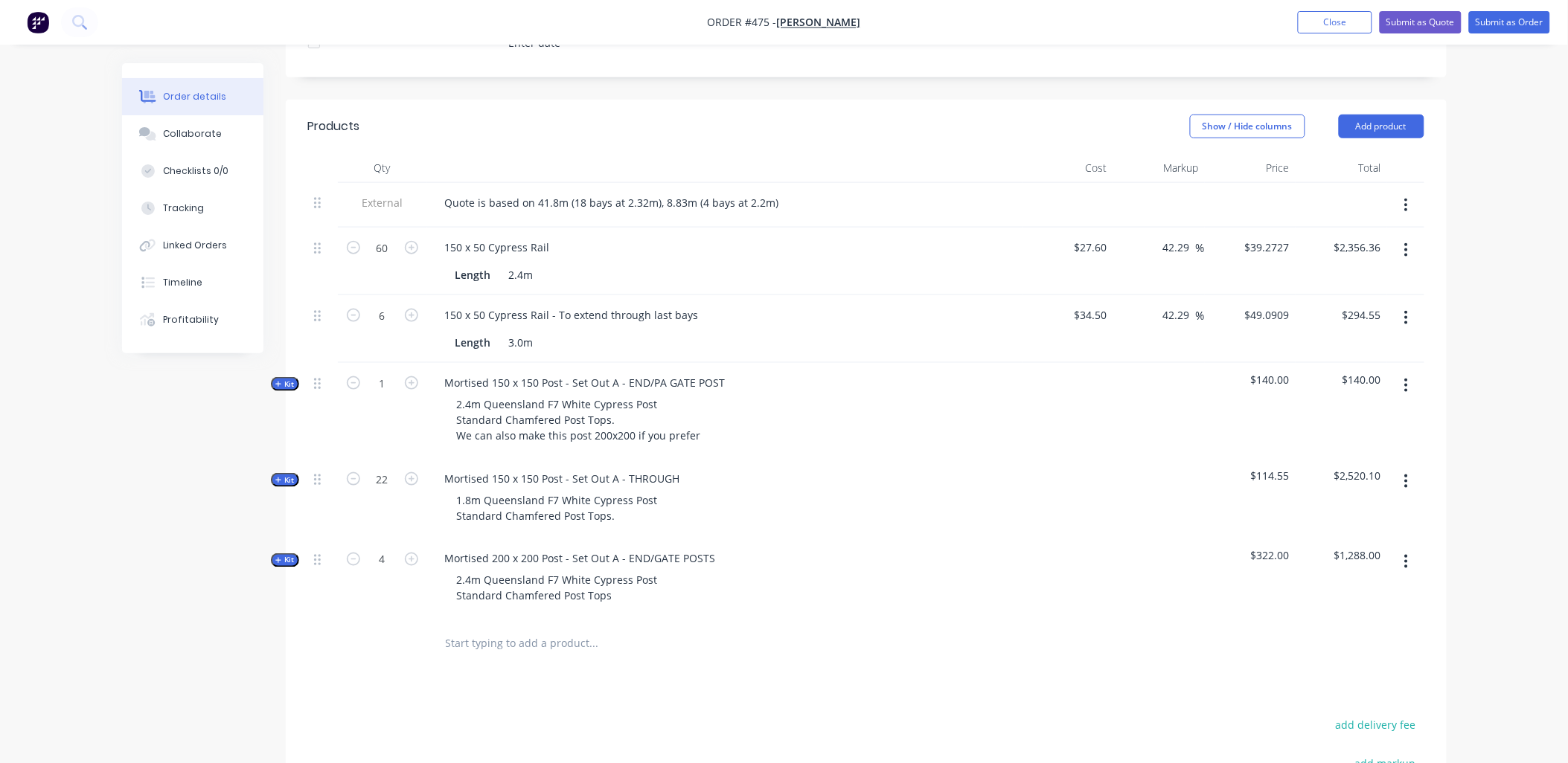
click at [504, 628] on input "text" at bounding box center [594, 643] width 298 height 30
paste input "driveway gate, 6m wide driveway, Woodlands four rail v shape. Can you also pric…"
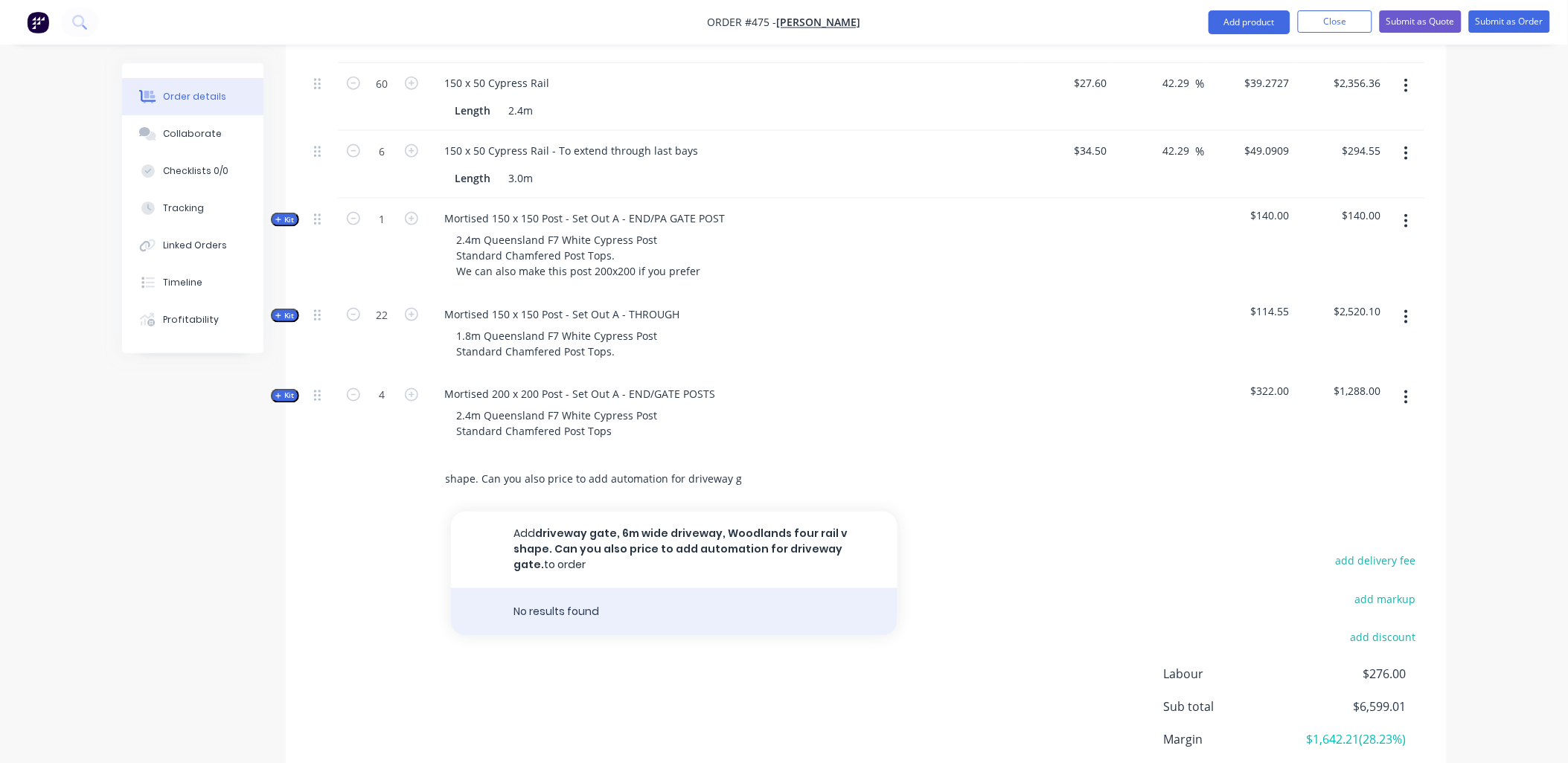
scroll to position [615, 0]
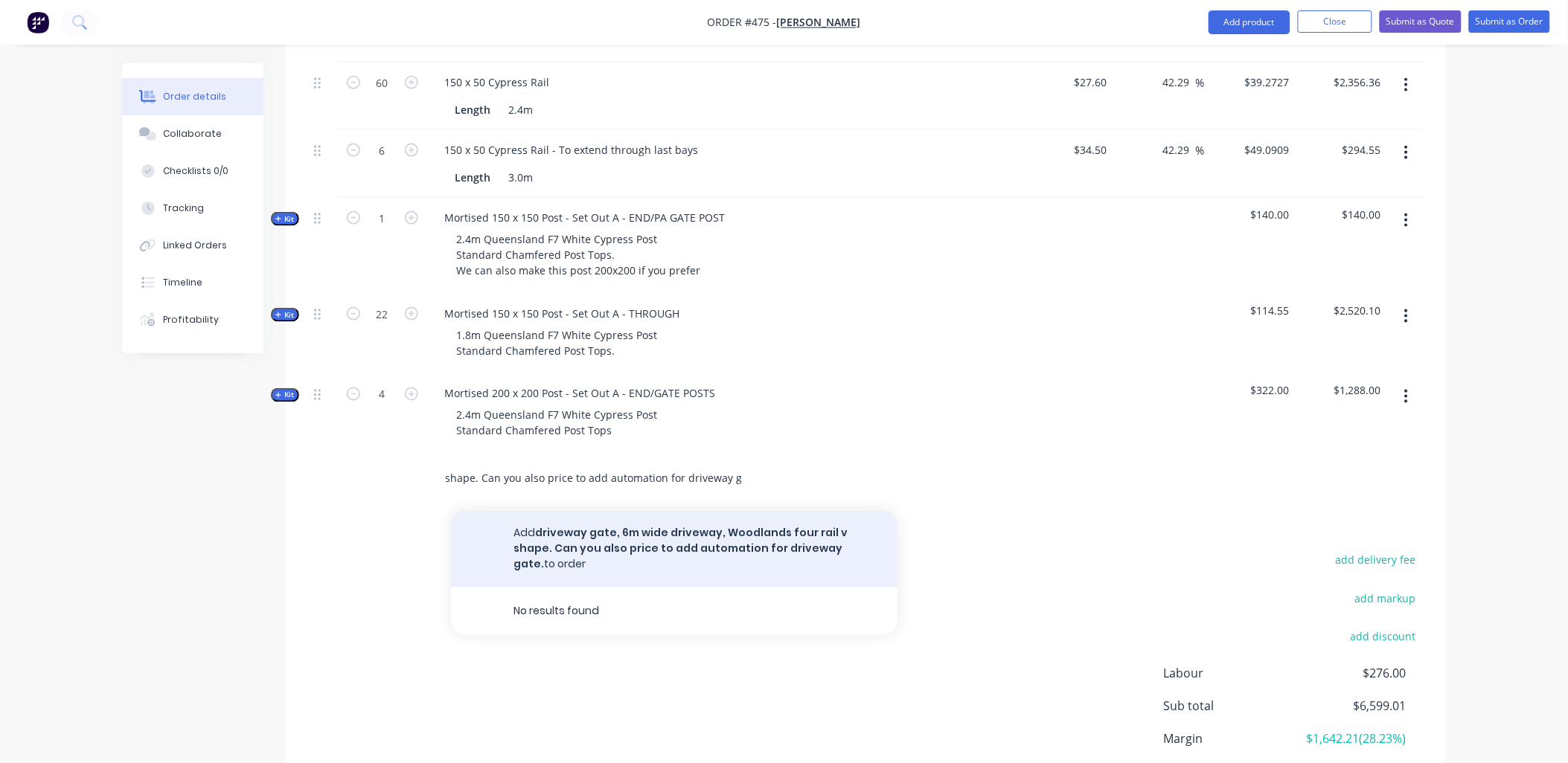
type input "driveway gate, 6m wide driveway, Woodlands four rail v shape. Can you also pric…"
click at [651, 527] on button "[GEOGRAPHIC_DATA], 6m wide driveway, Woodlands four rail v shape. Can you also …" at bounding box center [674, 549] width 446 height 77
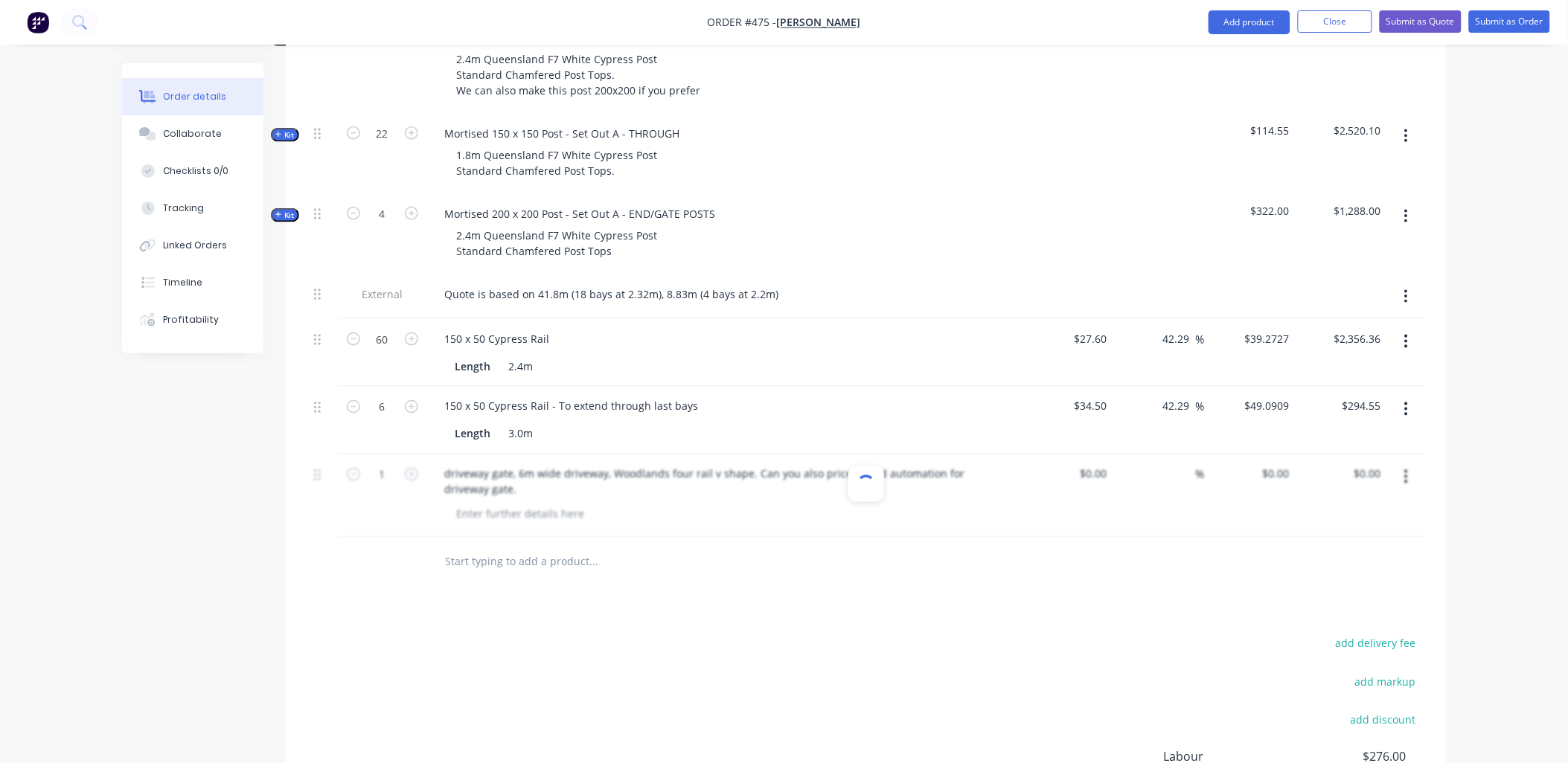
scroll to position [0, 0]
click at [492, 552] on input "text" at bounding box center [594, 561] width 298 height 30
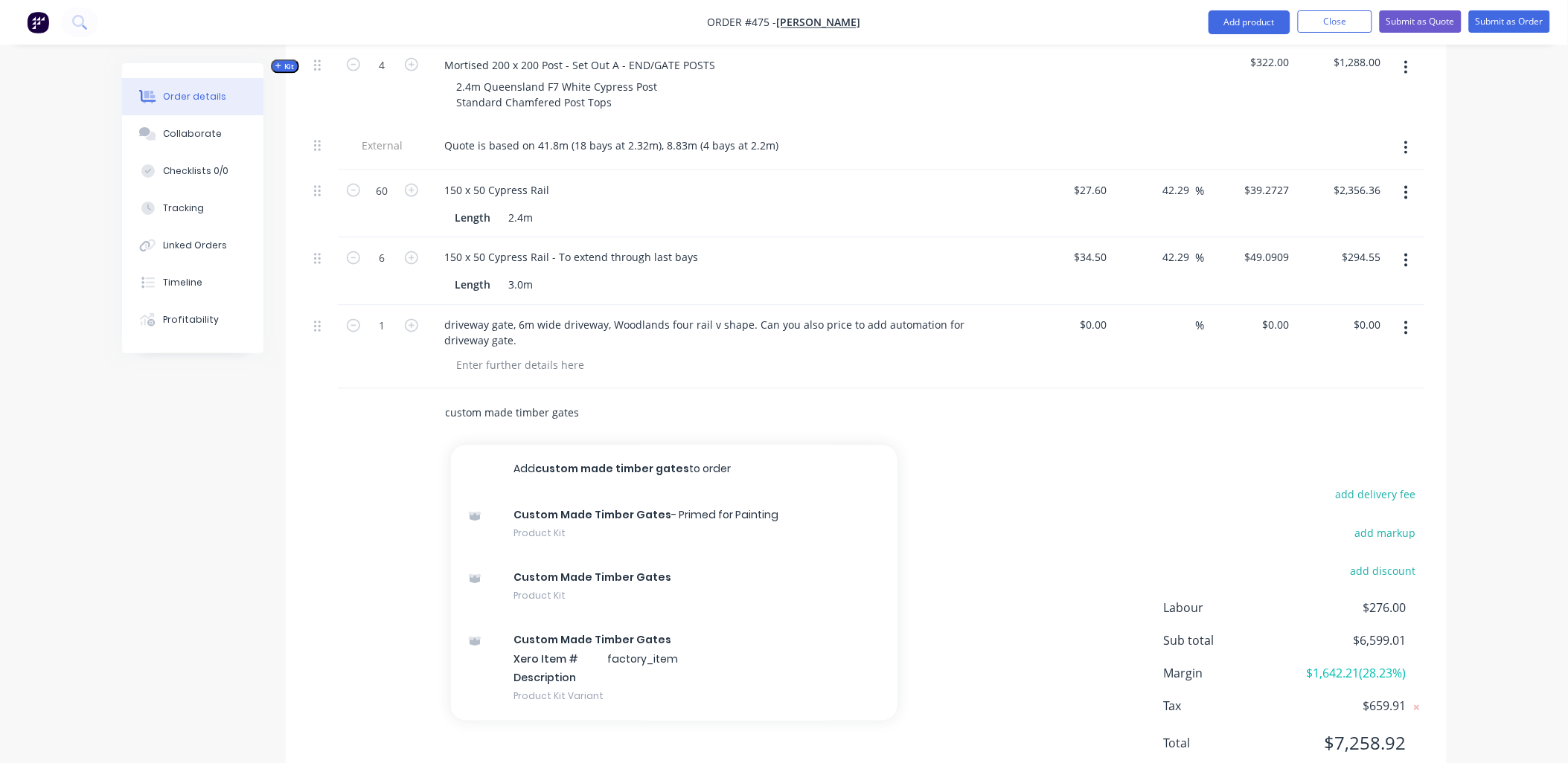
scroll to position [779, 0]
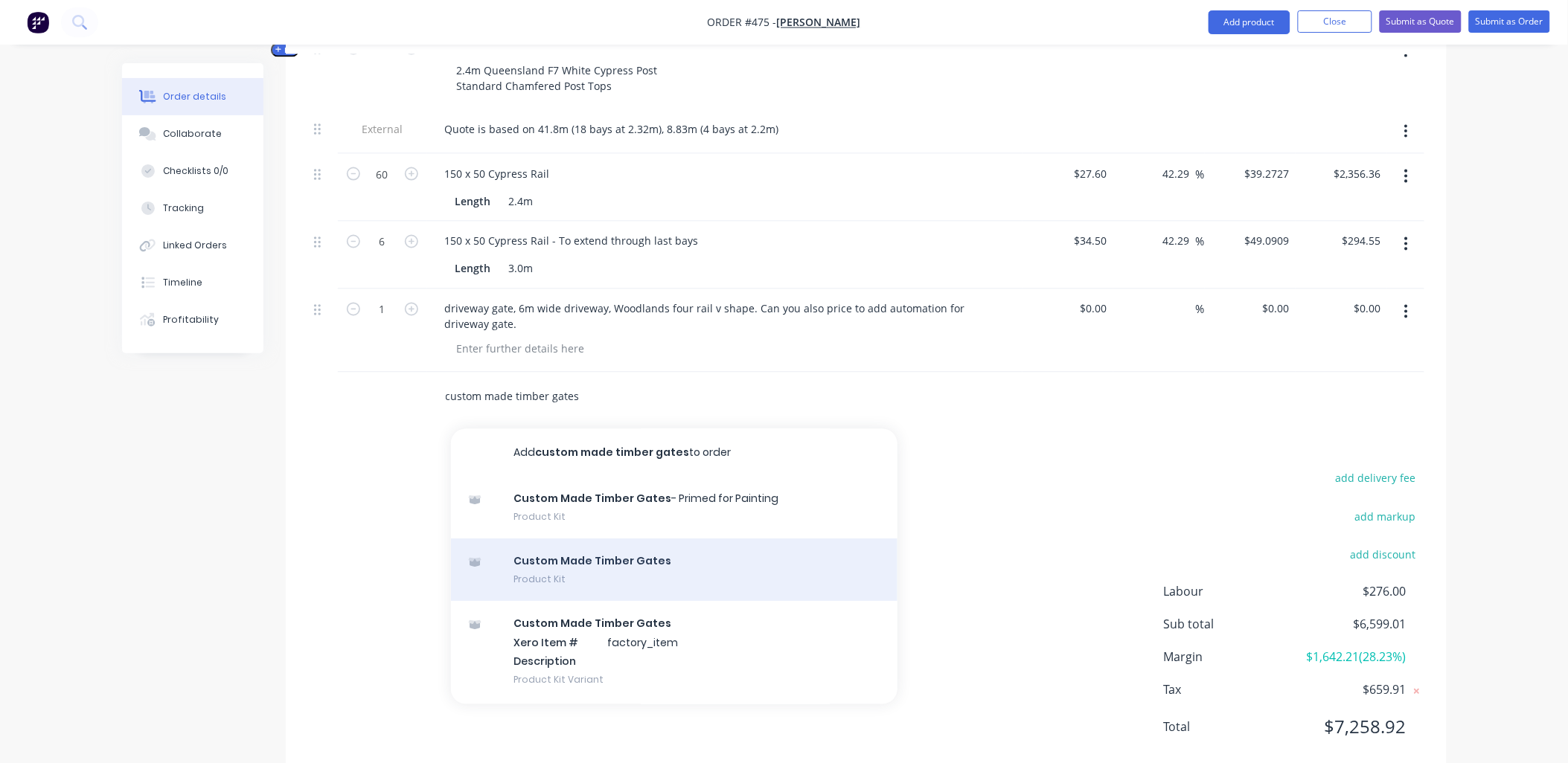
type input "custom made timber gates"
click at [594, 569] on div "Custom Made Timber Gates Product Kit" at bounding box center [674, 570] width 446 height 63
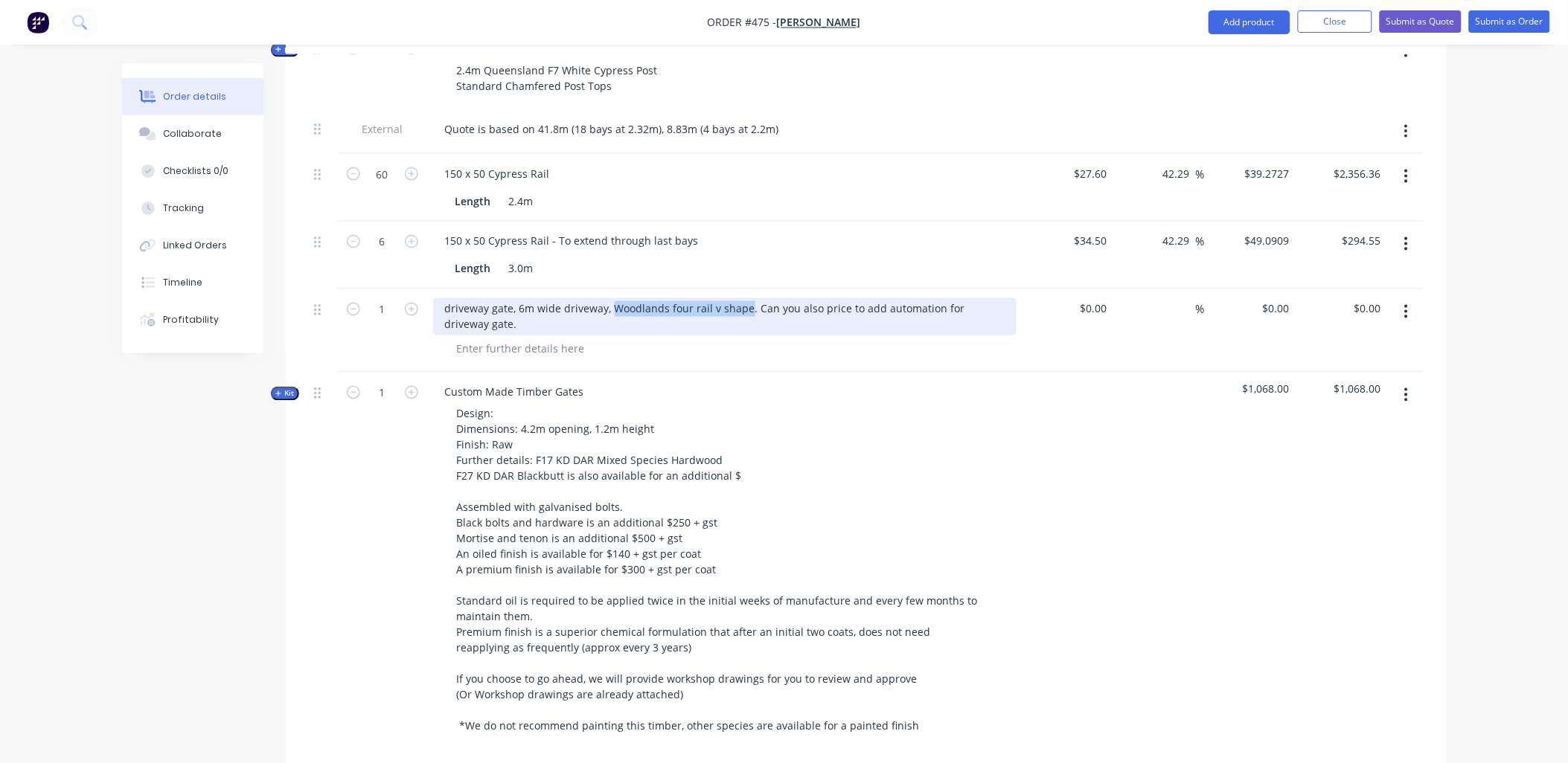
copy div "Woodlands four rail v shape"
drag, startPoint x: 611, startPoint y: 287, endPoint x: 742, endPoint y: 285, distance: 131.0
click at [742, 299] on div "driveway gate, 6m wide driveway, Woodlands four rail v shape. Can you also pric…" at bounding box center [724, 317] width 583 height 38
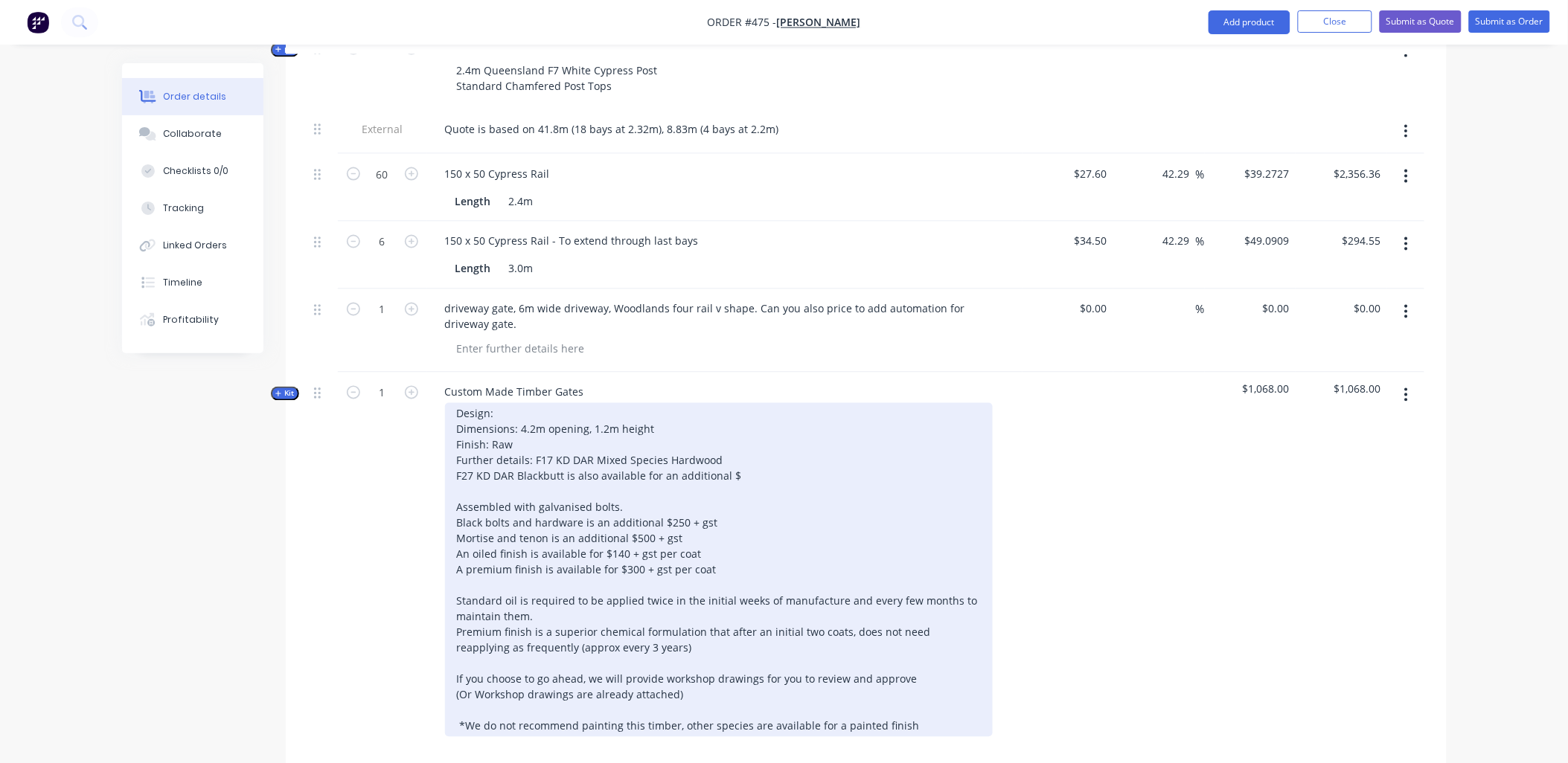
click at [541, 403] on div "Design: Dimensions: 4.2m opening, 1.2m height Finish: Raw Further details: F17 …" at bounding box center [719, 569] width 547 height 334
paste div
click at [524, 411] on div "Design: Woodlands four rail v shape Dimensions: 4.2m opening, 1.2m height Finis…" at bounding box center [719, 569] width 547 height 334
click at [528, 407] on div "Design: Woodlands four rail v shape Dimensions: 46.0m opening, 1.2m height Fini…" at bounding box center [719, 569] width 547 height 334
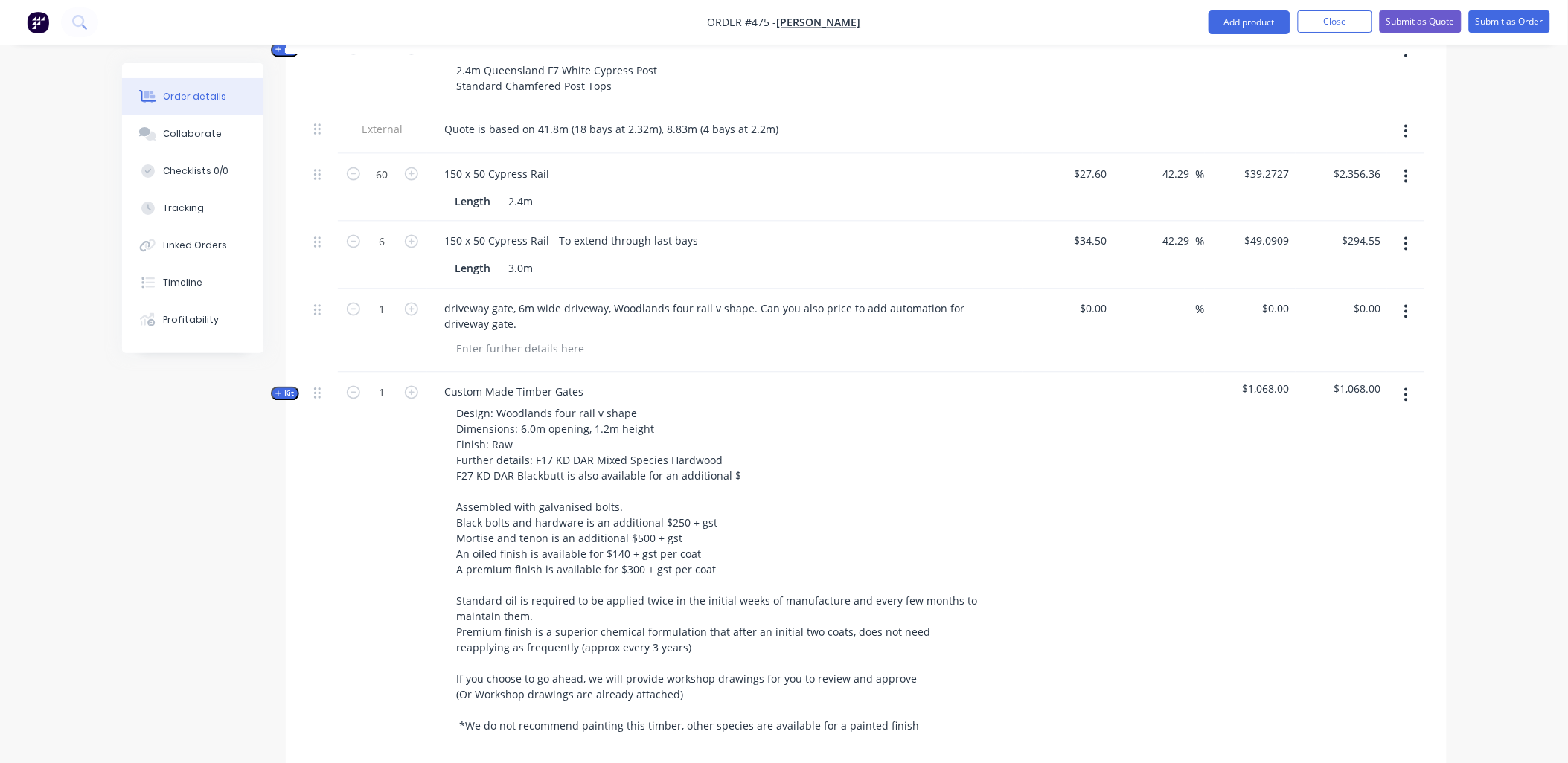
click at [284, 388] on span "Kit" at bounding box center [285, 394] width 19 height 12
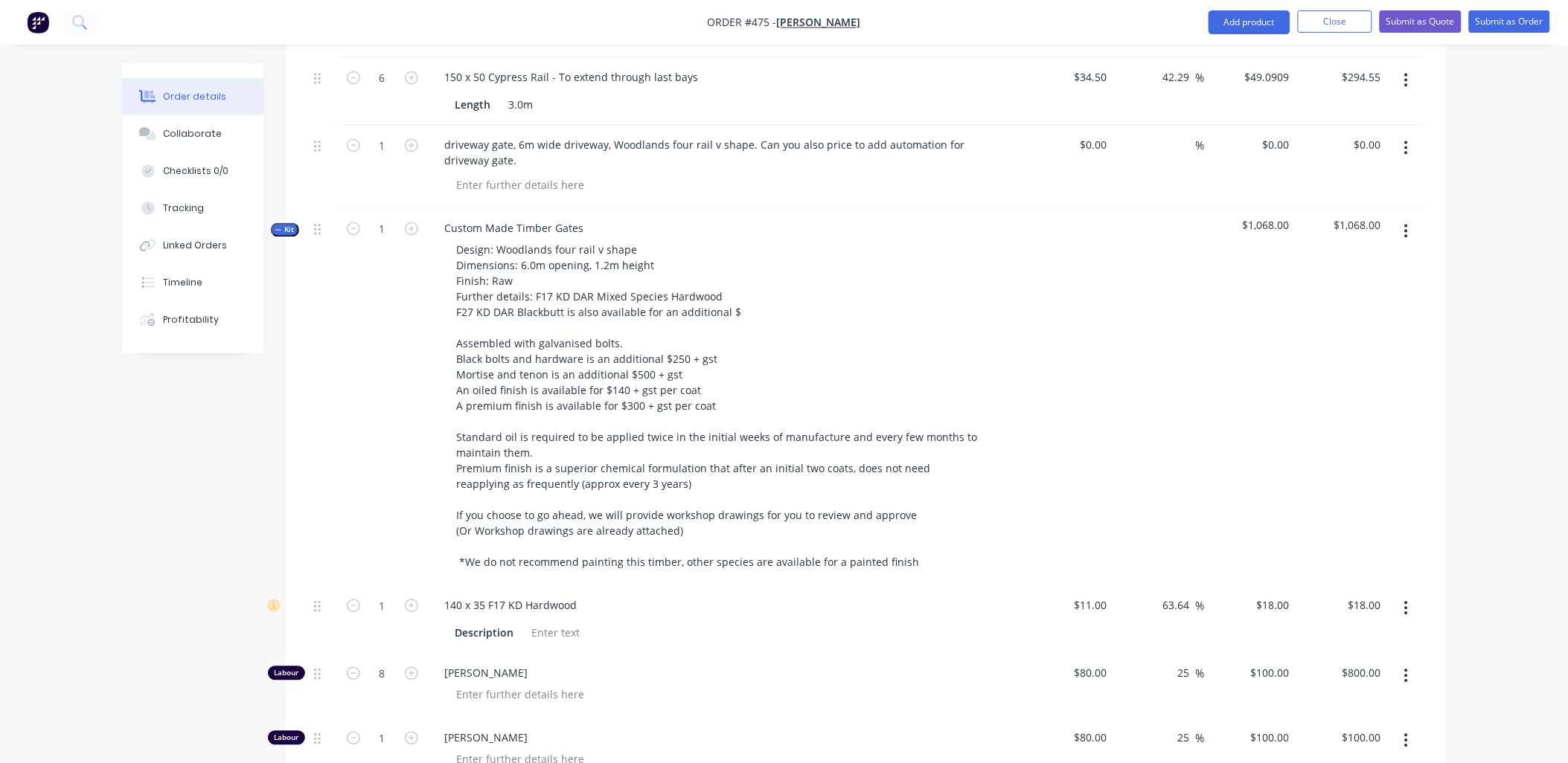
scroll to position [945, 0]
click at [384, 592] on input "1" at bounding box center [383, 603] width 39 height 22
type input "45"
type input "$810.00"
click at [343, 513] on div "1" at bounding box center [383, 395] width 90 height 377
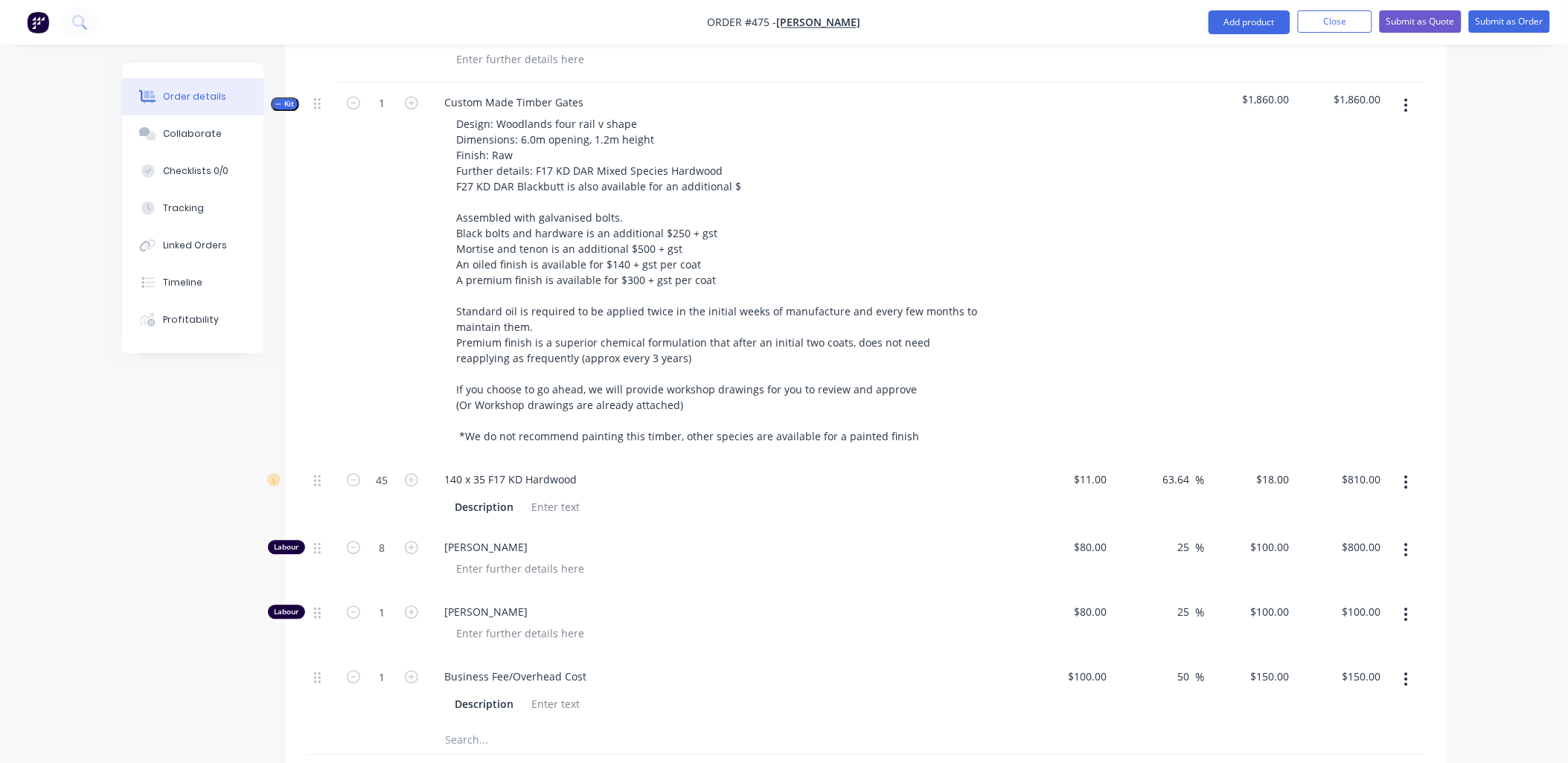
scroll to position [1111, 0]
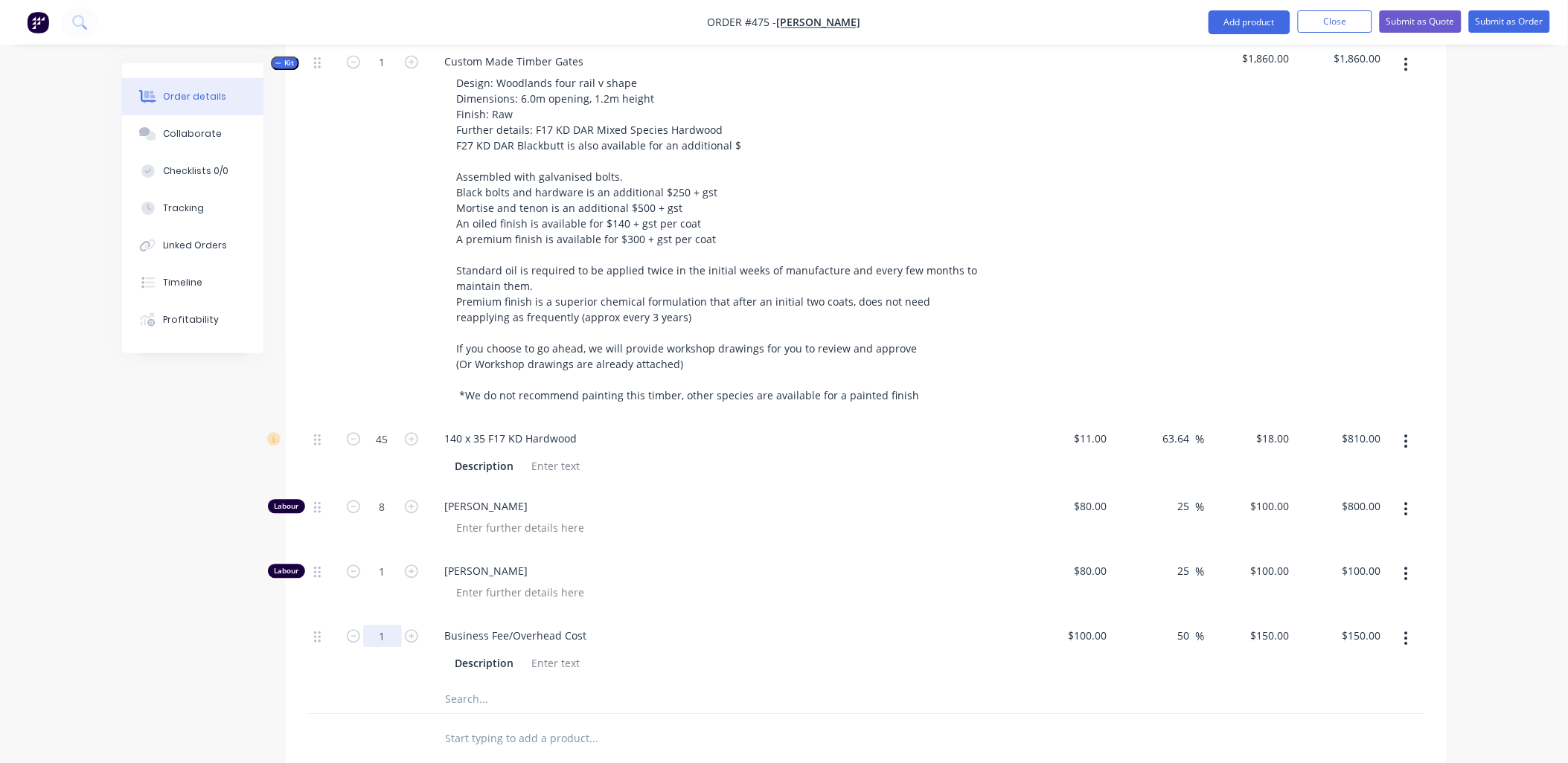
click at [390, 625] on input "1" at bounding box center [383, 636] width 39 height 22
type input "12"
type input "$1,800.00"
click at [384, 655] on div "12" at bounding box center [383, 649] width 90 height 67
click at [459, 683] on input "text" at bounding box center [594, 697] width 298 height 30
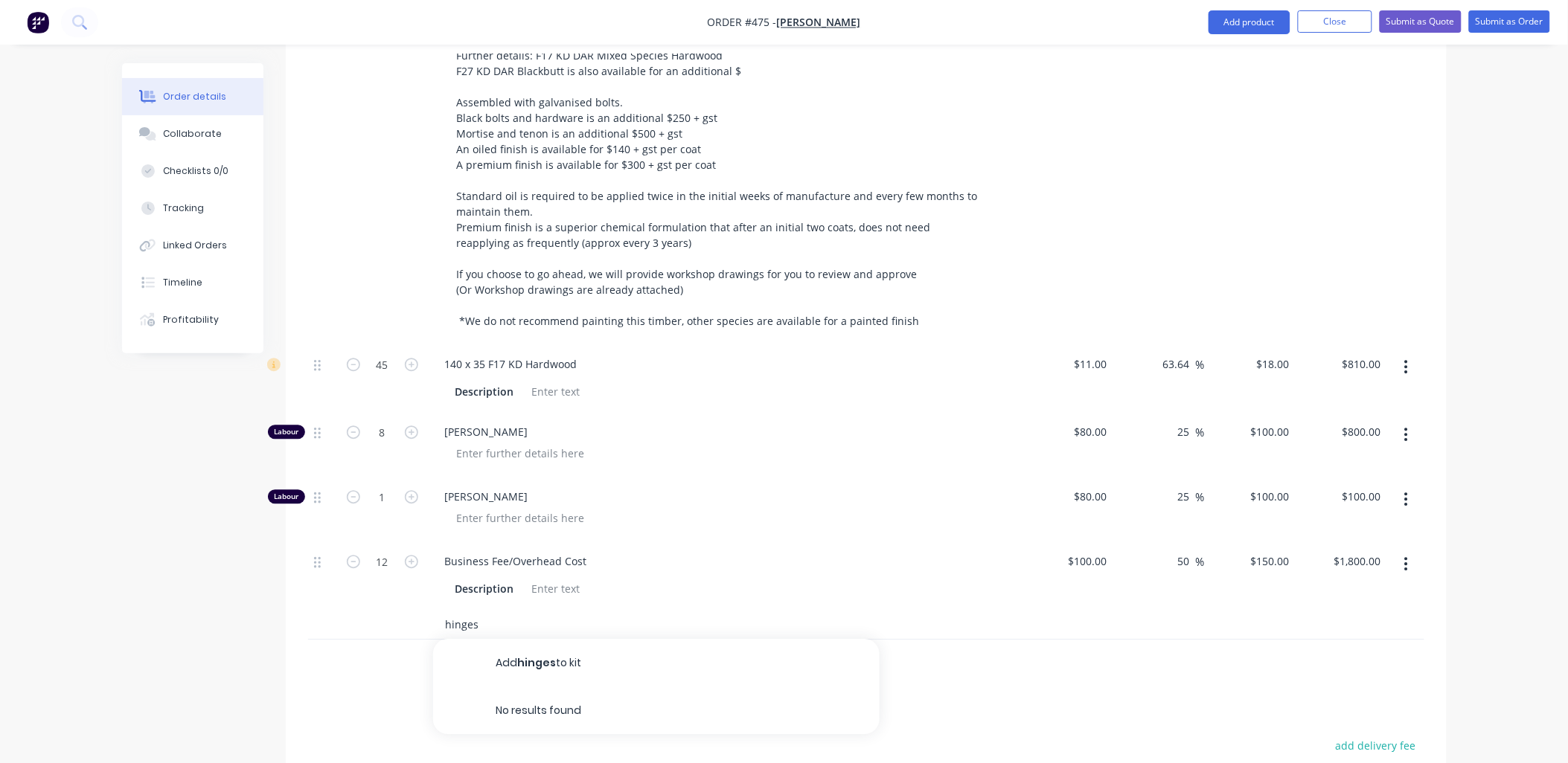
scroll to position [1276, 0]
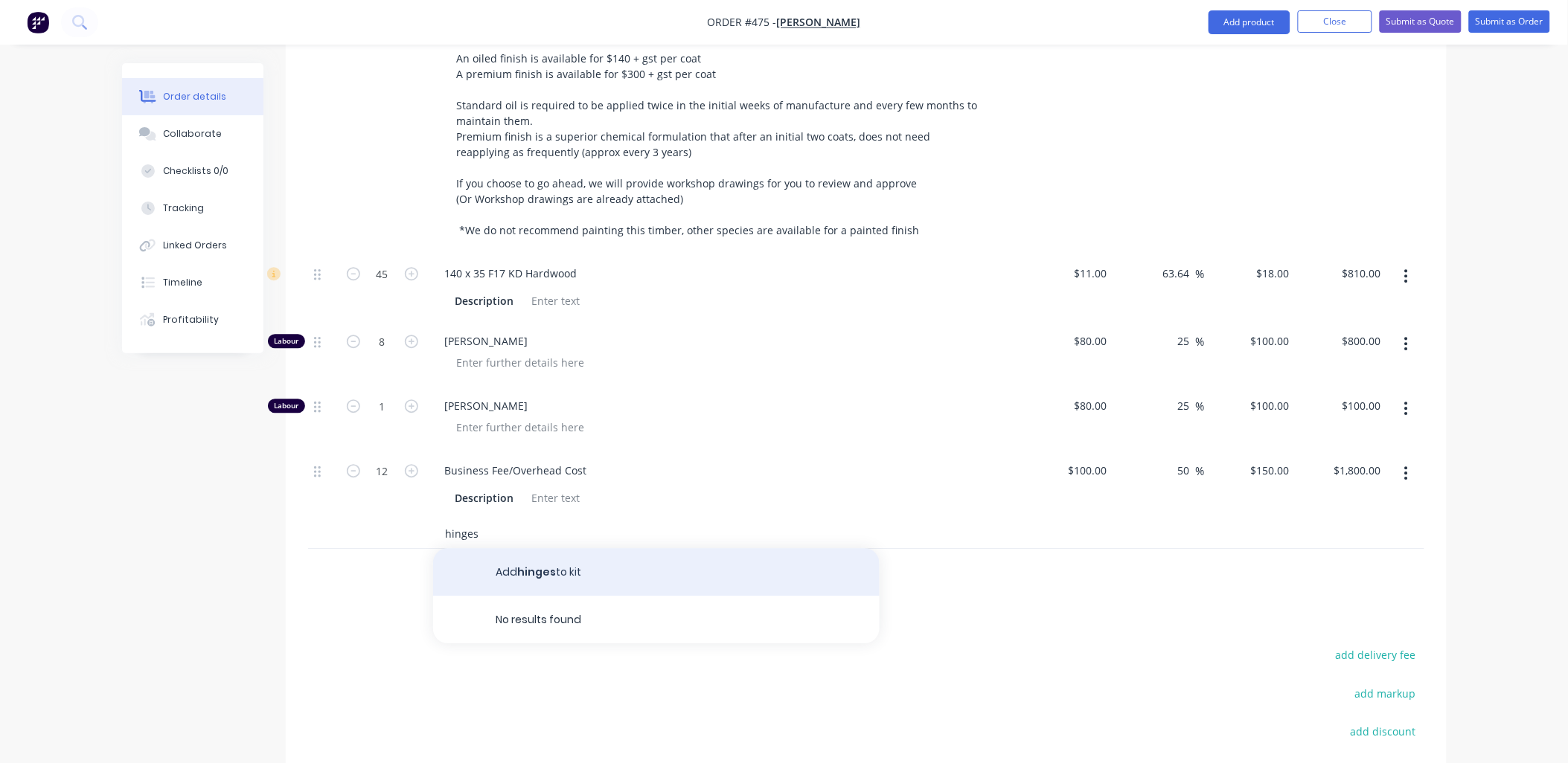
type input "hinges"
click at [553, 551] on button "Add hinges to kit" at bounding box center [655, 571] width 446 height 47
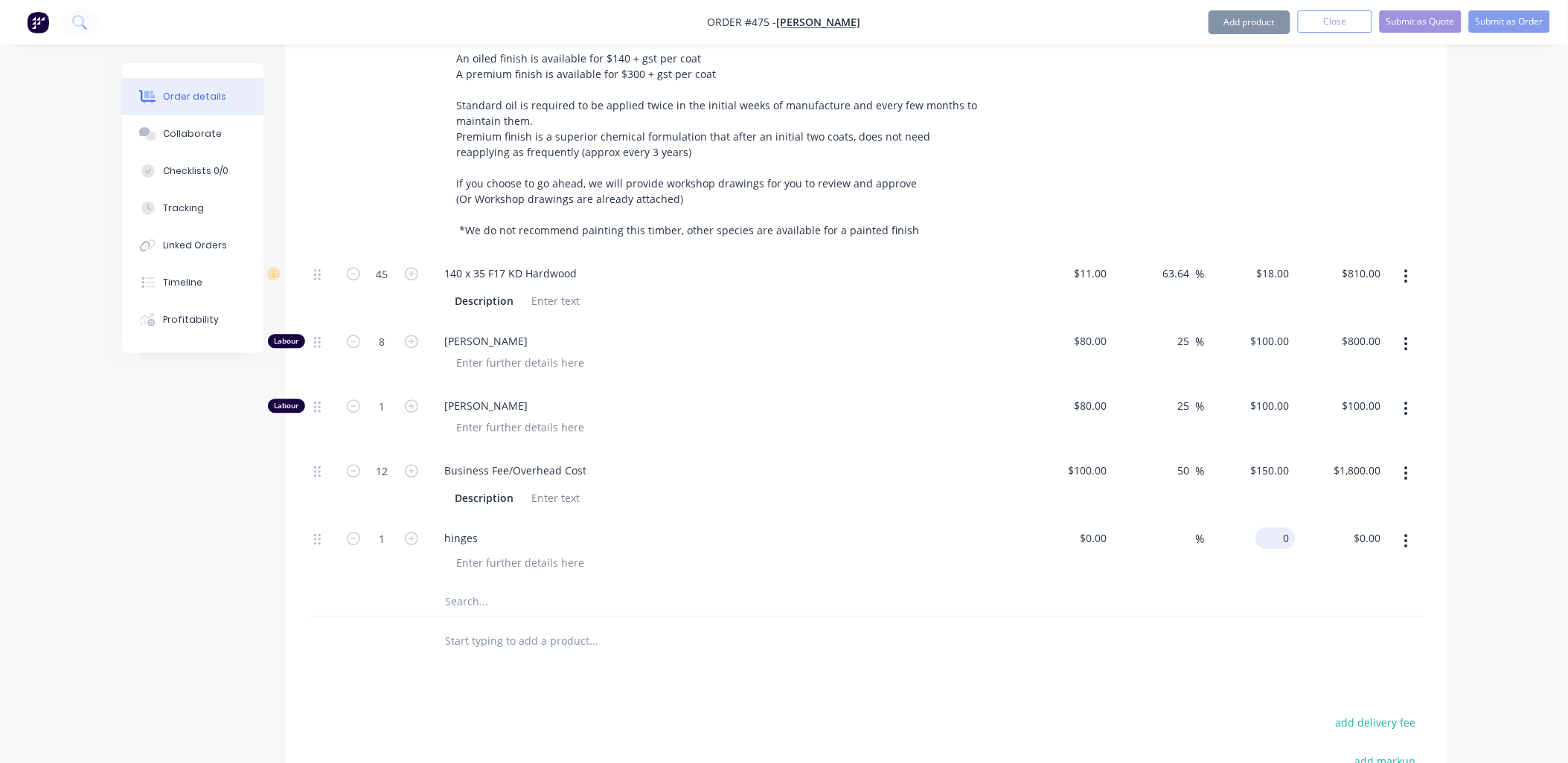
click at [1281, 527] on input "0" at bounding box center [1279, 538] width 35 height 21
type input "$500.00"
click at [1274, 586] on div at bounding box center [866, 601] width 1116 height 31
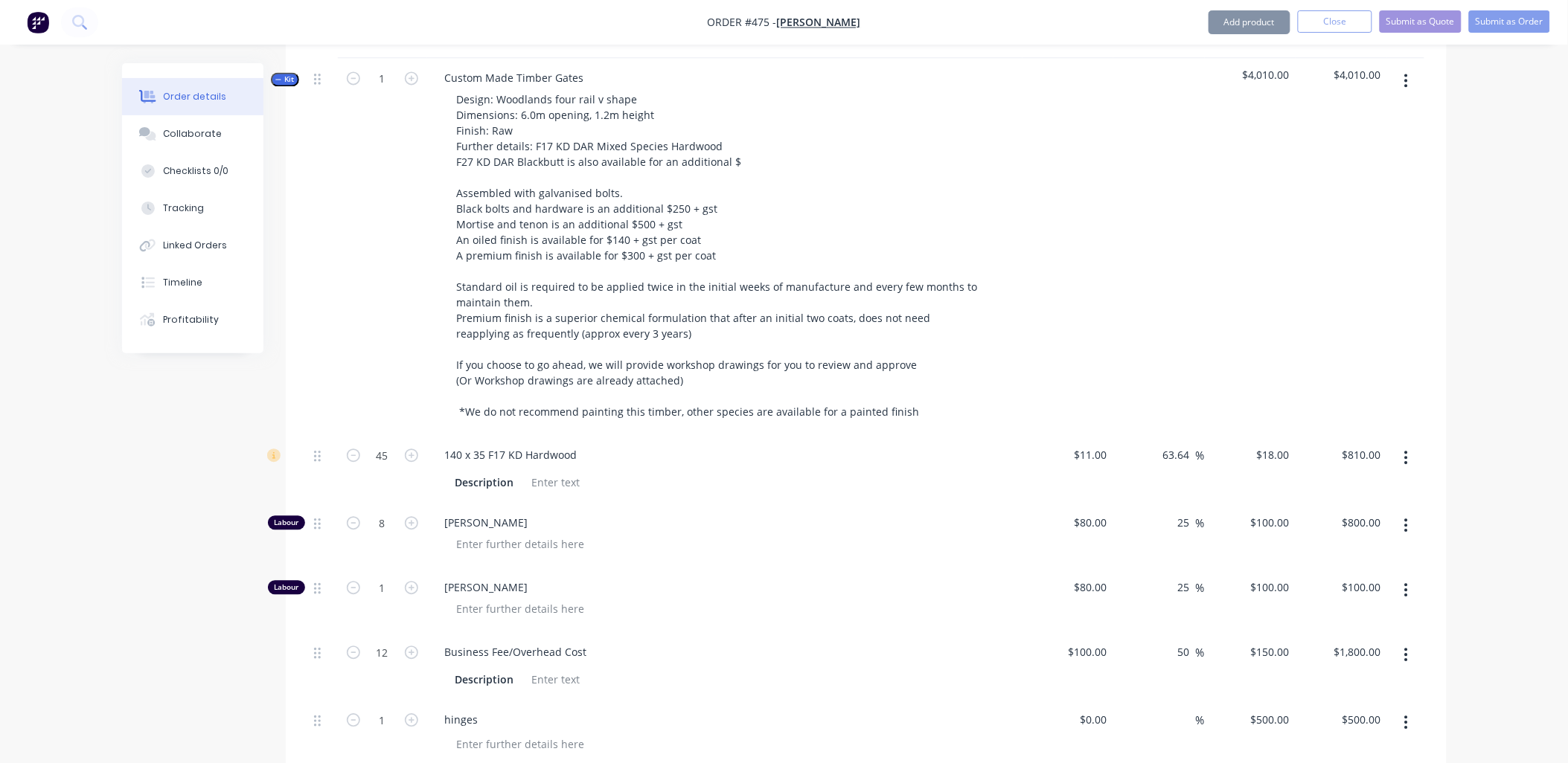
scroll to position [863, 0]
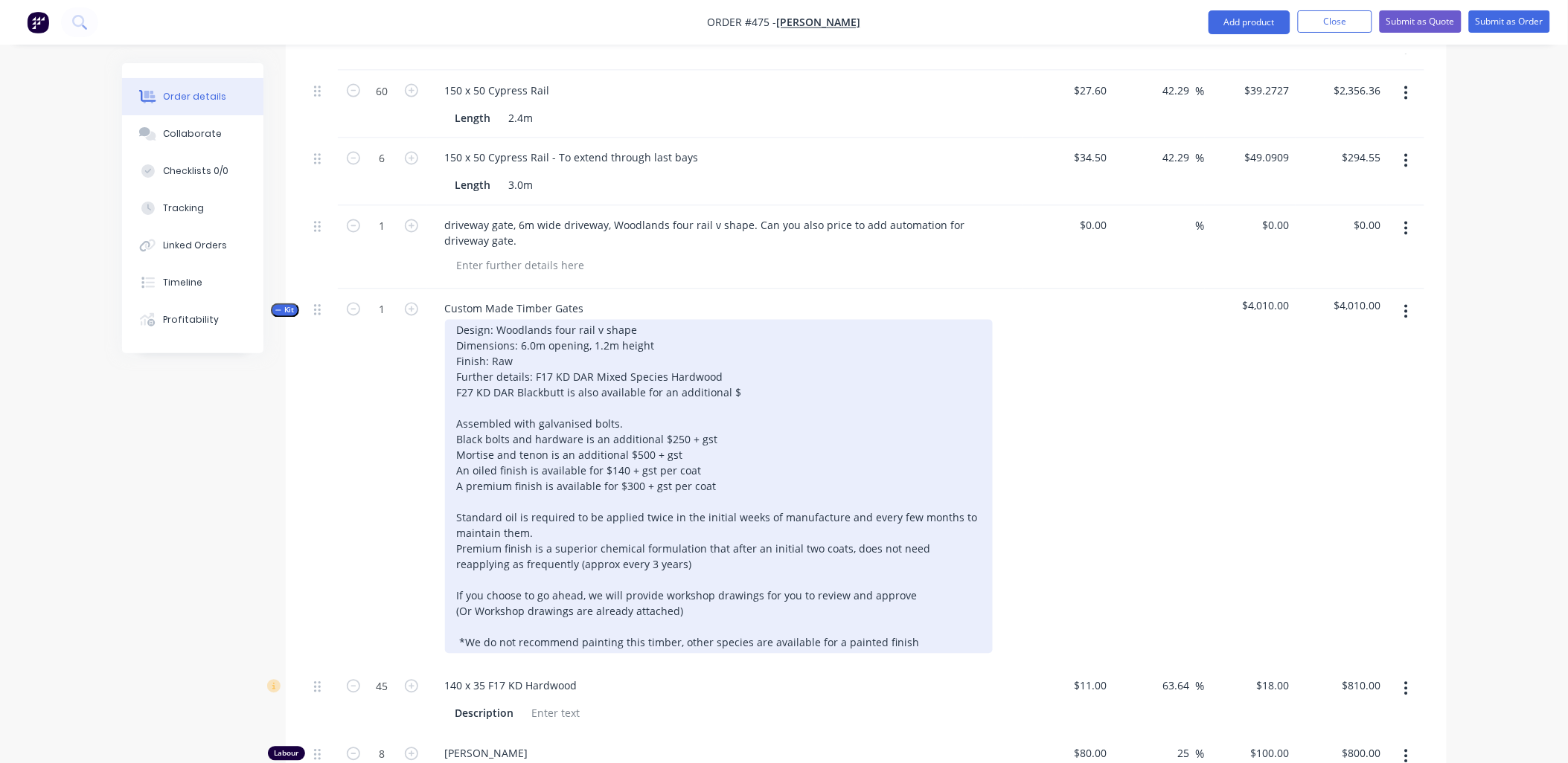
click at [641, 403] on div "Design: Woodlands four rail v shape Dimensions: 6.0m opening, 1.2m height Finis…" at bounding box center [719, 487] width 547 height 334
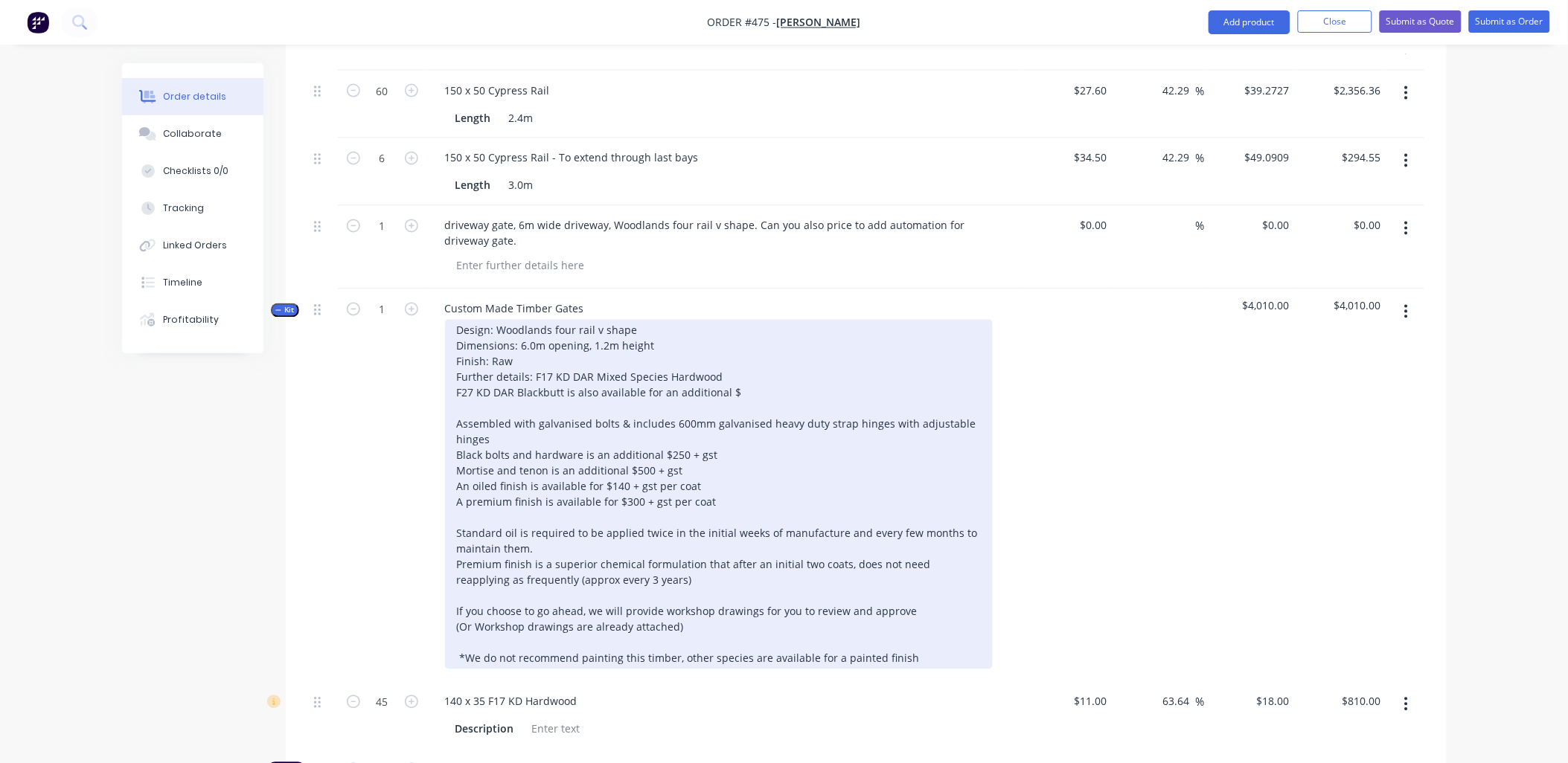
click at [619, 609] on div "Design: Woodlands four rail v shape Dimensions: 6.0m opening, 1.2m height Finis…" at bounding box center [719, 494] width 547 height 350
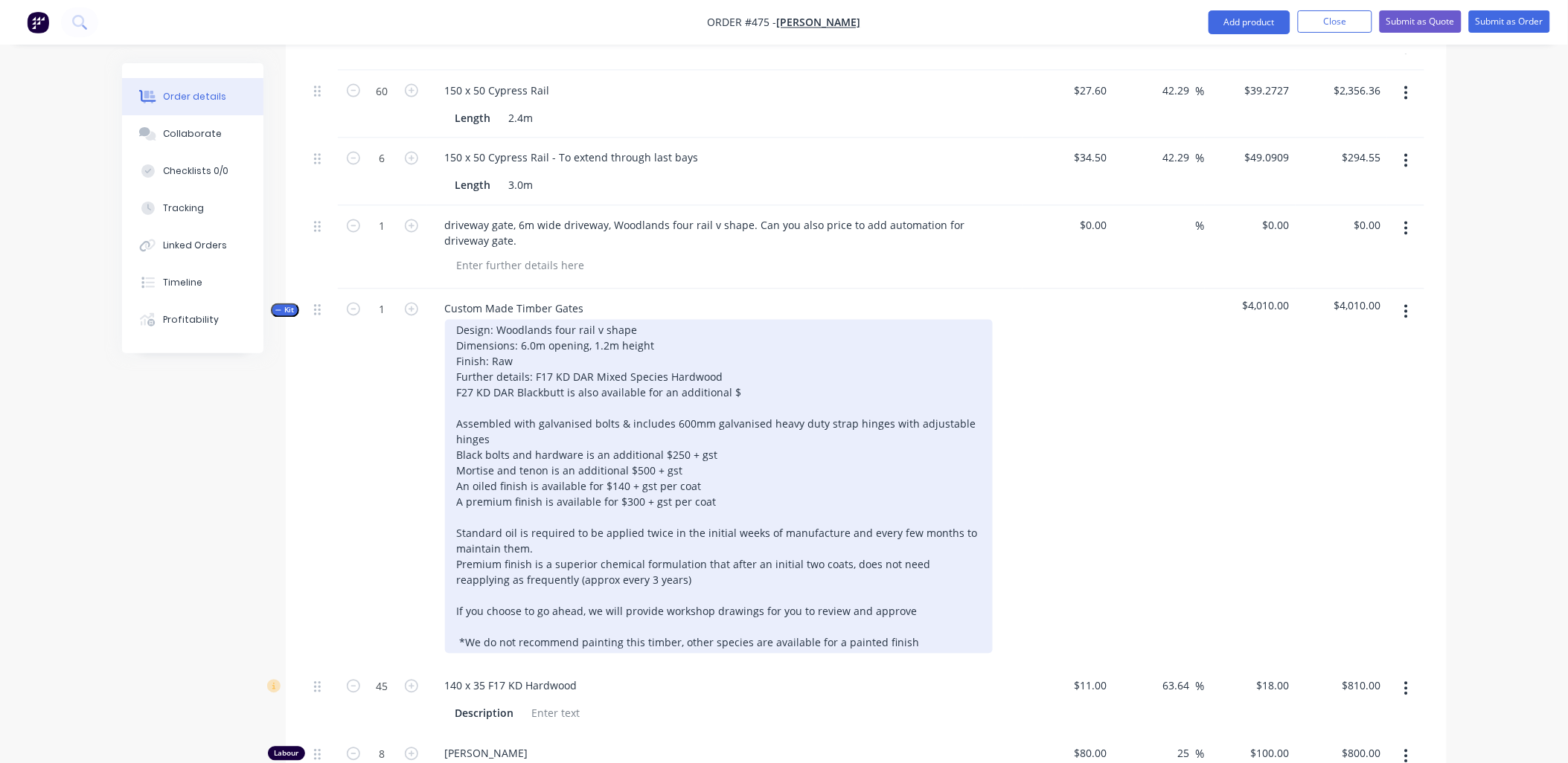
click at [739, 373] on div "Design: Woodlands four rail v shape Dimensions: 6.0m opening, 1.2m height Finis…" at bounding box center [719, 487] width 547 height 334
click at [734, 373] on div "Design: Woodlands four rail v shape Dimensions: 6.0m opening, 1.2m height Finis…" at bounding box center [719, 487] width 547 height 334
click at [774, 374] on div "Design: Woodlands four rail v shape Dimensions: 6.0m opening, 1.2m height Finis…" at bounding box center [719, 487] width 547 height 334
click at [514, 424] on div "Design: Woodlands four rail v shape Dimensions: 6.0m opening, 1.2m height Finis…" at bounding box center [719, 487] width 547 height 334
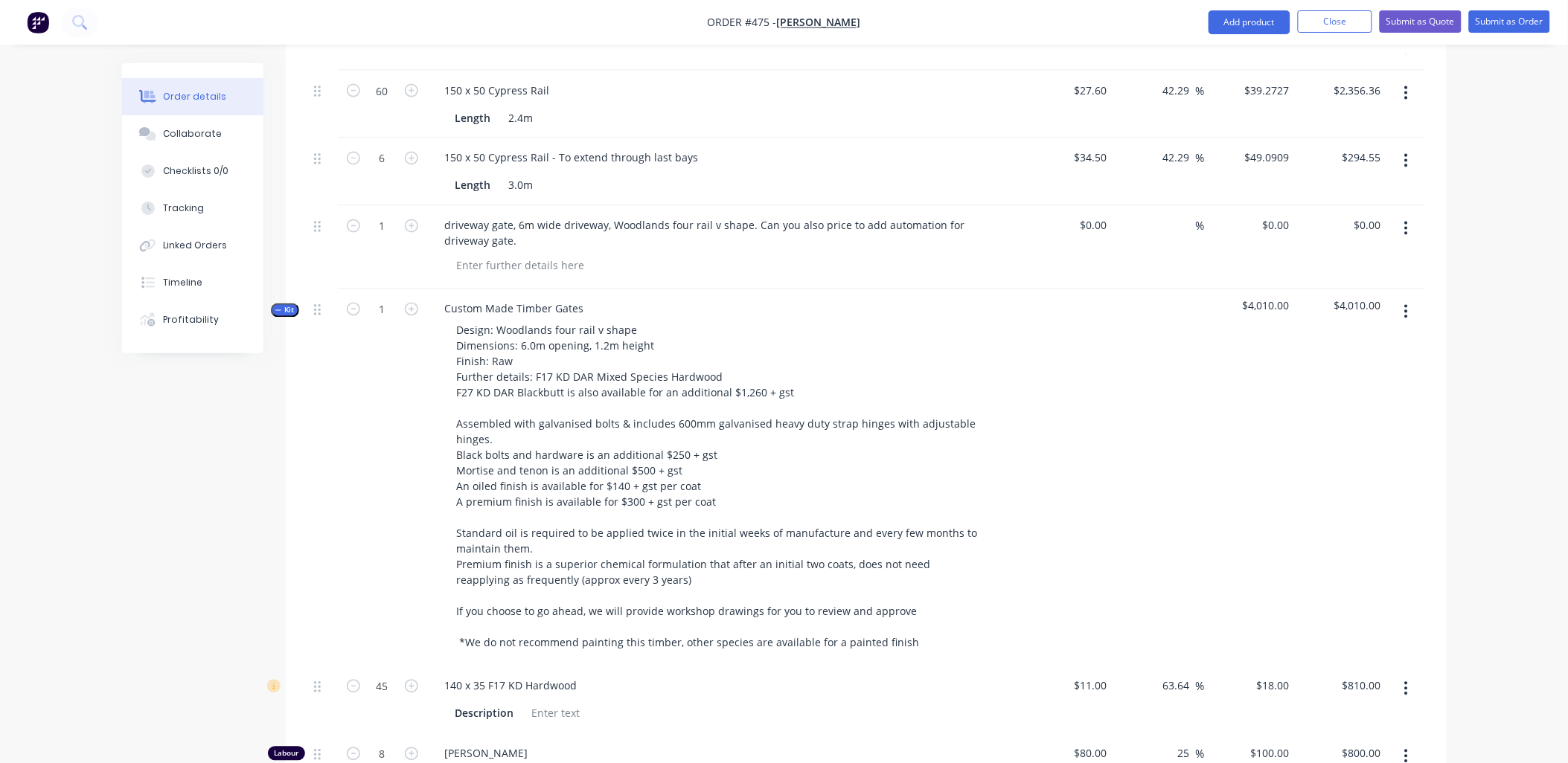
click at [378, 489] on div "1" at bounding box center [383, 477] width 90 height 377
click at [288, 305] on span "Kit" at bounding box center [285, 311] width 19 height 12
click at [488, 675] on input "text" at bounding box center [594, 690] width 298 height 30
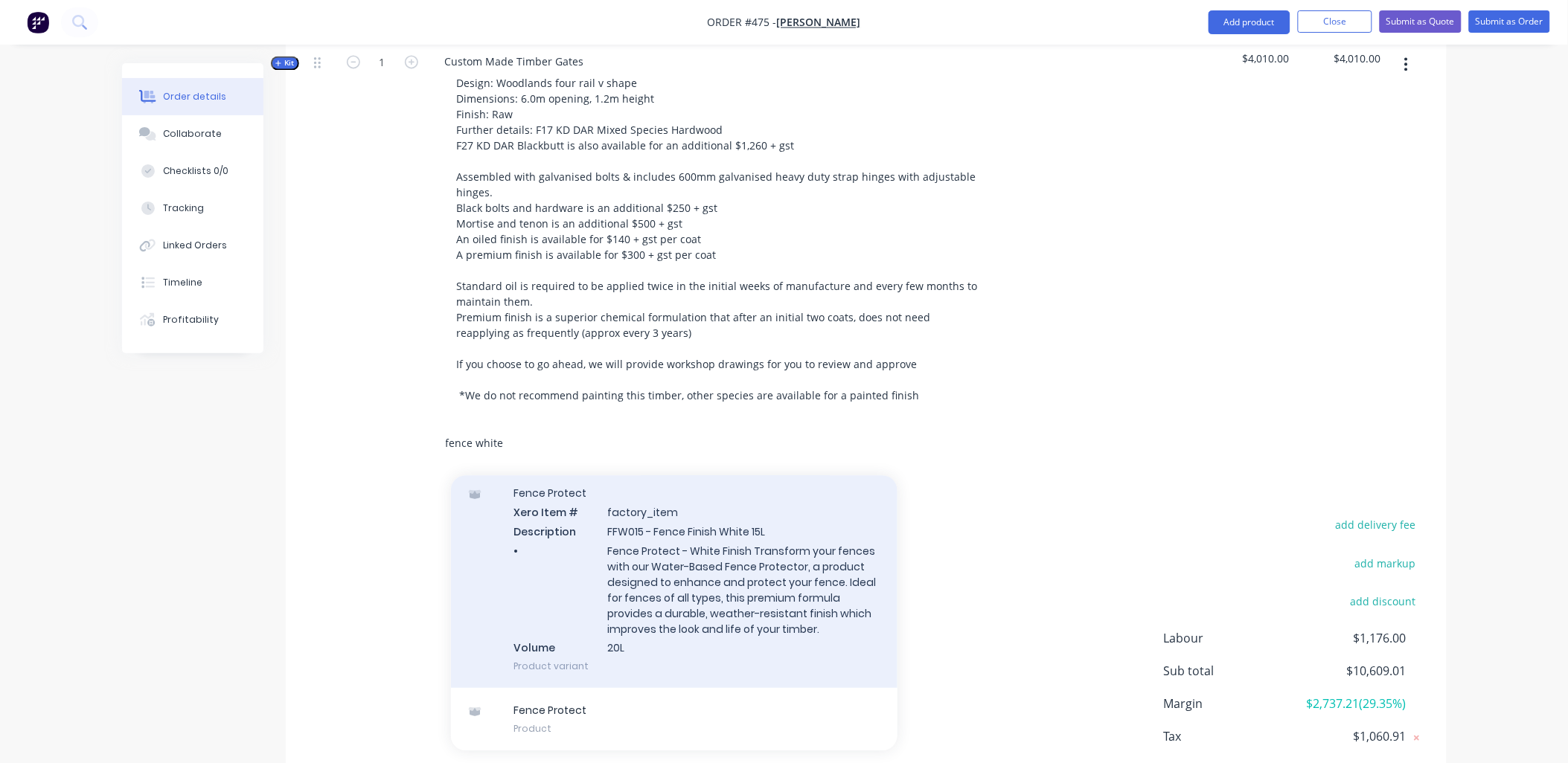
scroll to position [300, 0]
type input "fence white"
click at [627, 569] on div "Fence Protect Xero Item # factory_item Description FFW015 - Fence Finish White …" at bounding box center [674, 579] width 446 height 217
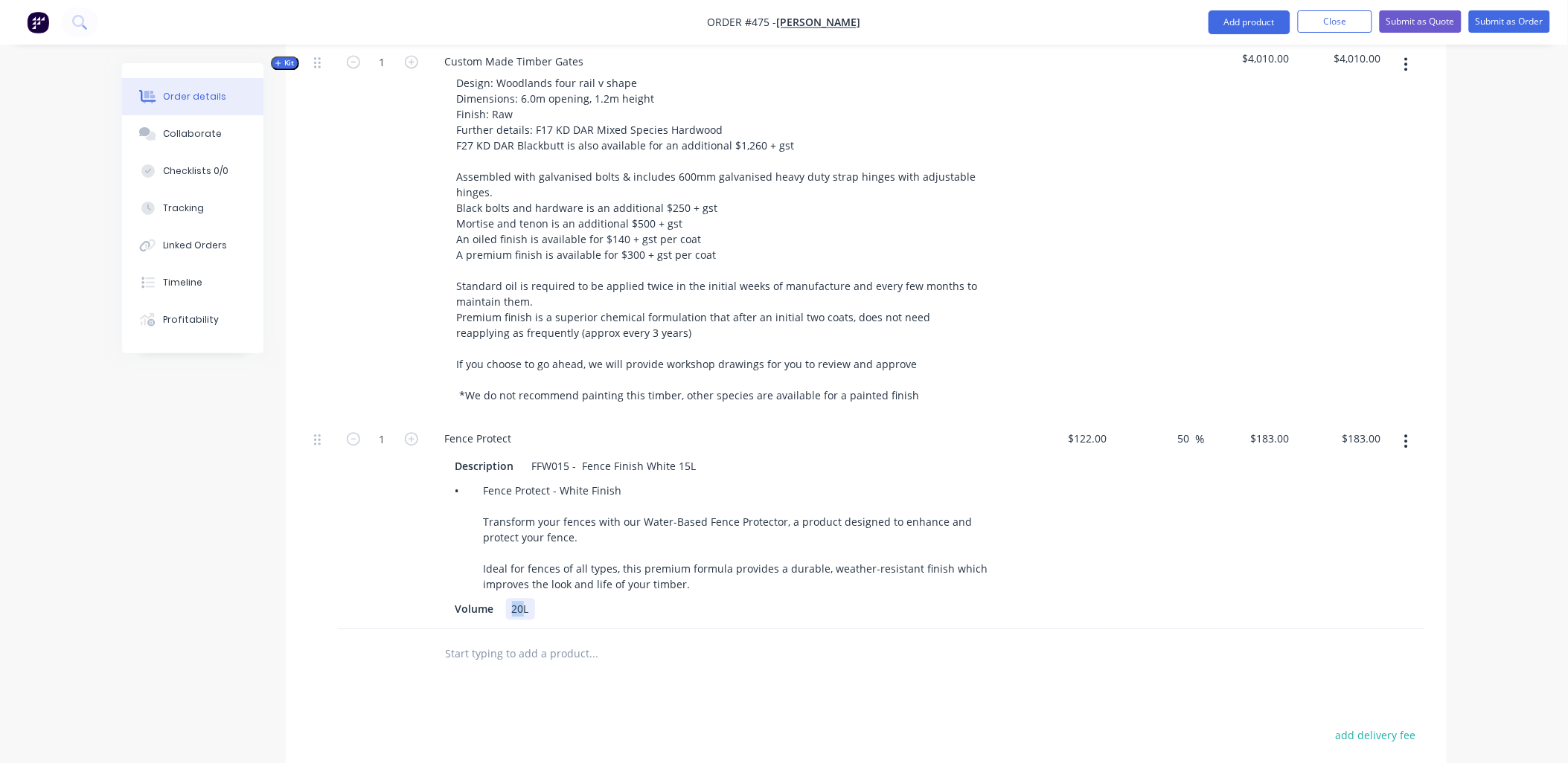
drag, startPoint x: 522, startPoint y: 588, endPoint x: 511, endPoint y: 589, distance: 11.0
click at [511, 598] on div "20L" at bounding box center [520, 609] width 29 height 21
drag, startPoint x: 532, startPoint y: 445, endPoint x: 643, endPoint y: 442, distance: 111.0
click at [643, 455] on div "FFW015 - Fence Finish White 15L" at bounding box center [614, 465] width 176 height 21
click at [368, 465] on div "1" at bounding box center [383, 524] width 90 height 210
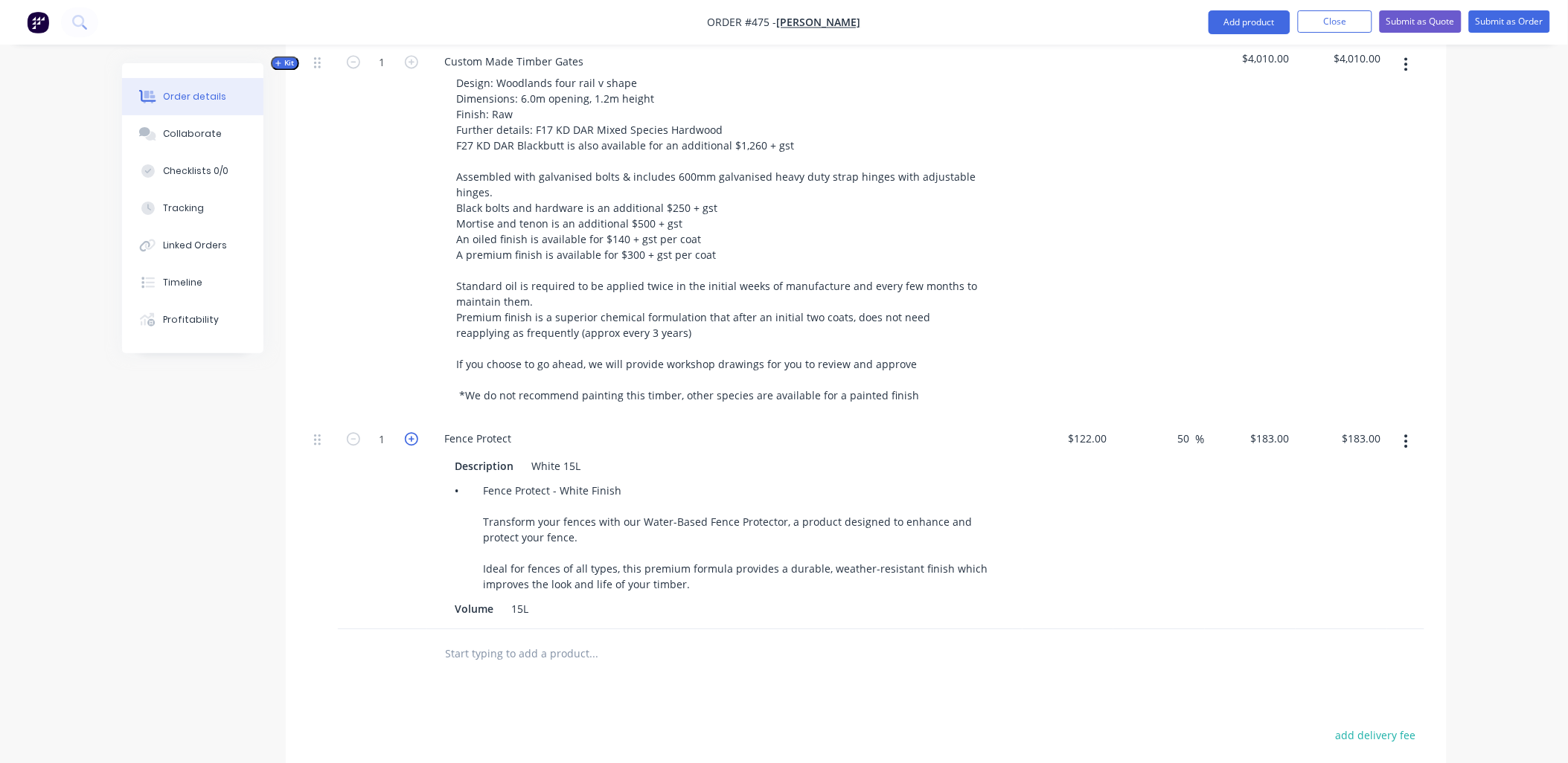
click at [413, 433] on icon "button" at bounding box center [412, 439] width 13 height 13
type input "2"
type input "$366.00"
click at [413, 433] on icon "button" at bounding box center [412, 439] width 13 height 13
type input "3"
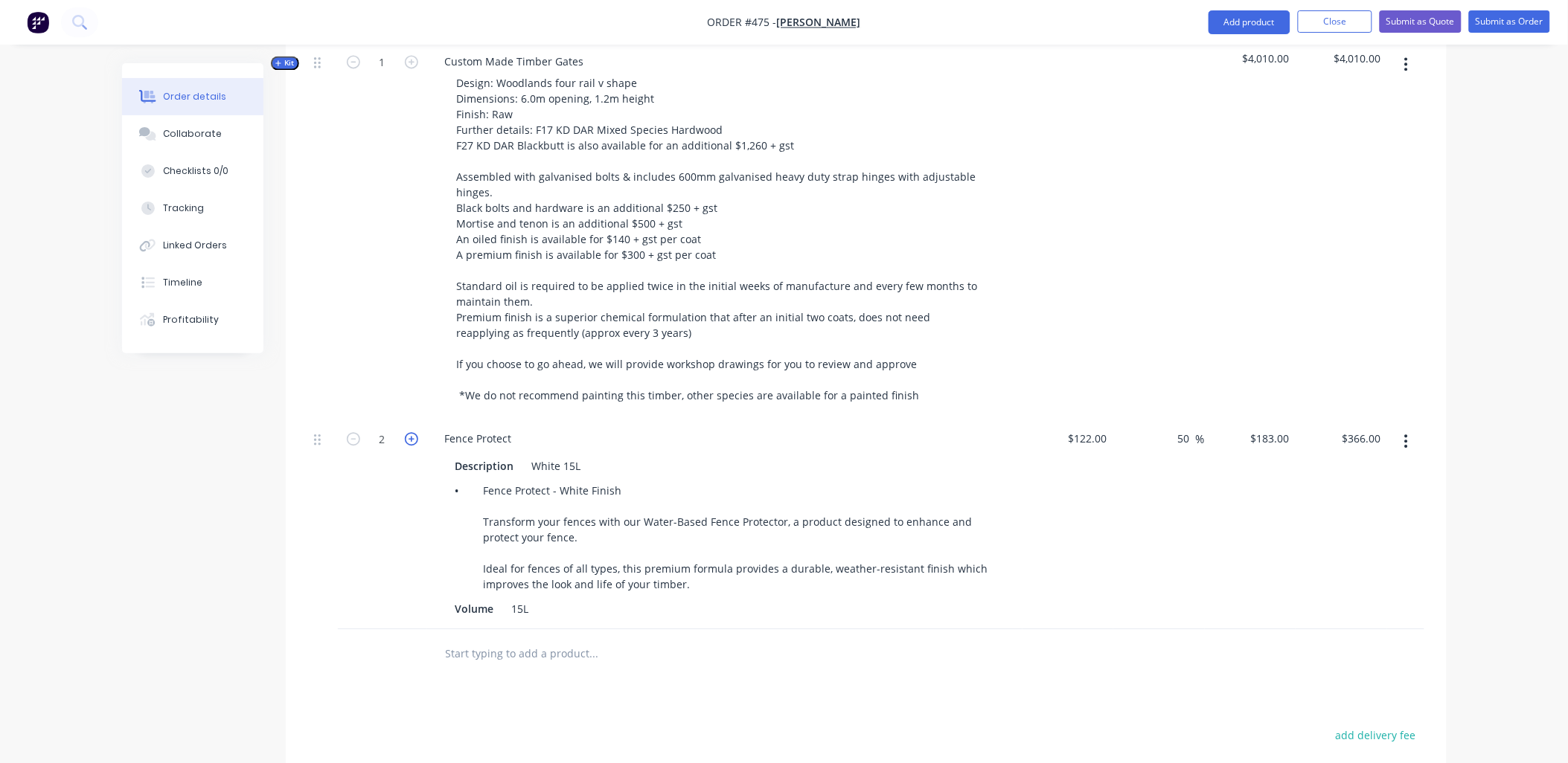
type input "$549.00"
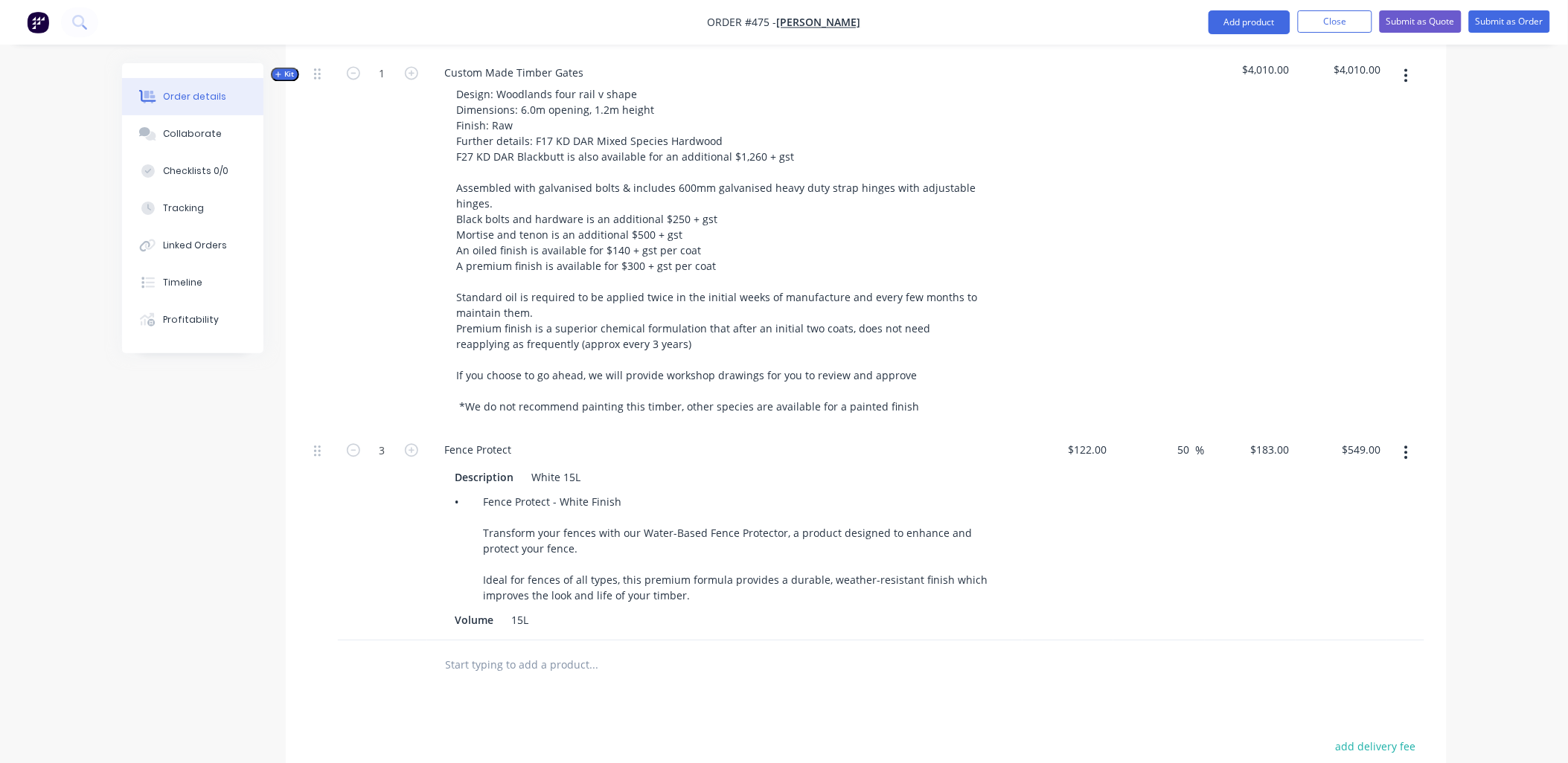
scroll to position [1111, 0]
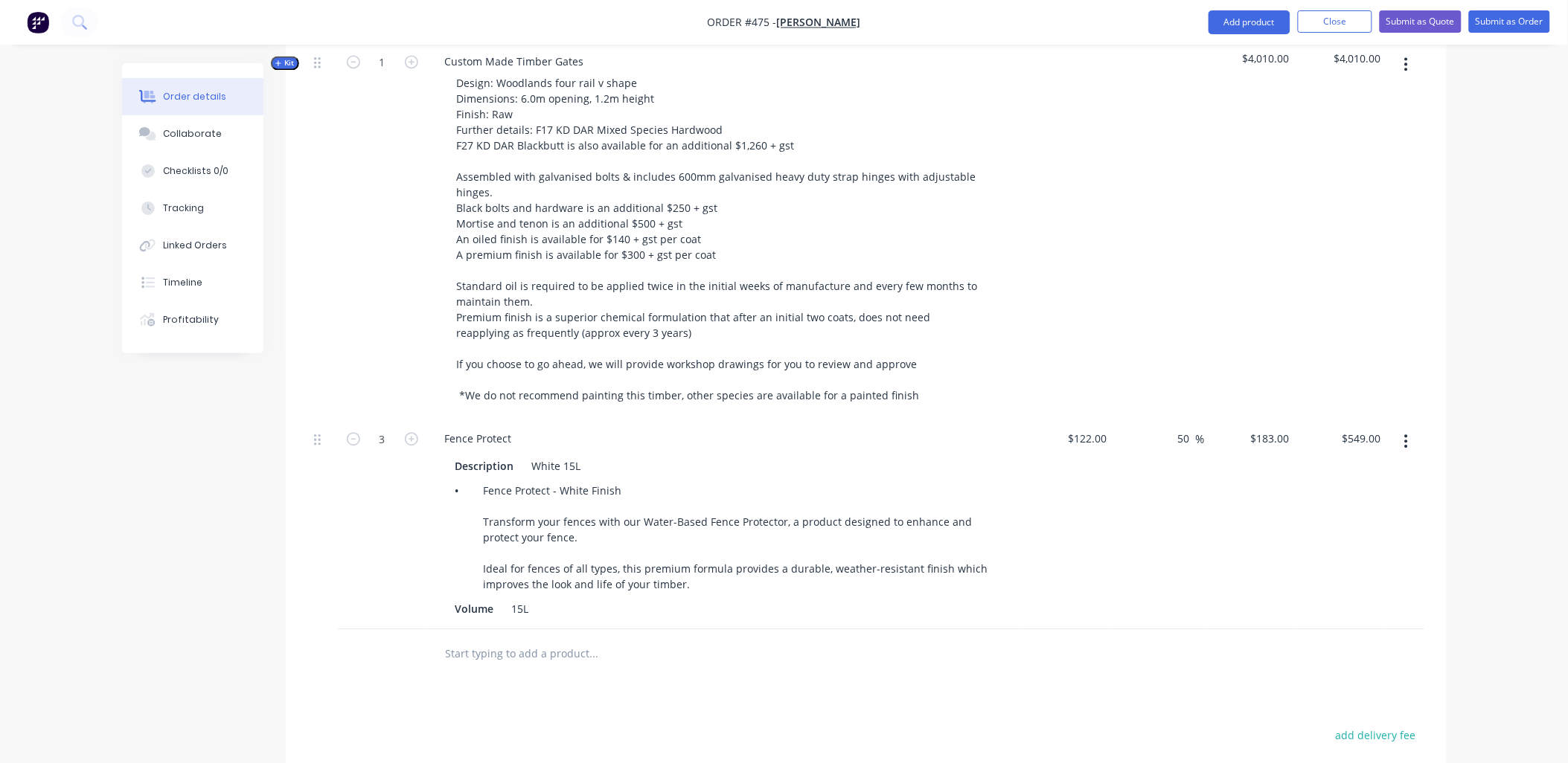
click at [488, 629] on div at bounding box center [695, 653] width 536 height 48
click at [482, 640] on input "text" at bounding box center [594, 652] width 298 height 30
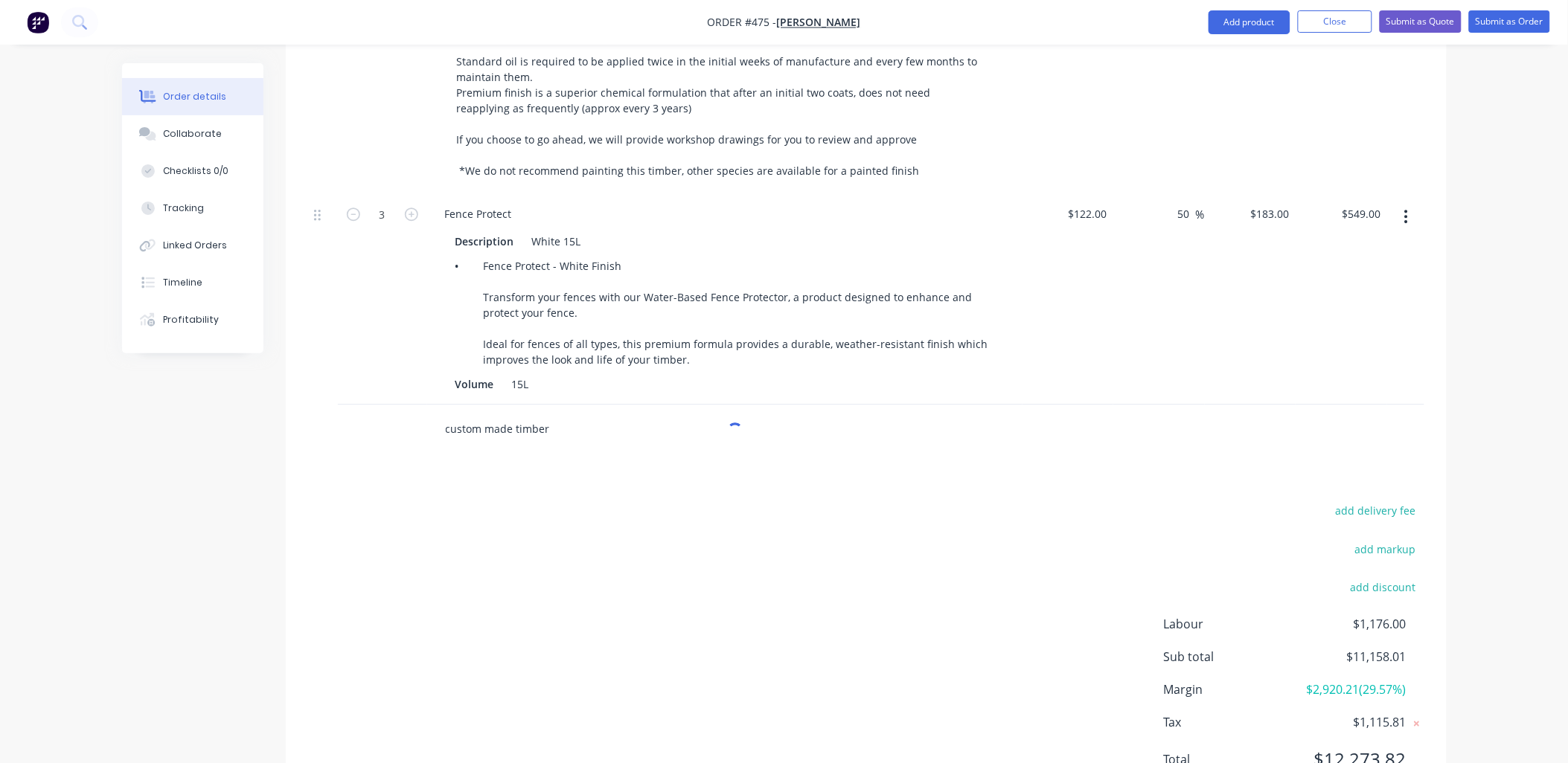
scroll to position [1358, 0]
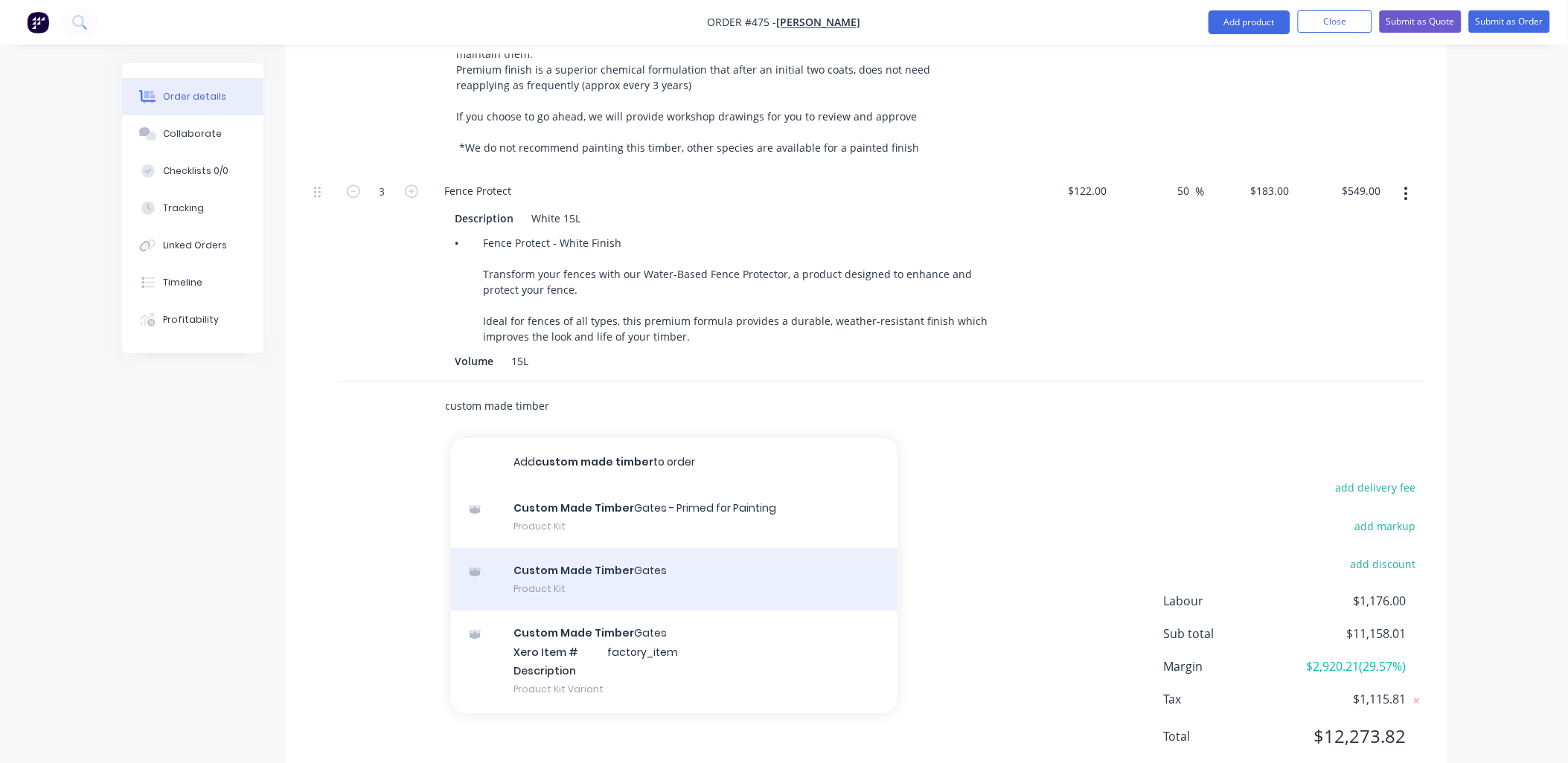
type input "custom made timber"
click at [583, 564] on div "Custom Made Timber Gates Product Kit" at bounding box center [674, 579] width 446 height 63
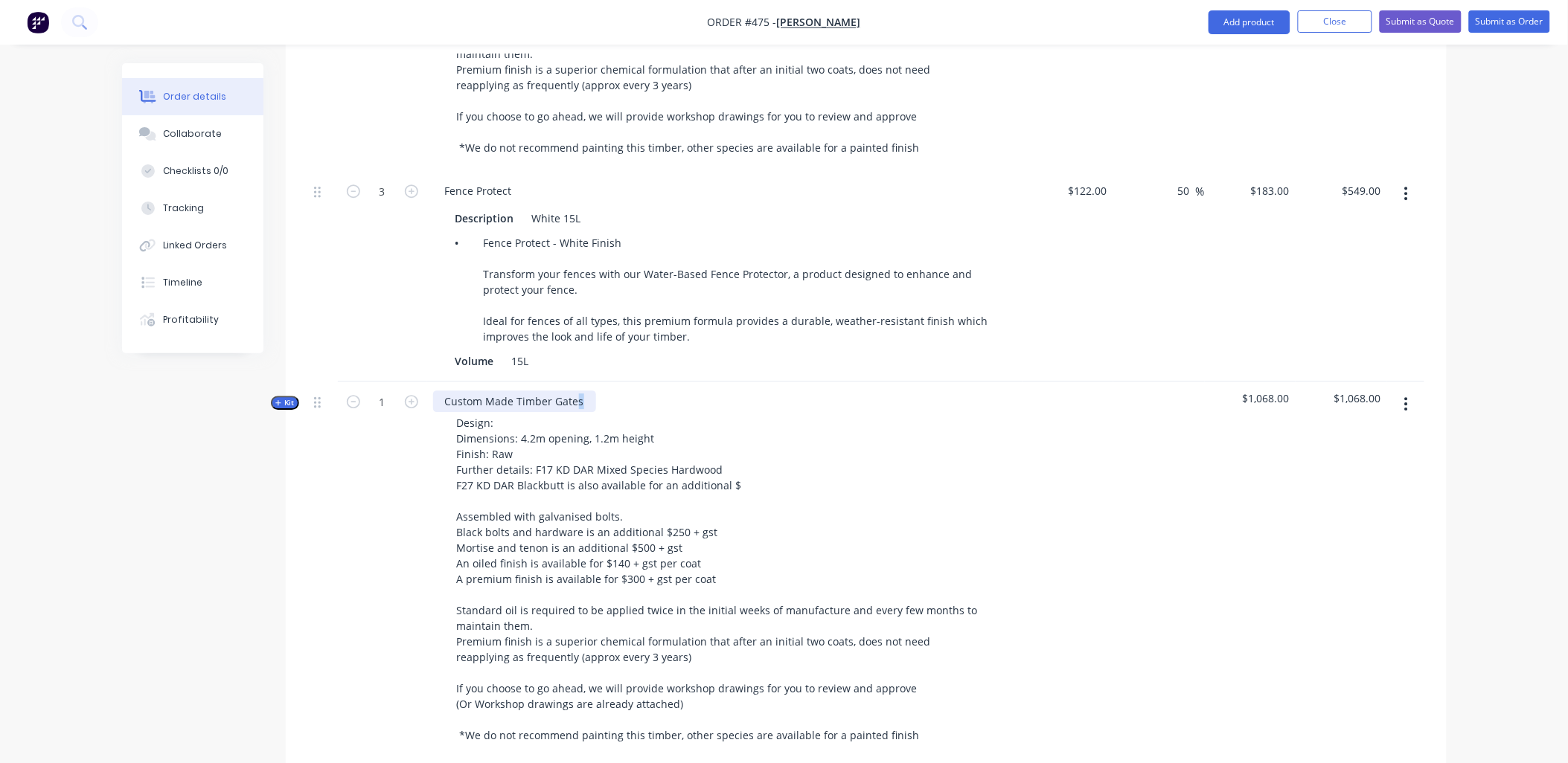
click at [576, 390] on div "Custom Made Timber Gates" at bounding box center [514, 401] width 163 height 21
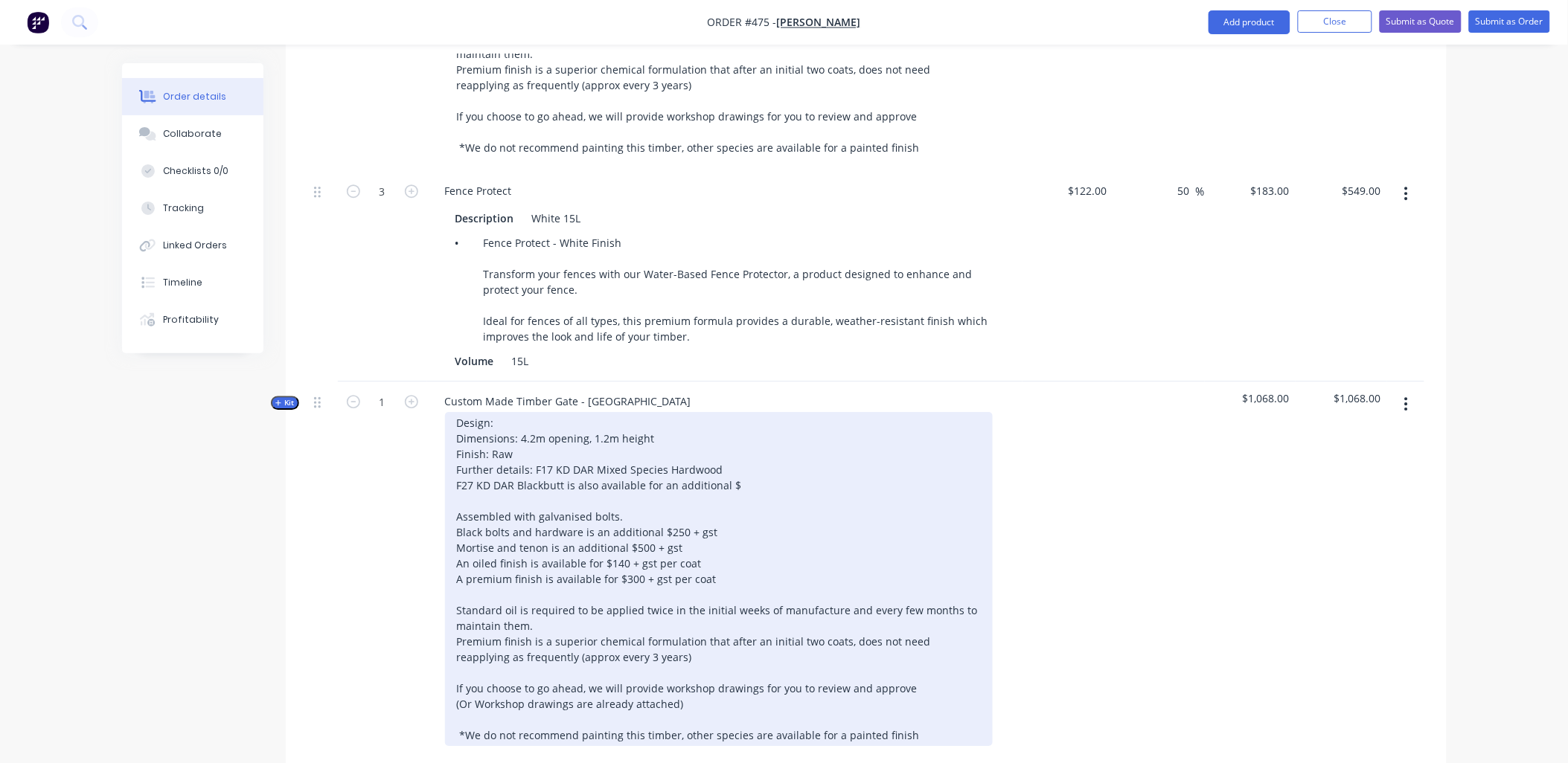
click at [498, 412] on div "Design: Dimensions: 4.2m opening, 1.2m height Finish: Raw Further details: F17 …" at bounding box center [719, 579] width 547 height 334
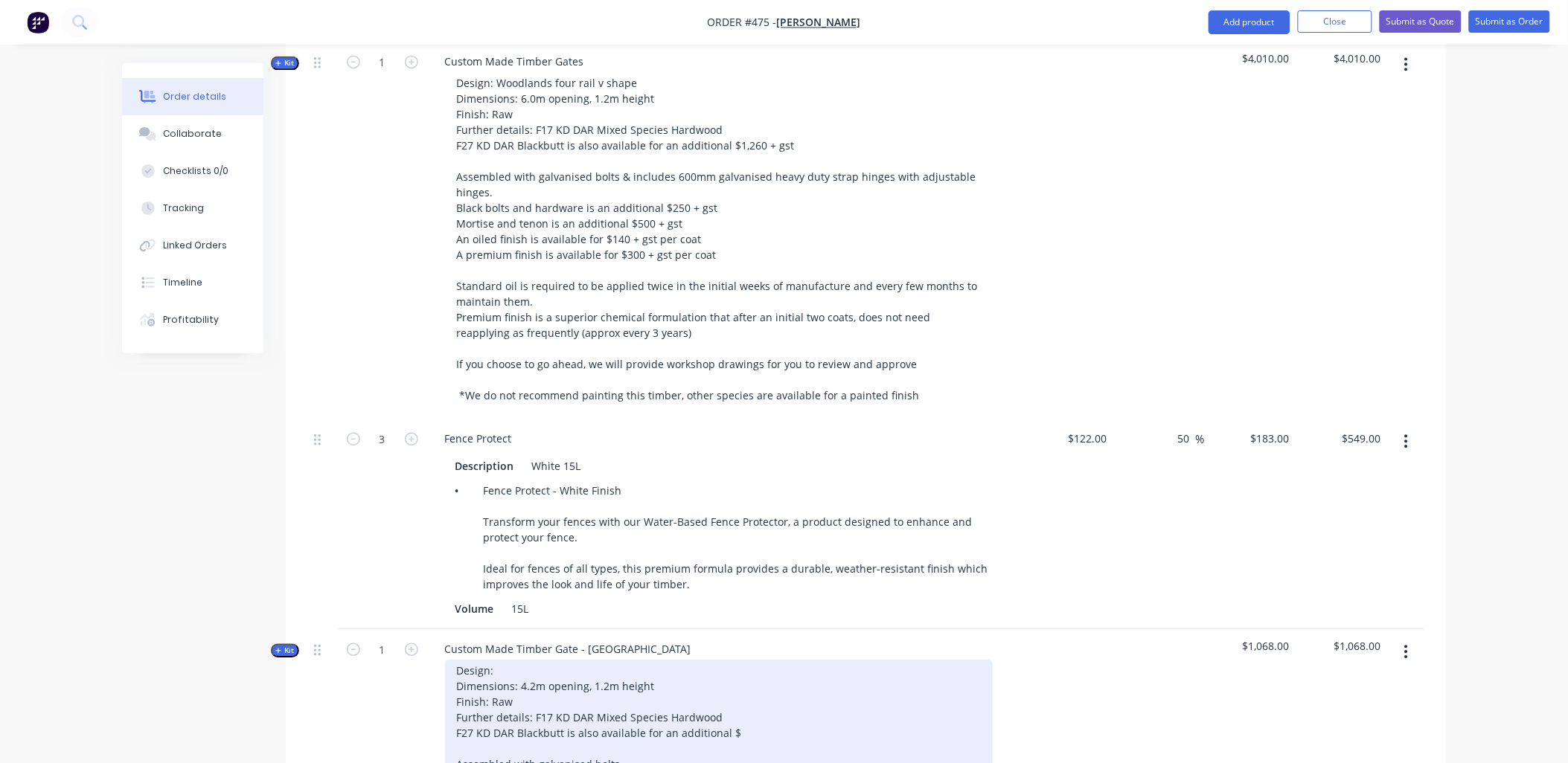
scroll to position [1028, 0]
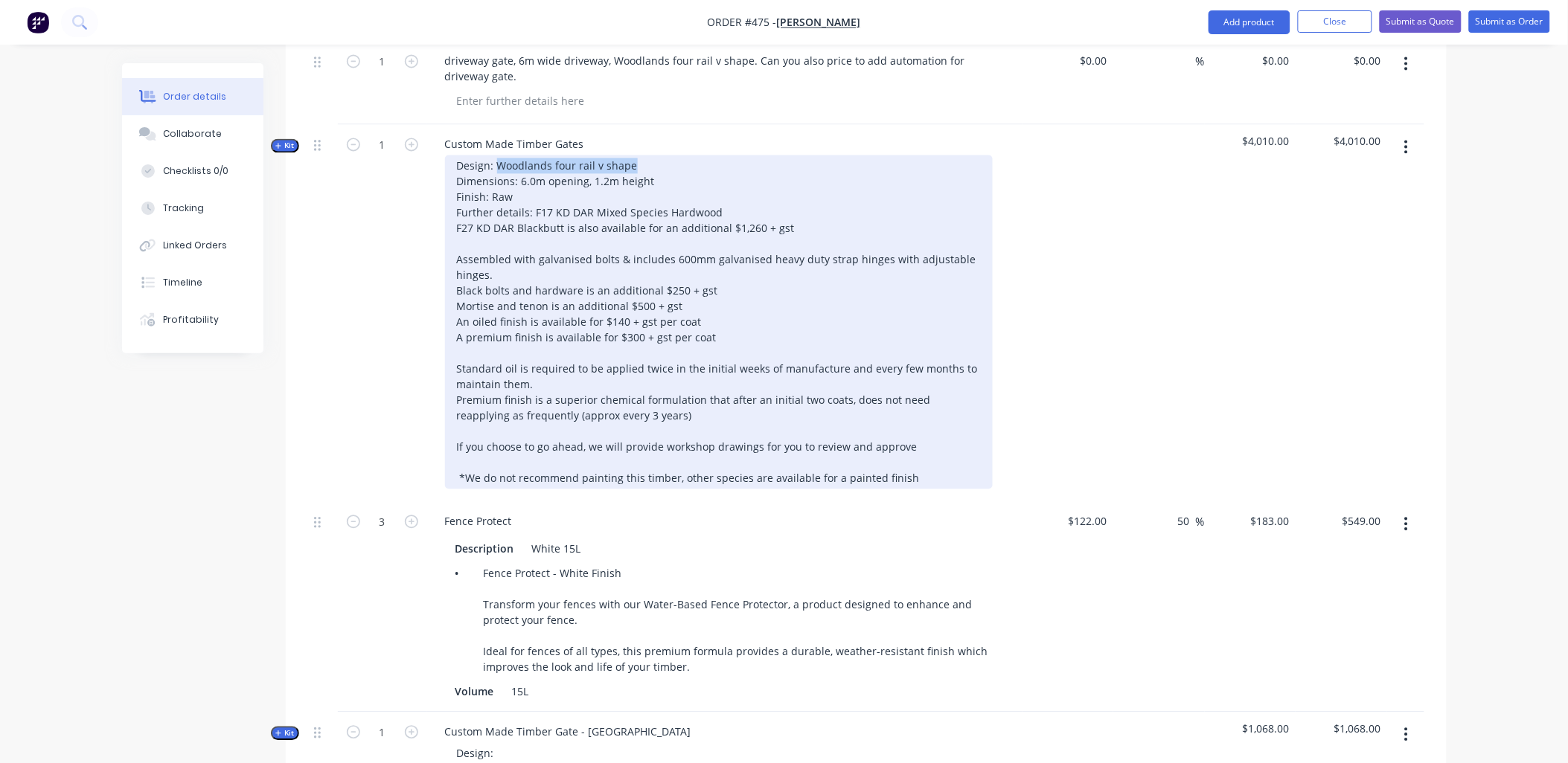
copy div "Woodlands four rail v shape"
drag, startPoint x: 634, startPoint y: 140, endPoint x: 498, endPoint y: 142, distance: 136.0
click at [498, 155] on div "Design: Woodlands four rail v shape Dimensions: 6.0m opening, 1.2m height Finis…" at bounding box center [719, 322] width 547 height 334
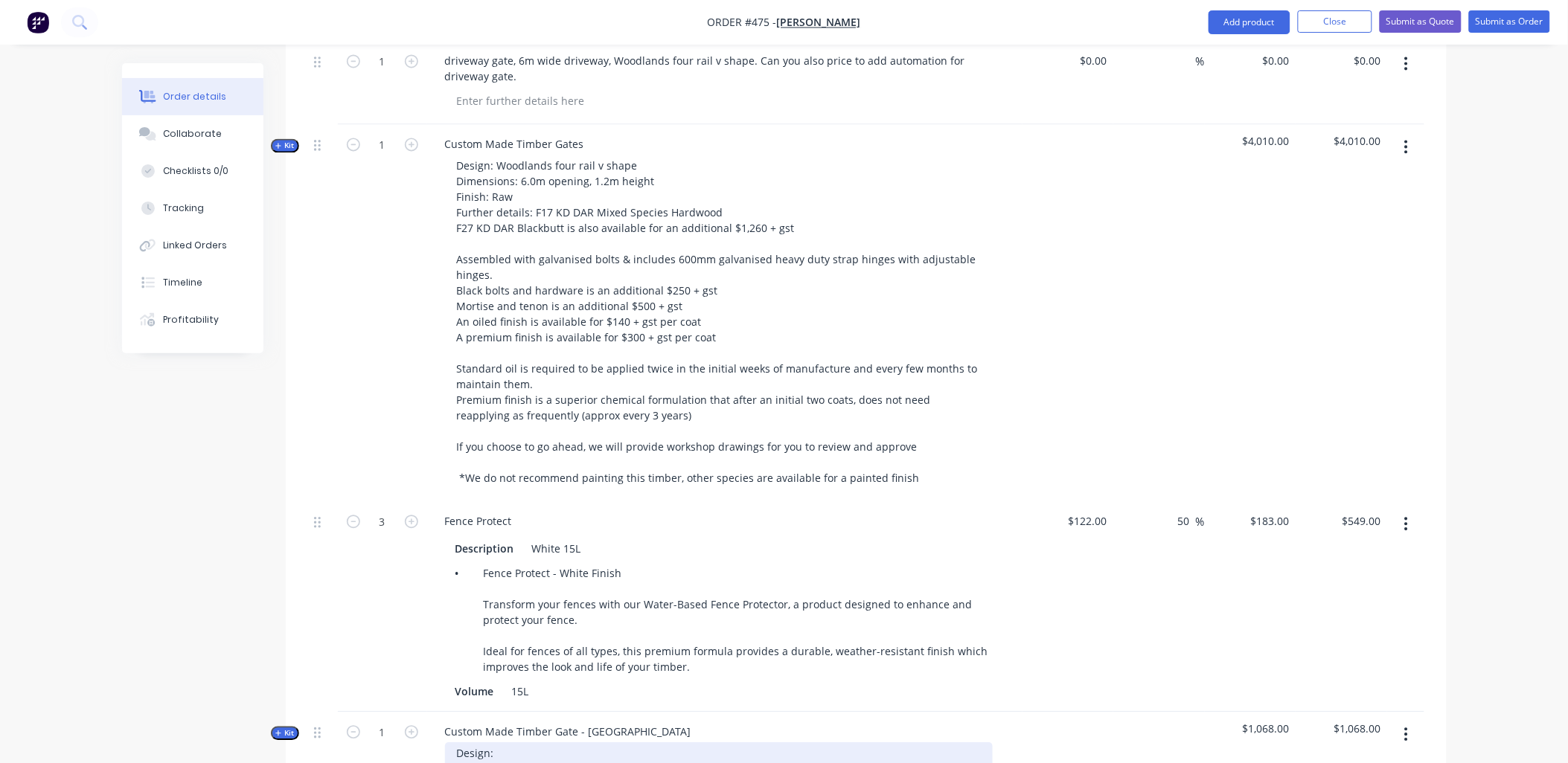
paste div
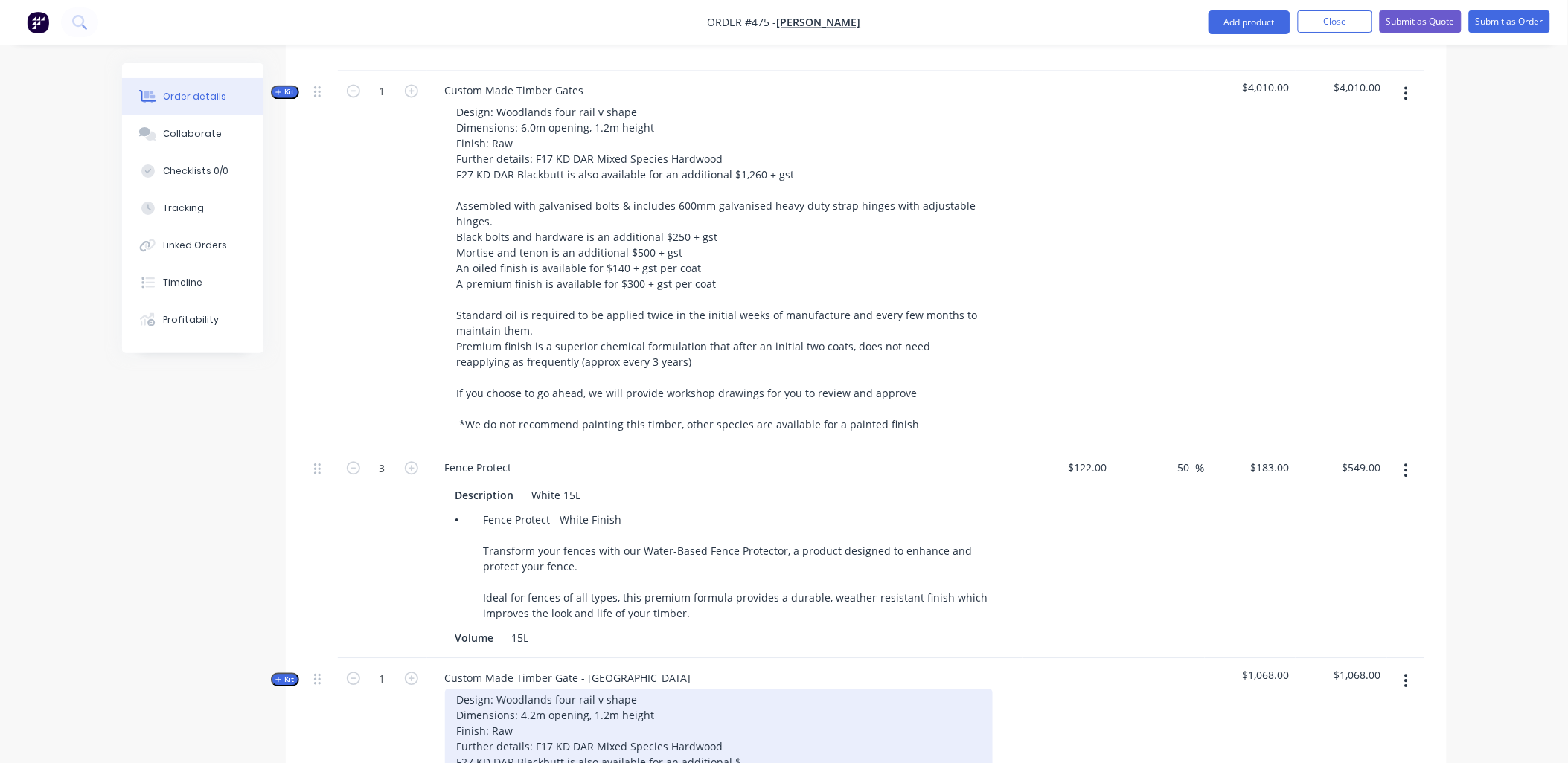
scroll to position [1111, 0]
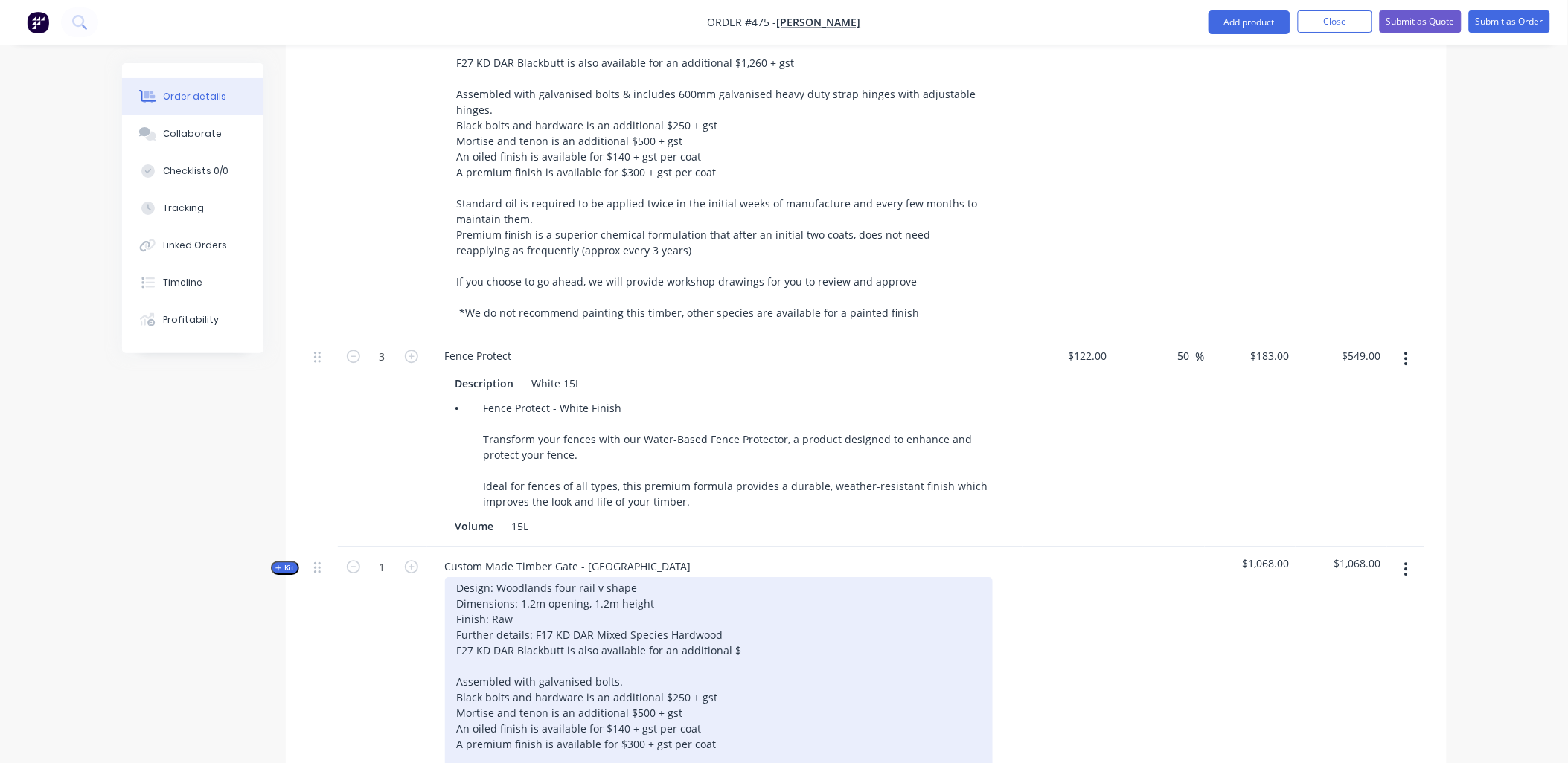
scroll to position [1440, 0]
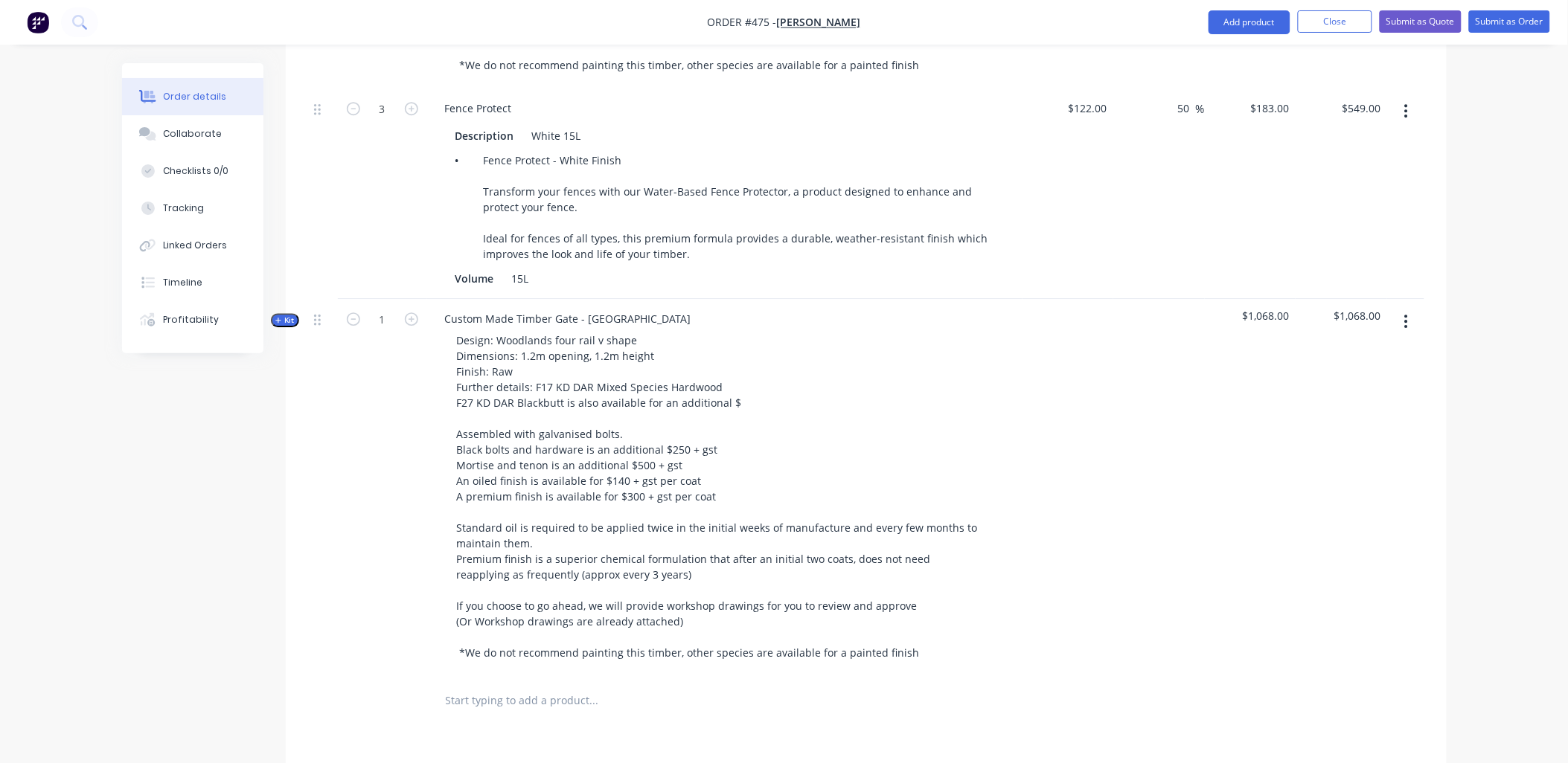
click at [293, 315] on span "Kit" at bounding box center [285, 321] width 19 height 12
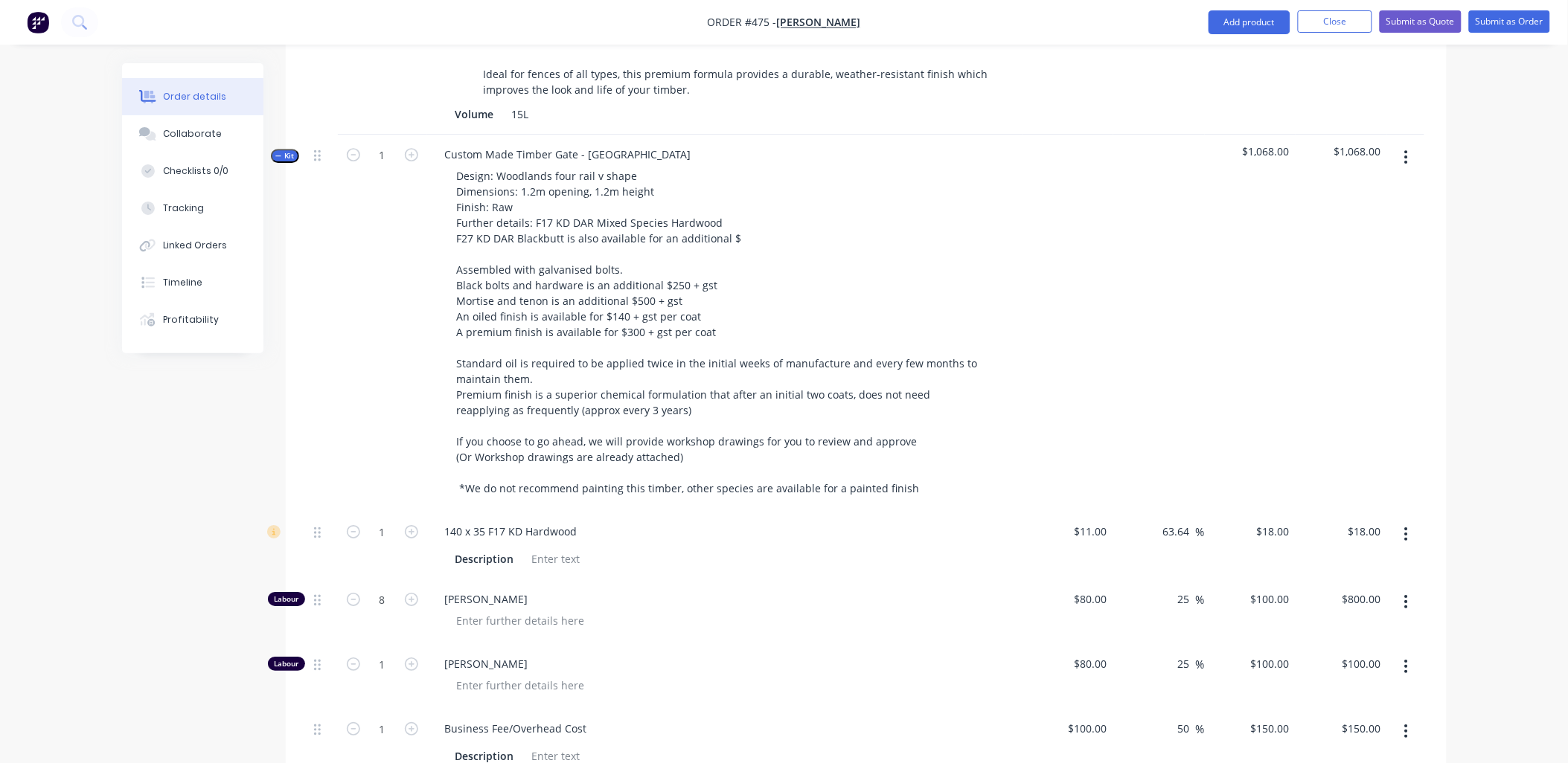
scroll to position [1607, 0]
click at [399, 519] on input "1" at bounding box center [383, 530] width 39 height 22
type input "9"
type input "$162.00"
click at [383, 465] on div "1" at bounding box center [383, 321] width 90 height 377
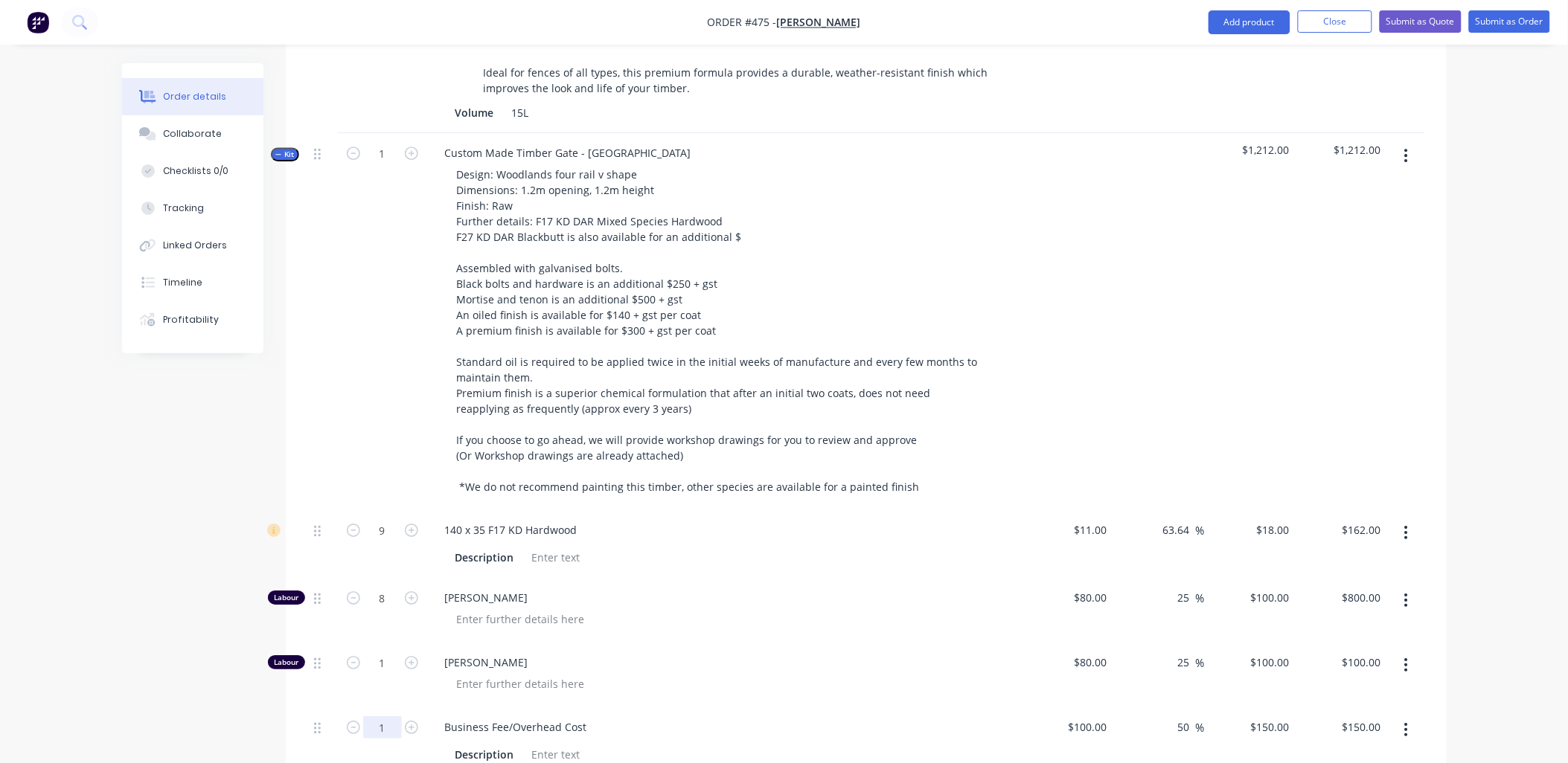
click at [384, 716] on input "1" at bounding box center [383, 726] width 39 height 22
type input "2.7"
type input "$405.00"
click at [351, 671] on div "1" at bounding box center [383, 674] width 90 height 65
click at [350, 592] on icon "button" at bounding box center [354, 598] width 13 height 13
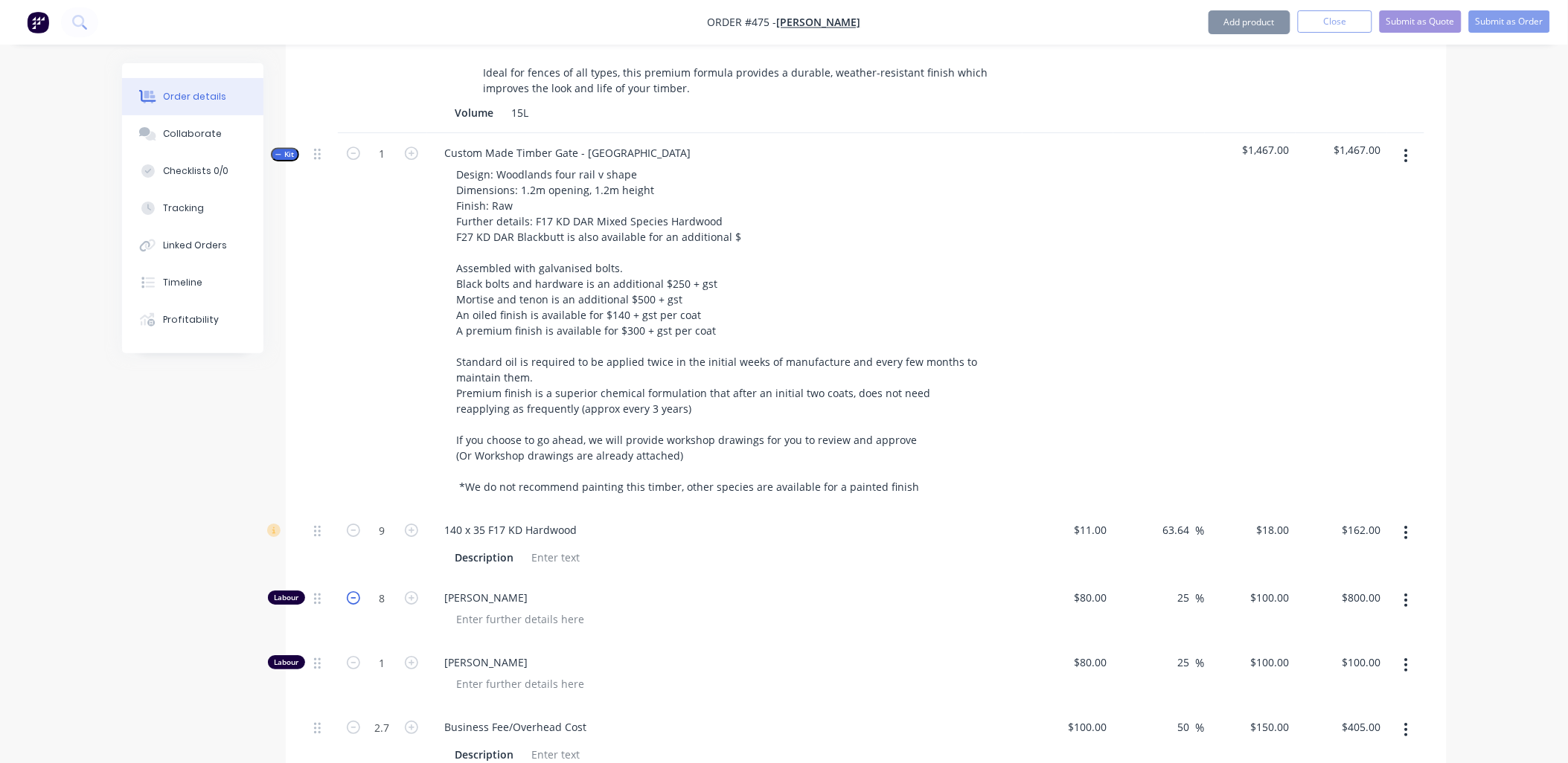
type input "7"
type input "$700.00"
click at [350, 592] on icon "button" at bounding box center [354, 598] width 13 height 13
type input "6"
type input "$600.00"
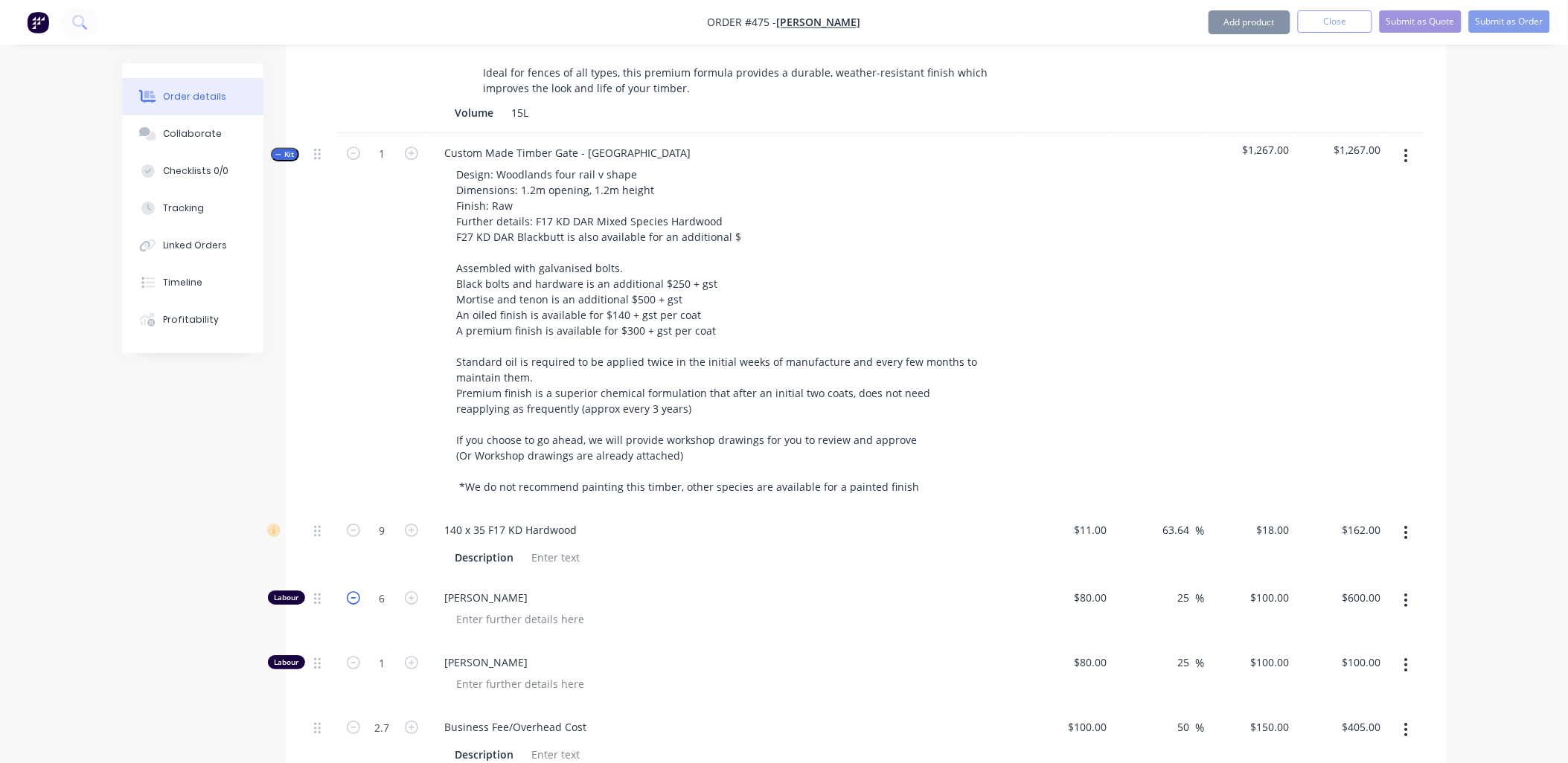
click at [350, 592] on icon "button" at bounding box center [354, 598] width 13 height 13
type input "5"
type input "$500.00"
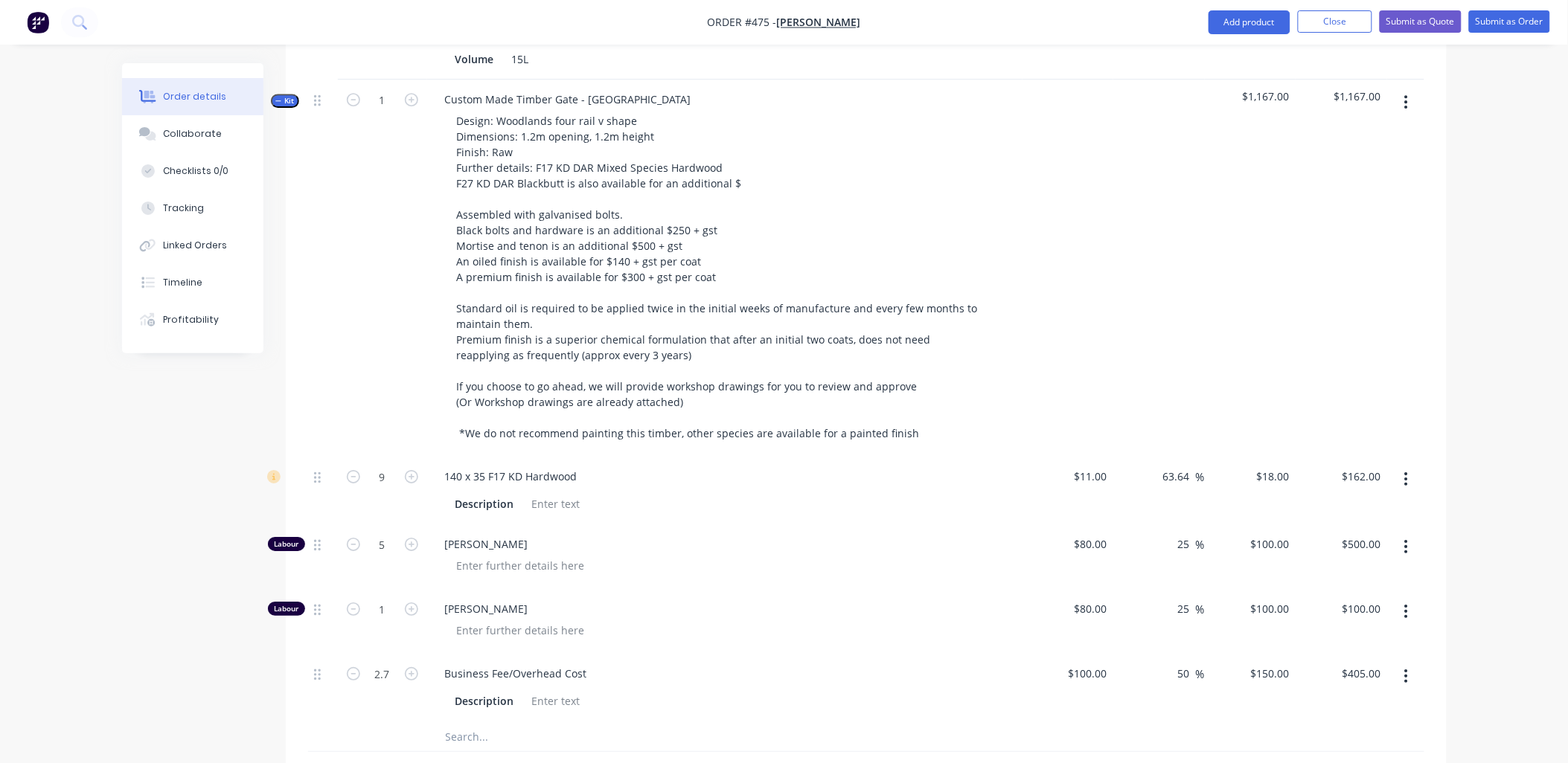
scroll to position [1689, 0]
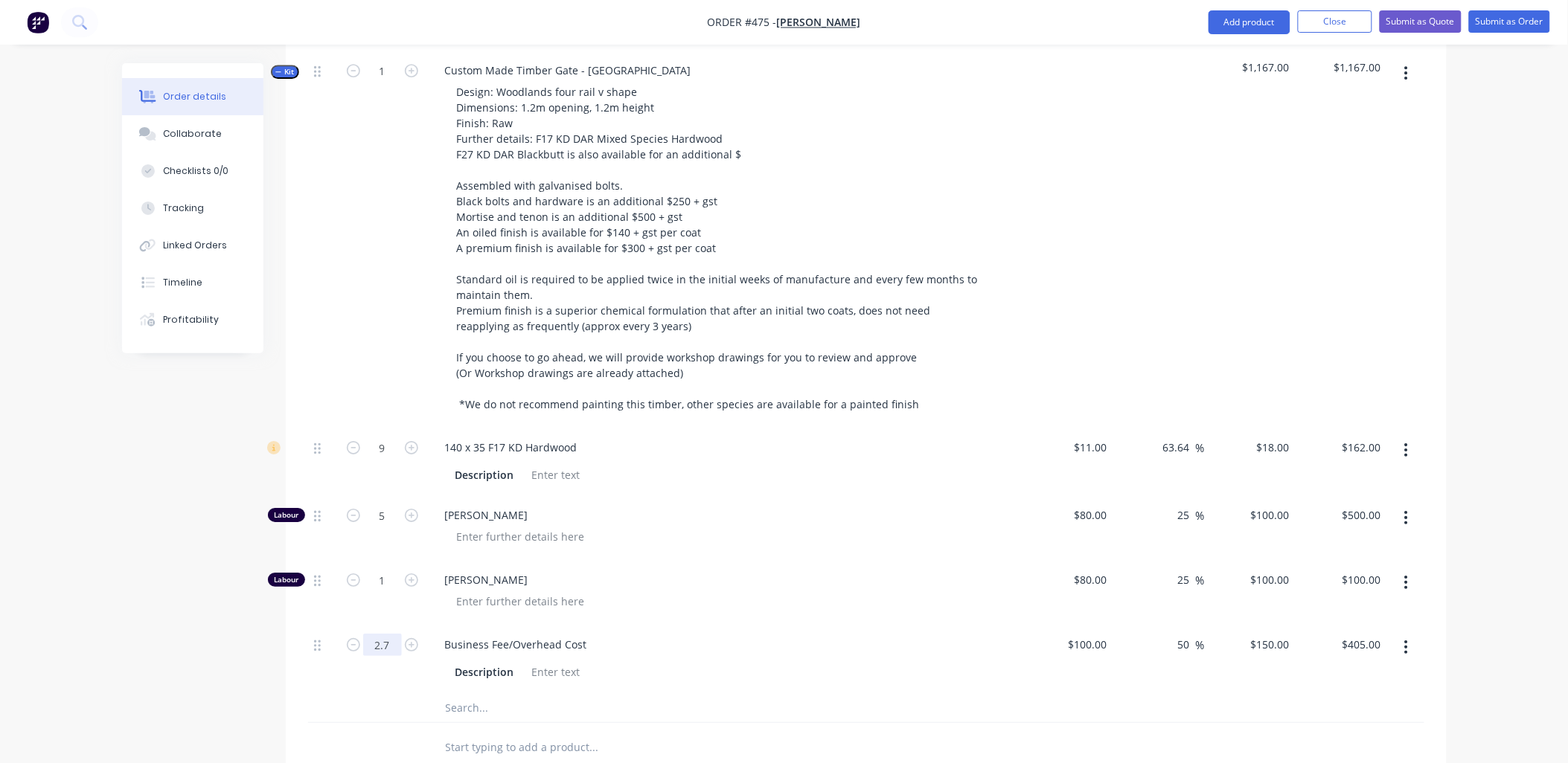
click at [390, 634] on input "2.7" at bounding box center [383, 645] width 39 height 22
type input "2.5"
type input "$375.00"
click at [368, 660] on div "2.5" at bounding box center [383, 659] width 90 height 67
click at [492, 693] on input "text" at bounding box center [594, 707] width 298 height 30
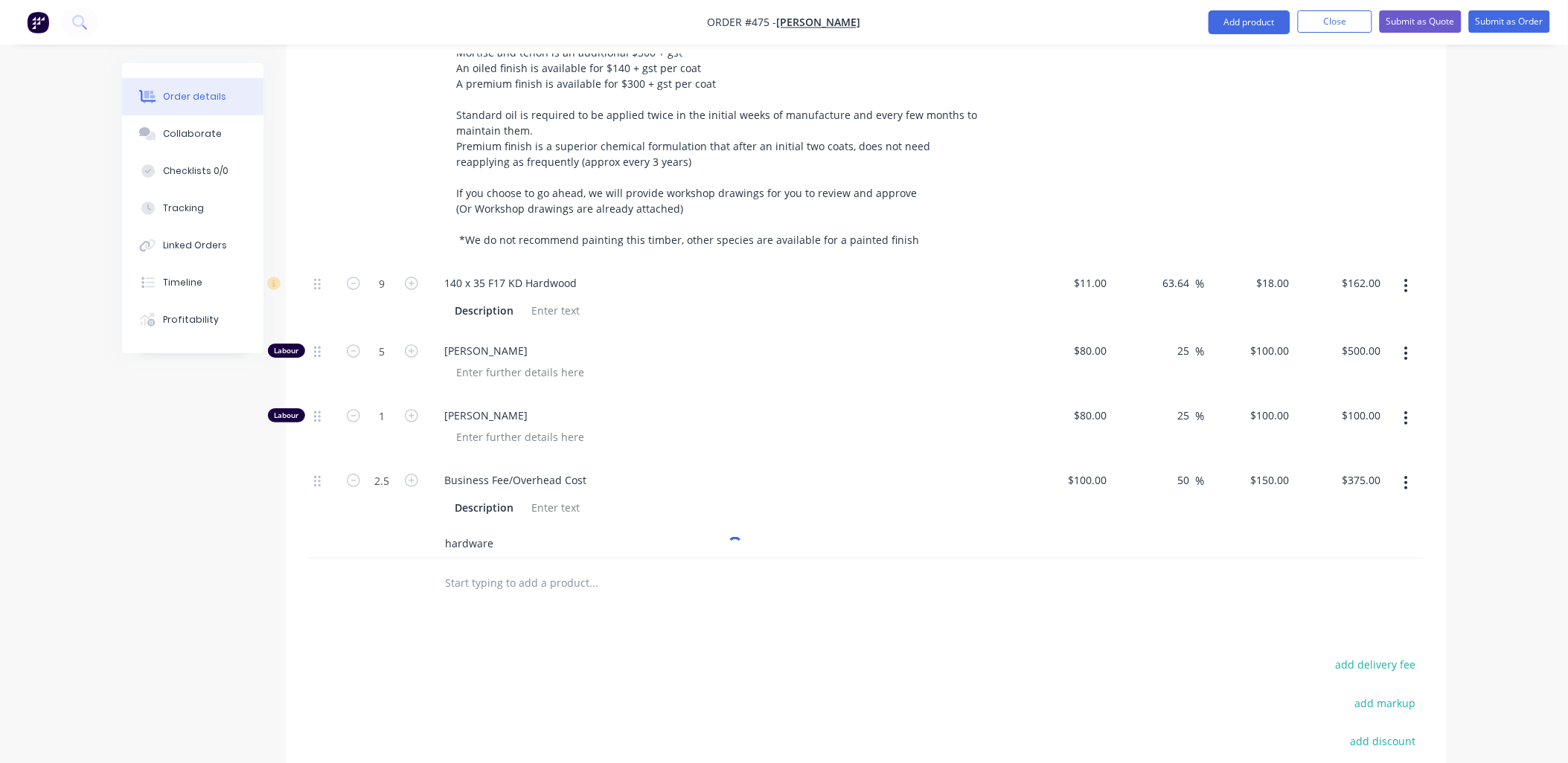
scroll to position [1855, 0]
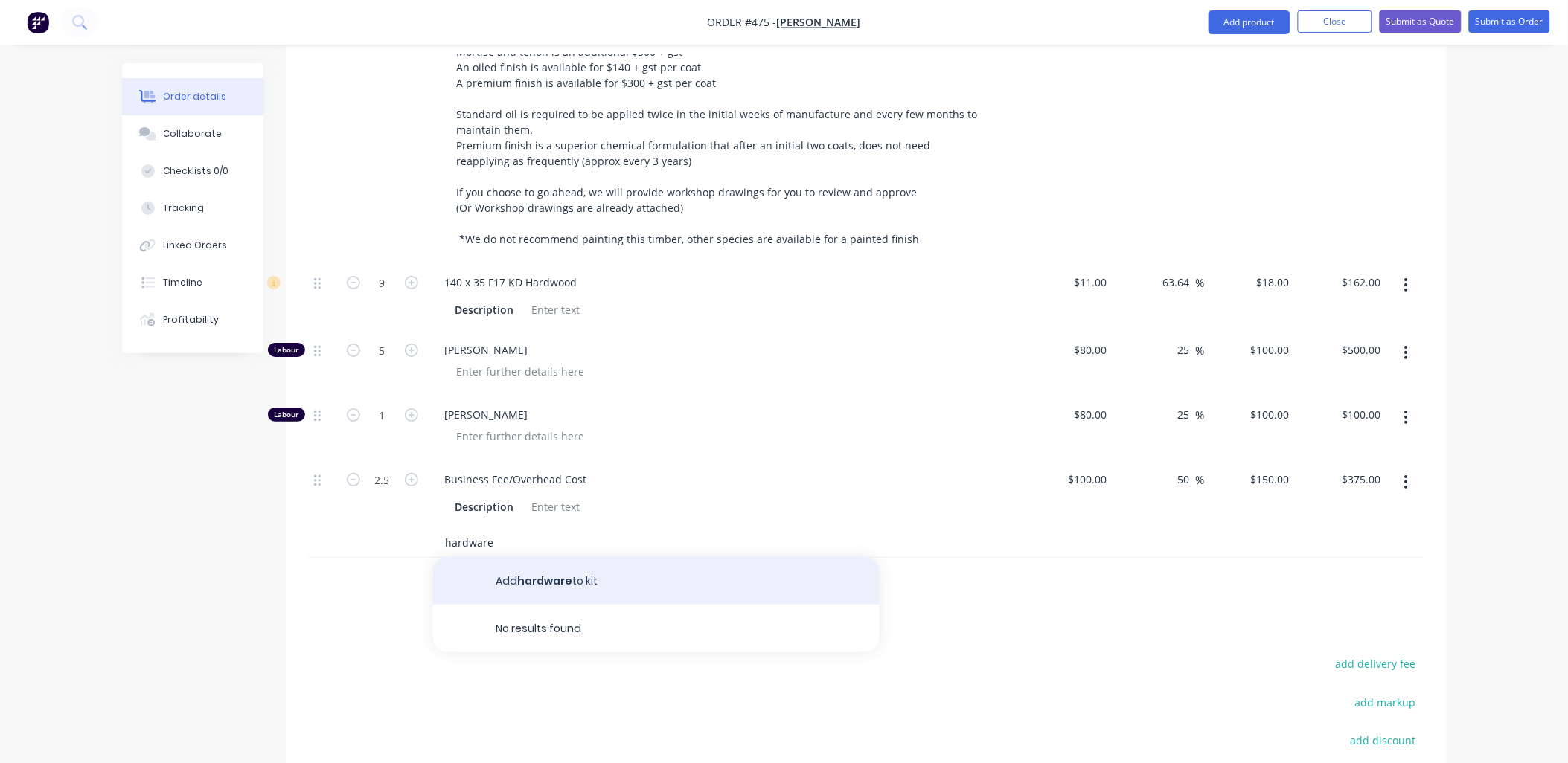
type input "hardware"
click at [541, 563] on button "Add hardware to kit" at bounding box center [655, 580] width 446 height 47
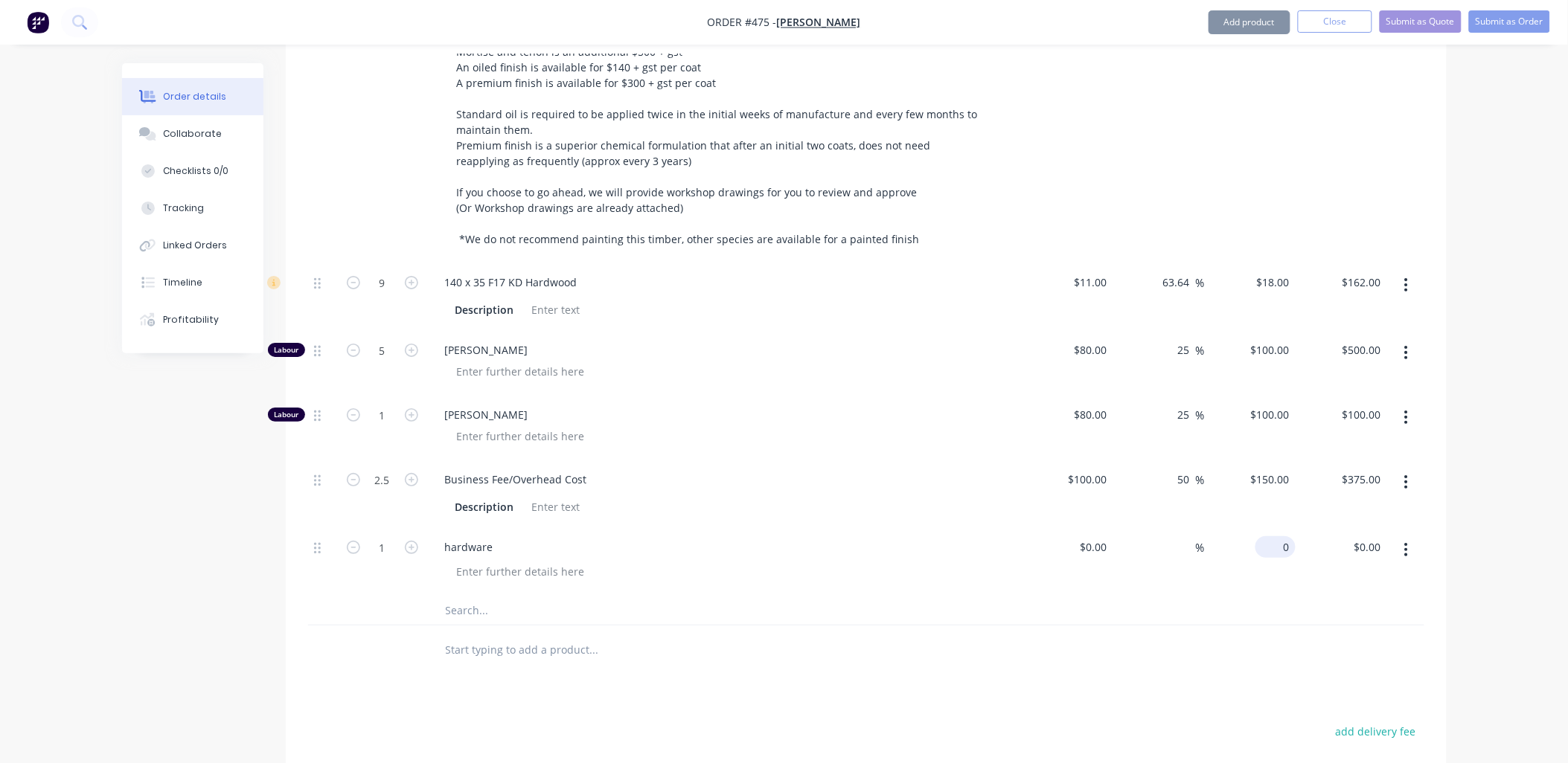
click at [1288, 537] on input "0" at bounding box center [1279, 547] width 35 height 21
click at [1252, 595] on div at bounding box center [866, 611] width 1116 height 31
type input "$225.00"
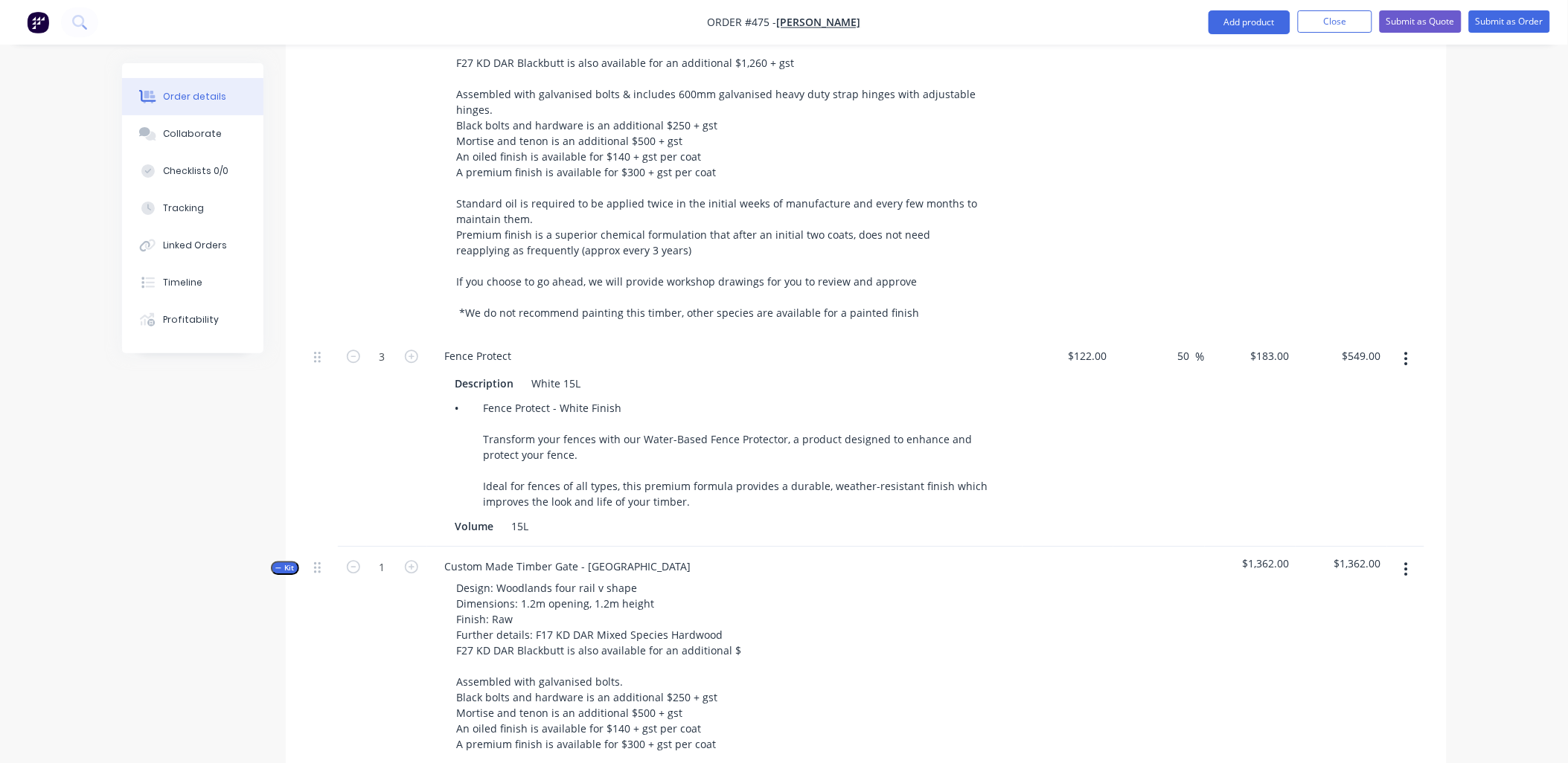
scroll to position [1028, 0]
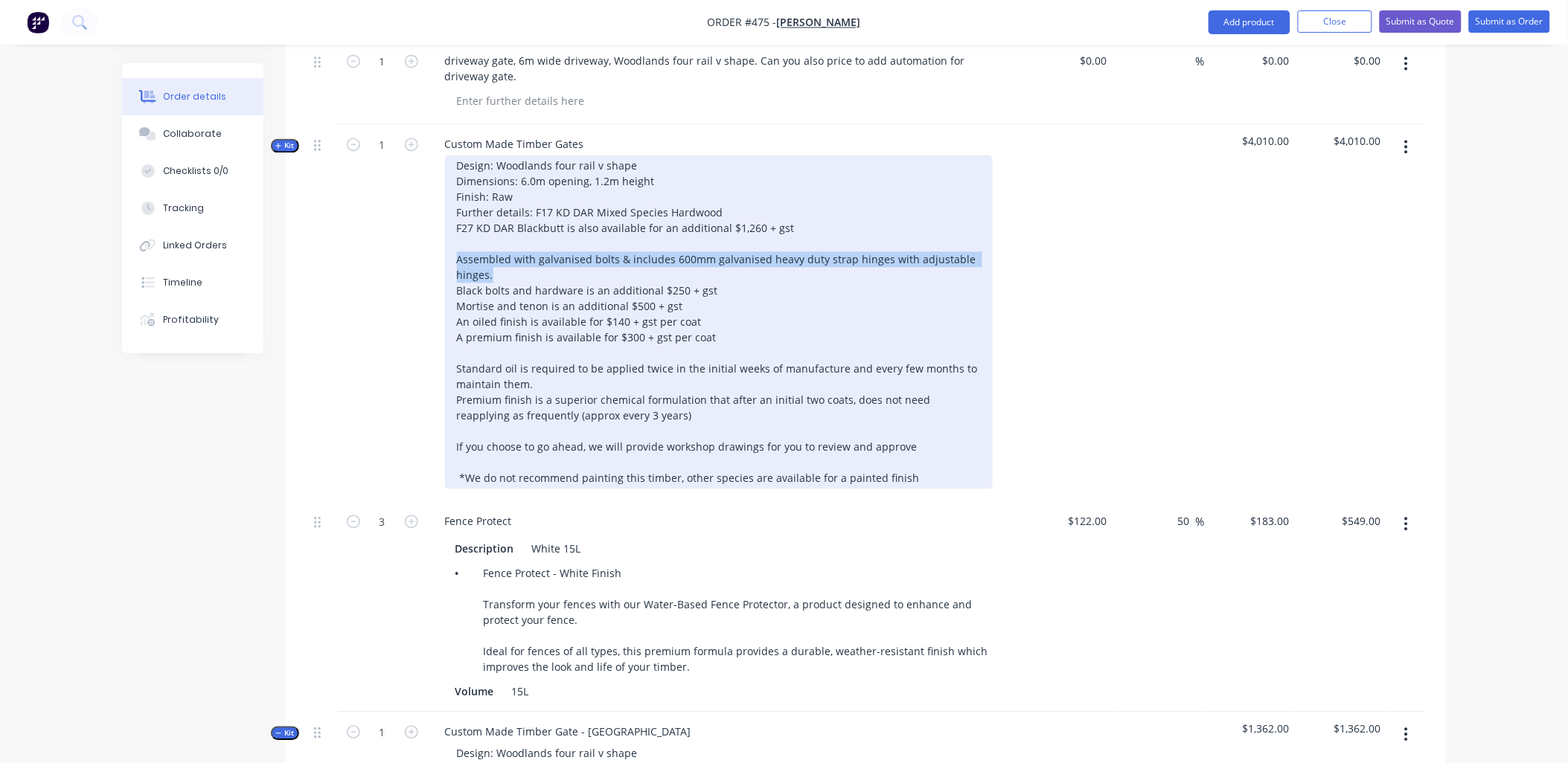
drag, startPoint x: 495, startPoint y: 250, endPoint x: 446, endPoint y: 240, distance: 50.0
click at [446, 240] on div "Design: Woodlands four rail v shape Dimensions: 6.0m opening, 1.2m height Finis…" at bounding box center [719, 322] width 547 height 334
copy div "Assembled with galvanised bolts & includes 600mm galvanised heavy duty strap hi…"
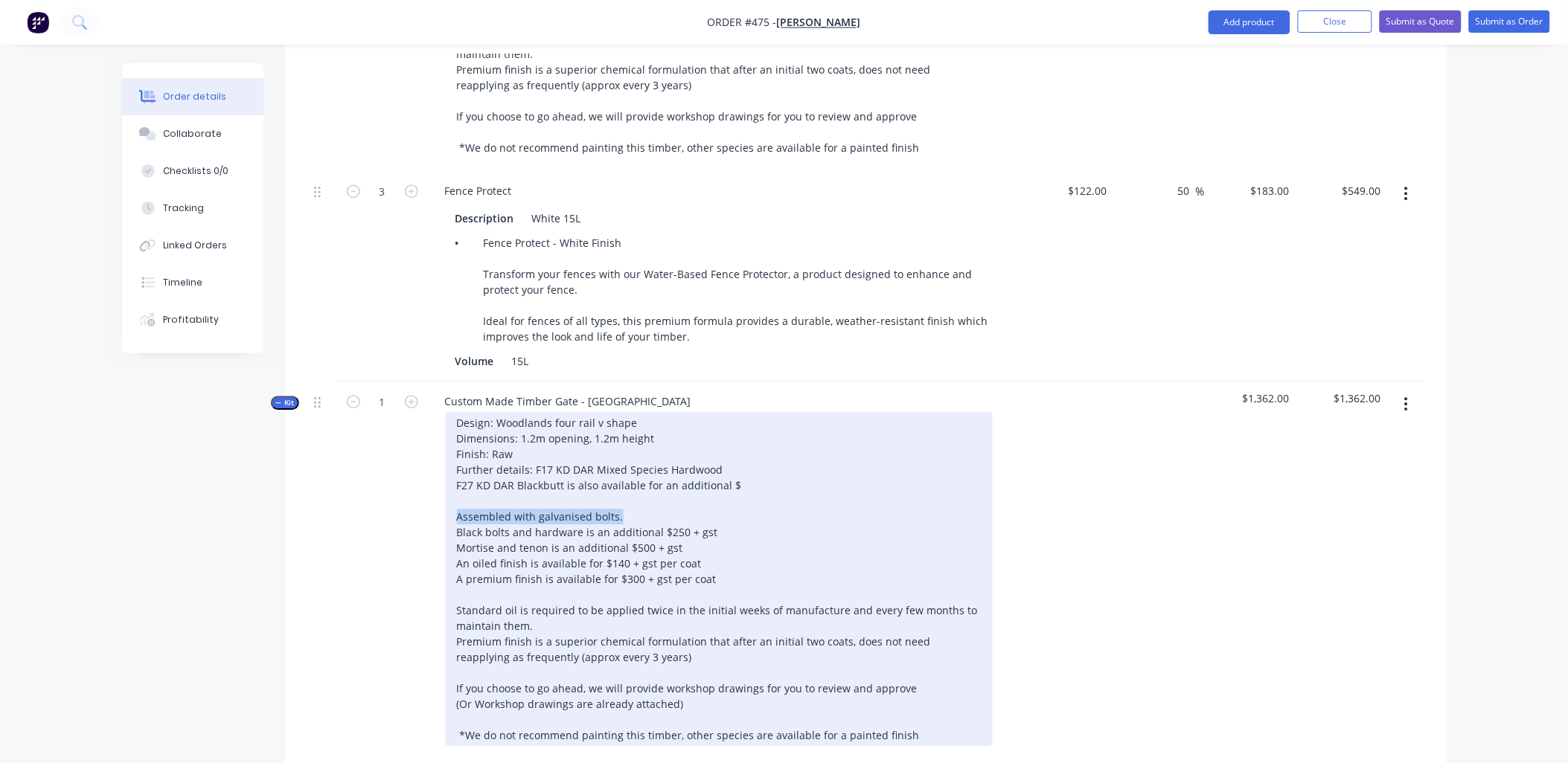
drag, startPoint x: 624, startPoint y: 494, endPoint x: 436, endPoint y: 494, distance: 188.0
click at [436, 494] on div "Design: Woodlands four rail v shape Dimensions: 1.2m opening, 1.2m height Finis…" at bounding box center [724, 579] width 583 height 334
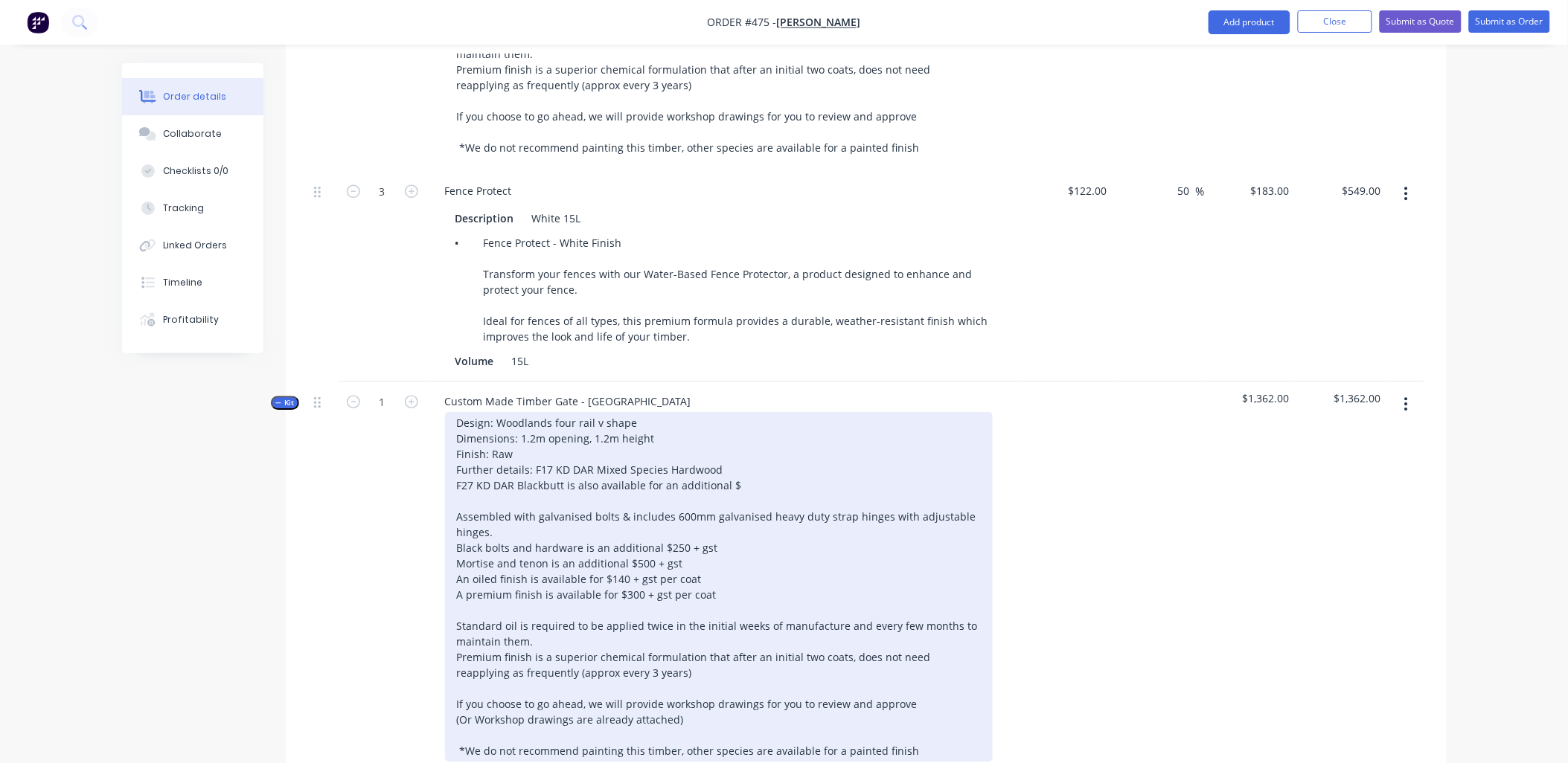
click at [676, 494] on div "Design: Woodlands four rail v shape Dimensions: 1.2m opening, 1.2m height Finis…" at bounding box center [719, 587] width 547 height 350
drag, startPoint x: 680, startPoint y: 494, endPoint x: 673, endPoint y: 496, distance: 7.3
click at [673, 496] on div "Design: Woodlands four rail v shape Dimensions: 1.2m opening, 1.2m height Finis…" at bounding box center [719, 587] width 547 height 350
click at [560, 509] on div "Design: Woodlands four rail v shape Dimensions: 1.2m opening, 1.2m height Finis…" at bounding box center [719, 587] width 547 height 350
click at [670, 530] on div "Design: Woodlands four rail v shape Dimensions: 1.2m opening, 1.2m height Finis…" at bounding box center [719, 587] width 547 height 350
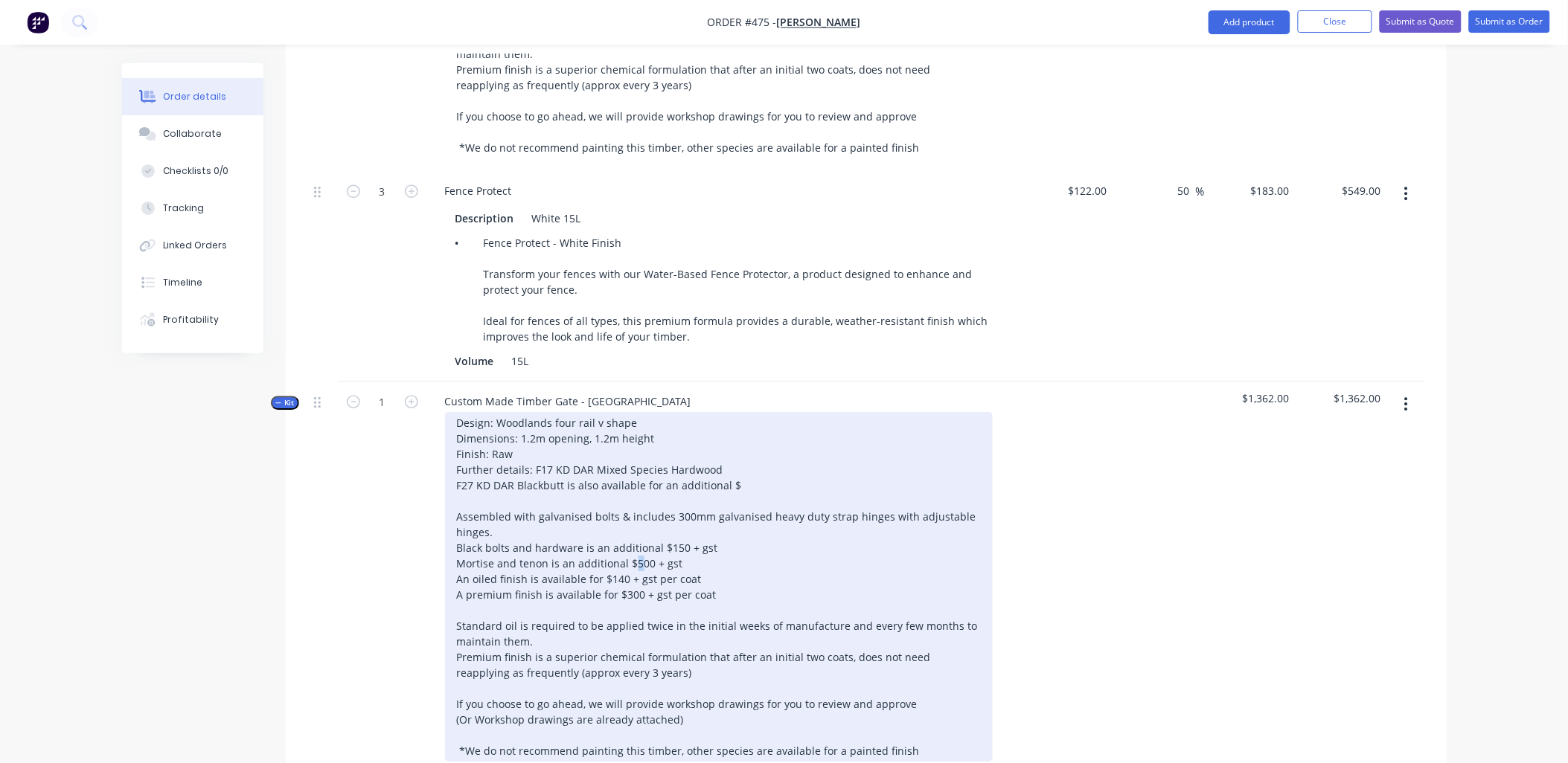
click at [633, 543] on div "Design: Woodlands four rail v shape Dimensions: 1.2m opening, 1.2m height Finis…" at bounding box center [719, 587] width 547 height 350
drag, startPoint x: 619, startPoint y: 559, endPoint x: 608, endPoint y: 558, distance: 11.0
click at [608, 558] on div "Design: Woodlands four rail v shape Dimensions: 1.2m opening, 1.2m height Finis…" at bounding box center [719, 587] width 547 height 350
click at [625, 570] on div "Design: Woodlands four rail v shape Dimensions: 1.2m opening, 1.2m height Finis…" at bounding box center [719, 587] width 547 height 350
click at [622, 589] on div "Design: Woodlands four rail v shape Dimensions: 1.2m opening, 1.2m height Finis…" at bounding box center [719, 587] width 547 height 350
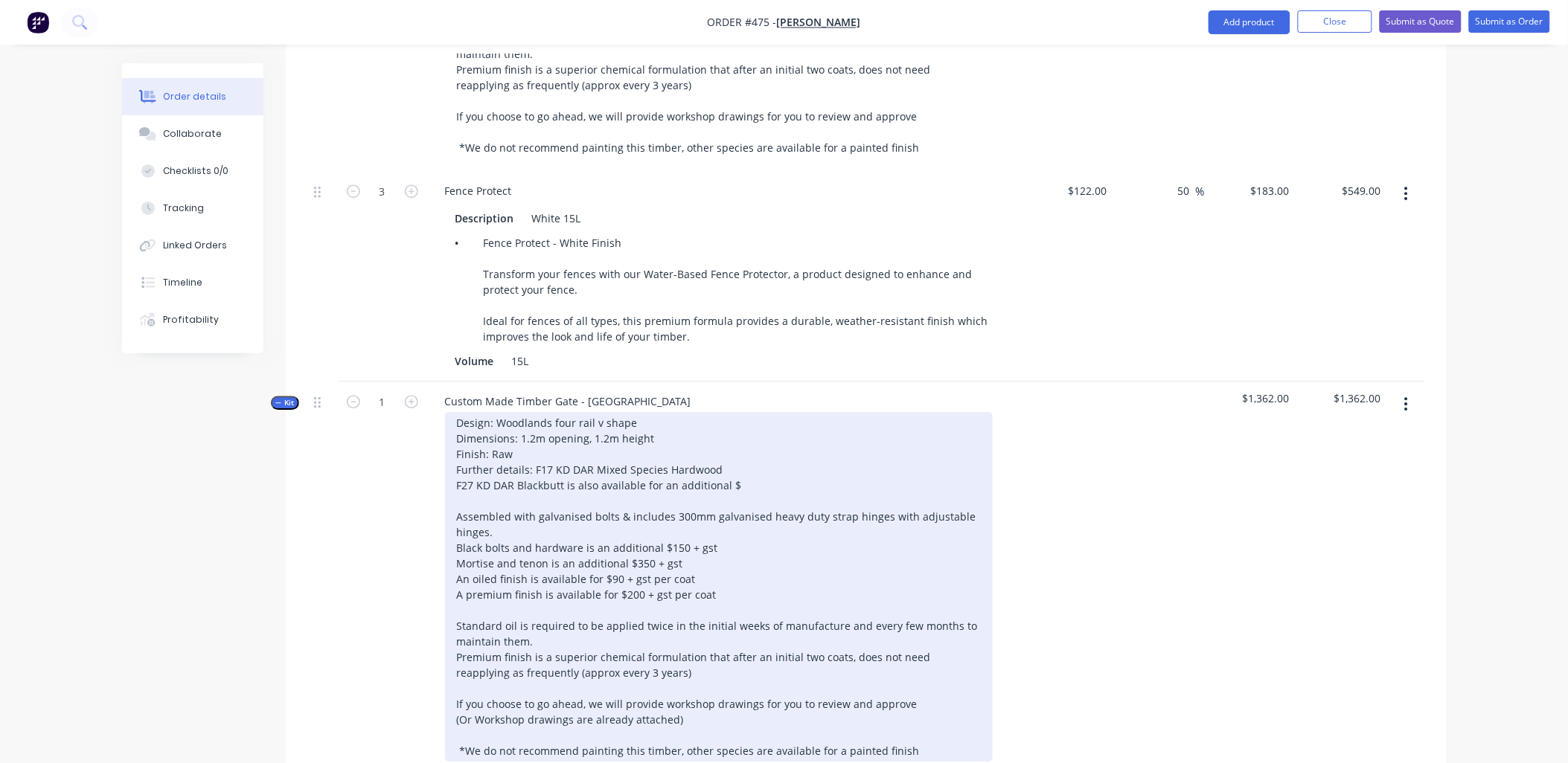
click at [567, 697] on div "Design: Woodlands four rail v shape Dimensions: 1.2m opening, 1.2m height Finis…" at bounding box center [719, 587] width 547 height 350
click at [566, 697] on div "Design: Woodlands four rail v shape Dimensions: 1.2m opening, 1.2m height Finis…" at bounding box center [719, 587] width 547 height 350
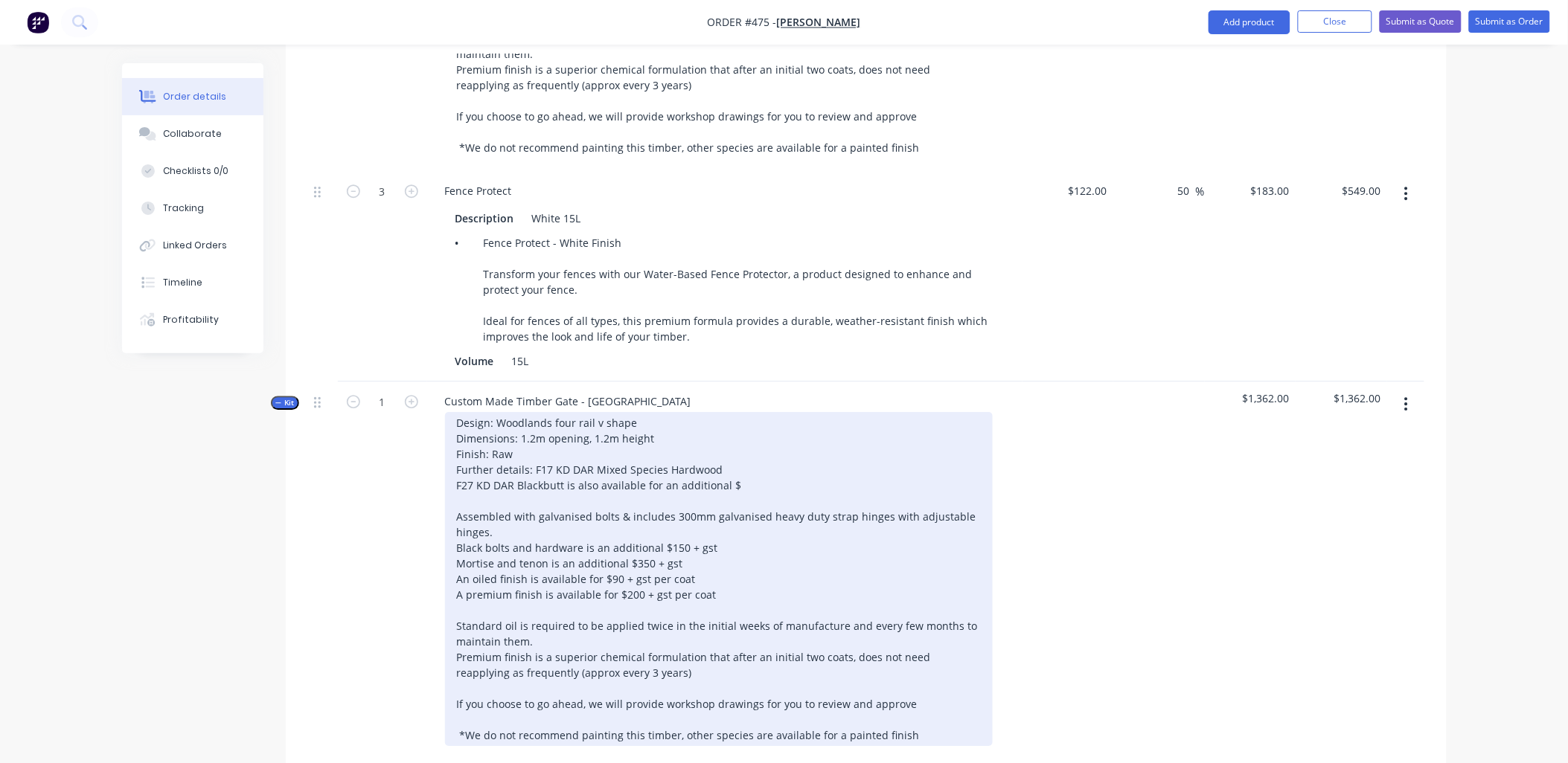
click at [753, 459] on div "Design: Woodlands four rail v shape Dimensions: 1.2m opening, 1.2m height Finis…" at bounding box center [719, 579] width 547 height 334
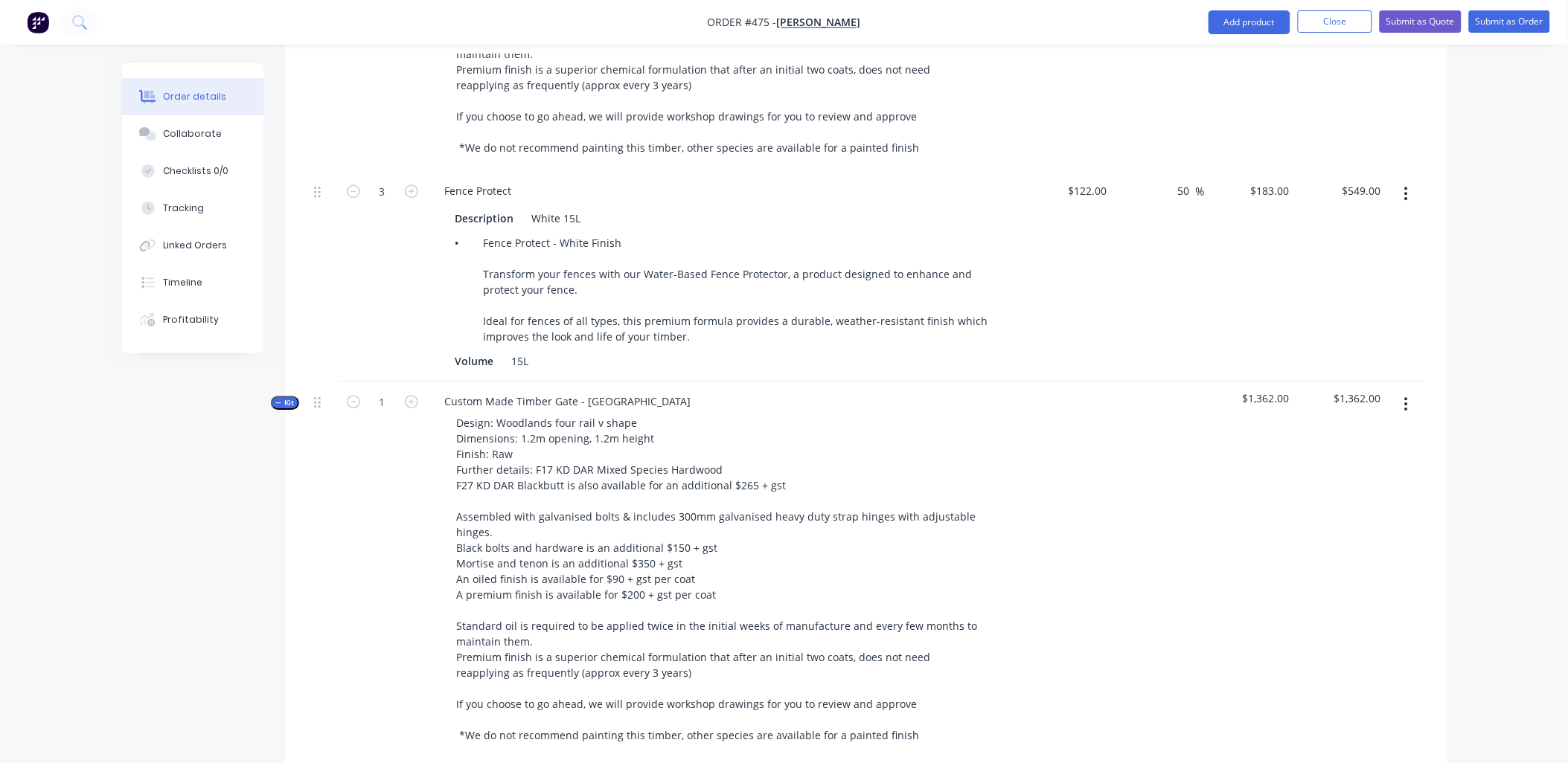
click at [313, 433] on div at bounding box center [323, 569] width 30 height 377
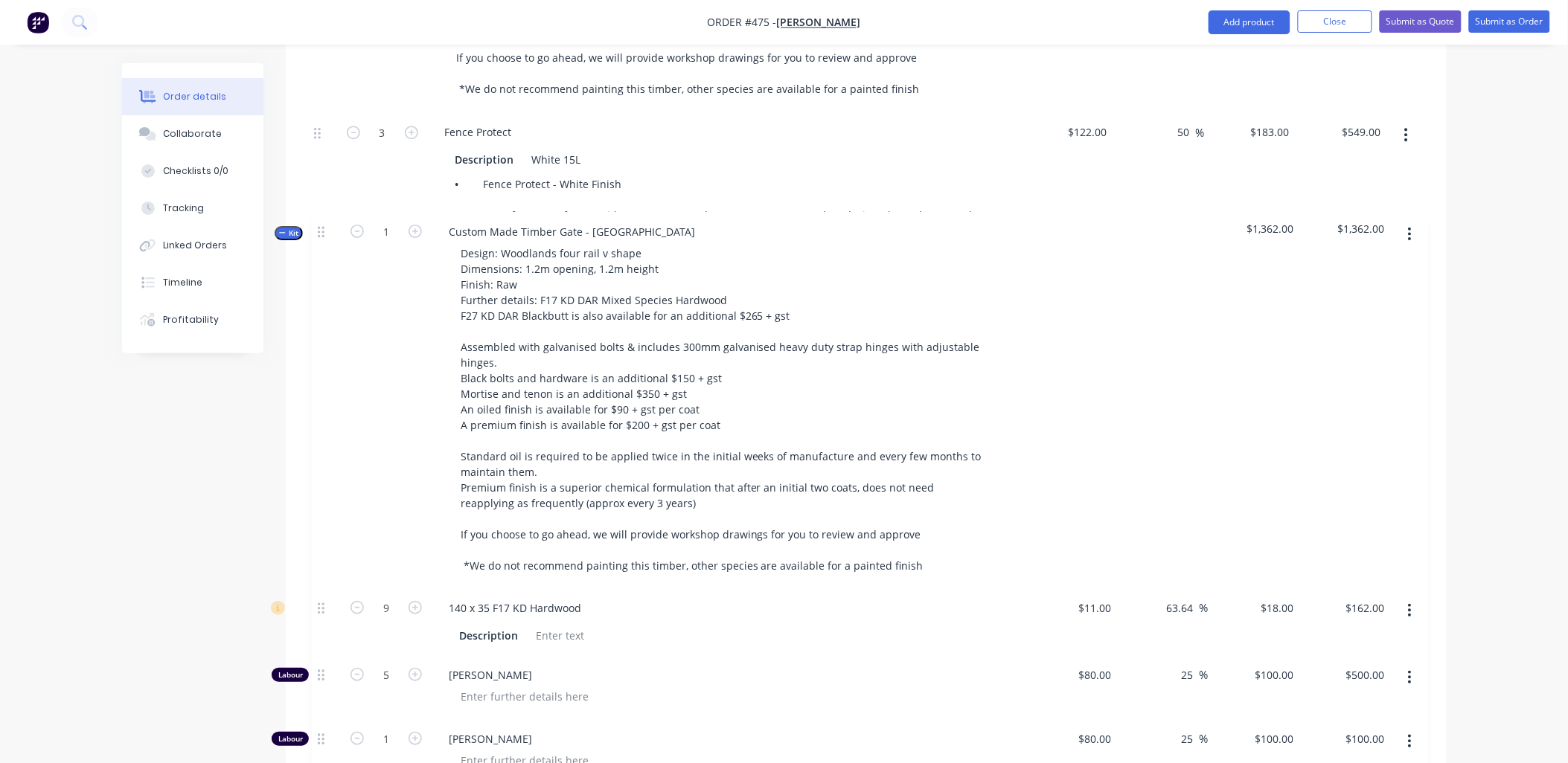
scroll to position [1434, 0]
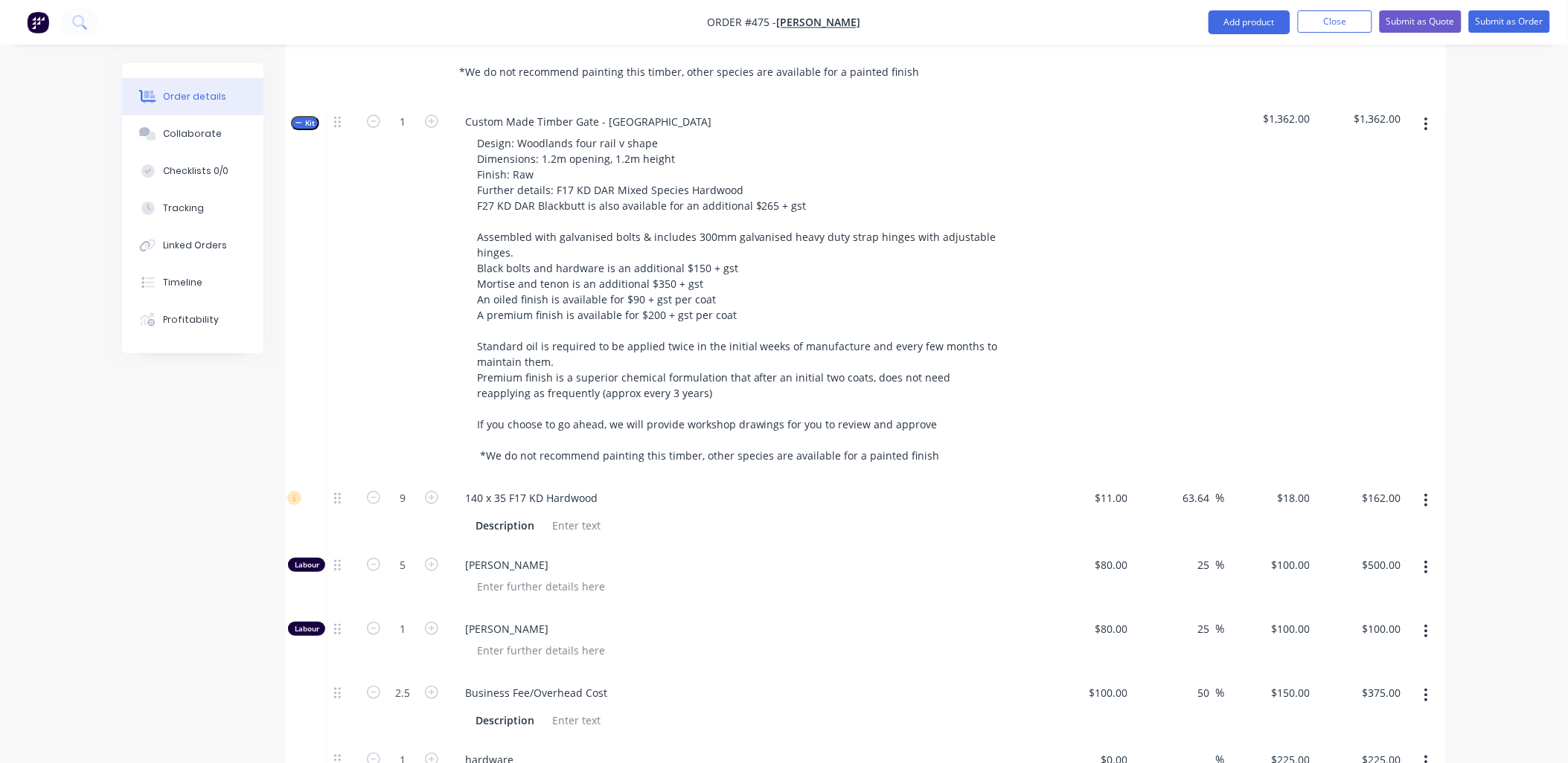
drag, startPoint x: 322, startPoint y: 386, endPoint x: 342, endPoint y: 116, distance: 270.7
click at [342, 116] on div "Kit 1 Mortised 150 x 150 Post - Set Out A - END/PA GATE POST 2.4m Queensland F7…" at bounding box center [866, 122] width 1116 height 1849
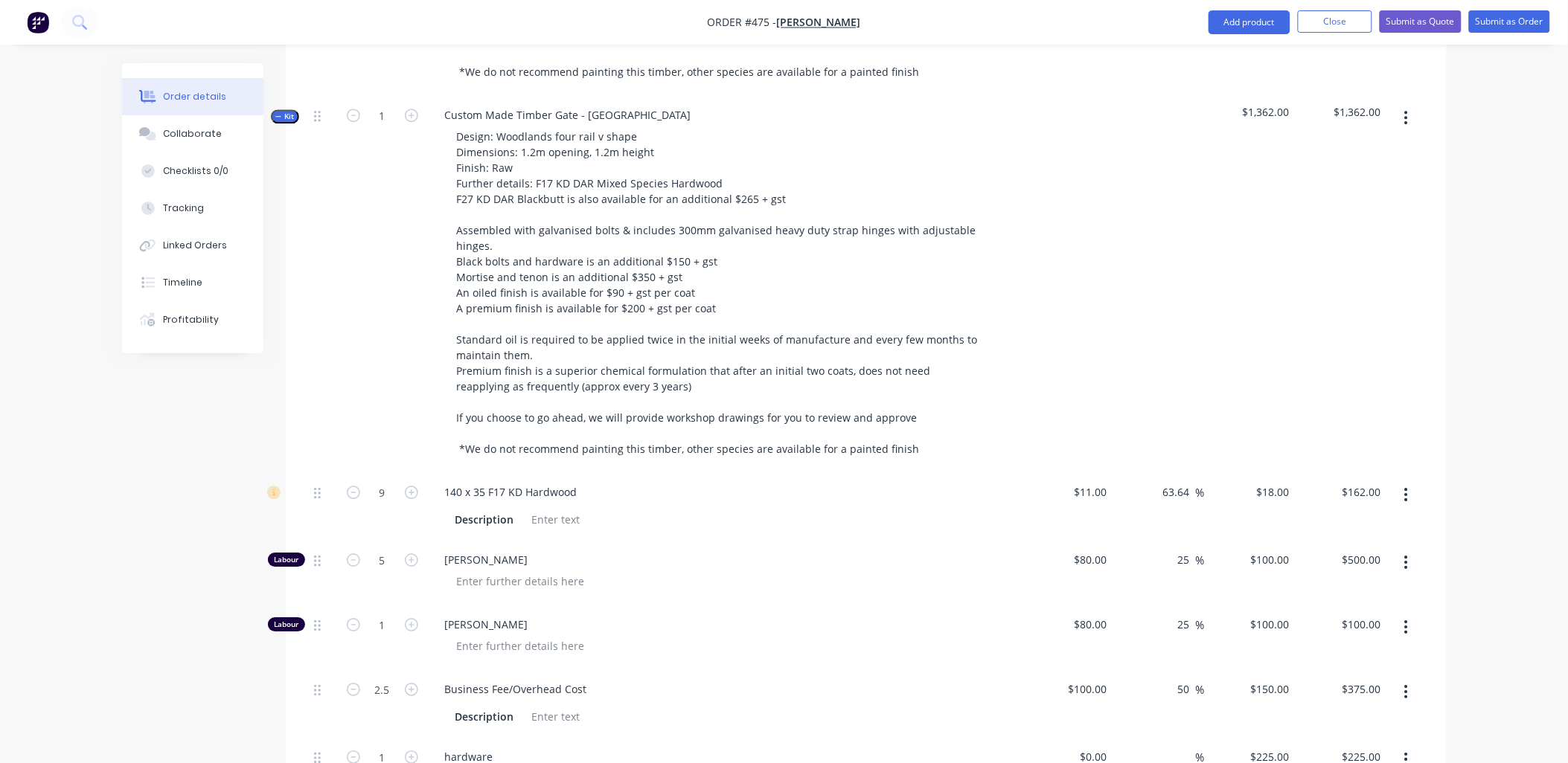
click at [284, 111] on span "Kit" at bounding box center [285, 117] width 19 height 12
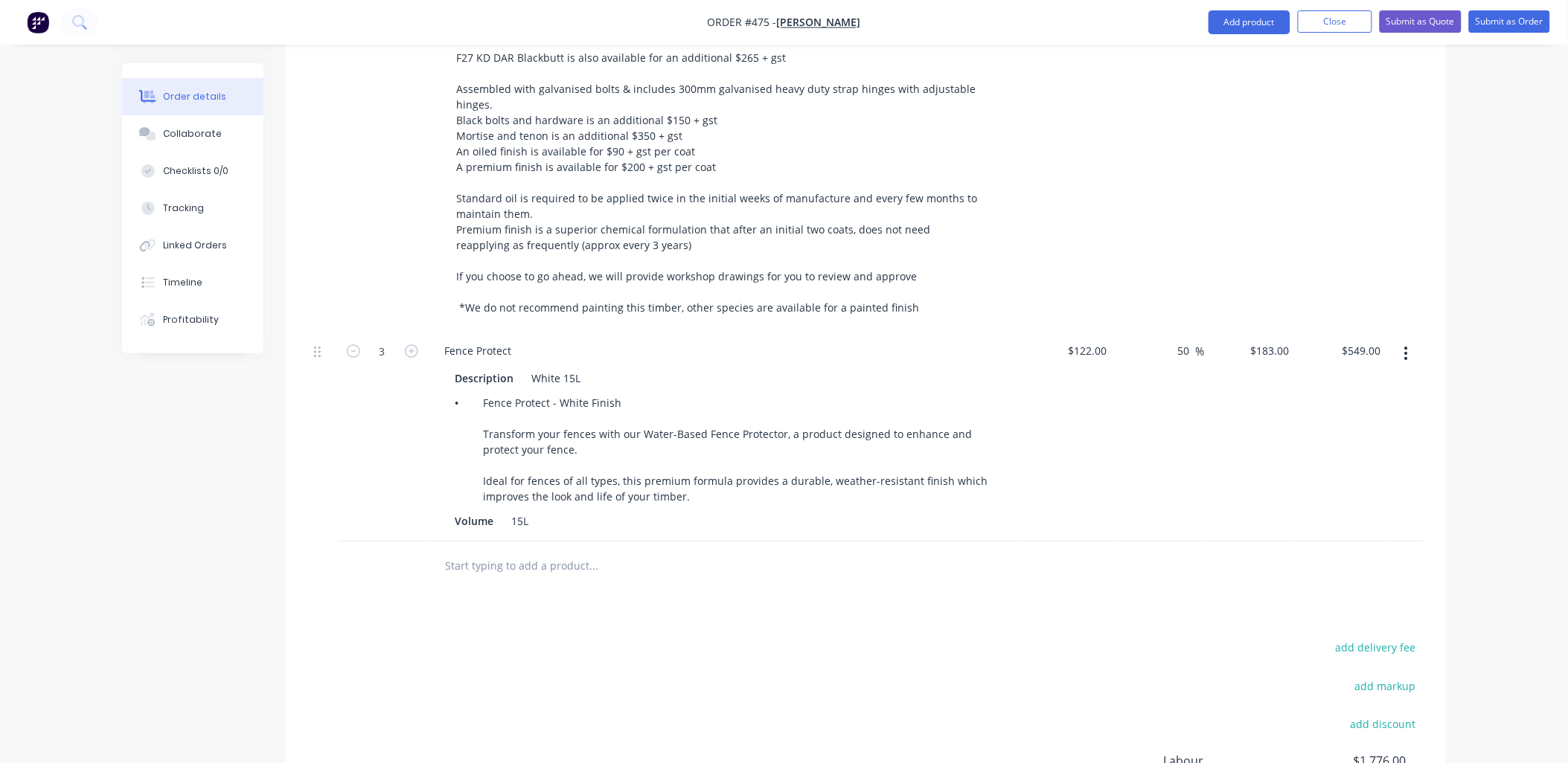
scroll to position [1760, 0]
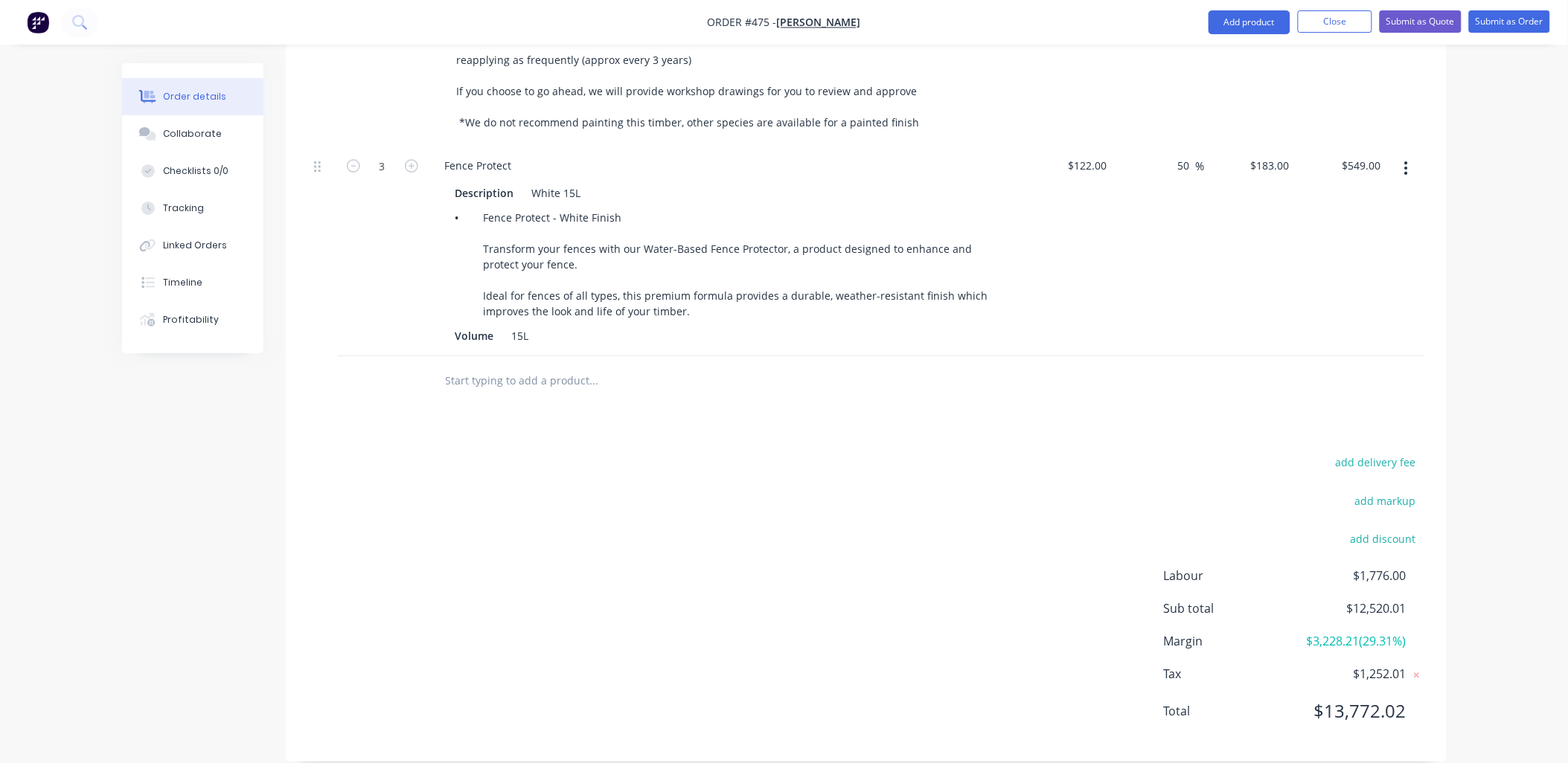
click at [499, 365] on input "text" at bounding box center [594, 380] width 298 height 30
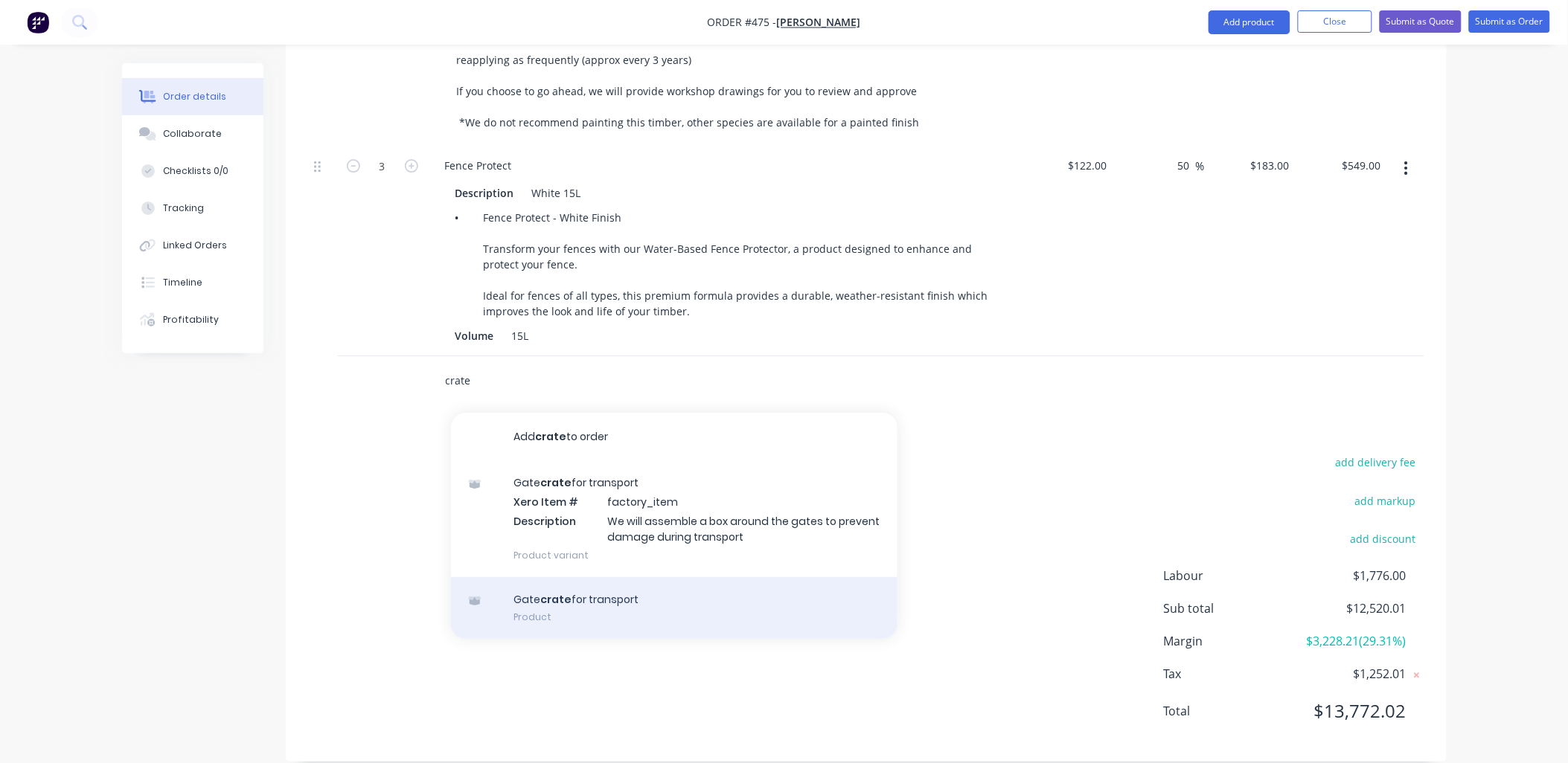
type input "crate"
click at [576, 577] on div "Gate crate for transport Product" at bounding box center [674, 608] width 446 height 63
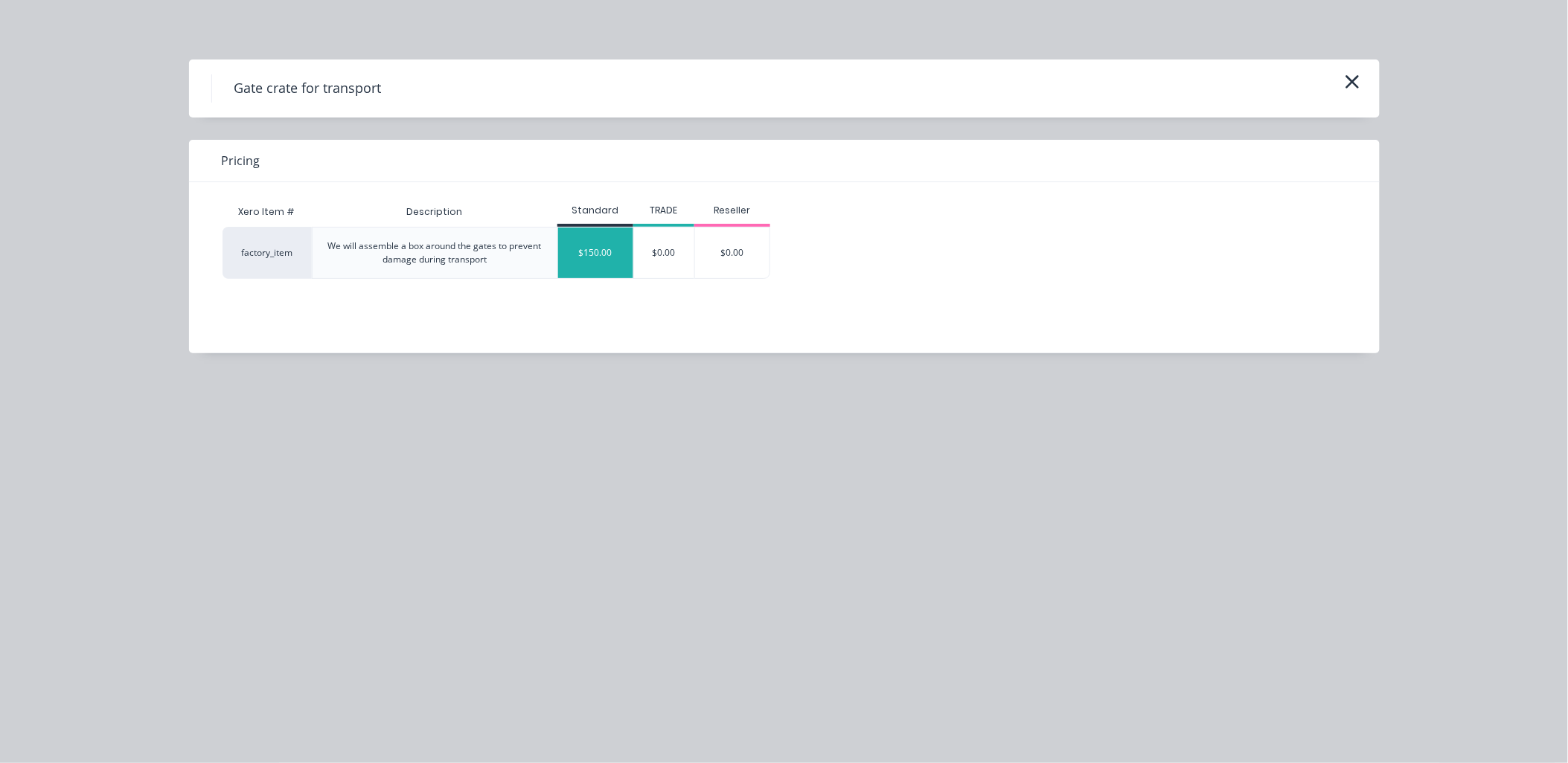
click at [592, 261] on div "$150.00" at bounding box center [596, 252] width 75 height 50
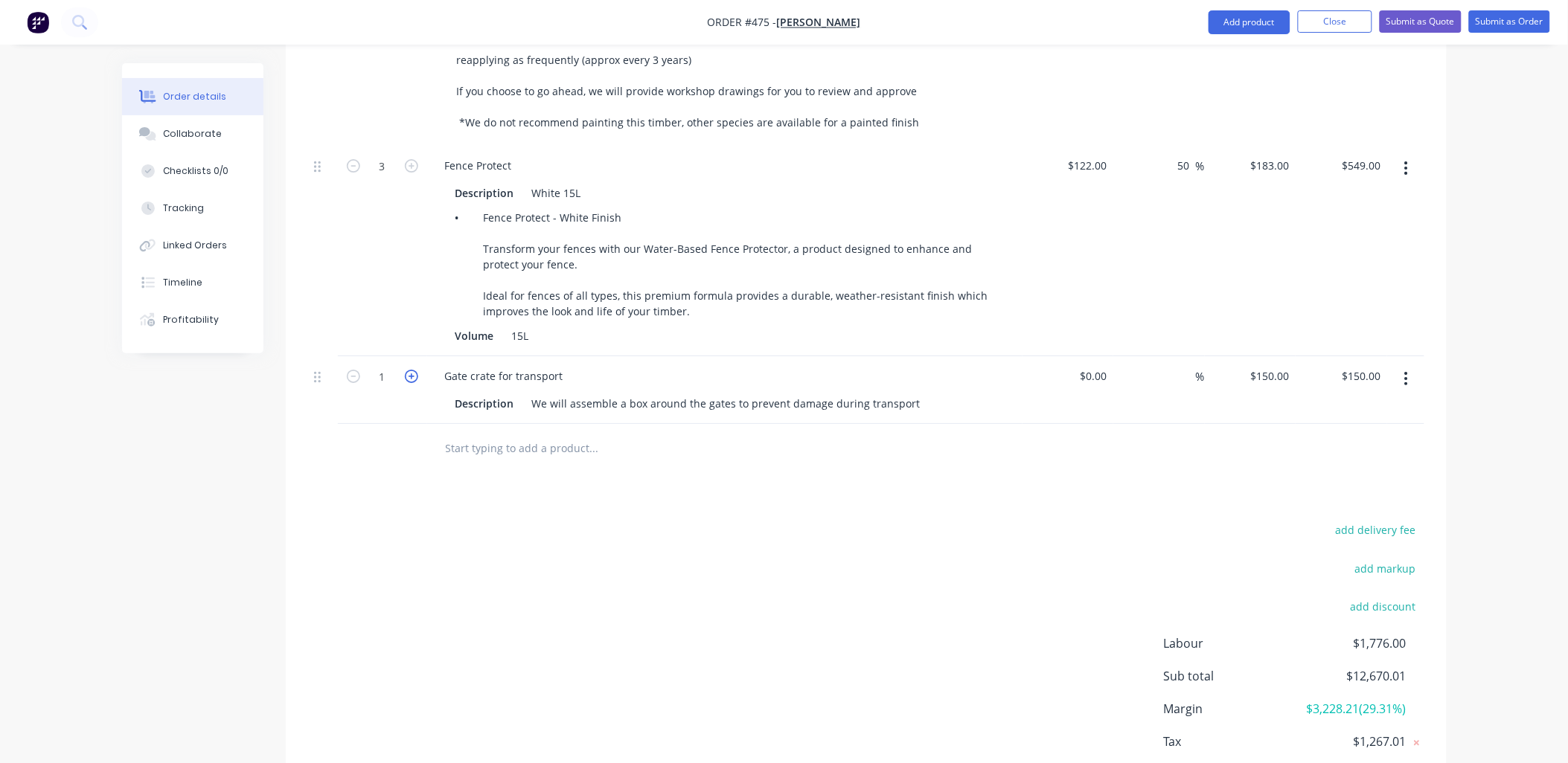
click at [411, 370] on icon "button" at bounding box center [412, 377] width 13 height 13
type input "2"
type input "$300.00"
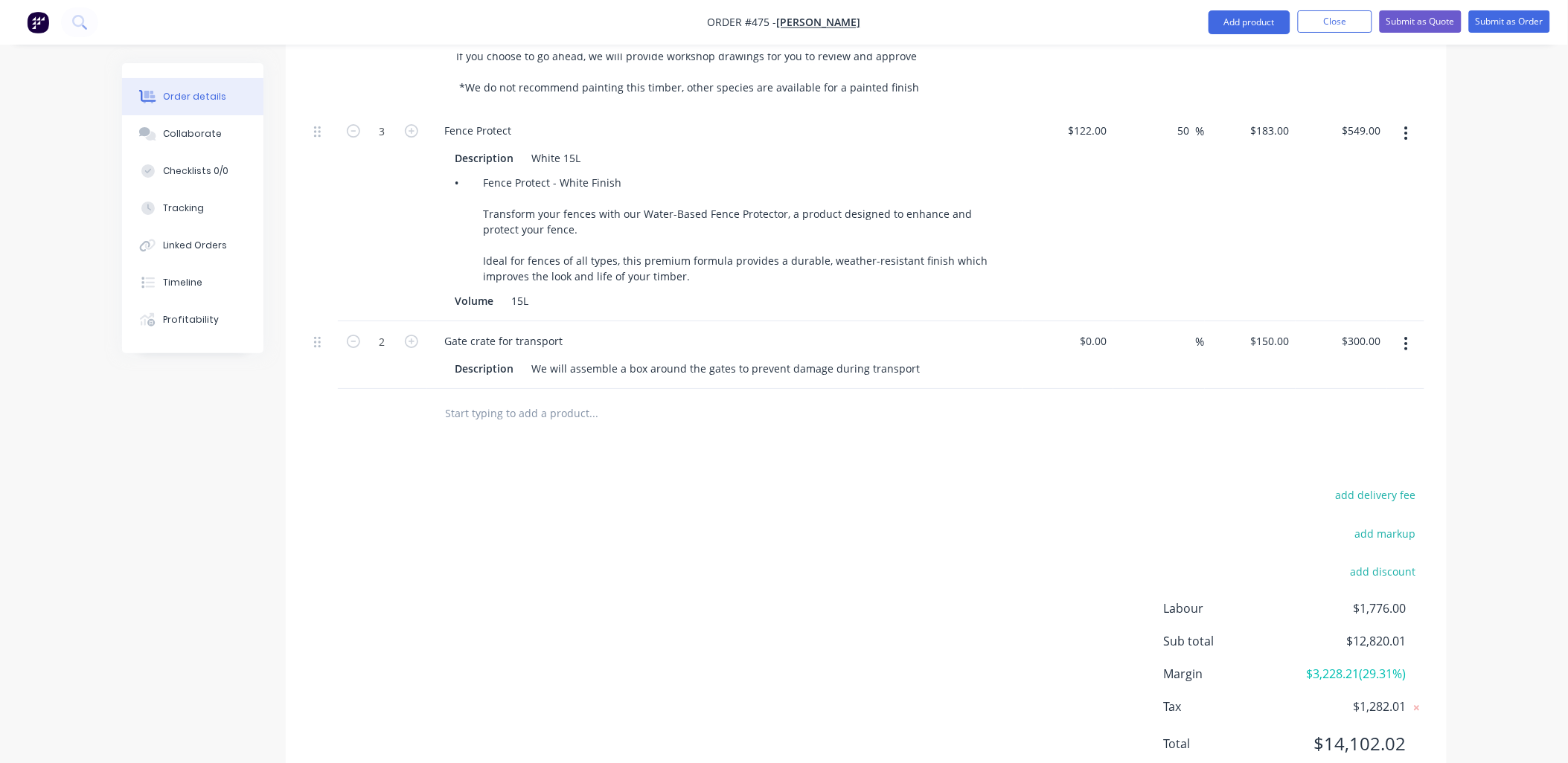
scroll to position [1829, 0]
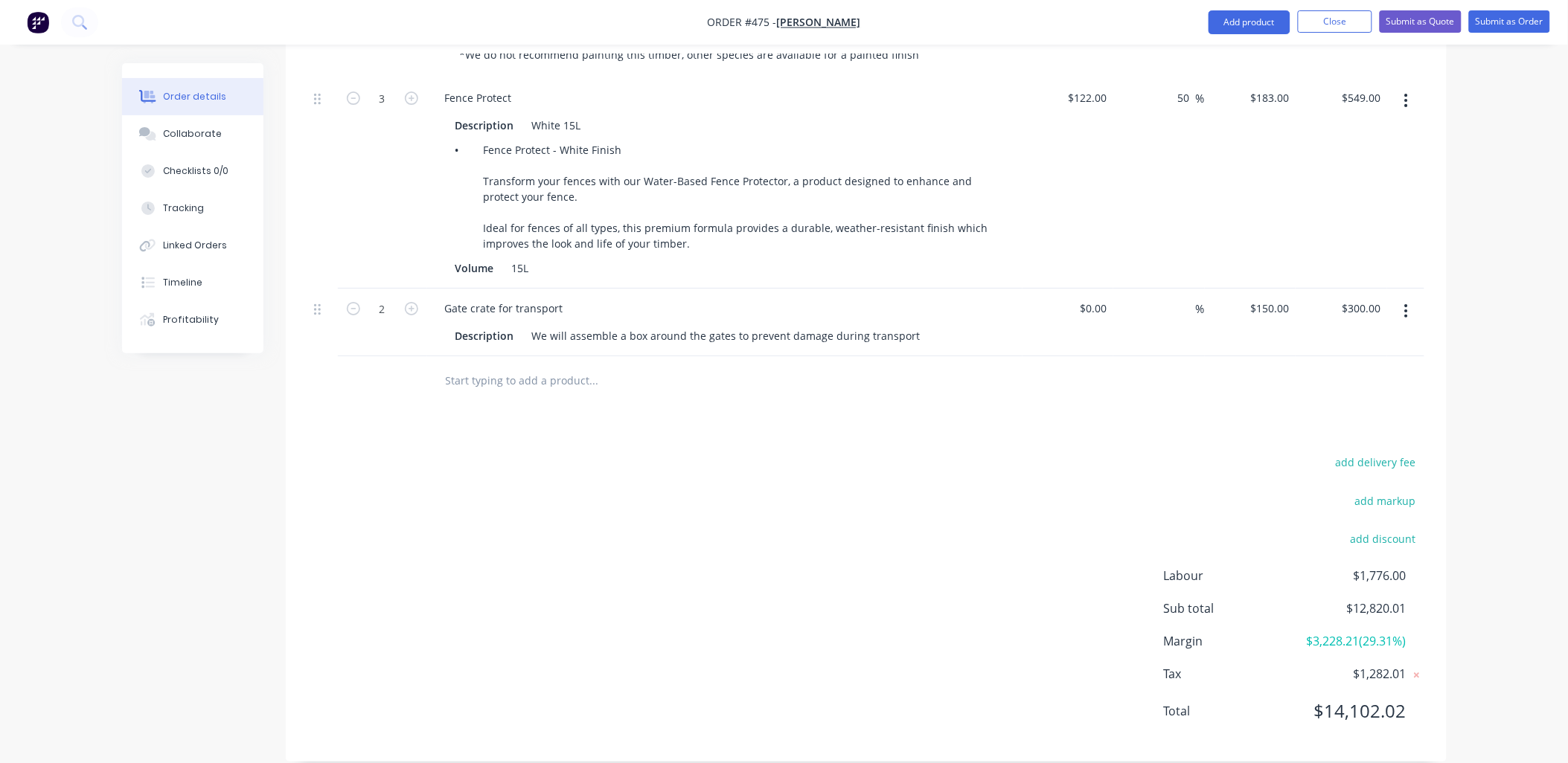
click at [534, 365] on input "text" at bounding box center [594, 380] width 298 height 30
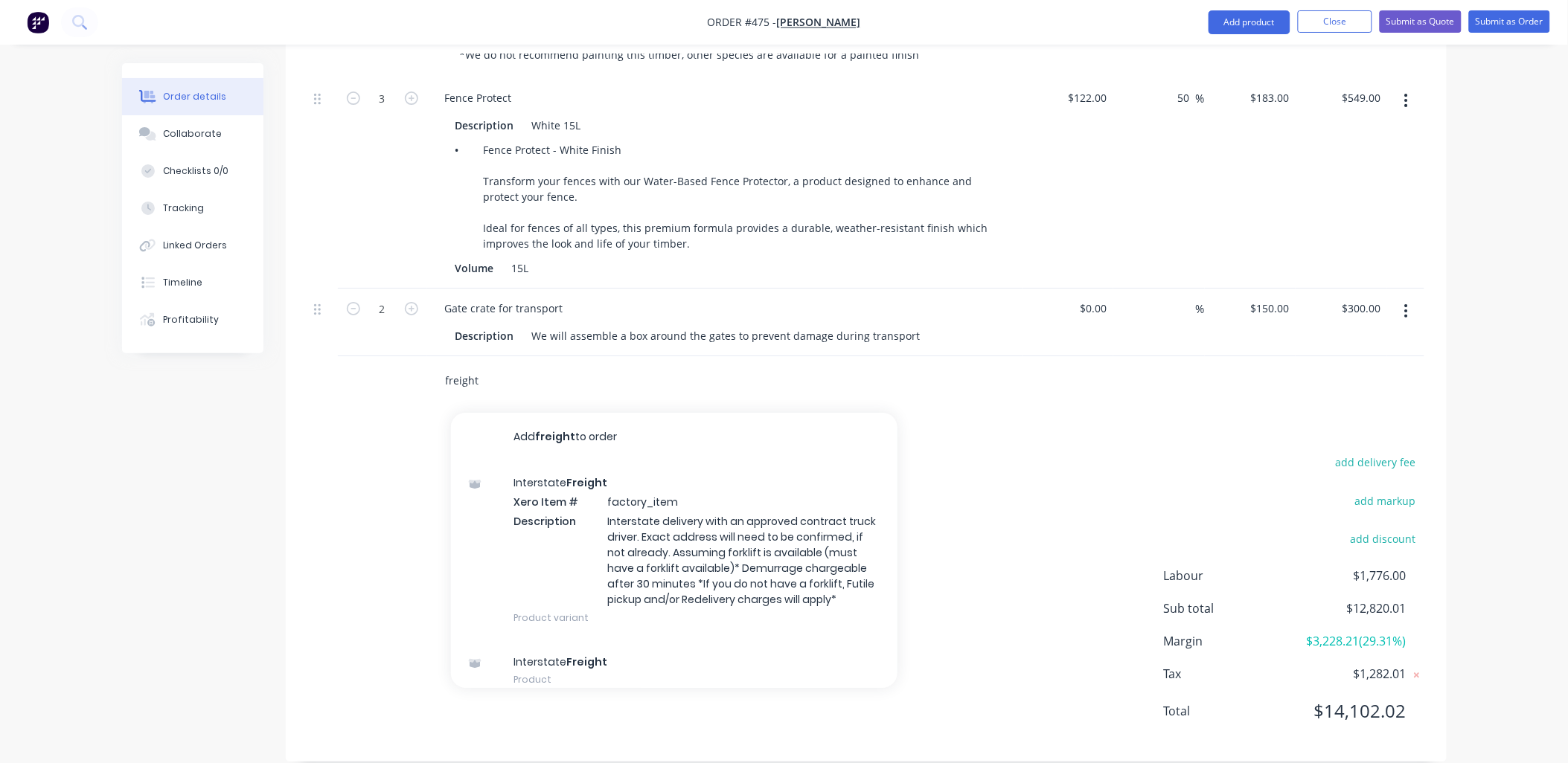
click at [412, 360] on div "freight Add freight to order Interstate Freight Xero Item # factory_item Descri…" at bounding box center [866, 381] width 1116 height 48
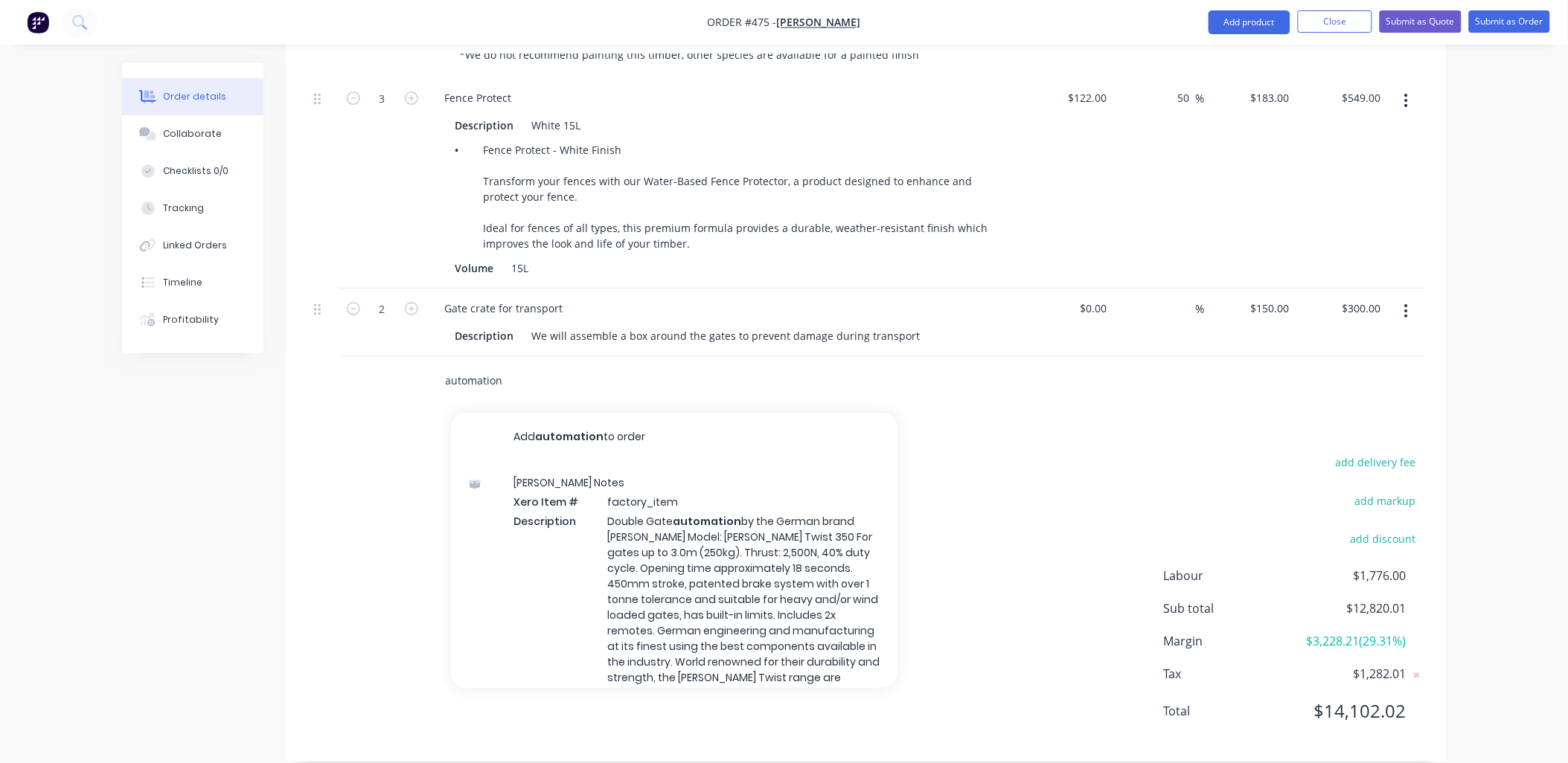
type input "automation"
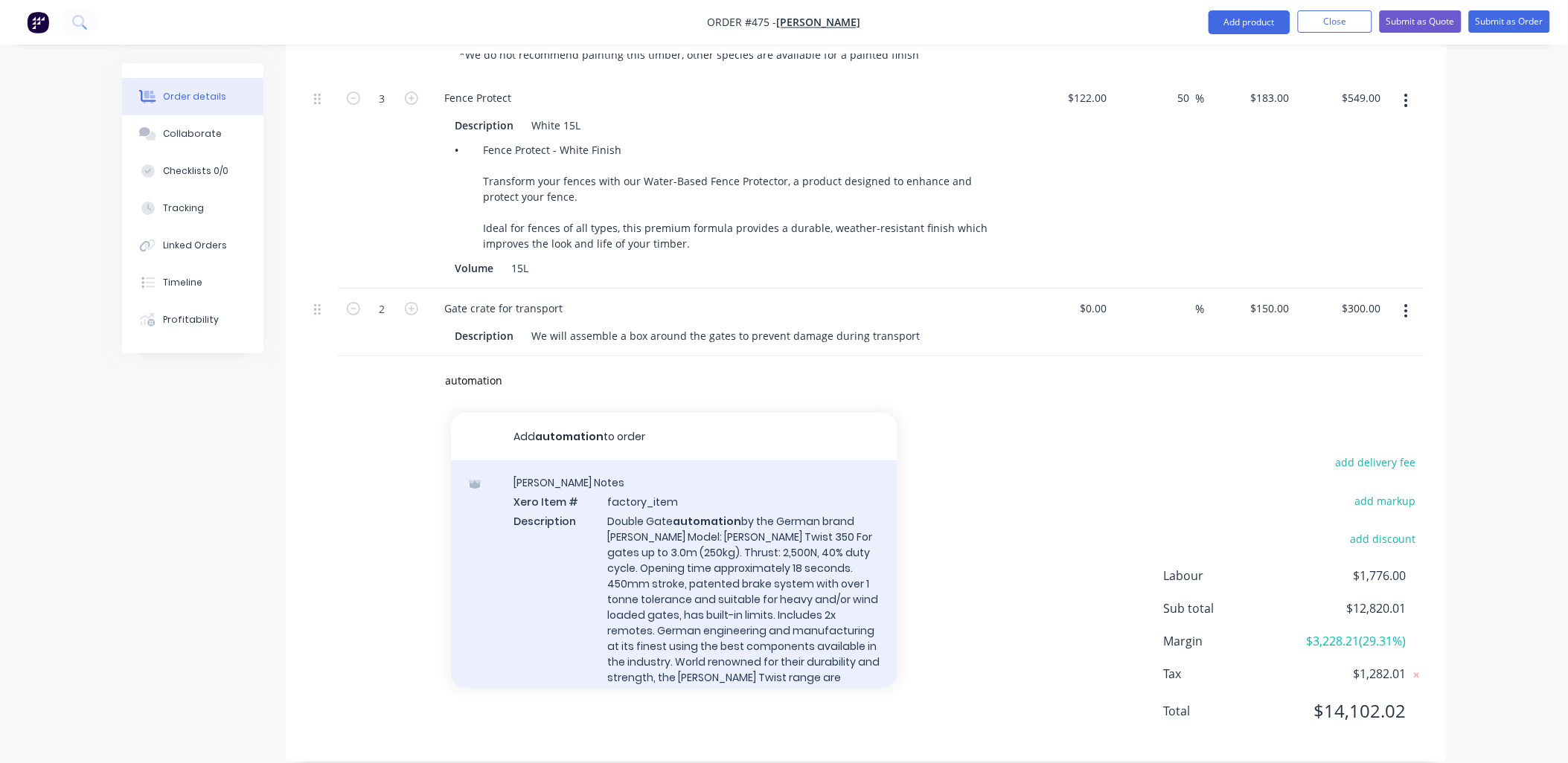
click at [701, 577] on div "[PERSON_NAME] Notes Xero Item # factory_item Description Double Gate automation…" at bounding box center [674, 619] width 446 height 319
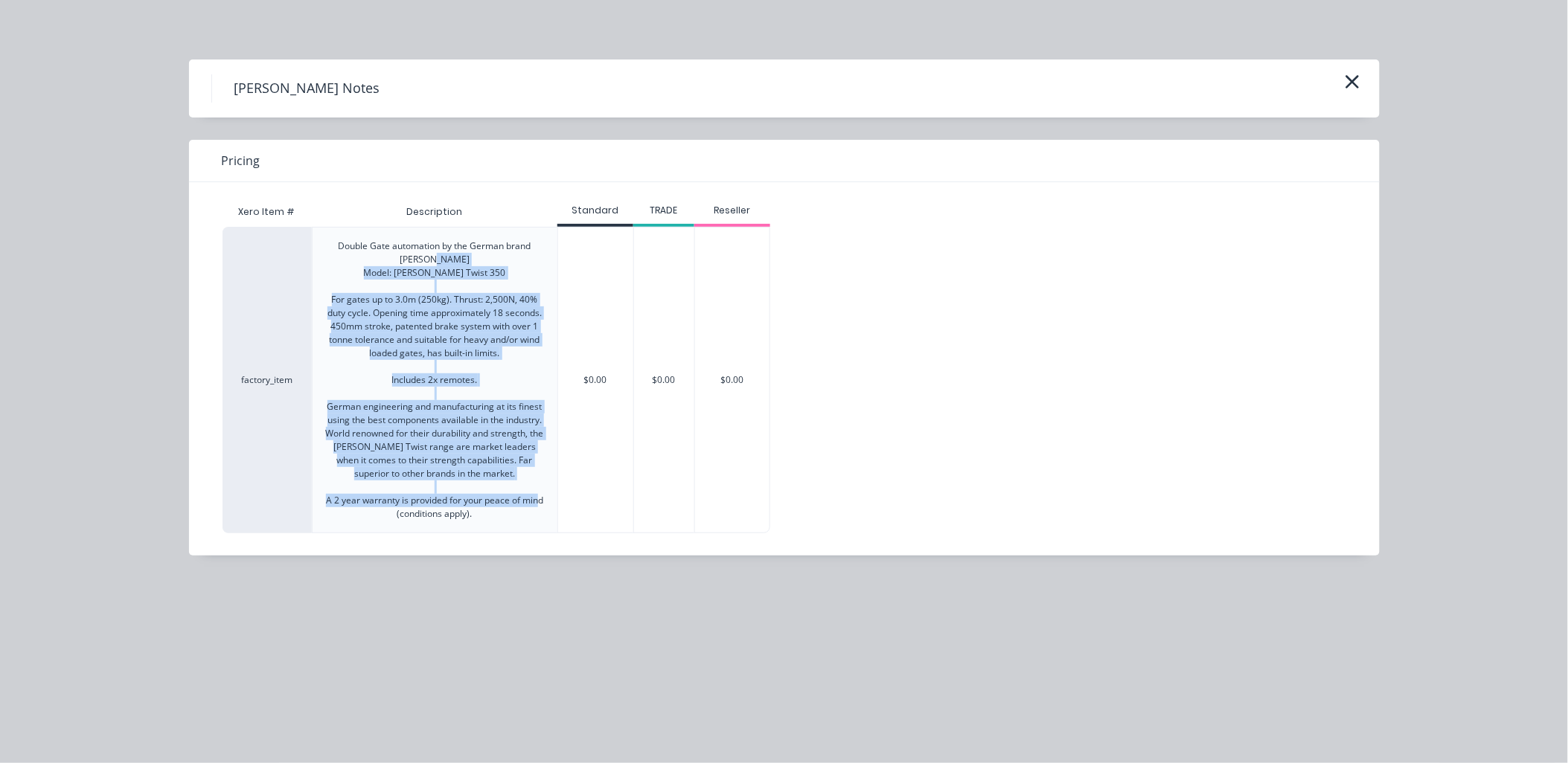
drag, startPoint x: 488, startPoint y: 511, endPoint x: 376, endPoint y: 273, distance: 263.0
click at [376, 273] on div "Double Gate automation by the German brand [PERSON_NAME] Model: [PERSON_NAME] T…" at bounding box center [435, 381] width 221 height 281
drag, startPoint x: 376, startPoint y: 273, endPoint x: 385, endPoint y: 269, distance: 9.8
copy div "Model: [PERSON_NAME] Twist 350 For gates up to 3.0m (250kg). Thrust: 2,500N, 40…"
